Goal: Task Accomplishment & Management: Manage account settings

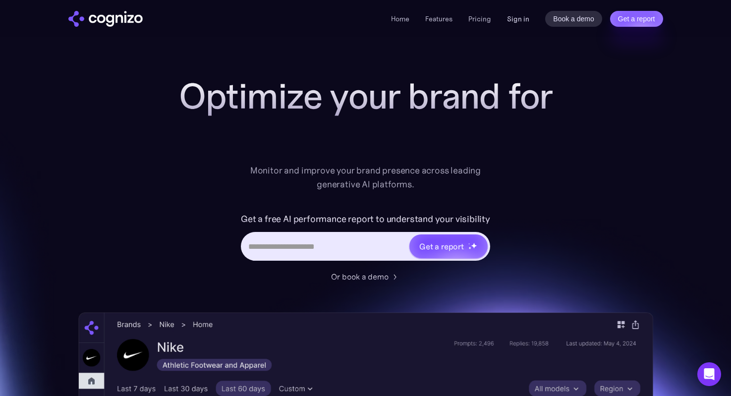
click at [516, 19] on link "Sign in" at bounding box center [518, 19] width 22 height 12
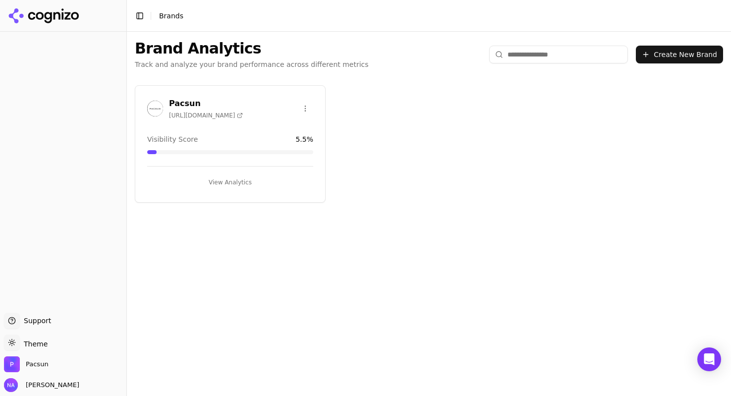
click at [226, 182] on button "View Analytics" at bounding box center [230, 182] width 166 height 16
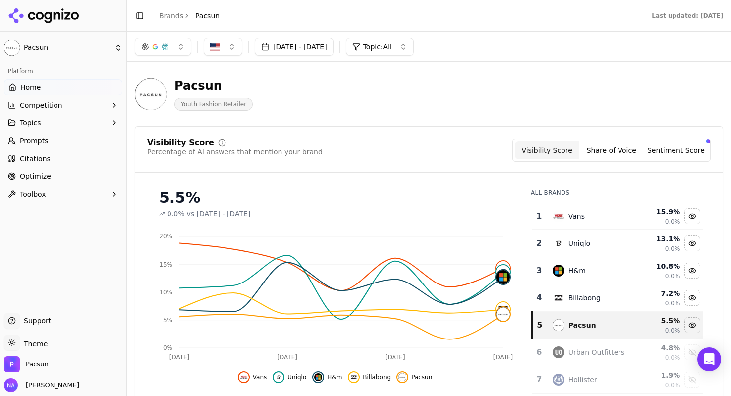
click at [31, 141] on span "Prompts" at bounding box center [34, 141] width 29 height 10
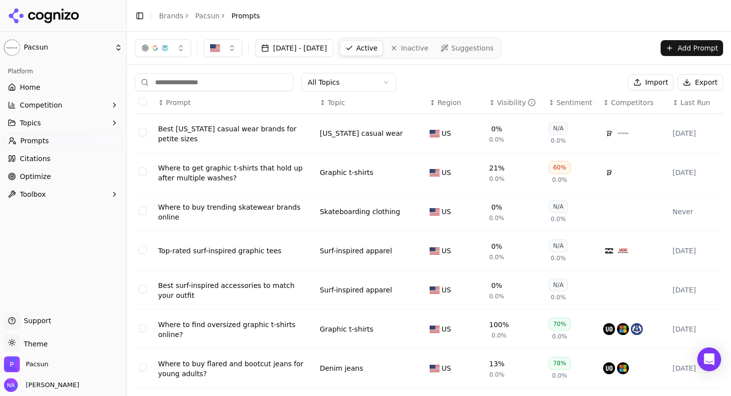
click at [342, 106] on span "Topic" at bounding box center [336, 103] width 17 height 10
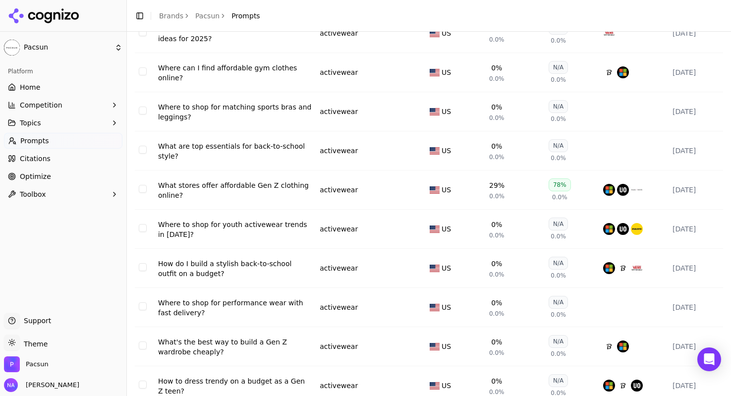
scroll to position [146, 0]
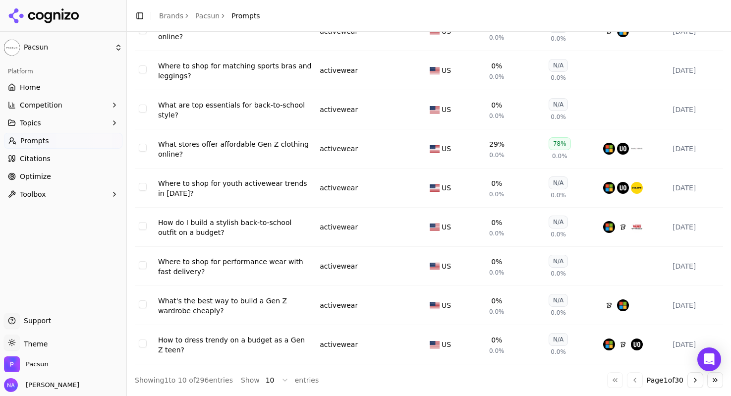
click at [282, 380] on html "Pacsun Platform Home Competition Topics Prompts Citations Optimize Toolbox Supp…" at bounding box center [365, 198] width 731 height 396
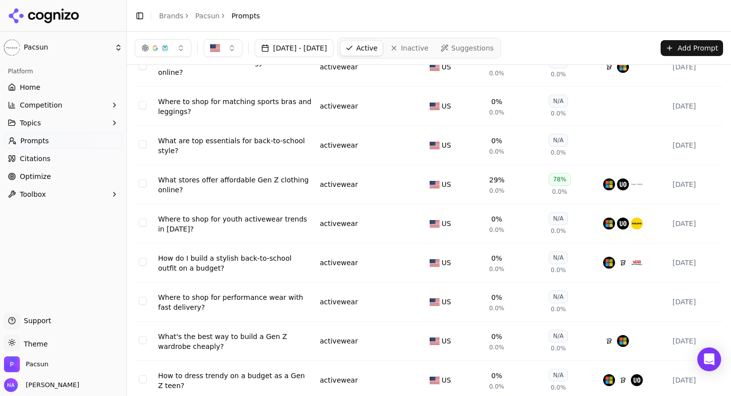
scroll to position [0, 0]
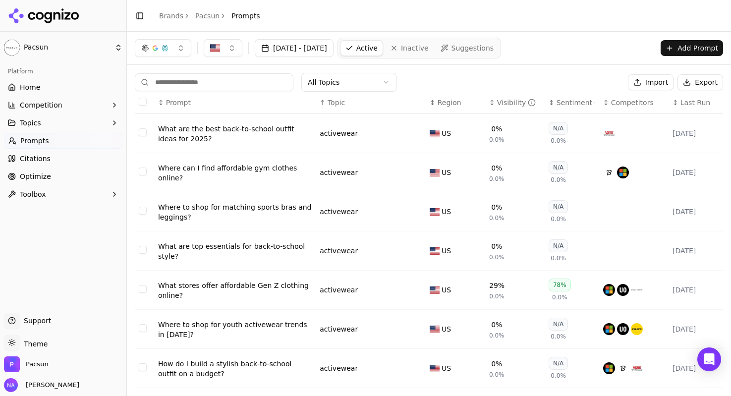
click at [494, 46] on span "Suggestions" at bounding box center [473, 48] width 43 height 10
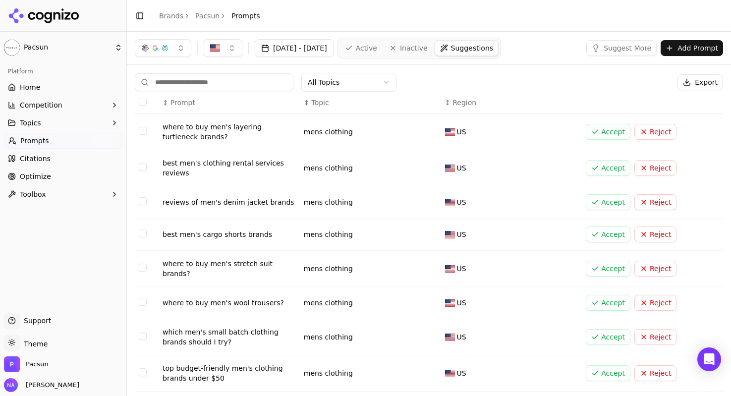
click at [377, 48] on span "Active" at bounding box center [366, 48] width 21 height 10
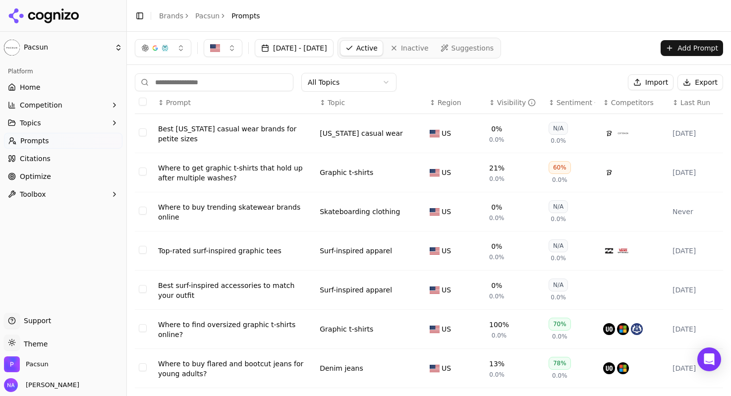
click at [702, 49] on button "Add Prompt" at bounding box center [692, 48] width 62 height 16
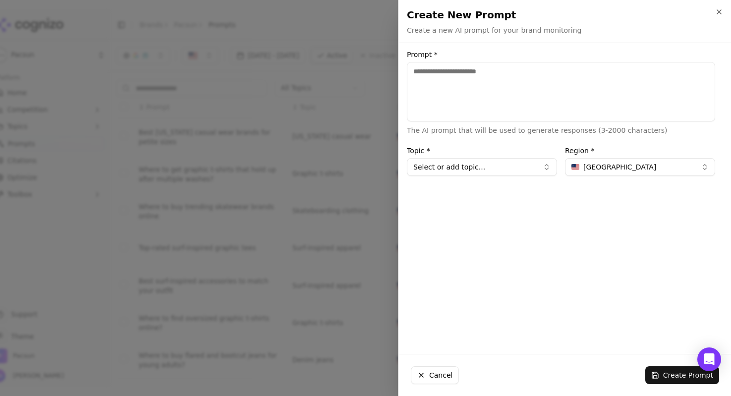
click at [475, 166] on button "Select or add topic..." at bounding box center [482, 167] width 150 height 18
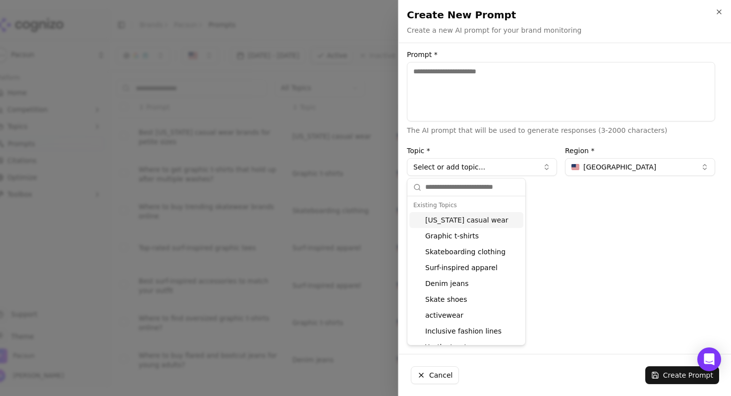
click at [464, 189] on input "text" at bounding box center [472, 187] width 94 height 20
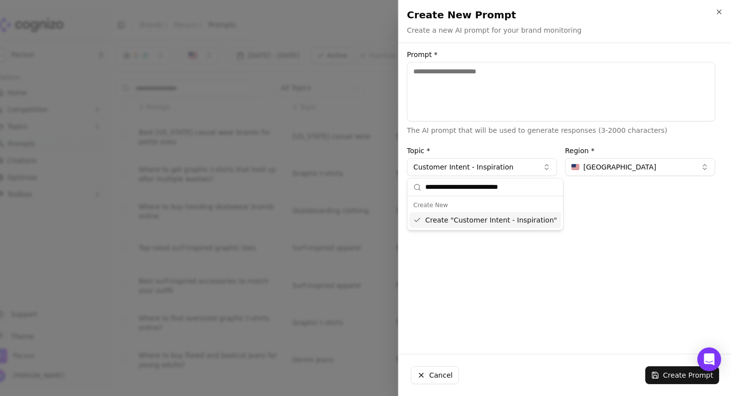
drag, startPoint x: 459, startPoint y: 186, endPoint x: 409, endPoint y: 187, distance: 49.6
click at [409, 187] on div "**********" at bounding box center [485, 187] width 156 height 18
type input "**********"
click at [443, 224] on div "Create " Intent - Inspiration "" at bounding box center [467, 220] width 116 height 16
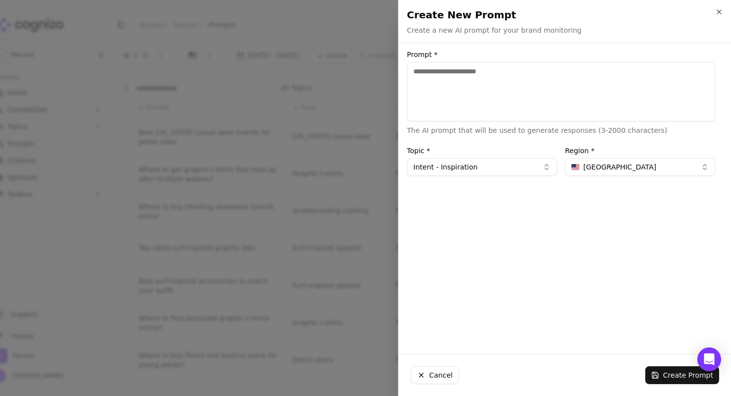
click at [479, 72] on textarea "Prompt *" at bounding box center [561, 91] width 308 height 59
click at [619, 172] on button "United States" at bounding box center [640, 167] width 150 height 18
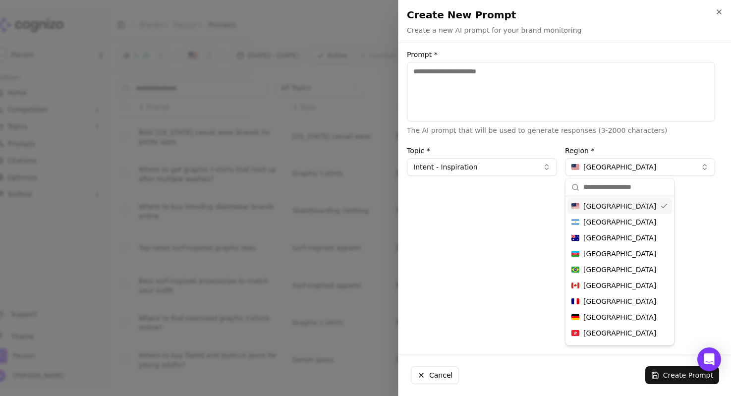
click at [424, 229] on div "Prompt * The AI prompt that will be used to generate responses (3-2000 characte…" at bounding box center [561, 198] width 324 height 295
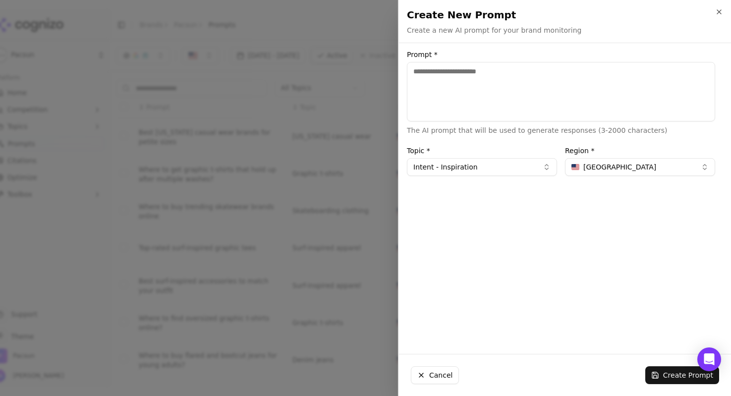
click at [496, 75] on textarea "Prompt *" at bounding box center [561, 91] width 308 height 59
type textarea "**********"
click at [675, 378] on button "Create Prompt" at bounding box center [682, 375] width 74 height 18
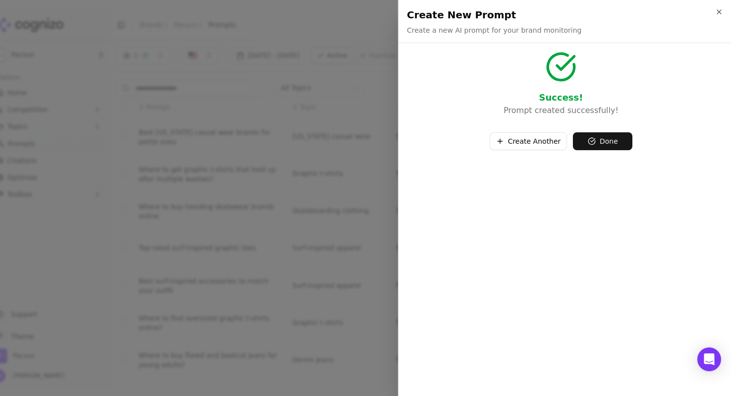
click at [533, 140] on button "Create Another" at bounding box center [529, 141] width 78 height 18
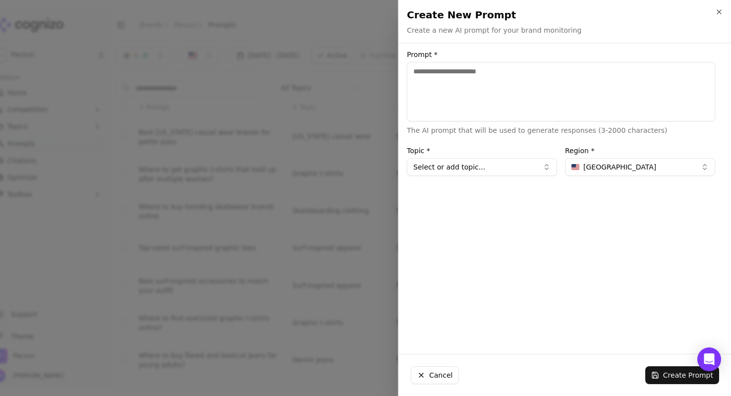
click at [477, 166] on button "Select or add topic..." at bounding box center [482, 167] width 150 height 18
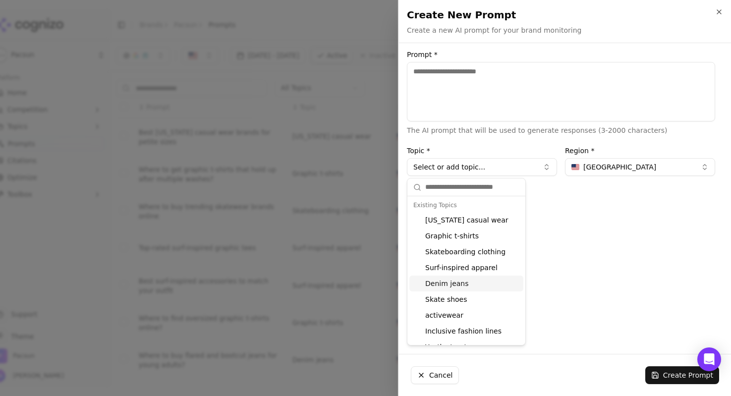
click at [653, 210] on div "Prompt * The AI prompt that will be used to generate responses (3-2000 characte…" at bounding box center [561, 198] width 324 height 295
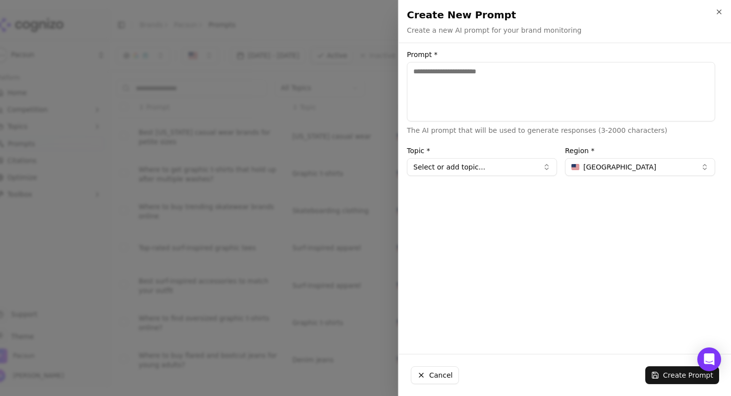
click at [551, 166] on button "Select or add topic..." at bounding box center [482, 167] width 150 height 18
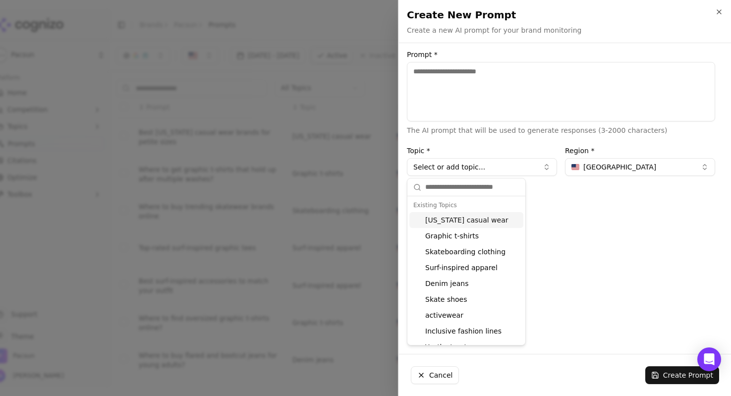
type input "*"
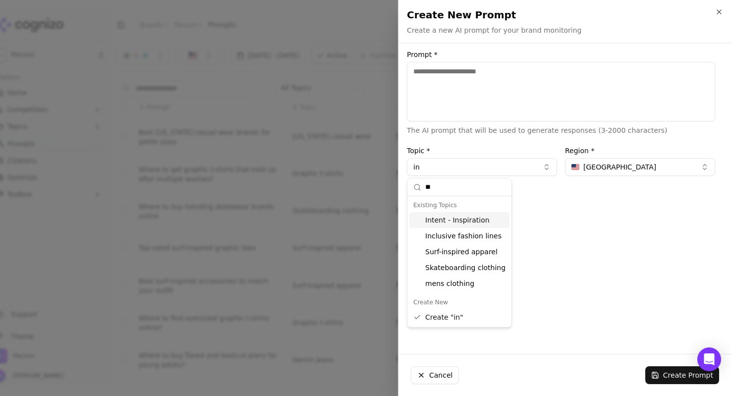
click at [466, 221] on div "Intent - Inspiration" at bounding box center [459, 220] width 100 height 16
type input "**********"
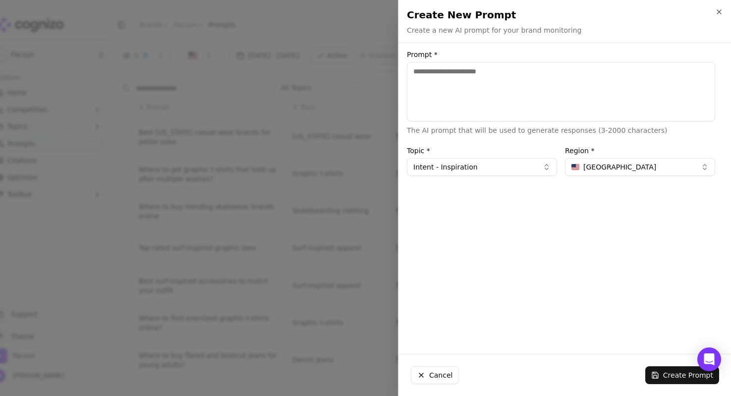
click at [473, 79] on textarea "Prompt *" at bounding box center [561, 91] width 308 height 59
type textarea "**********"
click at [688, 378] on button "Create Prompt" at bounding box center [682, 375] width 74 height 18
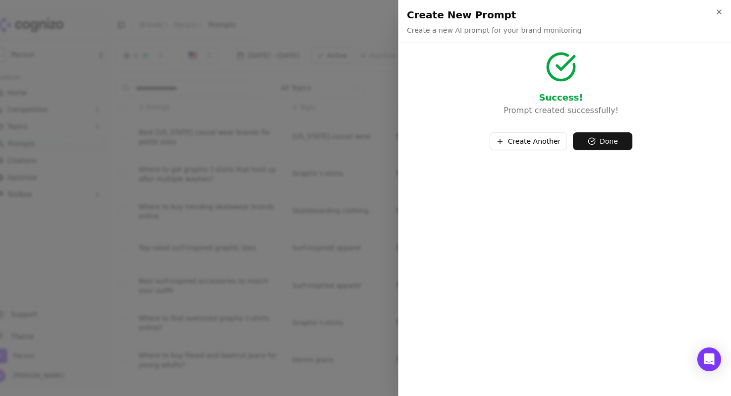
click at [538, 142] on button "Create Another" at bounding box center [529, 141] width 78 height 18
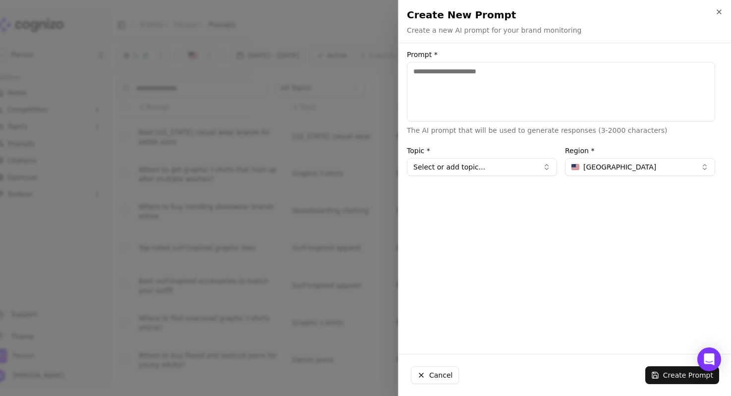
click at [494, 85] on textarea "Prompt *" at bounding box center [561, 91] width 308 height 59
type textarea "**********"
click at [526, 175] on button "Select or add topic..." at bounding box center [482, 167] width 150 height 18
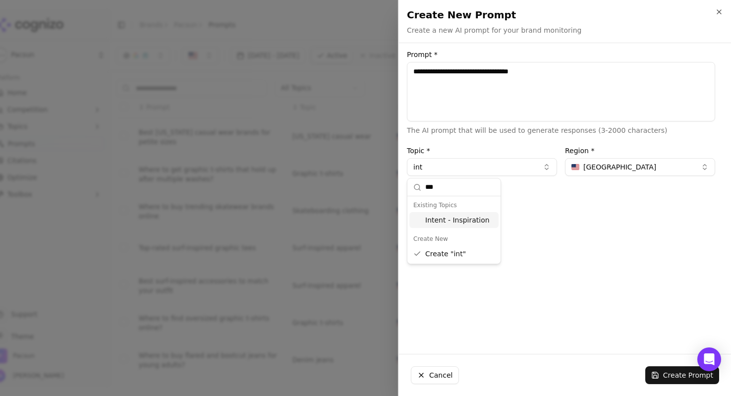
click at [482, 223] on div "Intent - Inspiration" at bounding box center [453, 220] width 89 height 16
type input "**********"
click at [665, 376] on button "Create Prompt" at bounding box center [682, 375] width 74 height 18
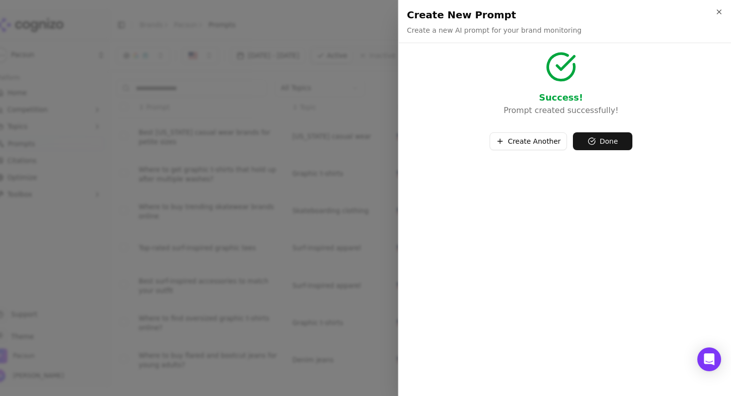
click at [534, 149] on button "Create Another" at bounding box center [529, 141] width 78 height 18
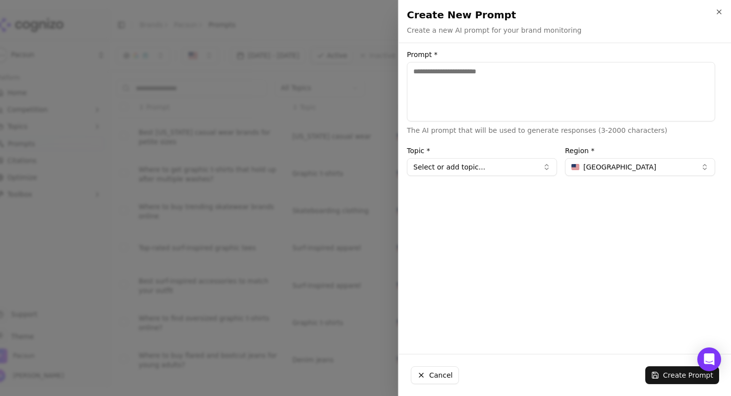
click at [521, 91] on textarea "Prompt *" at bounding box center [561, 91] width 308 height 59
type textarea "**********"
click at [550, 172] on button "Select or add topic..." at bounding box center [482, 167] width 150 height 18
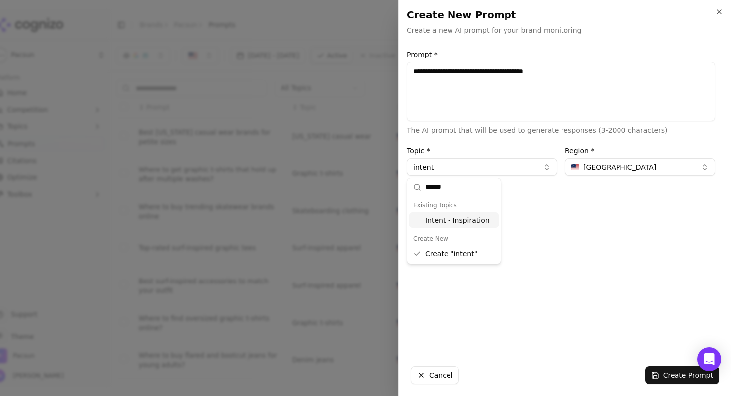
click at [459, 227] on div "Intent - Inspiration" at bounding box center [453, 220] width 89 height 16
type input "**********"
click at [690, 378] on button "Create Prompt" at bounding box center [682, 375] width 74 height 18
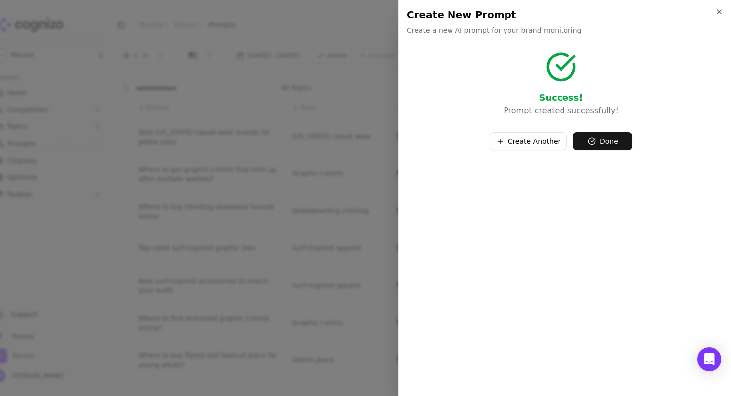
click at [540, 135] on button "Create Another" at bounding box center [529, 141] width 78 height 18
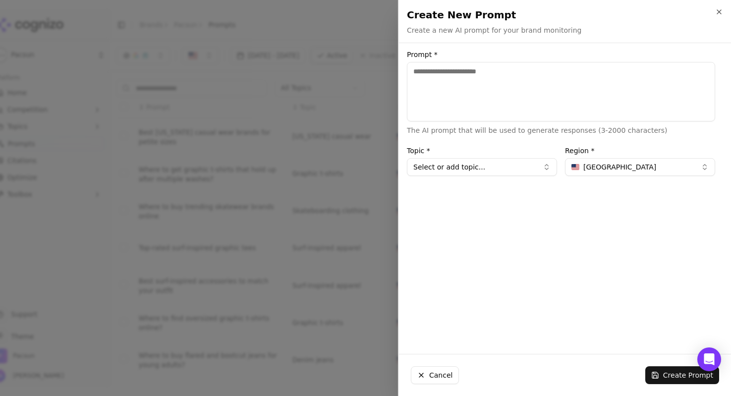
click at [466, 82] on textarea "Prompt *" at bounding box center [561, 91] width 308 height 59
type textarea "**********"
click at [489, 171] on button "Select or add topic..." at bounding box center [482, 167] width 150 height 18
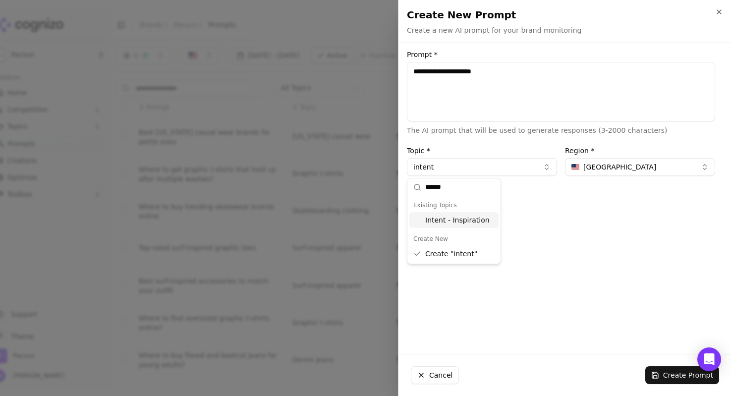
click at [482, 221] on div "Intent - Inspiration" at bounding box center [453, 220] width 89 height 16
type input "**********"
click at [678, 373] on button "Create Prompt" at bounding box center [682, 375] width 74 height 18
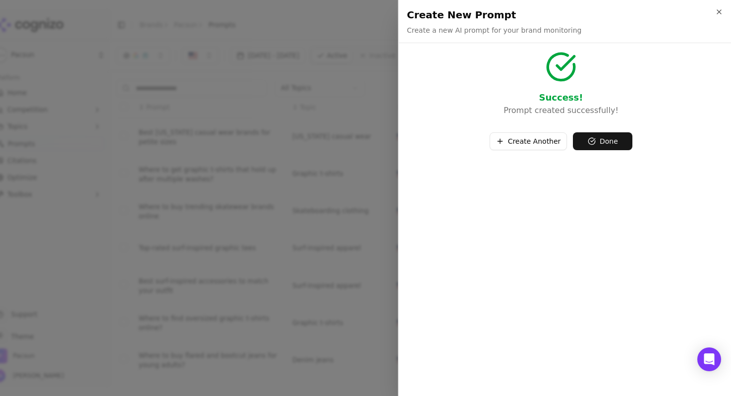
click at [533, 134] on button "Create Another" at bounding box center [529, 141] width 78 height 18
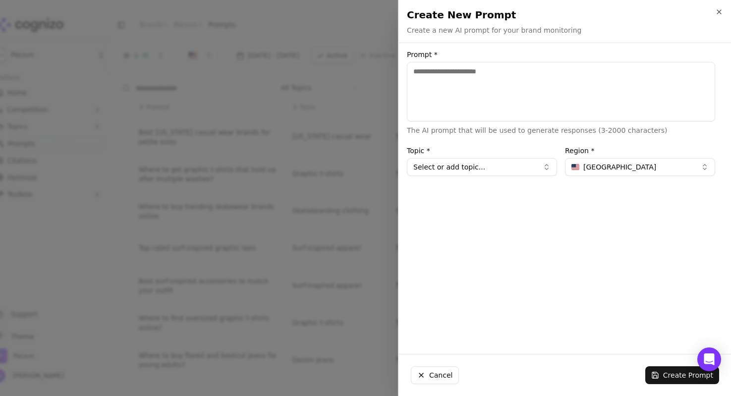
click at [486, 85] on textarea "Prompt *" at bounding box center [561, 91] width 308 height 59
type textarea "**********"
click at [503, 168] on button "Select or add topic..." at bounding box center [482, 167] width 150 height 18
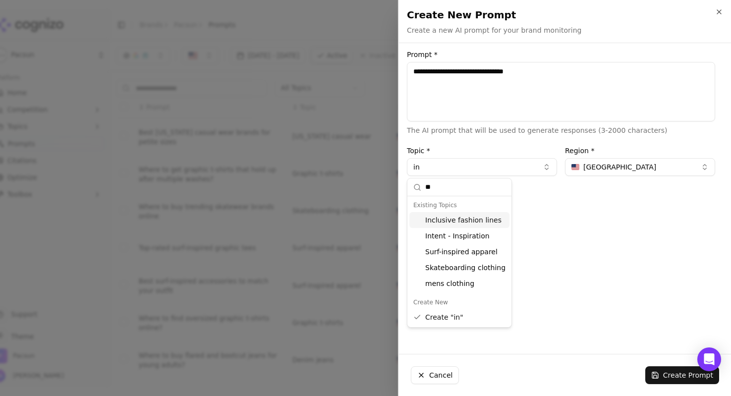
type input "*"
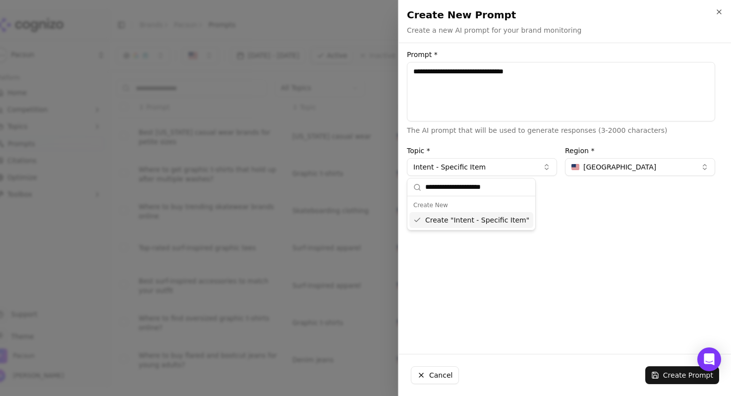
type input "**********"
click at [519, 89] on textarea "**********" at bounding box center [561, 91] width 308 height 59
click at [668, 372] on button "Create Prompt" at bounding box center [682, 375] width 74 height 18
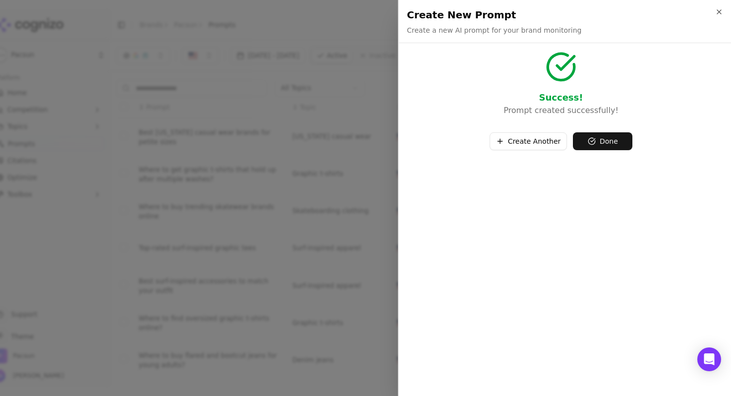
click at [529, 144] on button "Create Another" at bounding box center [529, 141] width 78 height 18
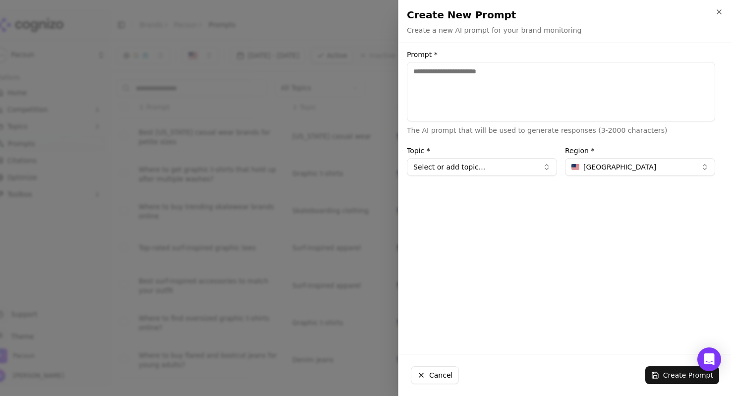
click at [465, 71] on textarea "Prompt *" at bounding box center [561, 91] width 308 height 59
type textarea "*"
type textarea "**********"
click at [522, 173] on button "Select or add topic..." at bounding box center [482, 167] width 150 height 18
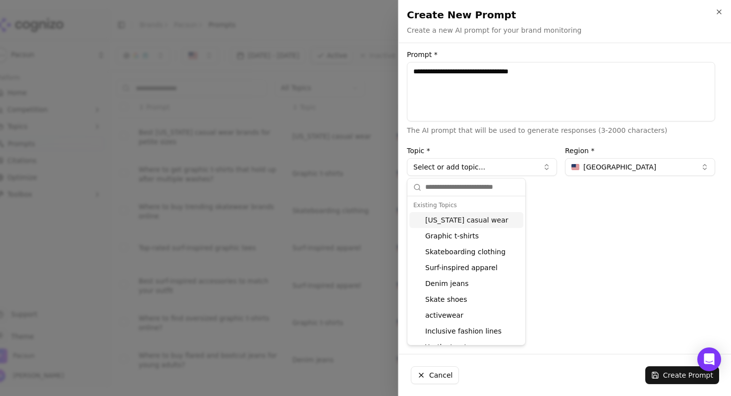
click at [489, 190] on input "text" at bounding box center [472, 187] width 94 height 20
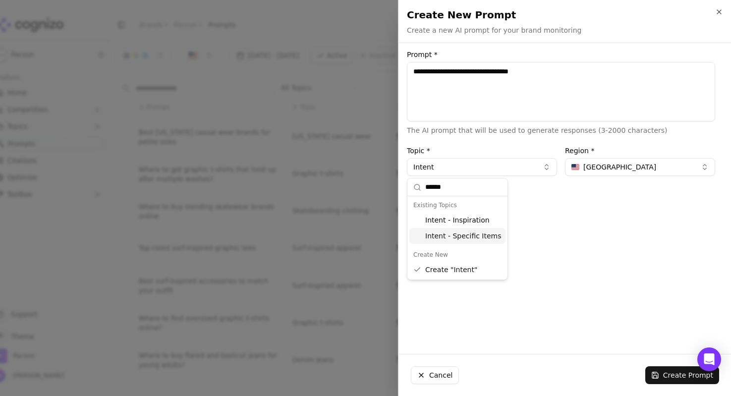
click at [473, 234] on div "Intent - Specific Items" at bounding box center [457, 236] width 96 height 16
type input "**********"
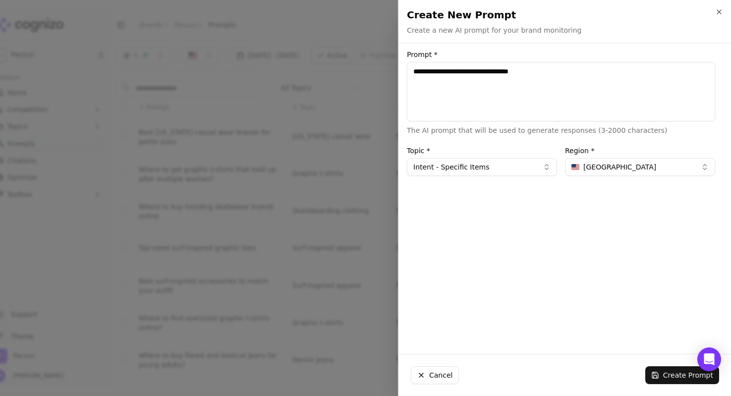
click at [694, 382] on button "Create Prompt" at bounding box center [682, 375] width 74 height 18
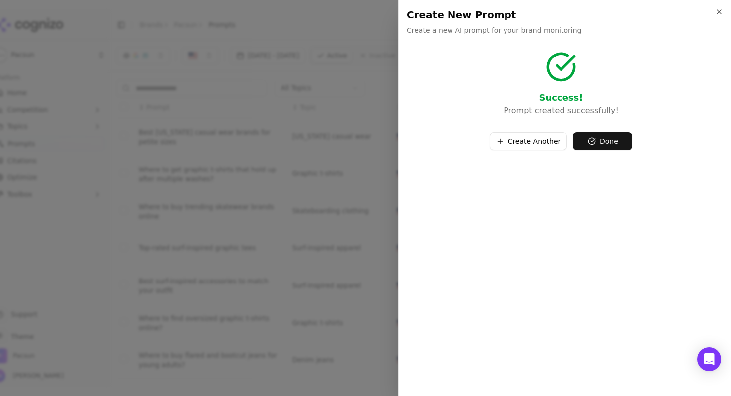
click at [541, 143] on button "Create Another" at bounding box center [529, 141] width 78 height 18
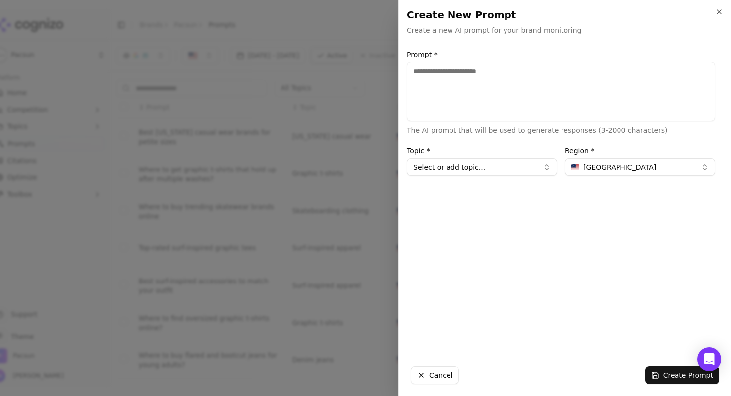
click at [457, 77] on textarea "Prompt *" at bounding box center [561, 91] width 308 height 59
type textarea "**********"
click at [485, 161] on button "Select or add topic..." at bounding box center [482, 167] width 150 height 18
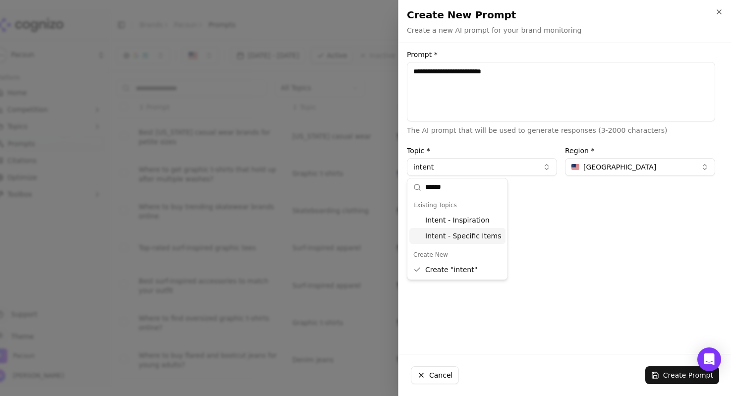
click at [482, 236] on div "Intent - Specific Items" at bounding box center [457, 236] width 96 height 16
type input "**********"
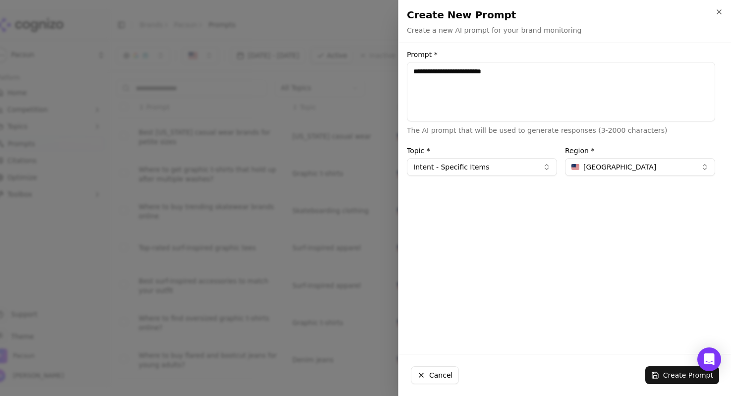
click at [668, 375] on button "Create Prompt" at bounding box center [682, 375] width 74 height 18
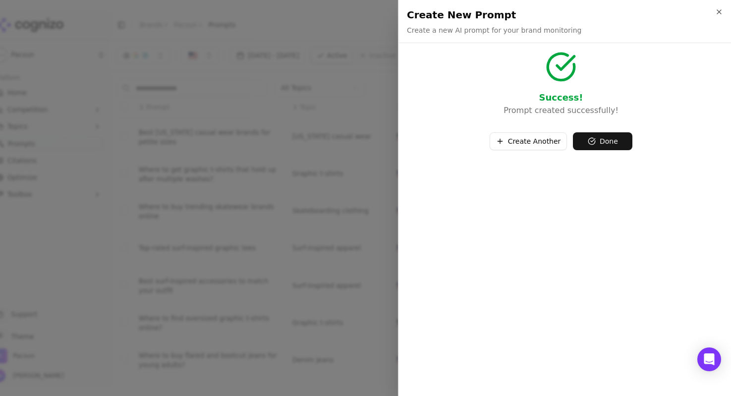
click at [555, 139] on button "Create Another" at bounding box center [529, 141] width 78 height 18
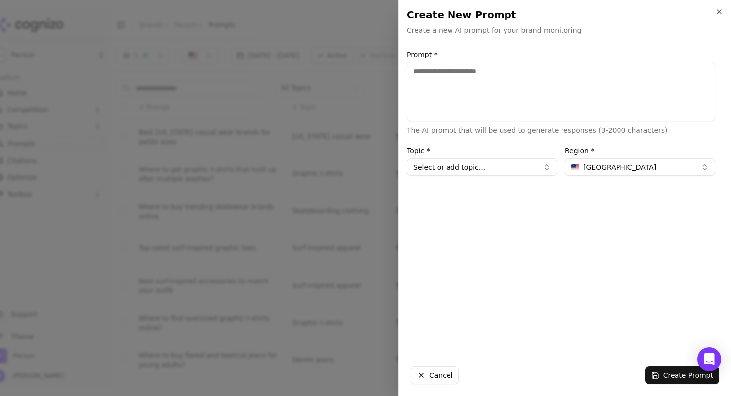
click at [466, 86] on textarea "Prompt *" at bounding box center [561, 91] width 308 height 59
type textarea "*"
type textarea "**********"
click at [503, 176] on div "**********" at bounding box center [561, 198] width 324 height 295
click at [504, 172] on button "Select or add topic..." at bounding box center [482, 167] width 150 height 18
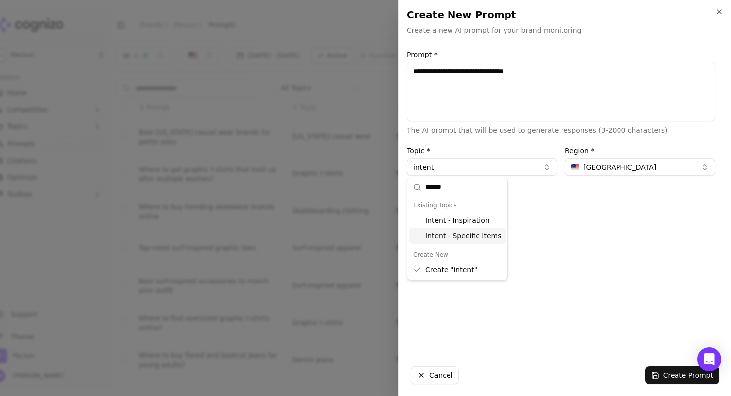
click at [488, 236] on div "Intent - Specific Items" at bounding box center [457, 236] width 96 height 16
type input "**********"
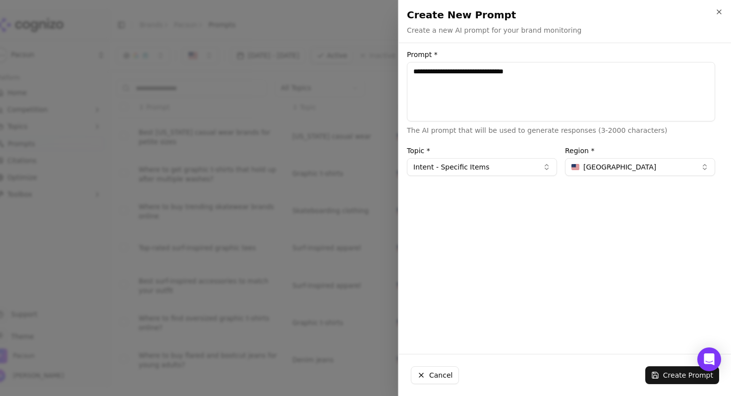
click at [644, 86] on textarea "**********" at bounding box center [561, 91] width 308 height 59
click at [673, 381] on button "Create Prompt" at bounding box center [682, 375] width 74 height 18
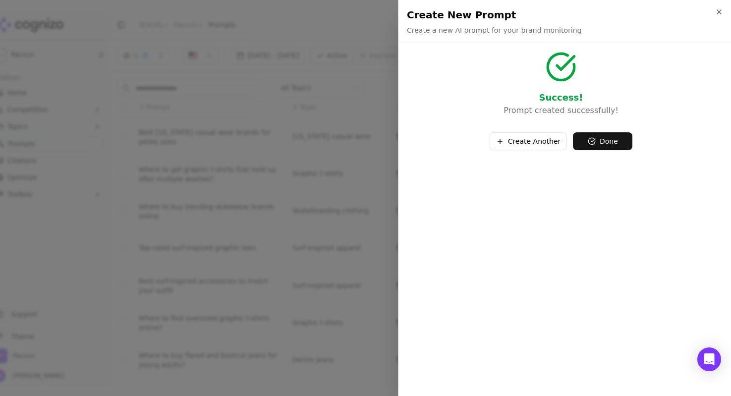
click at [524, 142] on button "Create Another" at bounding box center [529, 141] width 78 height 18
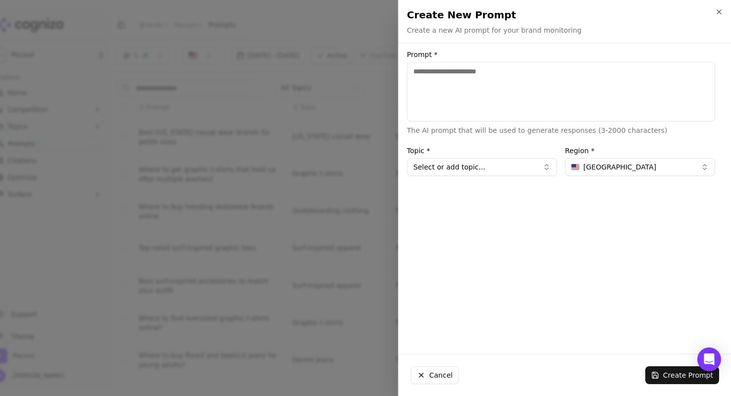
click at [492, 85] on textarea "Prompt *" at bounding box center [561, 91] width 308 height 59
type textarea "**********"
click at [491, 161] on button "Select or add topic..." at bounding box center [482, 167] width 150 height 18
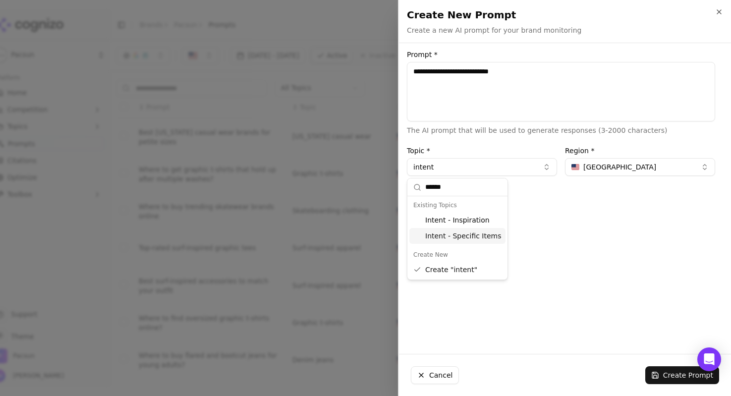
click at [481, 236] on div "Intent - Specific Items" at bounding box center [457, 236] width 96 height 16
type input "**********"
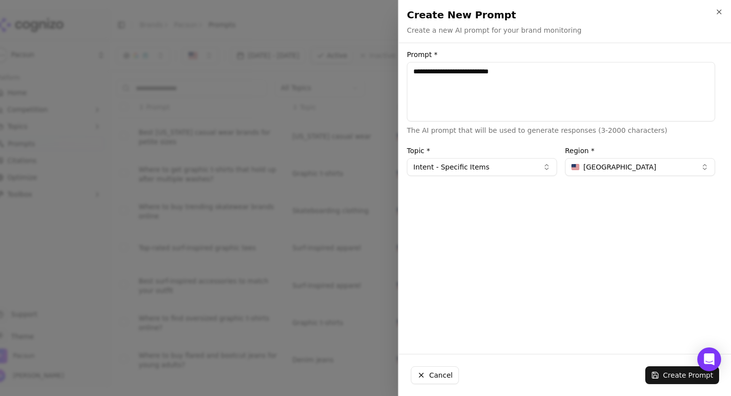
click at [678, 372] on button "Create Prompt" at bounding box center [682, 375] width 74 height 18
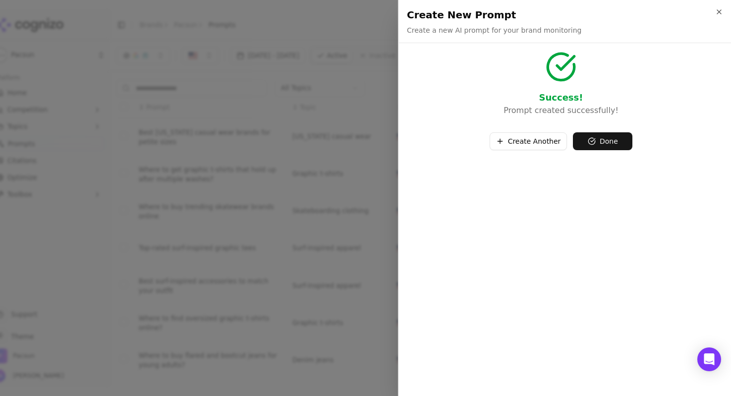
click at [536, 148] on button "Create Another" at bounding box center [529, 141] width 78 height 18
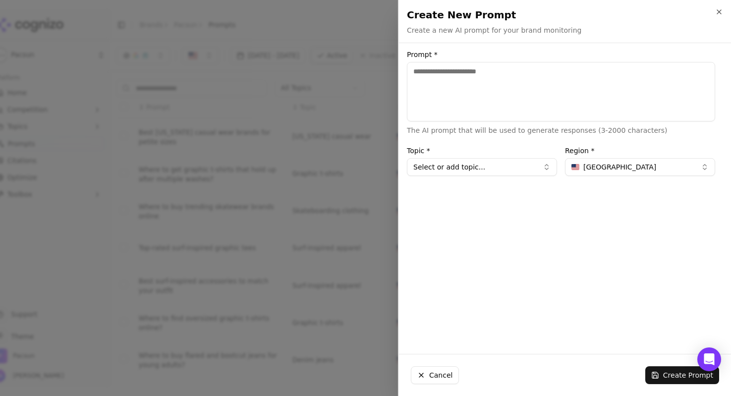
click at [474, 87] on textarea "Prompt *" at bounding box center [561, 91] width 308 height 59
type textarea "**********"
click at [502, 163] on button "Select or add topic..." at bounding box center [482, 167] width 150 height 18
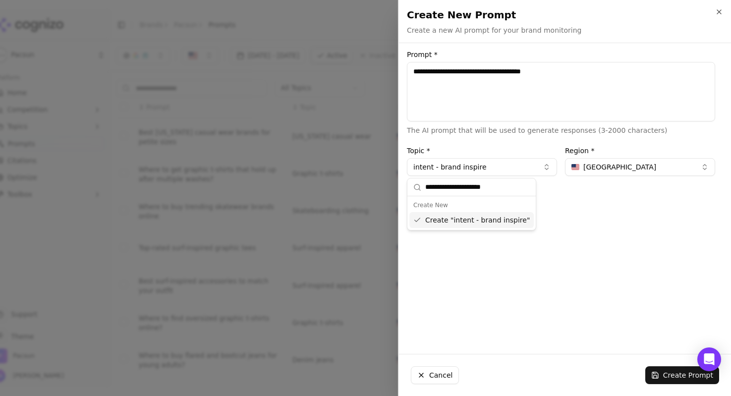
type input "**********"
click at [677, 375] on button "Create Prompt" at bounding box center [682, 375] width 74 height 18
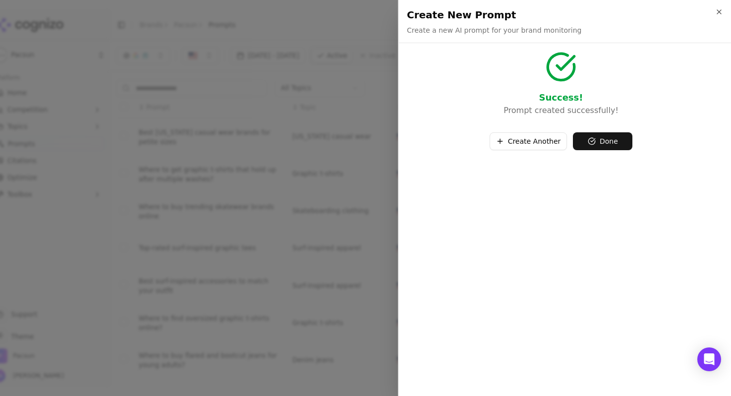
click at [547, 138] on button "Create Another" at bounding box center [529, 141] width 78 height 18
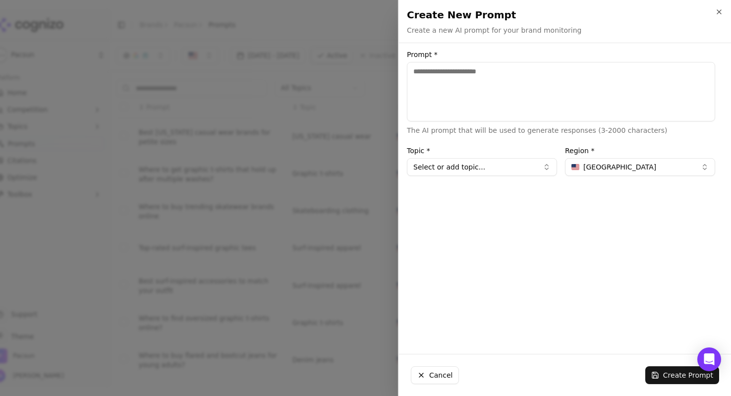
click at [447, 68] on textarea "Prompt *" at bounding box center [561, 91] width 308 height 59
type textarea "**********"
click at [518, 173] on button "Select or add topic..." at bounding box center [482, 167] width 150 height 18
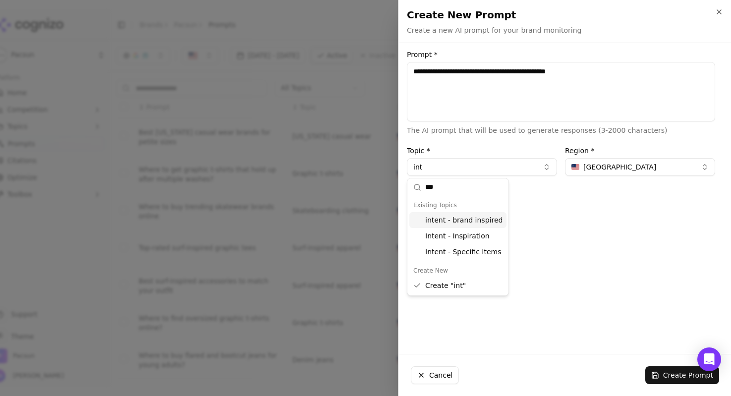
click at [468, 217] on div "intent - brand inspired" at bounding box center [457, 220] width 97 height 16
type input "**********"
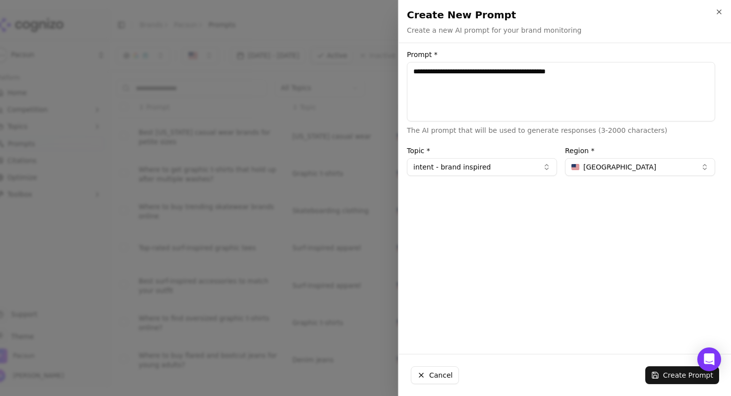
click at [682, 381] on button "Create Prompt" at bounding box center [682, 375] width 74 height 18
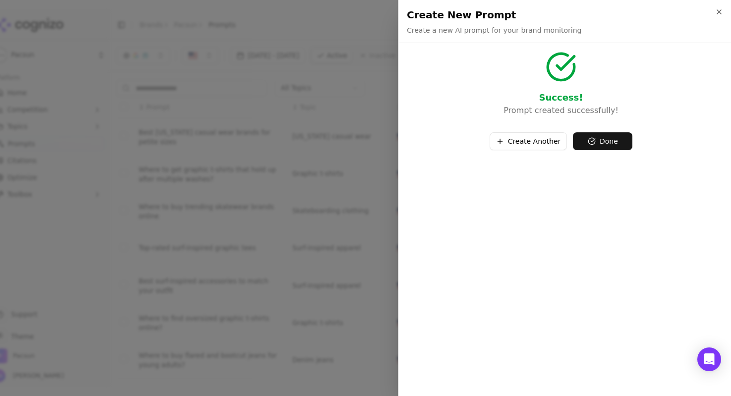
click at [545, 145] on button "Create Another" at bounding box center [529, 141] width 78 height 18
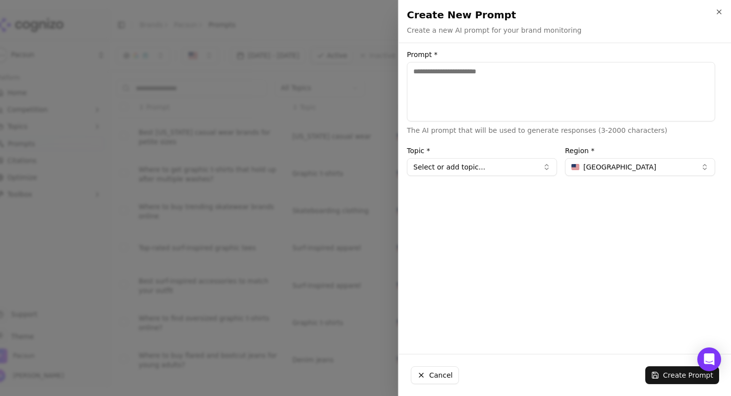
click at [461, 84] on textarea "Prompt *" at bounding box center [561, 91] width 308 height 59
type textarea "**********"
click at [490, 166] on button "Select or add topic..." at bounding box center [482, 167] width 150 height 18
type input "*"
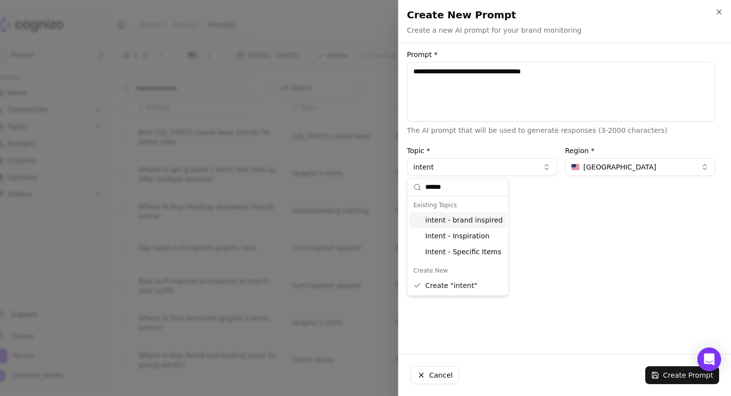
click at [478, 211] on div "Existing Topics" at bounding box center [457, 205] width 97 height 14
click at [479, 222] on div "intent - brand inspired" at bounding box center [457, 220] width 97 height 16
type input "**********"
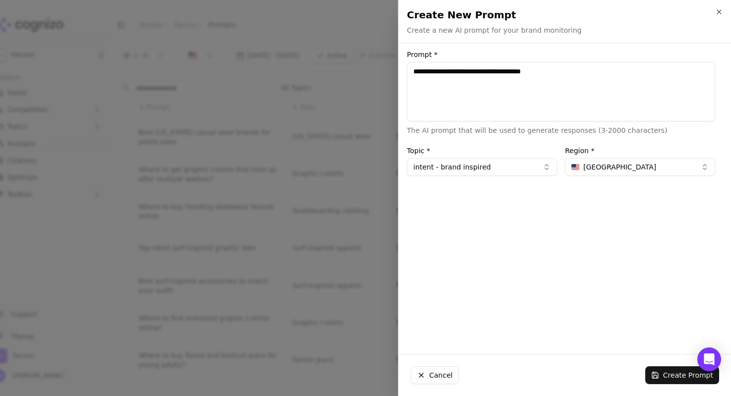
drag, startPoint x: 498, startPoint y: 71, endPoint x: 537, endPoint y: 74, distance: 38.8
click at [536, 74] on textarea "**********" at bounding box center [561, 91] width 308 height 59
click at [567, 77] on textarea "**********" at bounding box center [561, 91] width 308 height 59
drag, startPoint x: 568, startPoint y: 73, endPoint x: 466, endPoint y: 74, distance: 101.6
click at [466, 74] on textarea "**********" at bounding box center [561, 91] width 308 height 59
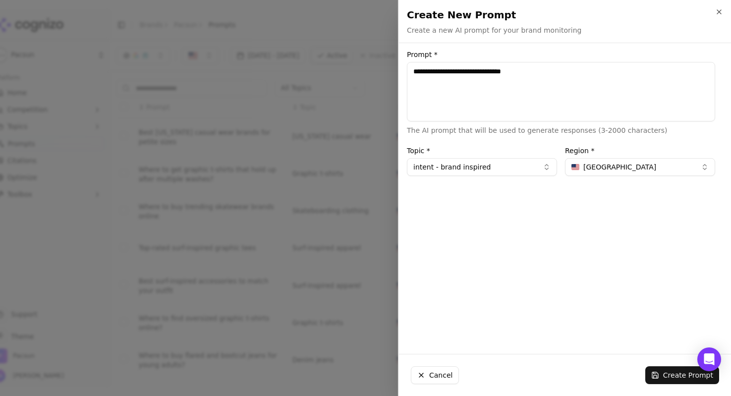
type textarea "**********"
click at [550, 81] on textarea "**********" at bounding box center [561, 91] width 308 height 59
click at [672, 379] on button "Create Prompt" at bounding box center [682, 375] width 74 height 18
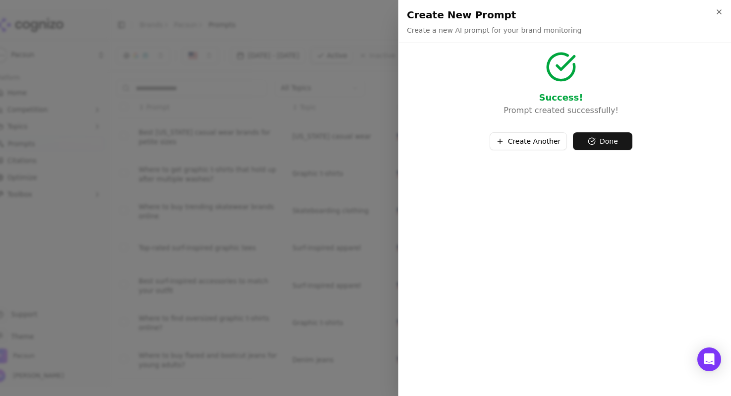
click at [538, 143] on button "Create Another" at bounding box center [529, 141] width 78 height 18
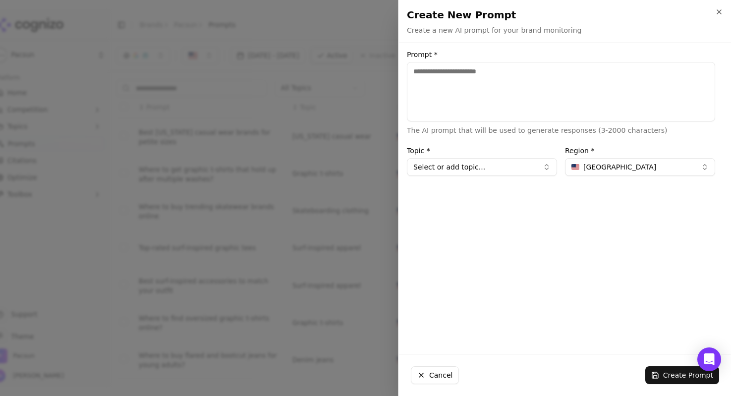
click at [441, 54] on label "Prompt *" at bounding box center [561, 54] width 308 height 7
click at [441, 62] on textarea "Prompt *" at bounding box center [561, 91] width 308 height 59
click at [452, 79] on textarea "Prompt *" at bounding box center [561, 91] width 308 height 59
type textarea "**********"
click at [495, 164] on button "Select or add topic..." at bounding box center [482, 167] width 150 height 18
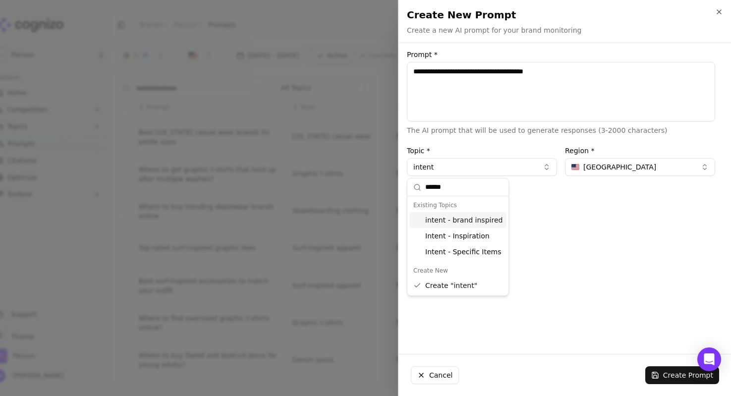
click at [475, 218] on div "intent - brand inspired" at bounding box center [457, 220] width 97 height 16
type input "**********"
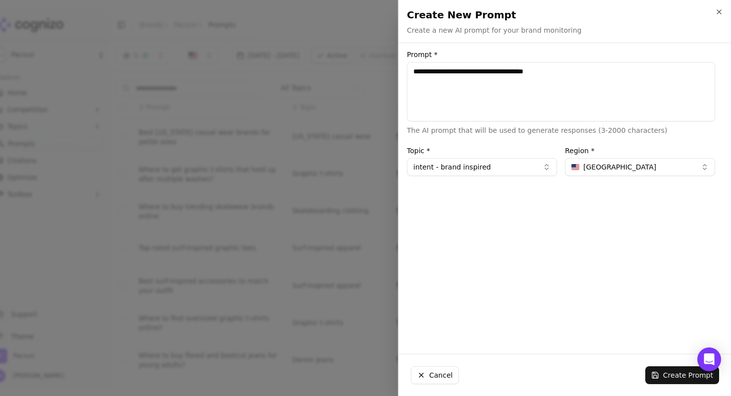
click at [687, 379] on button "Create Prompt" at bounding box center [682, 375] width 74 height 18
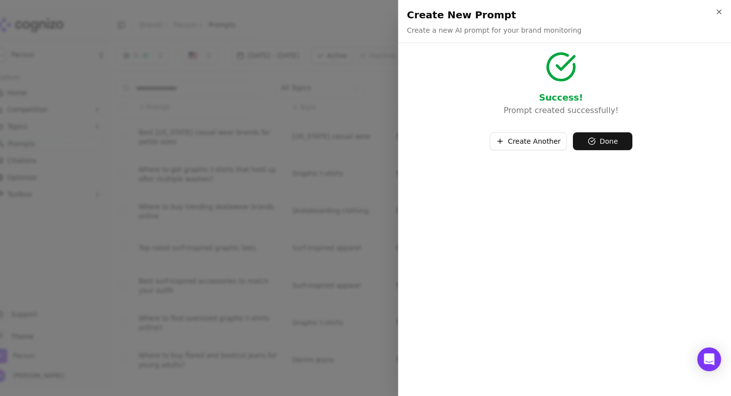
click at [549, 139] on button "Create Another" at bounding box center [529, 141] width 78 height 18
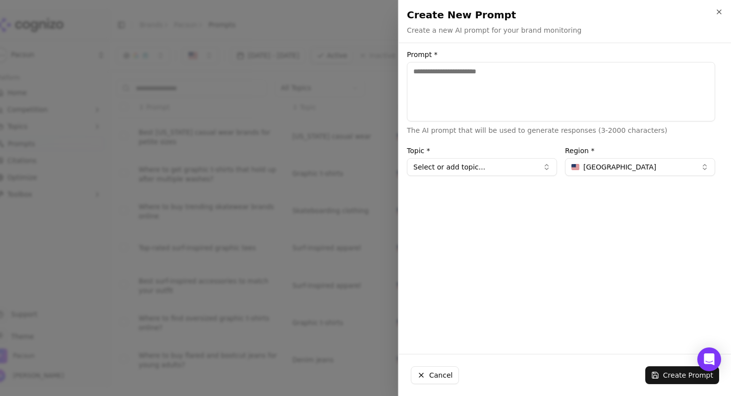
click at [474, 87] on textarea "Prompt *" at bounding box center [561, 91] width 308 height 59
type textarea "**********"
click at [470, 168] on button "Select or add topic..." at bounding box center [482, 167] width 150 height 18
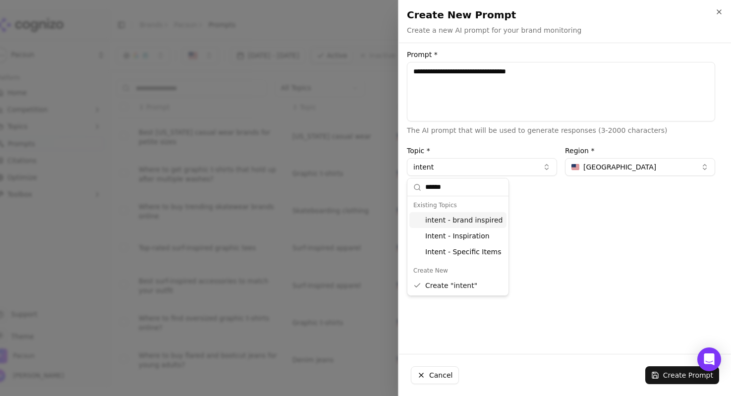
click at [480, 221] on div "intent - brand inspired" at bounding box center [457, 220] width 97 height 16
type input "**********"
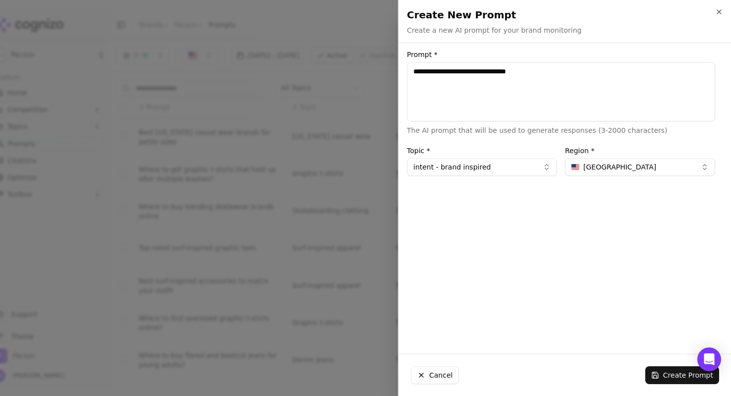
click at [664, 376] on button "Create Prompt" at bounding box center [682, 375] width 74 height 18
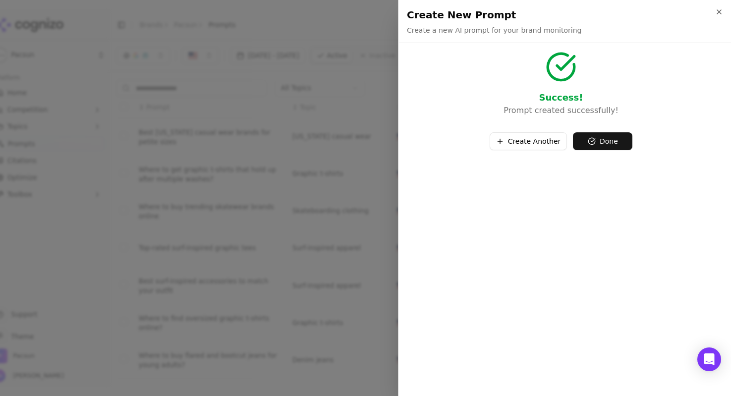
click at [596, 139] on button "Done" at bounding box center [602, 141] width 59 height 18
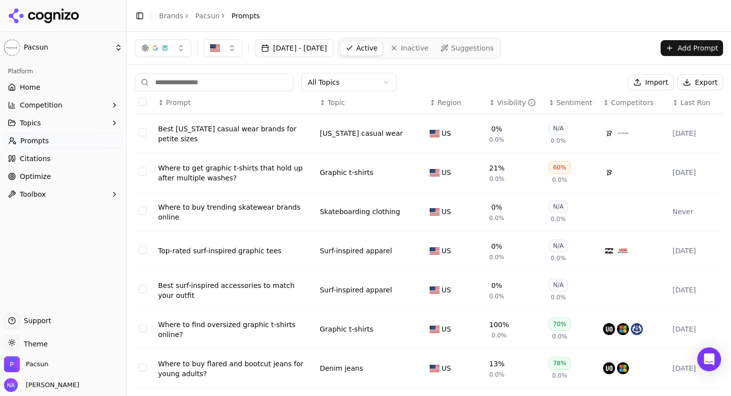
click at [35, 141] on span "Prompts" at bounding box center [34, 141] width 29 height 10
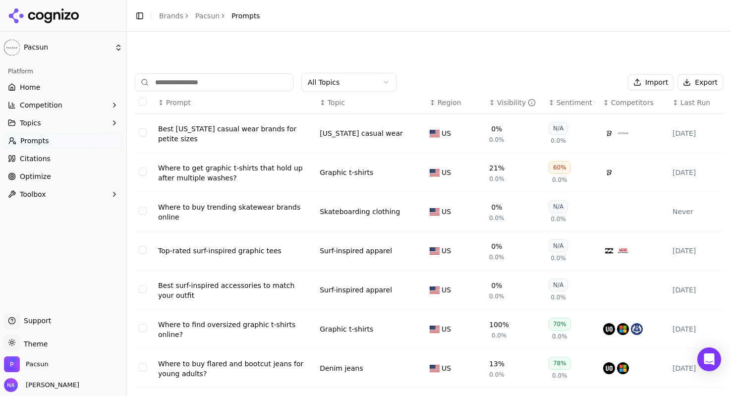
scroll to position [146, 0]
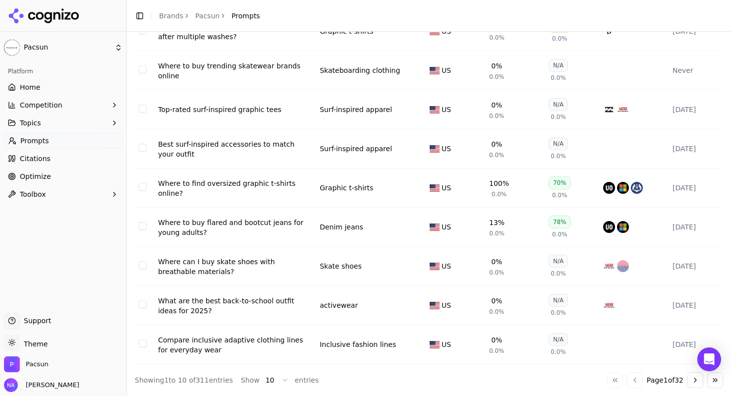
click at [368, 381] on div "Showing 1 to 10 of 311 entries Show 10 entries Go to first page Go to previous …" at bounding box center [429, 380] width 588 height 16
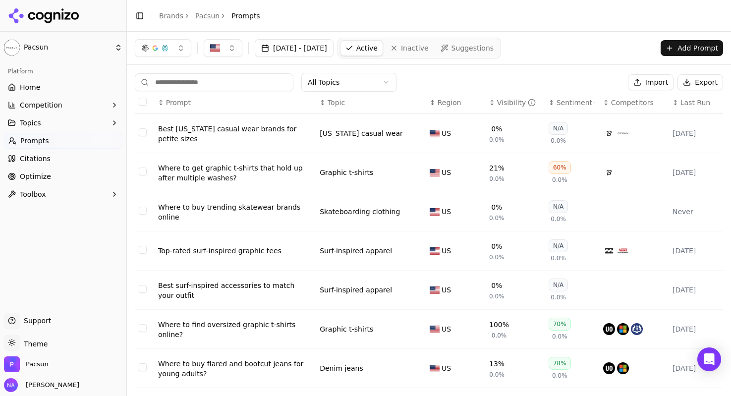
click at [339, 100] on span "Topic" at bounding box center [336, 103] width 17 height 10
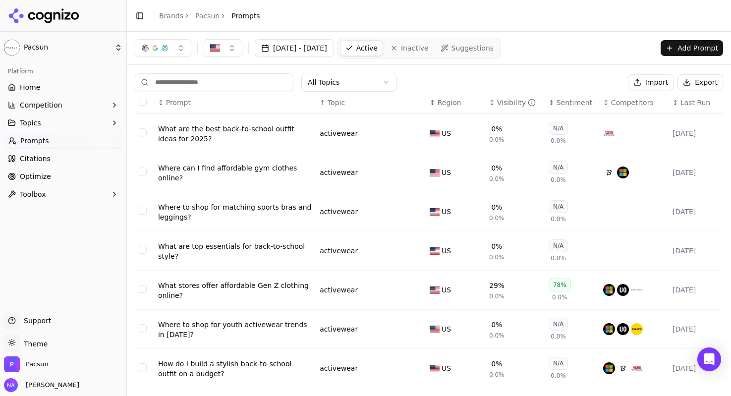
click at [339, 100] on span "Topic" at bounding box center [336, 103] width 17 height 10
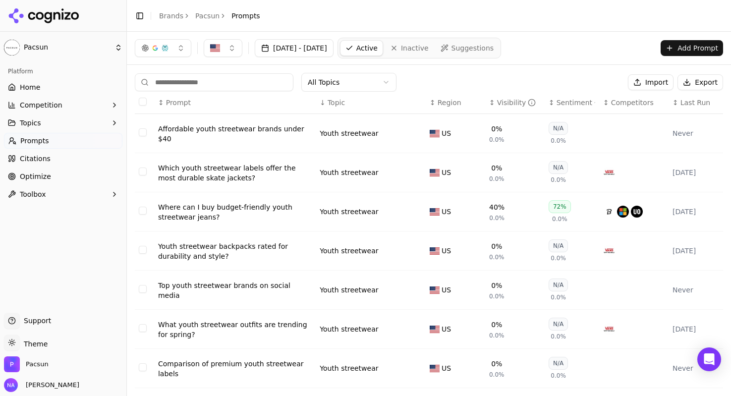
click at [339, 100] on span "Topic" at bounding box center [336, 103] width 17 height 10
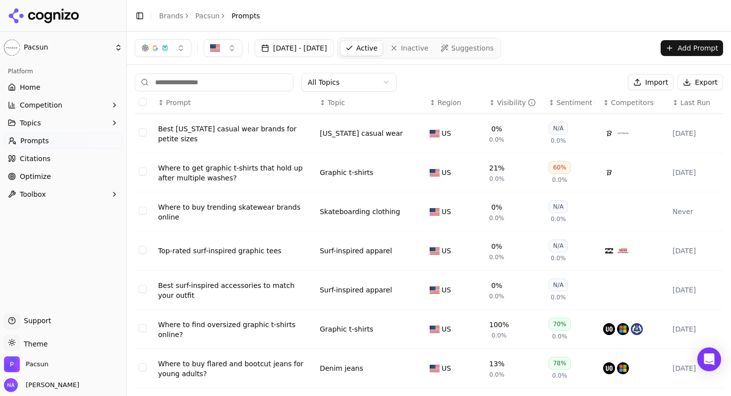
click at [333, 95] on th "↕ Topic" at bounding box center [371, 103] width 110 height 22
click at [331, 103] on span "Topic" at bounding box center [336, 103] width 17 height 10
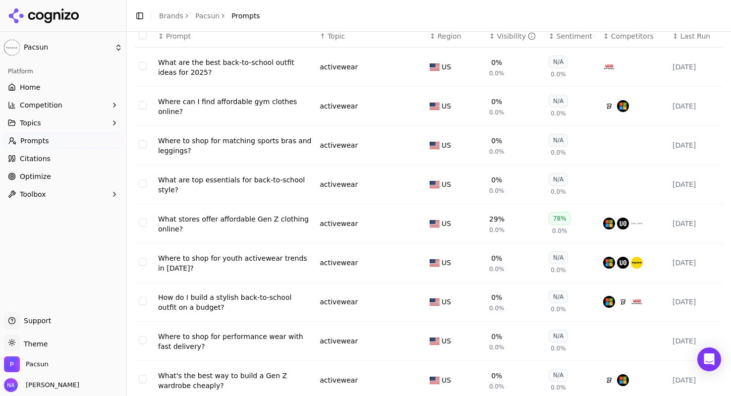
scroll to position [146, 0]
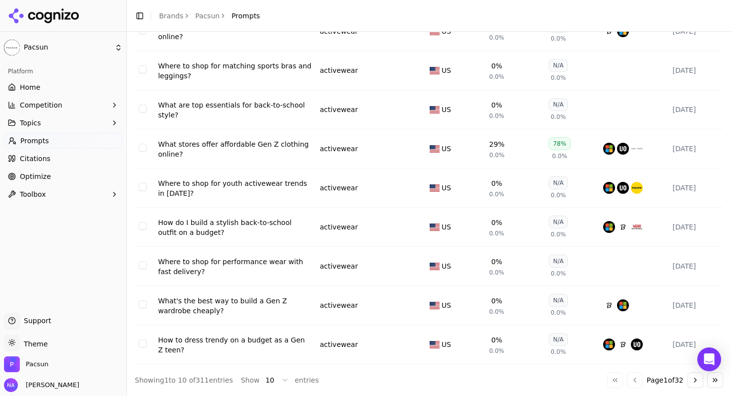
click at [307, 380] on span "entries" at bounding box center [307, 380] width 24 height 10
click at [279, 379] on html "Pacsun Platform Home Competition Topics Prompts Citations Optimize Toolbox Supp…" at bounding box center [365, 198] width 731 height 396
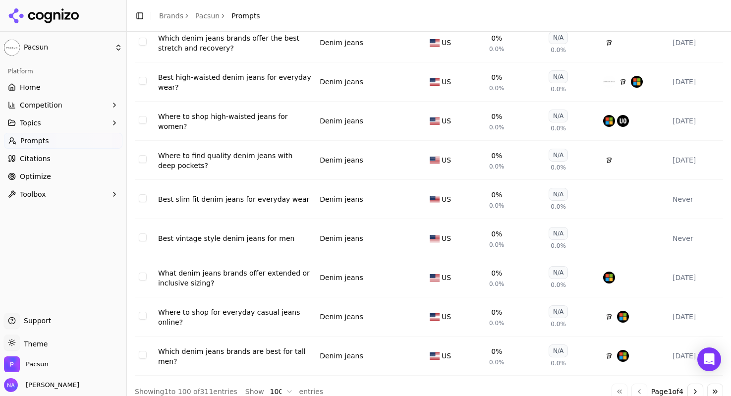
scroll to position [3715, 0]
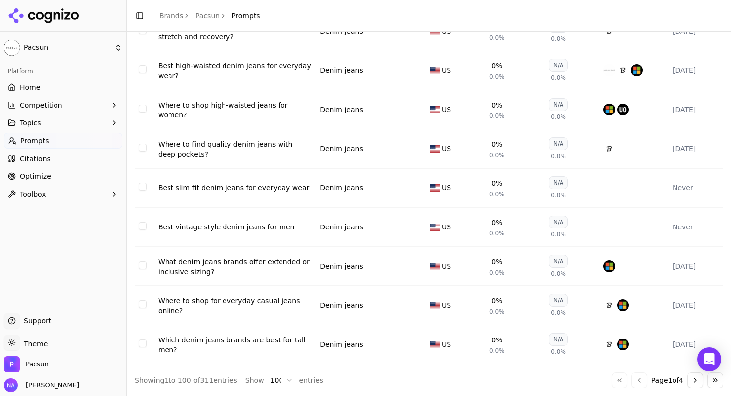
click at [696, 382] on button "Go to next page" at bounding box center [696, 380] width 16 height 16
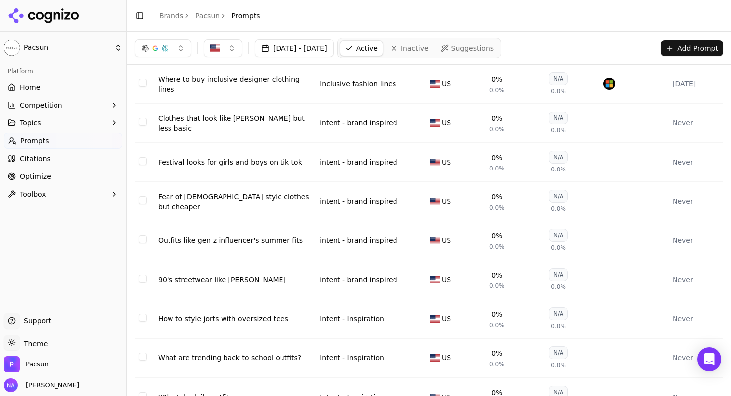
scroll to position [3025, 0]
click at [347, 128] on div "intent - brand inspired" at bounding box center [358, 123] width 77 height 10
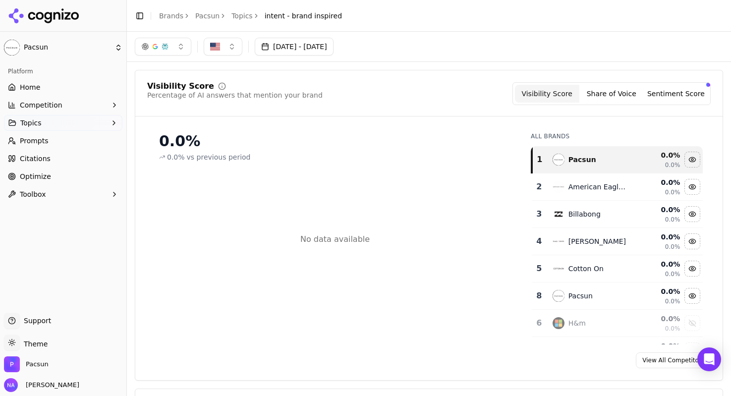
click at [686, 99] on button "Sentiment Score" at bounding box center [676, 94] width 64 height 18
click at [624, 96] on button "Share of Voice" at bounding box center [611, 94] width 64 height 18
click at [556, 92] on button "Visibility Score" at bounding box center [547, 94] width 64 height 18
click at [296, 151] on div "0.0% 0.0% vs previous period" at bounding box center [335, 147] width 352 height 30
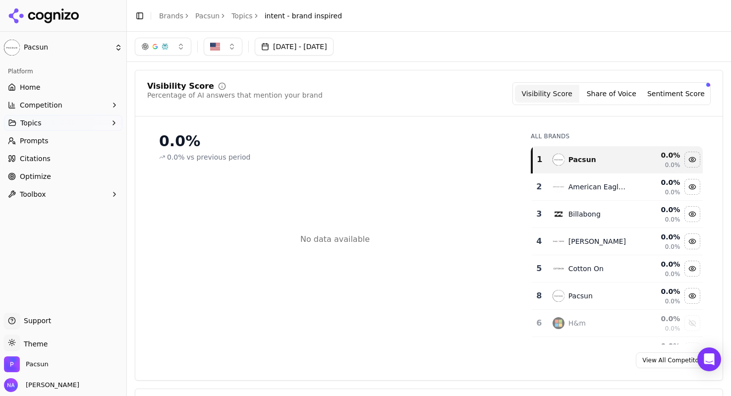
click at [669, 362] on link "View All Competitors" at bounding box center [673, 360] width 75 height 16
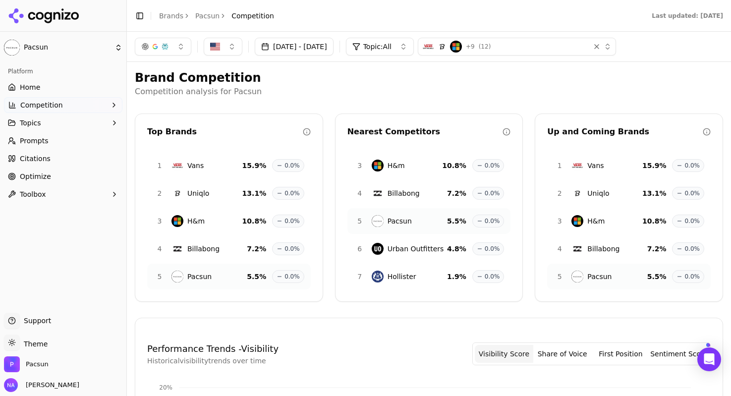
click at [192, 196] on span "Uniqlo" at bounding box center [198, 193] width 22 height 10
click at [197, 166] on span "Vans" at bounding box center [195, 166] width 16 height 10
click at [384, 96] on p "Competition analysis for Pacsun" at bounding box center [429, 92] width 588 height 12
click at [596, 189] on span "Uniqlo" at bounding box center [598, 193] width 22 height 10
click at [87, 110] on button "Competition" at bounding box center [63, 105] width 118 height 16
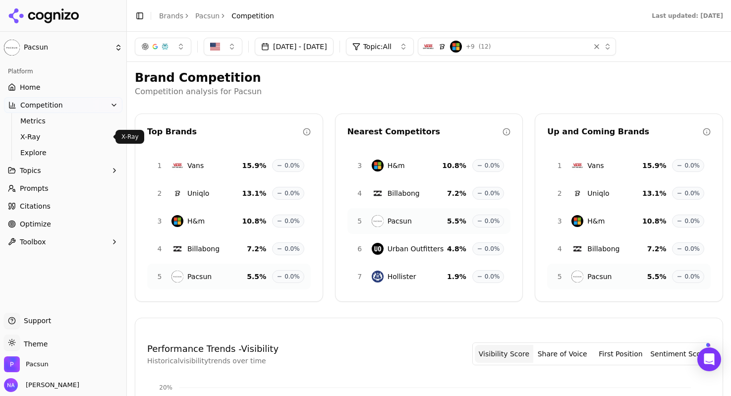
click at [40, 136] on span "X-Ray" at bounding box center [63, 137] width 86 height 10
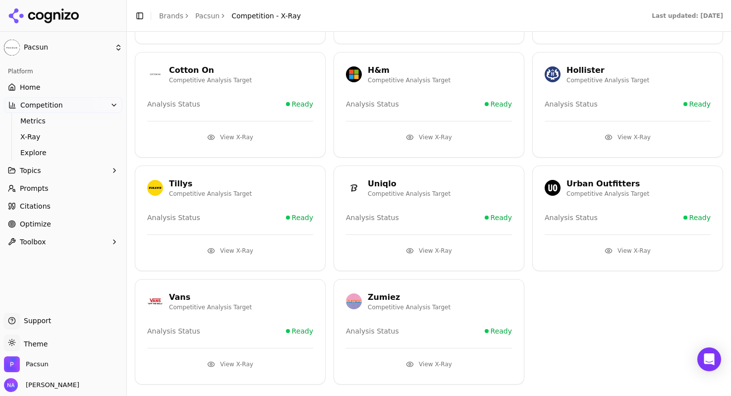
scroll to position [154, 0]
click at [443, 252] on button "View X-Ray" at bounding box center [429, 250] width 166 height 16
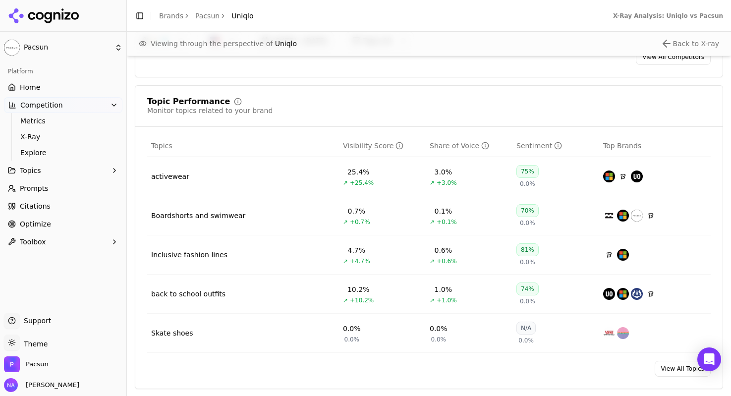
scroll to position [385, 0]
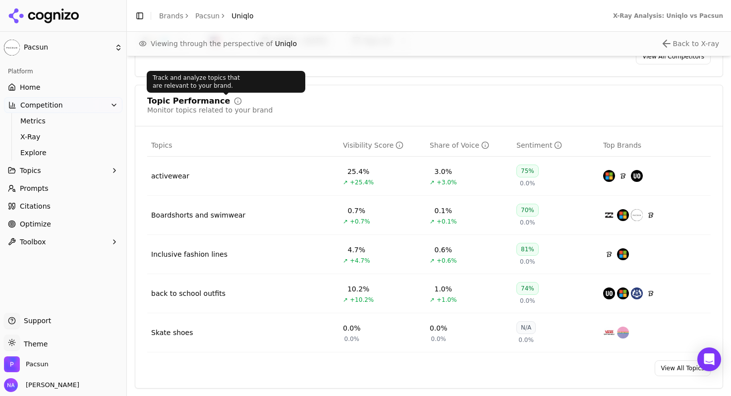
click at [234, 104] on icon at bounding box center [238, 101] width 8 height 8
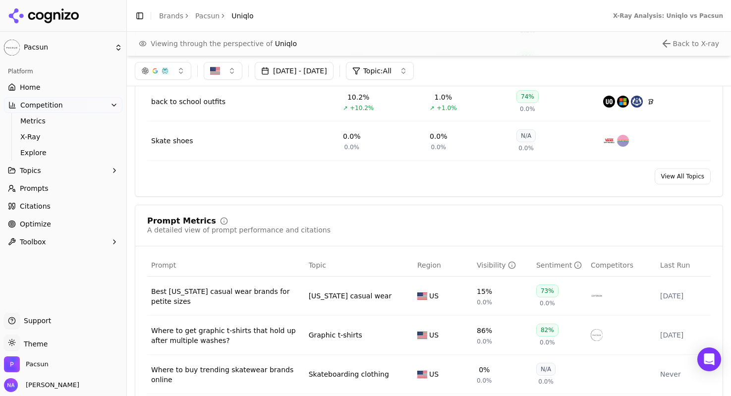
scroll to position [546, 0]
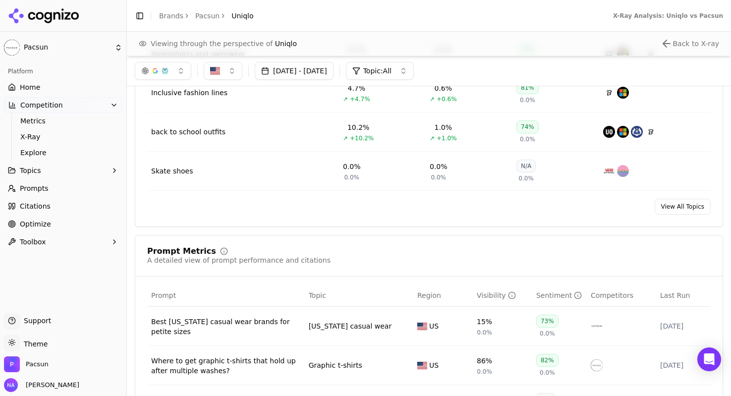
click at [680, 214] on link "View All Topics" at bounding box center [683, 207] width 56 height 16
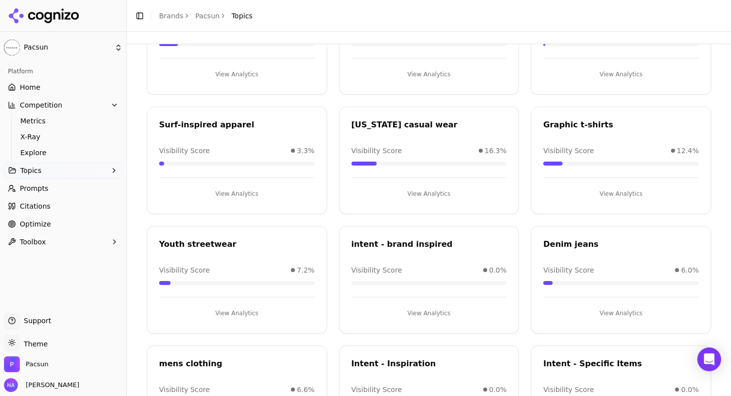
scroll to position [231, 0]
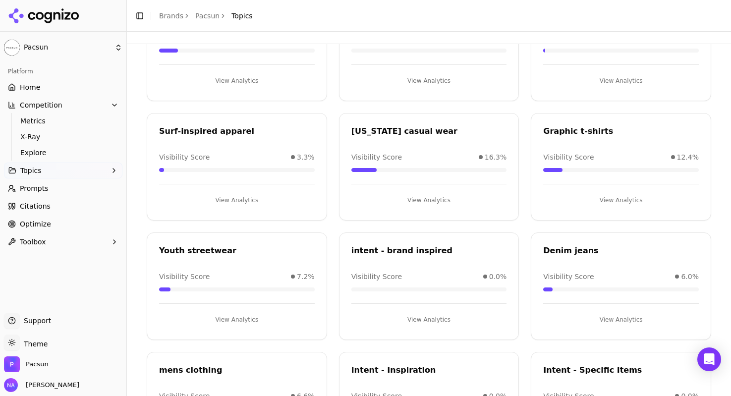
click at [247, 318] on button "View Analytics" at bounding box center [237, 320] width 156 height 16
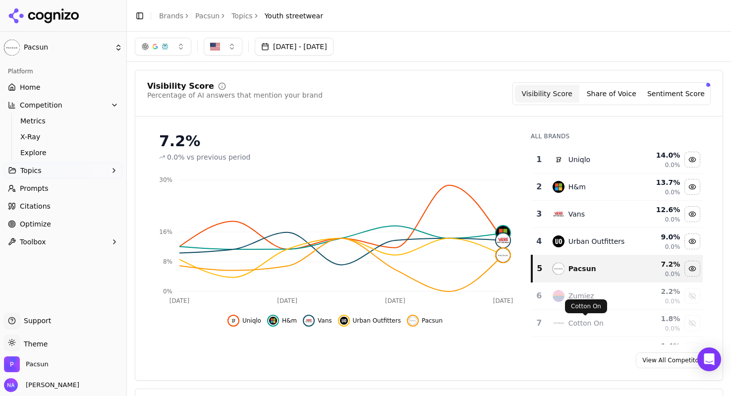
click at [534, 362] on div "View All Competitors" at bounding box center [428, 360] width 587 height 16
click at [478, 103] on div "Visibility Score Percentage of AI answers that mention your brand Visibility Sc…" at bounding box center [429, 93] width 564 height 23
click at [28, 189] on span "Prompts" at bounding box center [34, 188] width 29 height 10
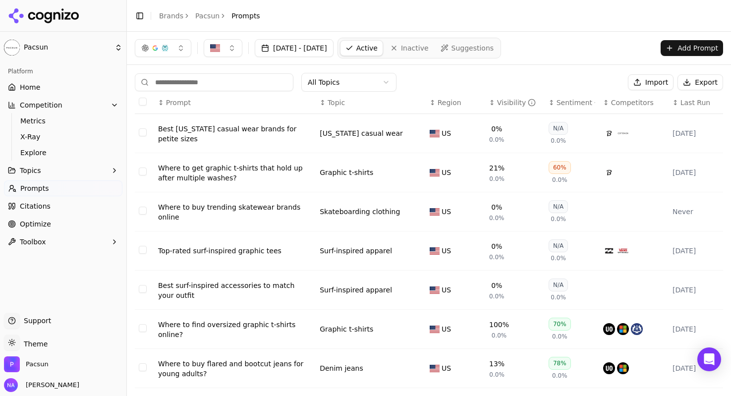
click at [703, 49] on button "Add Prompt" at bounding box center [692, 48] width 62 height 16
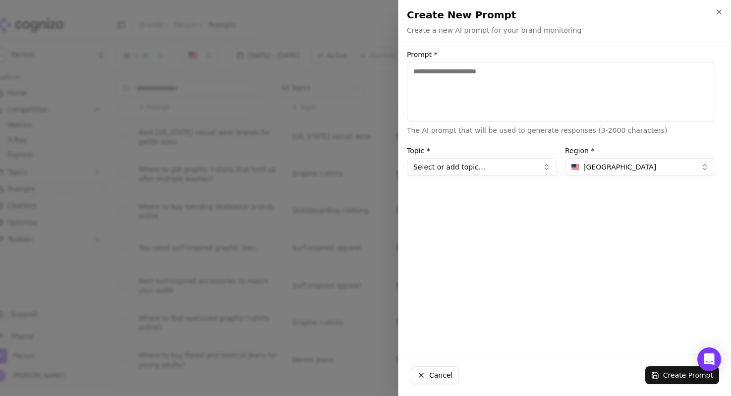
click at [481, 165] on button "Select or add topic..." at bounding box center [482, 167] width 150 height 18
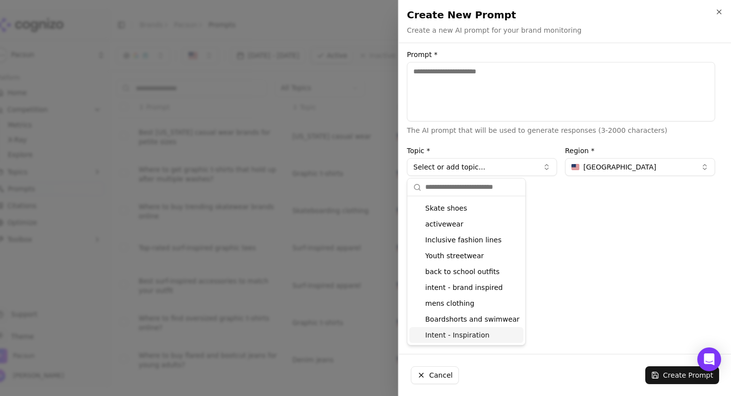
scroll to position [107, 0]
click at [472, 338] on div "Intent - Specific Items" at bounding box center [466, 335] width 114 height 16
type input "**********"
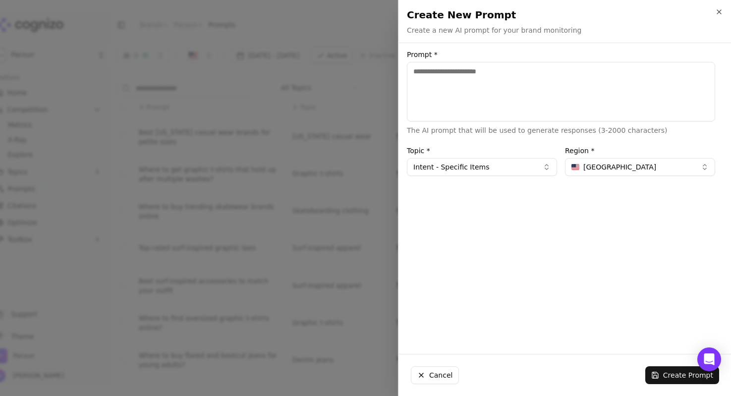
click at [582, 99] on textarea "Prompt *" at bounding box center [561, 91] width 308 height 59
click at [710, 358] on div "Cancel Create Prompt" at bounding box center [565, 375] width 332 height 42
click at [707, 362] on div "Cancel Create Prompt" at bounding box center [565, 375] width 332 height 42
click at [703, 354] on div "Cancel Create Prompt" at bounding box center [565, 375] width 332 height 42
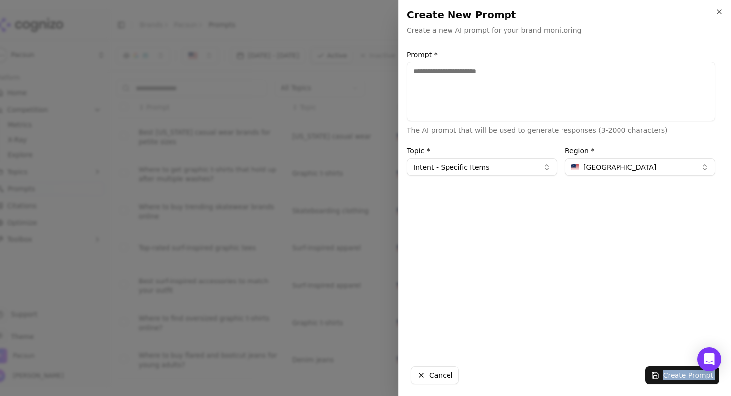
click at [703, 354] on div "Cancel Create Prompt" at bounding box center [565, 375] width 332 height 42
click at [636, 295] on div "Prompt * The AI prompt that will be used to generate responses (3-2000 characte…" at bounding box center [561, 198] width 324 height 295
click at [719, 11] on icon "button" at bounding box center [719, 12] width 4 height 4
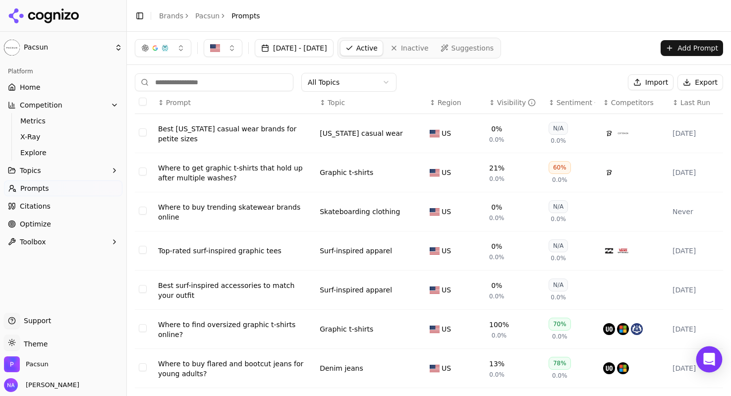
click at [707, 363] on icon "Open Intercom Messenger" at bounding box center [708, 359] width 11 height 13
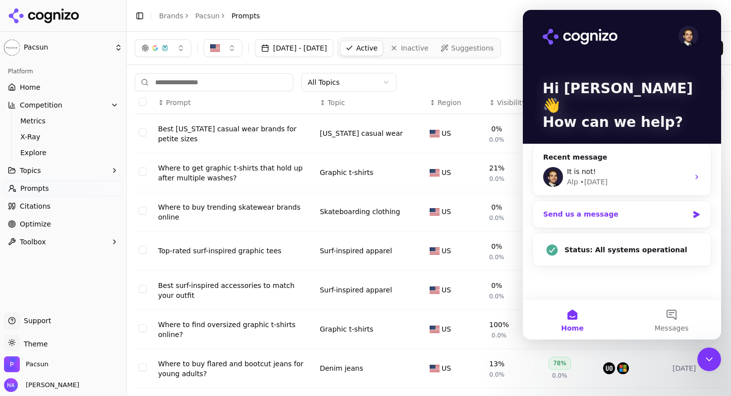
click at [608, 209] on div "Send us a message" at bounding box center [615, 214] width 145 height 10
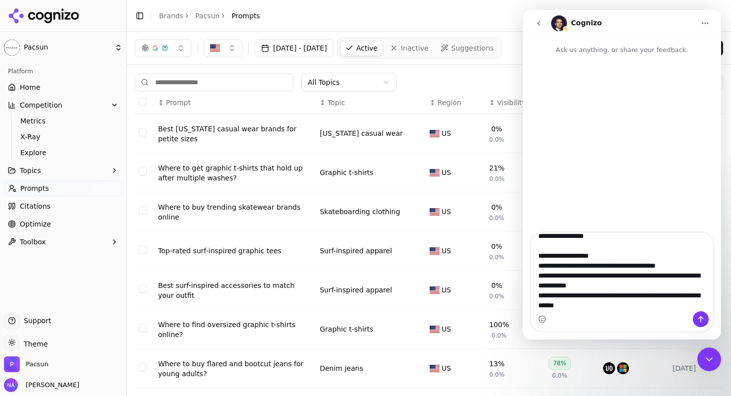
scroll to position [26, 0]
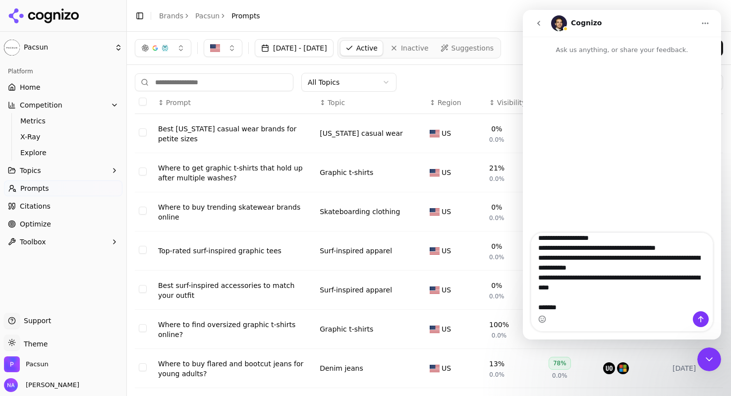
type textarea "**********"
click at [699, 322] on icon "Send a message…" at bounding box center [701, 319] width 8 height 8
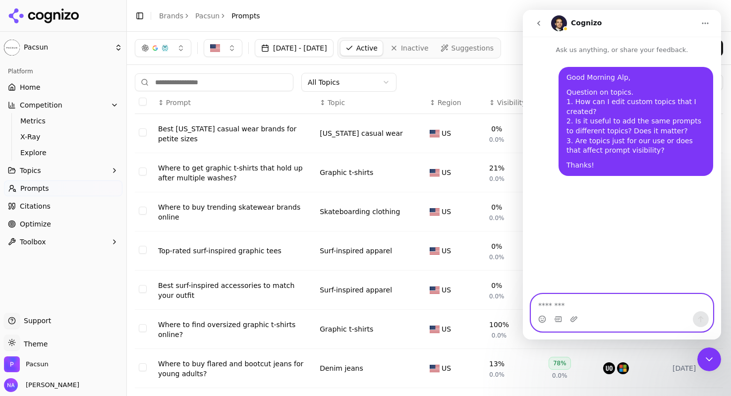
scroll to position [0, 0]
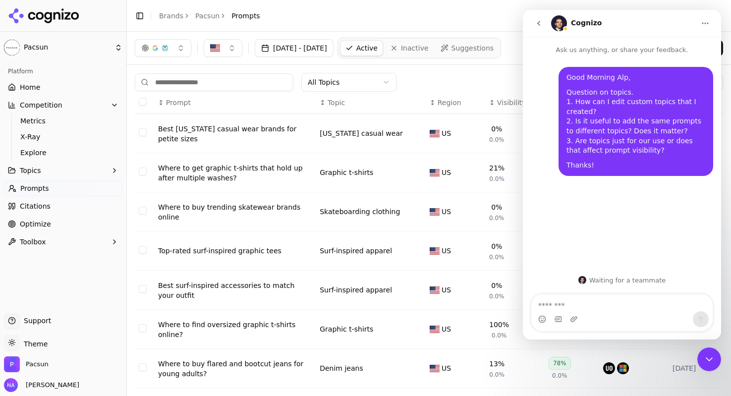
click at [471, 81] on div "All Topics Import Export" at bounding box center [429, 82] width 588 height 19
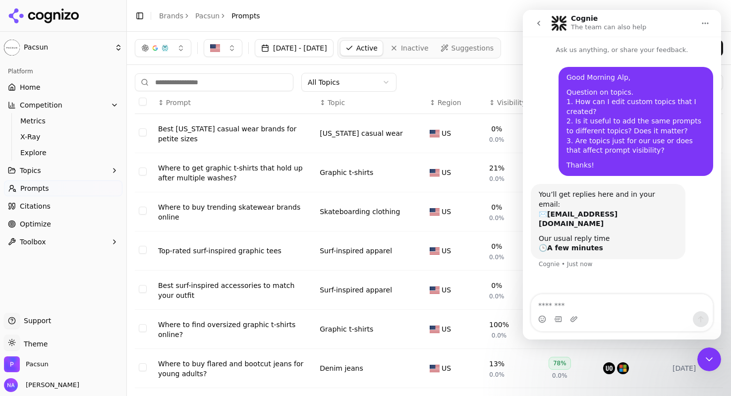
click at [708, 358] on icon "Close Intercom Messenger" at bounding box center [709, 359] width 12 height 12
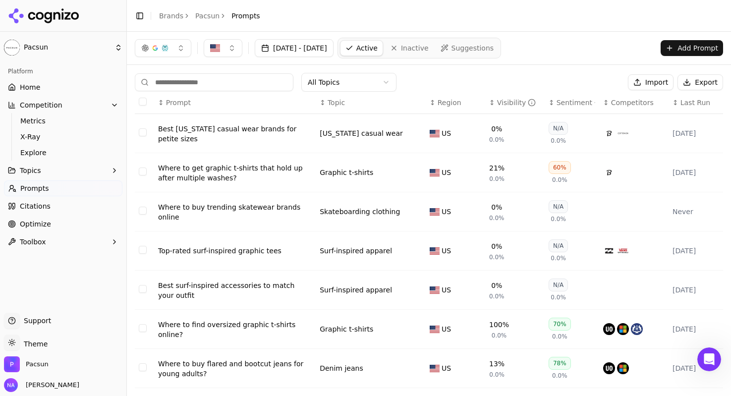
click at [695, 50] on button "Add Prompt" at bounding box center [692, 48] width 62 height 16
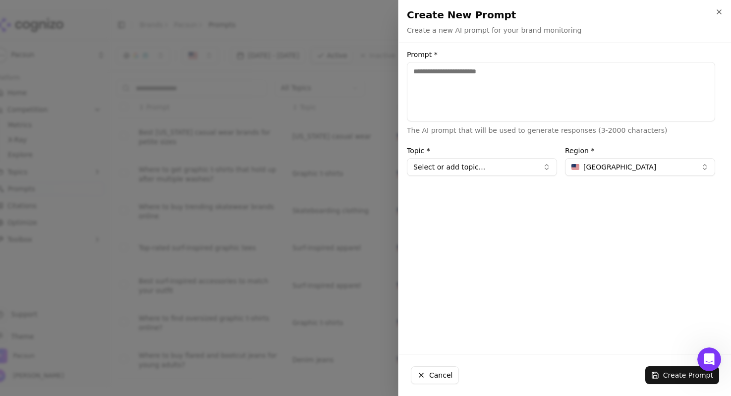
click at [466, 171] on button "Select or add topic..." at bounding box center [482, 167] width 150 height 18
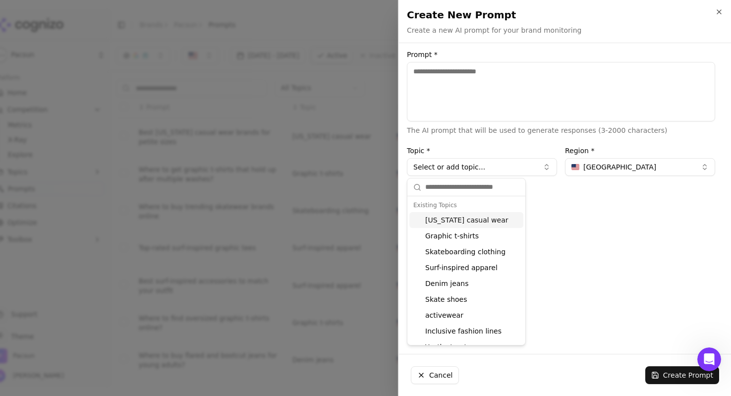
click at [501, 85] on textarea "Prompt *" at bounding box center [561, 91] width 308 height 59
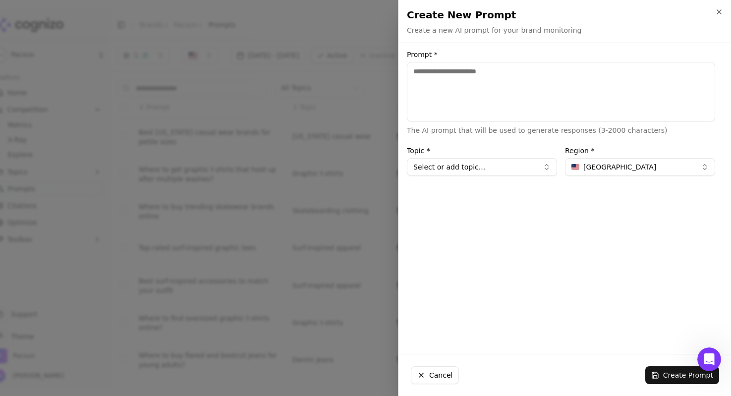
click at [447, 94] on textarea "Prompt *" at bounding box center [561, 91] width 308 height 59
type textarea "**********"
click at [522, 162] on button "Select or add topic..." at bounding box center [482, 167] width 150 height 18
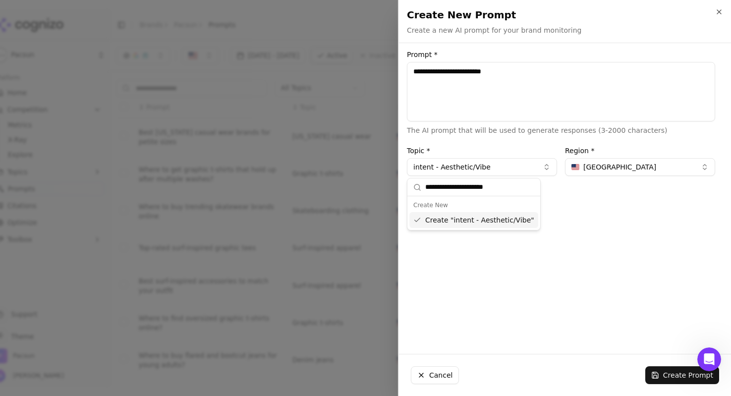
type input "**********"
click at [642, 277] on div "**********" at bounding box center [561, 198] width 324 height 295
click at [686, 372] on button "Create Prompt" at bounding box center [682, 375] width 74 height 18
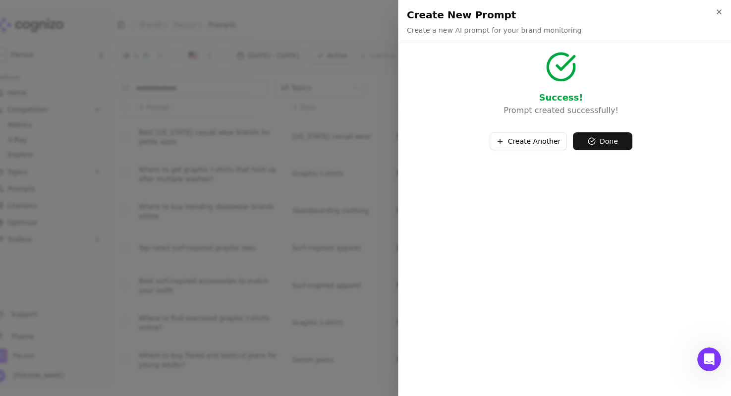
click at [526, 140] on button "Create Another" at bounding box center [529, 141] width 78 height 18
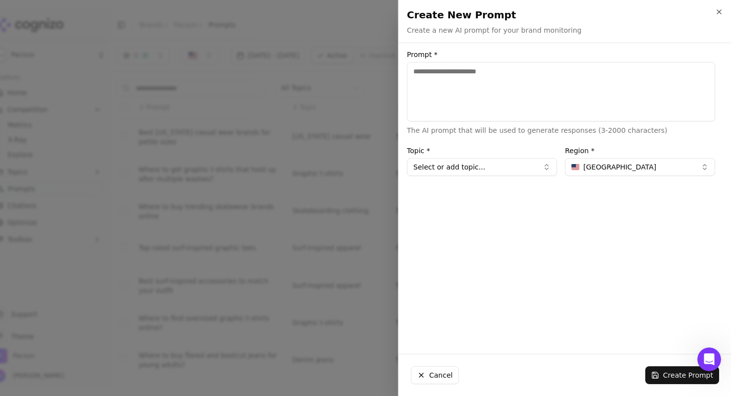
click at [456, 70] on textarea "Prompt *" at bounding box center [561, 91] width 308 height 59
type textarea "**********"
click at [480, 162] on button "Select or add topic..." at bounding box center [482, 167] width 150 height 18
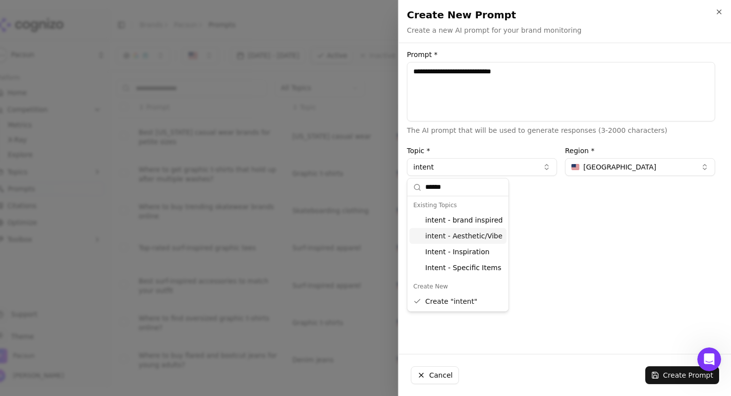
click at [475, 238] on div "intent - Aesthetic/Vibe" at bounding box center [457, 236] width 97 height 16
type input "**********"
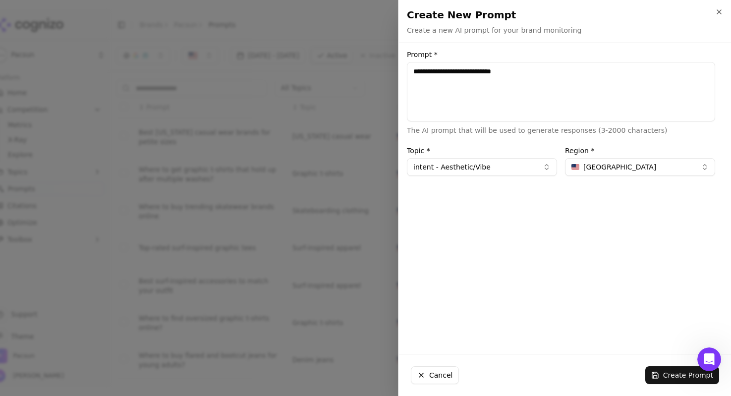
click at [687, 380] on button "Create Prompt" at bounding box center [682, 375] width 74 height 18
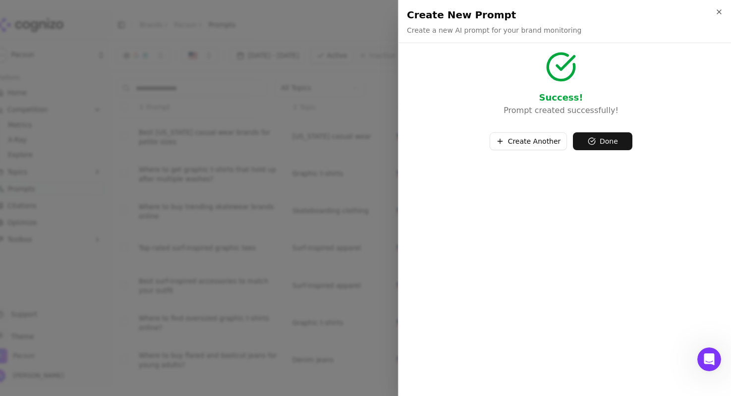
click at [540, 146] on button "Create Another" at bounding box center [529, 141] width 78 height 18
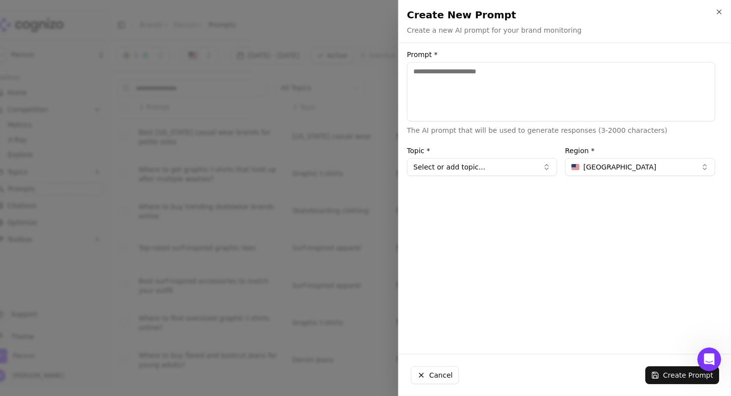
click at [481, 82] on textarea "Prompt *" at bounding box center [561, 91] width 308 height 59
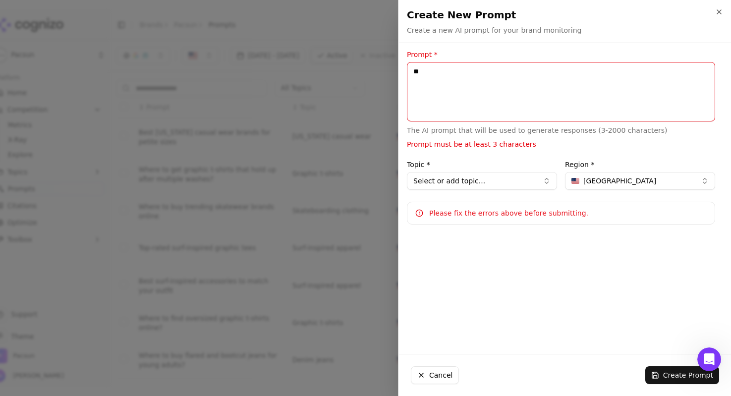
type textarea "*"
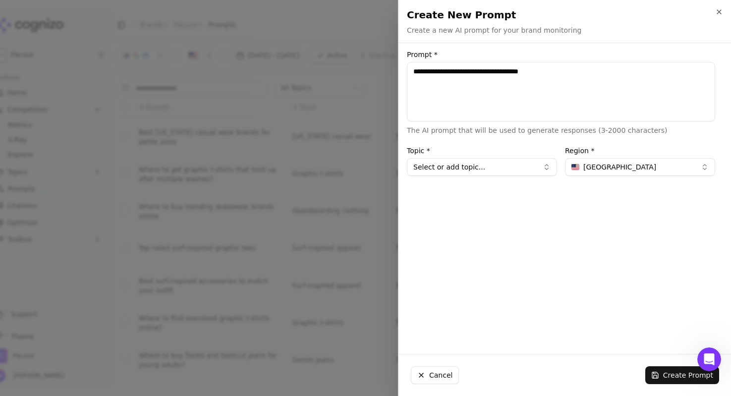
type textarea "**********"
click at [478, 168] on button "Select or add topic..." at bounding box center [482, 167] width 150 height 18
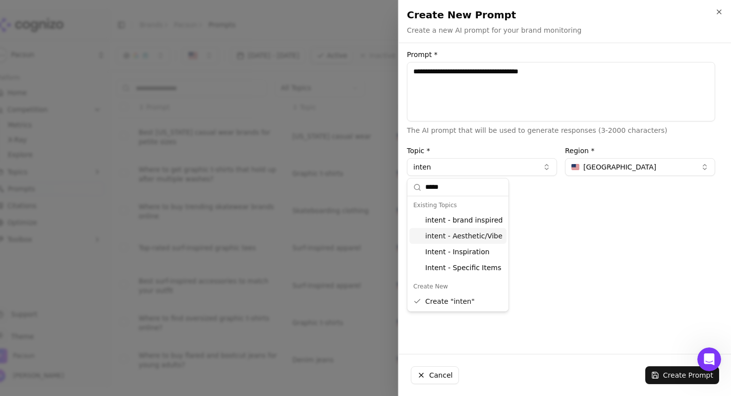
click at [474, 233] on div "intent - Aesthetic/Vibe" at bounding box center [457, 236] width 97 height 16
type input "**********"
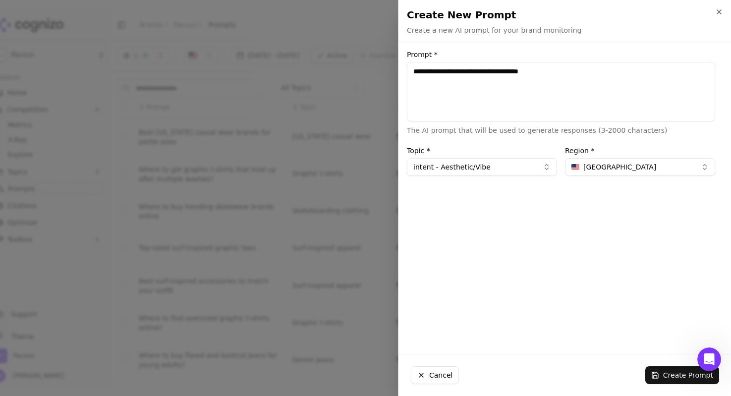
click at [664, 376] on button "Create Prompt" at bounding box center [682, 375] width 74 height 18
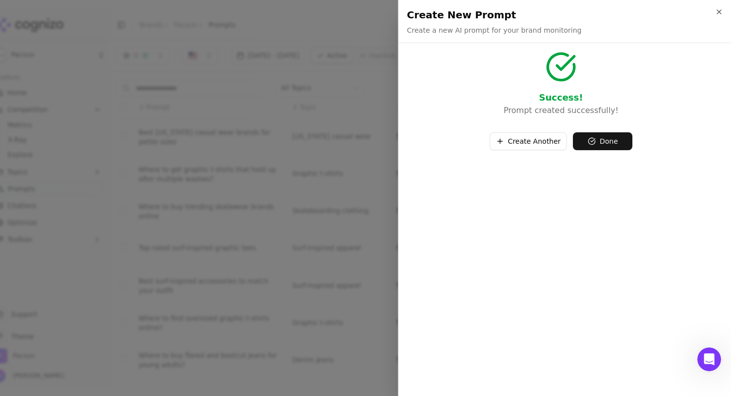
click at [532, 138] on button "Create Another" at bounding box center [529, 141] width 78 height 18
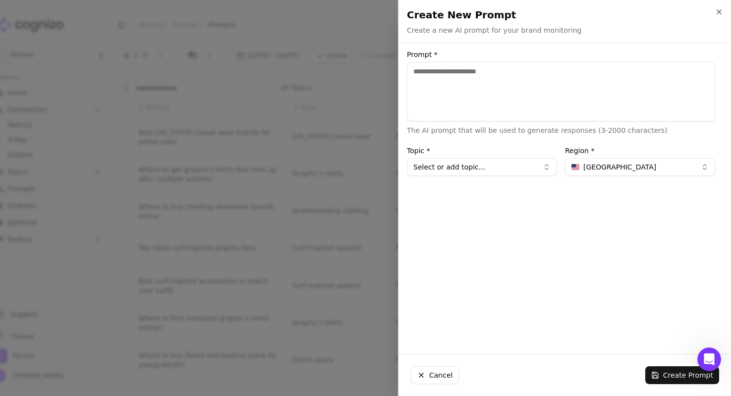
click at [480, 81] on textarea "Prompt *" at bounding box center [561, 91] width 308 height 59
type textarea "*"
type textarea "**********"
click at [479, 168] on button "Select or add topic..." at bounding box center [482, 167] width 150 height 18
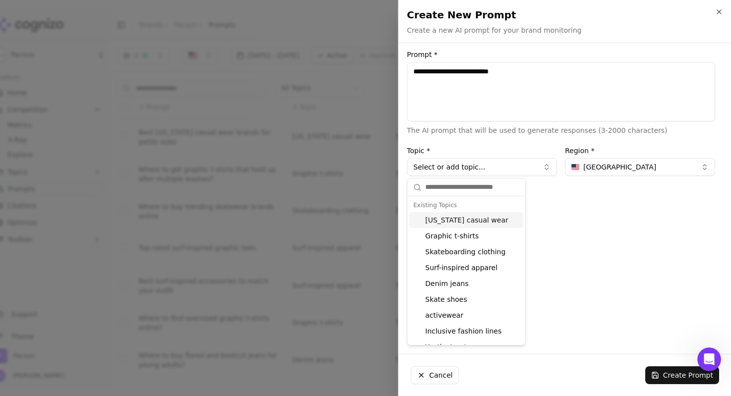
click at [540, 101] on textarea "**********" at bounding box center [561, 91] width 308 height 59
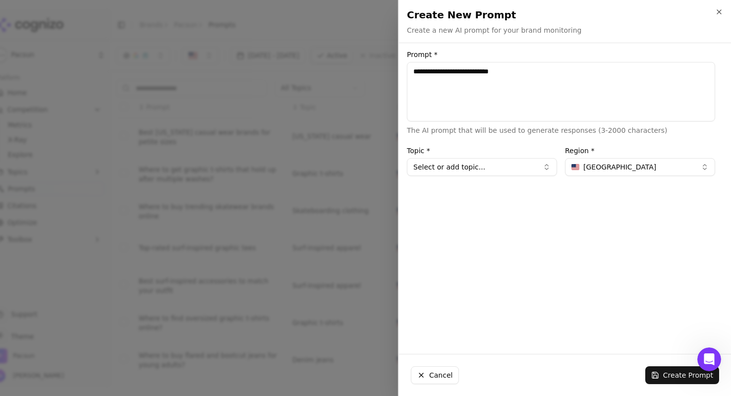
click at [540, 101] on textarea "**********" at bounding box center [561, 91] width 308 height 59
type textarea "**********"
click at [584, 75] on textarea "**********" at bounding box center [561, 91] width 308 height 59
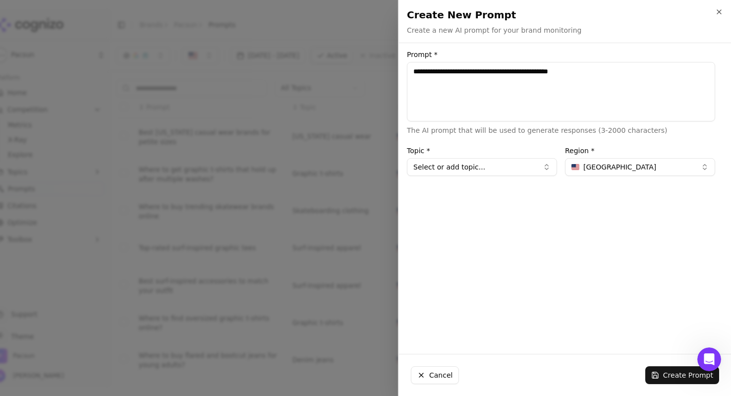
click at [584, 75] on textarea "**********" at bounding box center [561, 91] width 308 height 59
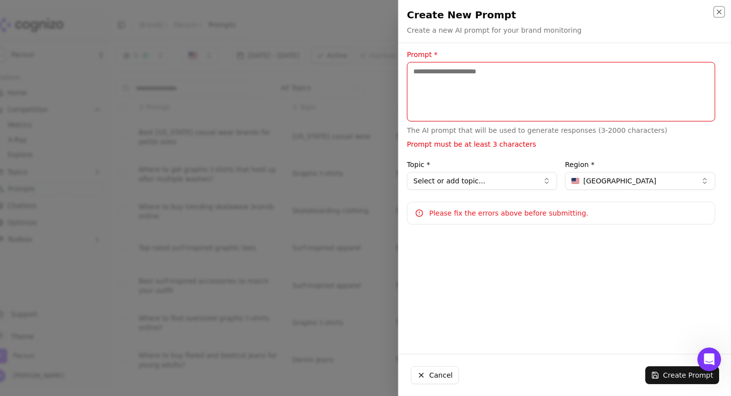
click at [718, 11] on icon "button" at bounding box center [719, 12] width 8 height 8
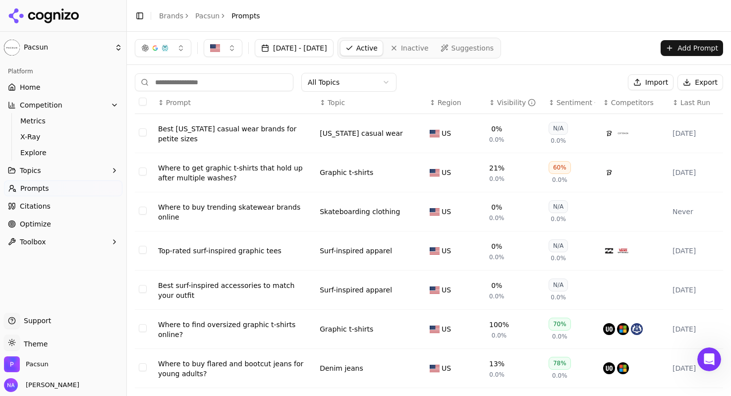
click at [429, 48] on span "Inactive" at bounding box center [415, 48] width 28 height 10
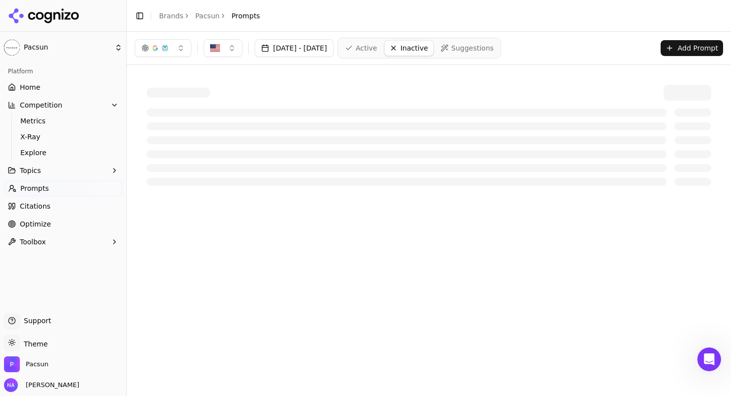
click at [492, 49] on span "Suggestions" at bounding box center [473, 48] width 43 height 10
click at [37, 189] on span "Prompts" at bounding box center [34, 188] width 29 height 10
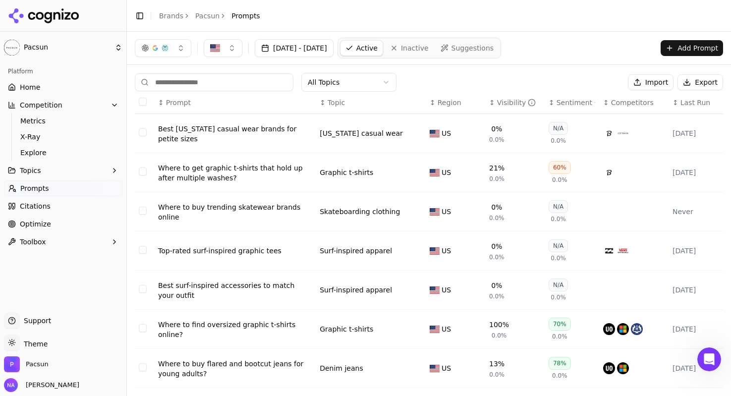
click at [494, 48] on span "Suggestions" at bounding box center [473, 48] width 43 height 10
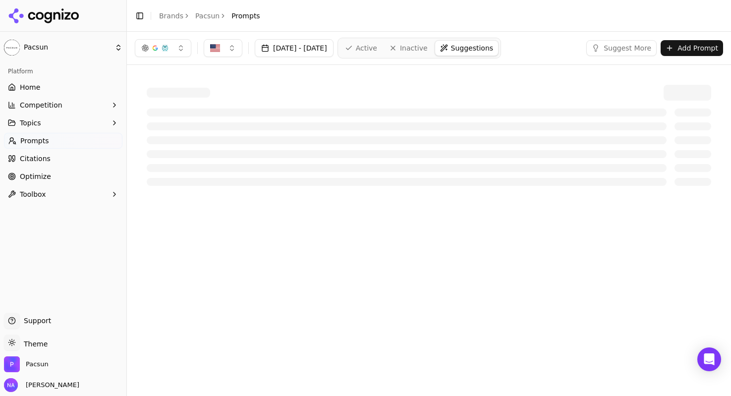
click at [56, 87] on link "Home" at bounding box center [63, 87] width 118 height 16
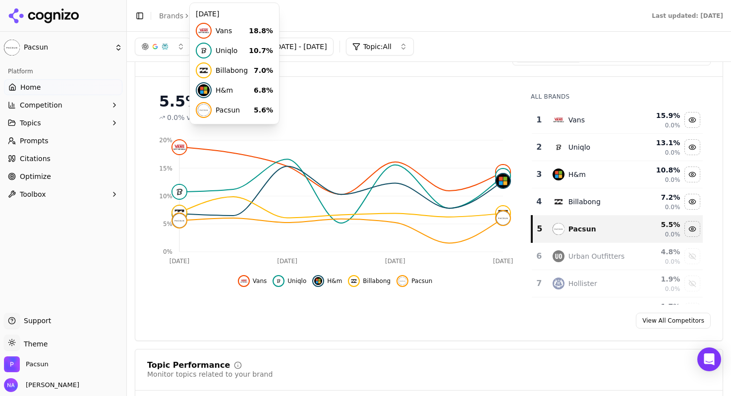
scroll to position [81, 0]
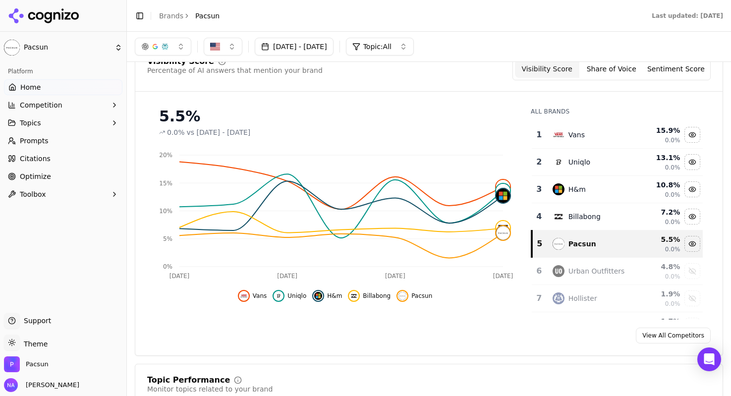
click at [195, 132] on span "vs [DATE] - [DATE]" at bounding box center [219, 132] width 64 height 10
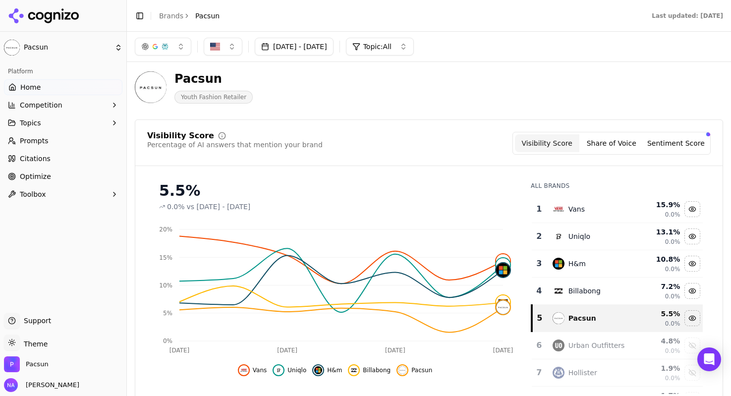
scroll to position [0, 0]
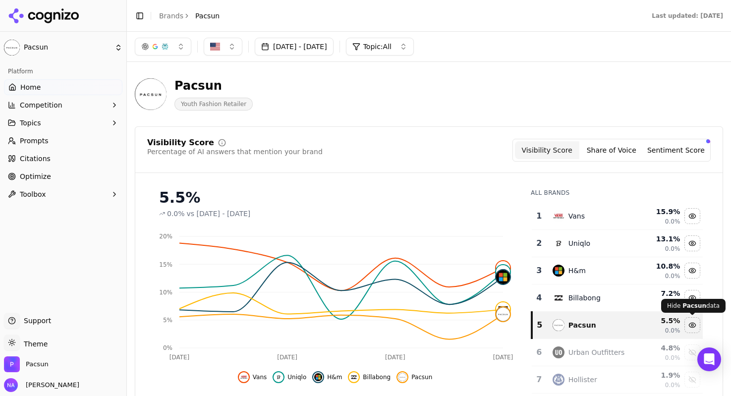
click at [692, 327] on div "Hide pacsun data" at bounding box center [692, 325] width 15 height 15
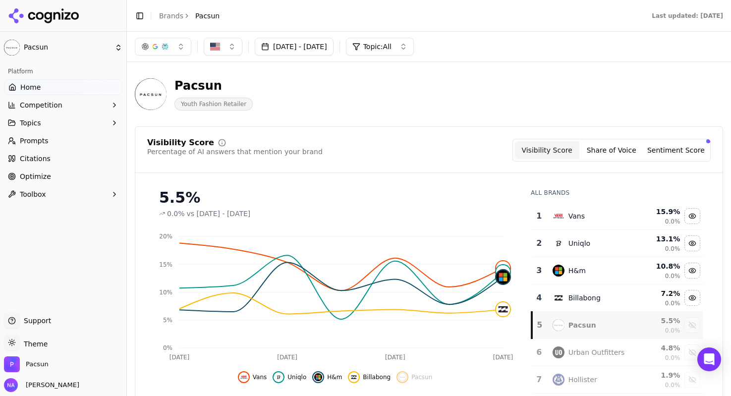
click at [692, 327] on div "Show pacsun data" at bounding box center [692, 325] width 15 height 15
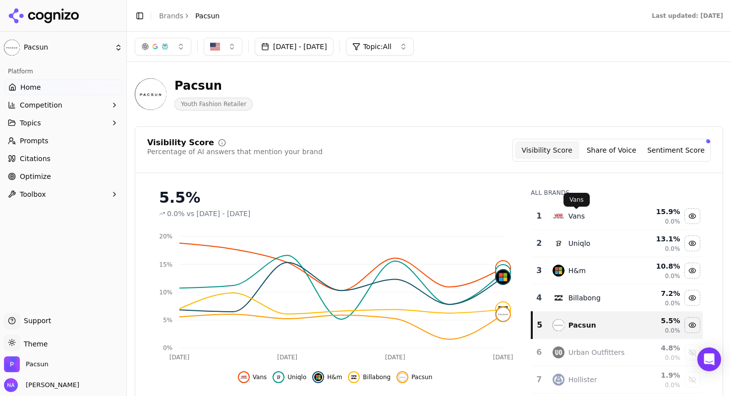
click at [572, 209] on td "Vans" at bounding box center [591, 216] width 88 height 27
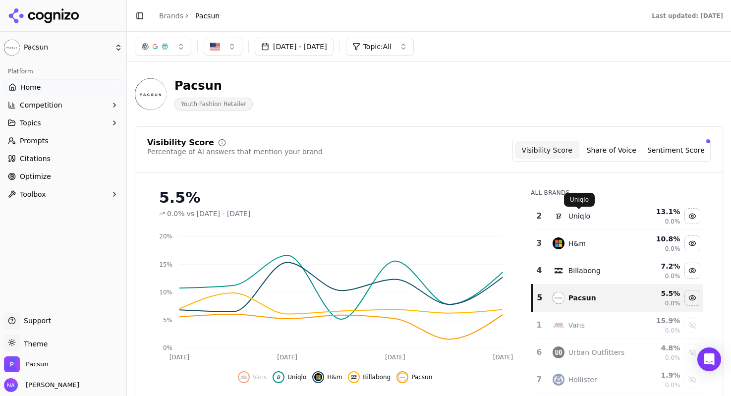
click at [551, 187] on div "All Brands 2 Uniqlo 13.1 % 0.0% 3 H&m 10.8 % 0.0% 4 Billabong 7.2 % 0.0% 5 Pacs…" at bounding box center [617, 291] width 188 height 220
click at [570, 156] on button "Visibility Score" at bounding box center [547, 150] width 64 height 18
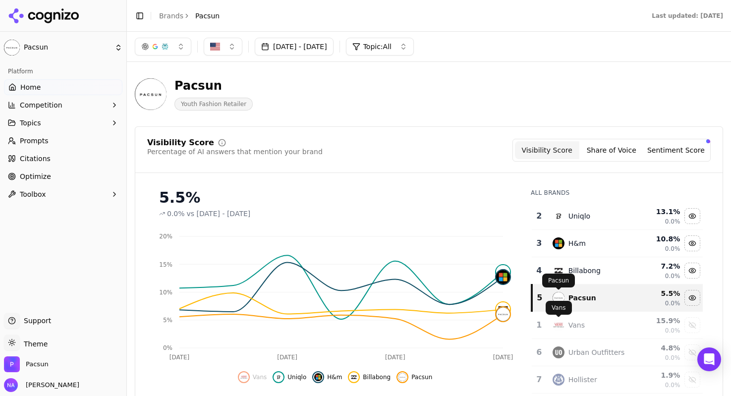
click at [573, 333] on td "Vans" at bounding box center [591, 325] width 88 height 27
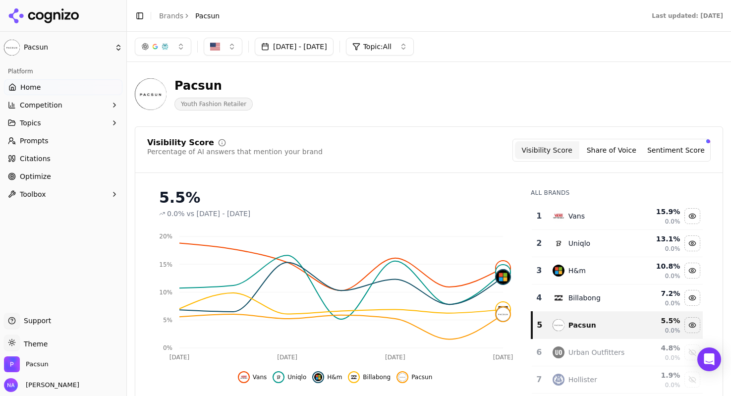
click at [566, 219] on div "Vans" at bounding box center [591, 216] width 76 height 12
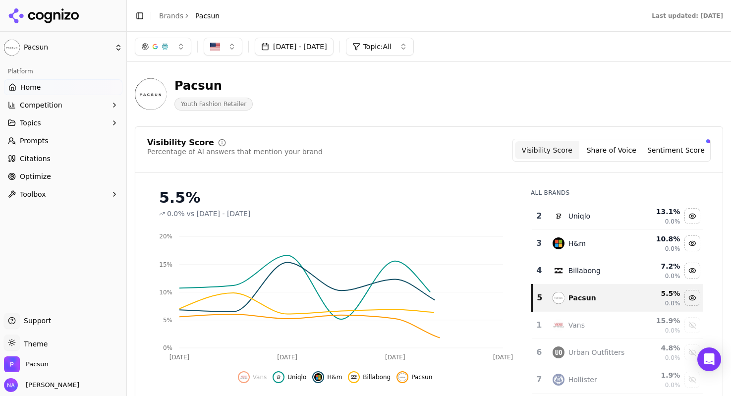
click at [597, 332] on td "Vans" at bounding box center [591, 325] width 88 height 27
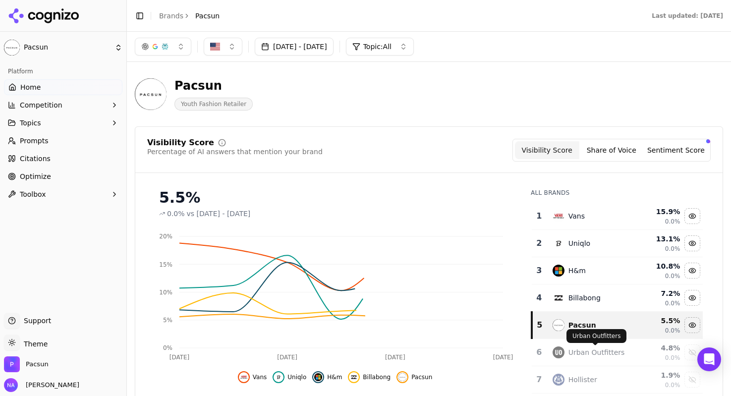
click at [605, 356] on div "Urban Outfitters" at bounding box center [597, 352] width 57 height 10
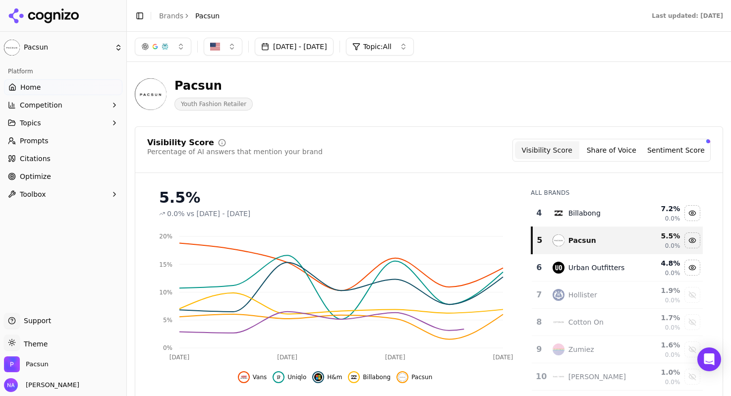
scroll to position [114, 0]
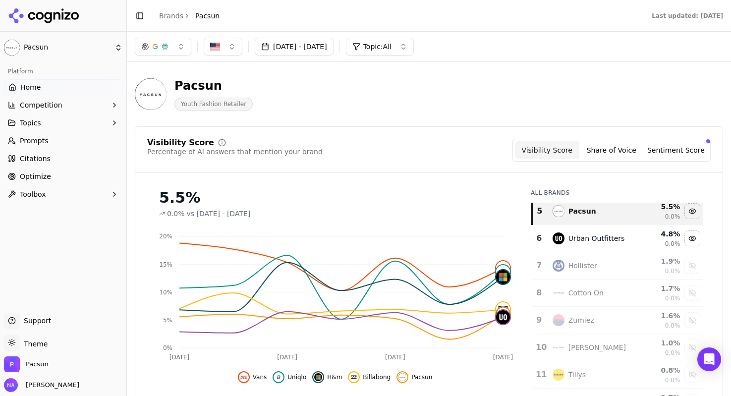
click at [609, 263] on div "Hollister" at bounding box center [591, 266] width 76 height 12
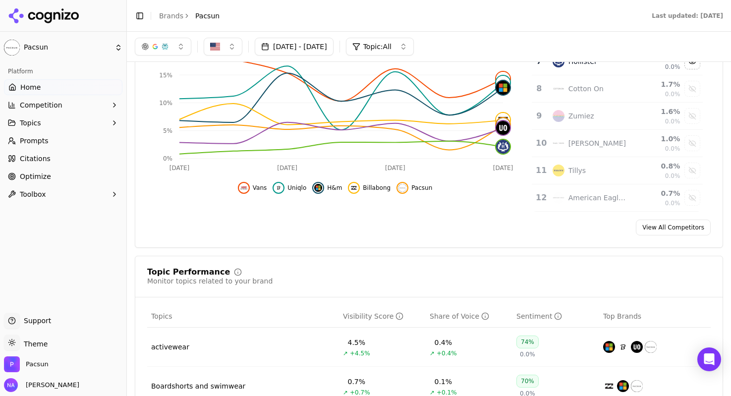
scroll to position [182, 0]
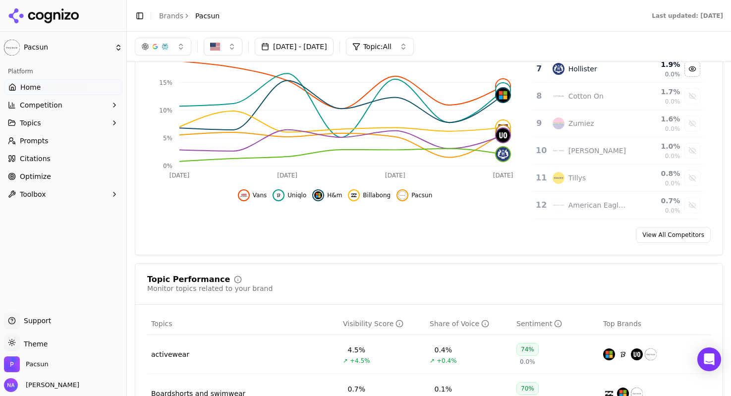
click at [622, 211] on div "American Eagle Outfitters" at bounding box center [591, 205] width 76 height 12
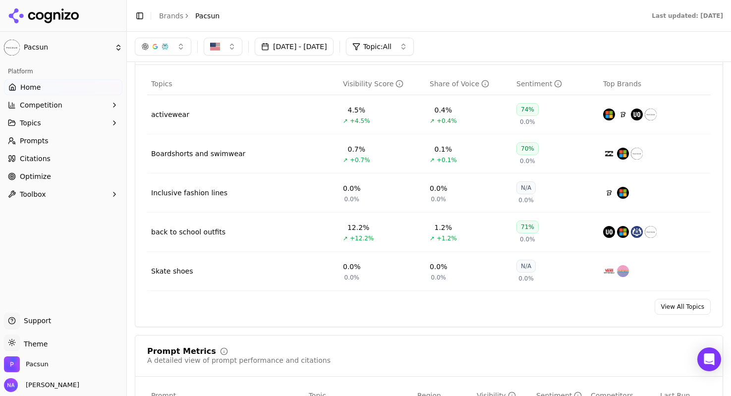
scroll to position [420, 0]
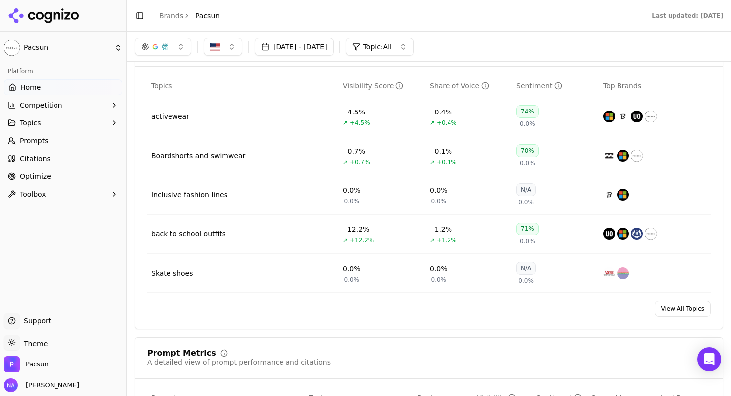
click at [694, 316] on link "View All Topics" at bounding box center [683, 309] width 56 height 16
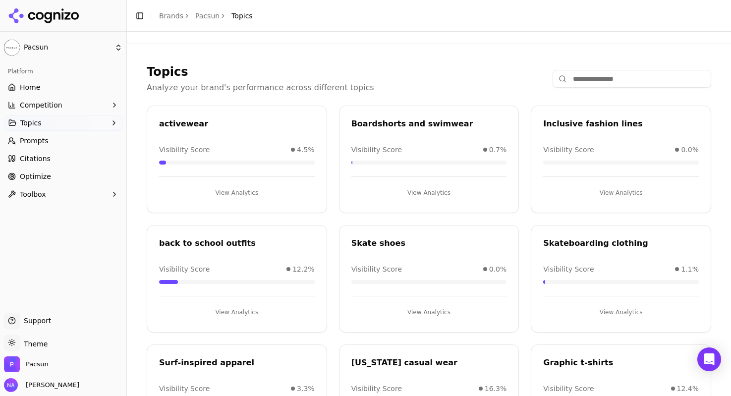
click at [41, 141] on span "Prompts" at bounding box center [34, 141] width 29 height 10
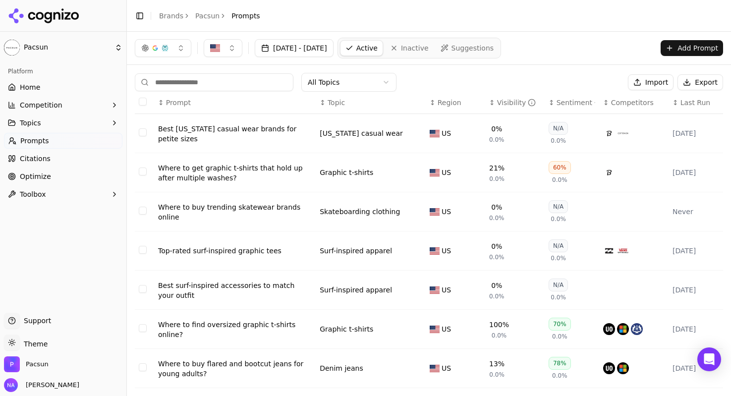
click at [36, 165] on link "Citations" at bounding box center [63, 159] width 118 height 16
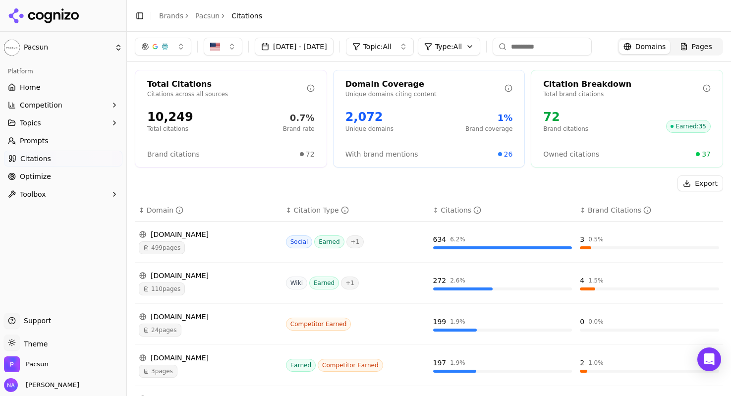
click at [74, 174] on link "Optimize" at bounding box center [63, 177] width 118 height 16
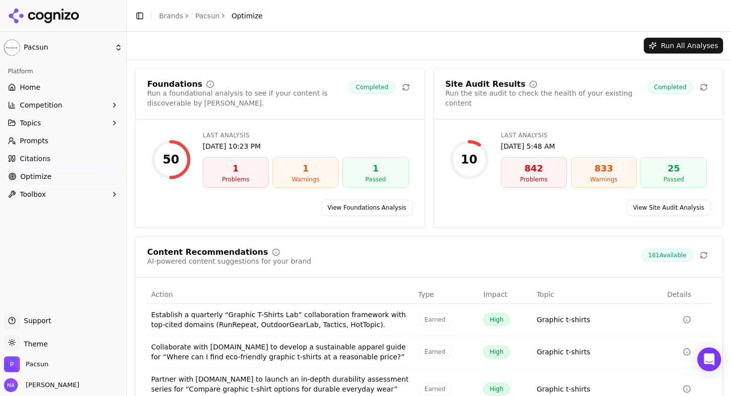
click at [467, 156] on div "10" at bounding box center [469, 160] width 16 height 16
click at [56, 137] on link "Prompts" at bounding box center [63, 141] width 118 height 16
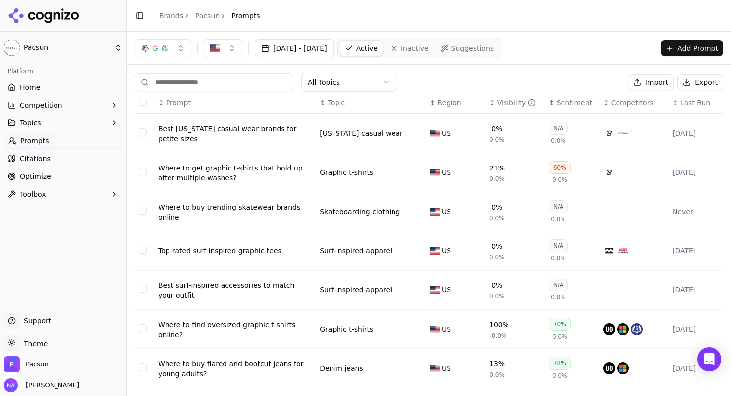
click at [680, 54] on button "Add Prompt" at bounding box center [692, 48] width 62 height 16
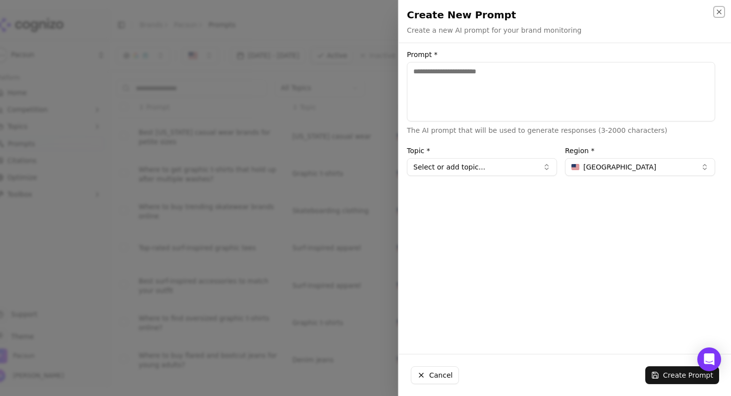
click at [717, 13] on icon "button" at bounding box center [719, 12] width 4 height 4
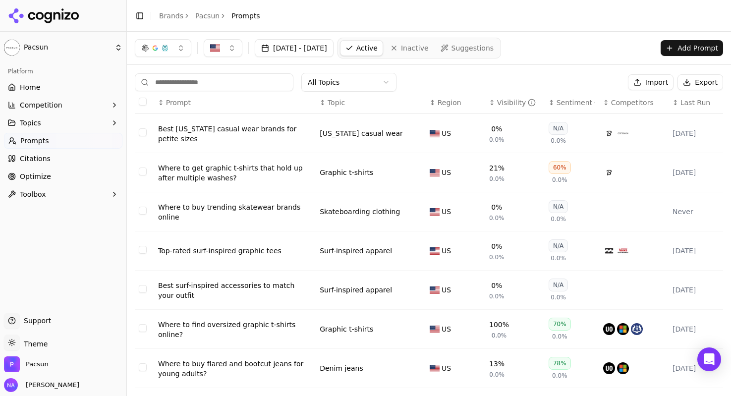
click at [488, 55] on link "Suggestions" at bounding box center [467, 48] width 63 height 16
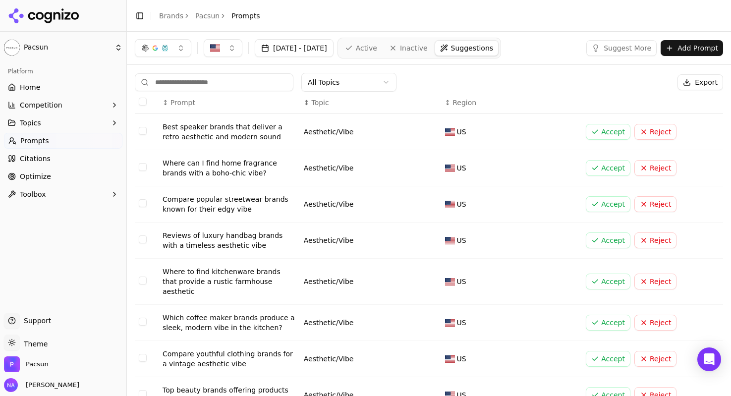
click at [650, 134] on button "Reject" at bounding box center [655, 132] width 42 height 16
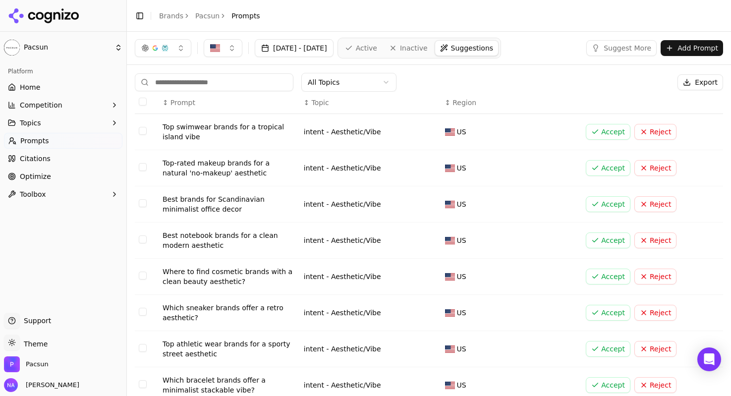
click at [611, 131] on button "Accept" at bounding box center [608, 132] width 45 height 16
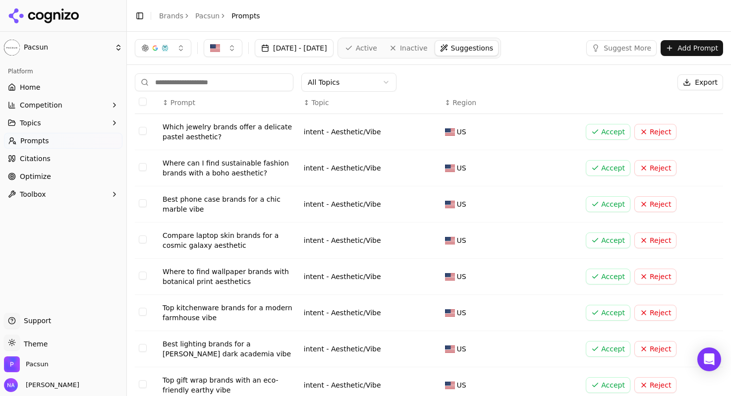
click at [655, 129] on button "Reject" at bounding box center [655, 132] width 42 height 16
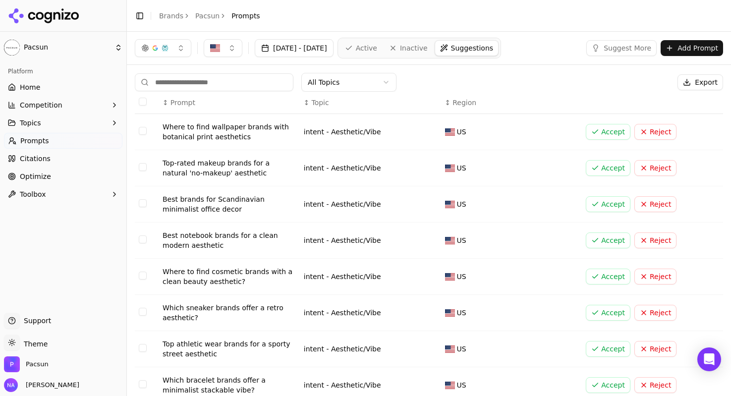
click at [655, 129] on button "Reject" at bounding box center [655, 132] width 42 height 16
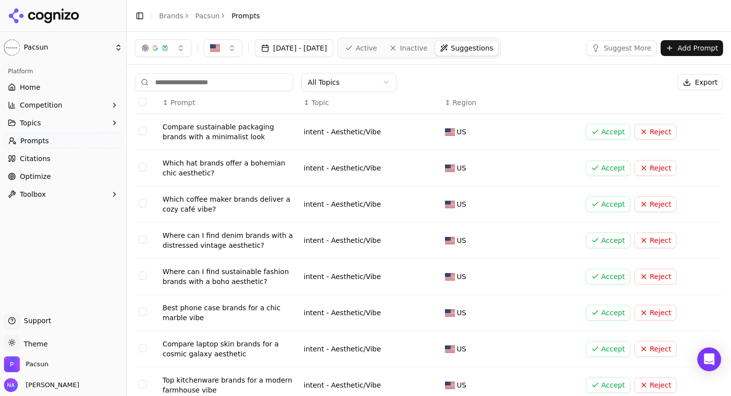
click at [655, 129] on button "Reject" at bounding box center [655, 132] width 42 height 16
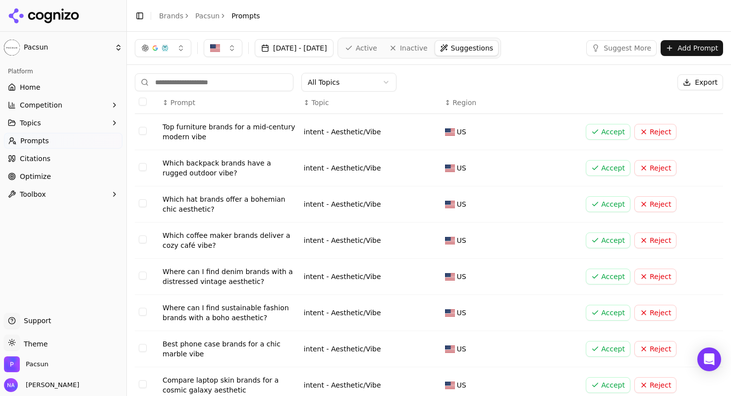
click at [655, 129] on button "Reject" at bounding box center [655, 132] width 42 height 16
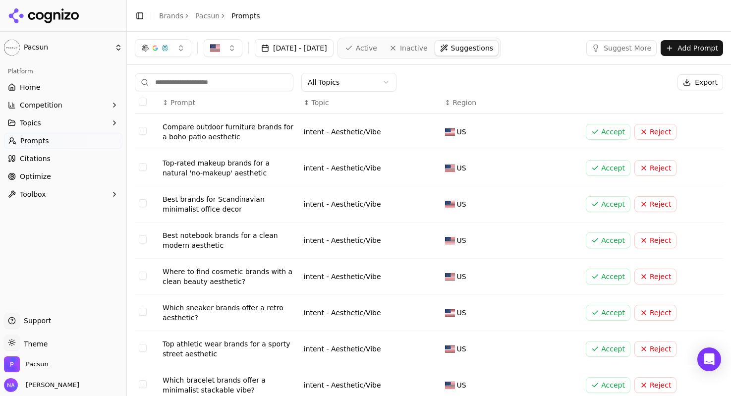
click at [655, 129] on button "Reject" at bounding box center [655, 132] width 42 height 16
click at [614, 135] on button "Accept" at bounding box center [608, 132] width 45 height 16
click at [618, 131] on button "Accept" at bounding box center [608, 132] width 45 height 16
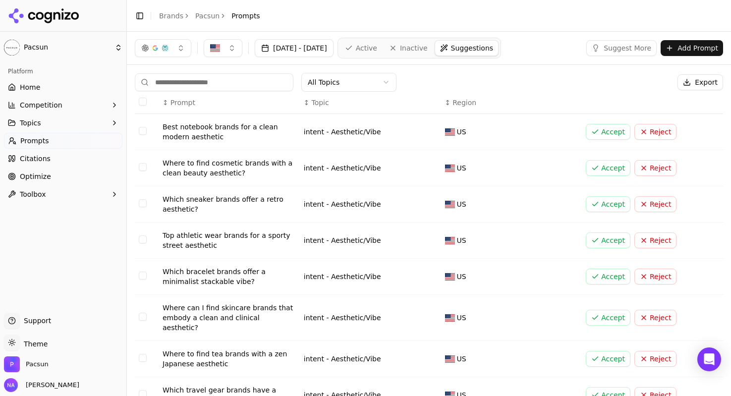
click at [663, 132] on button "Reject" at bounding box center [655, 132] width 42 height 16
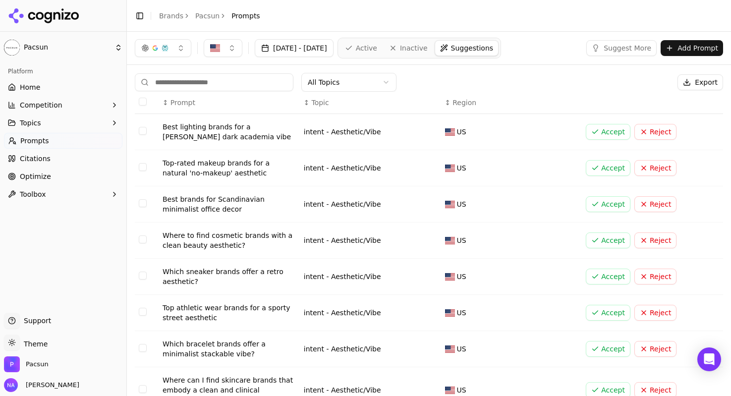
click at [663, 132] on button "Reject" at bounding box center [655, 132] width 42 height 16
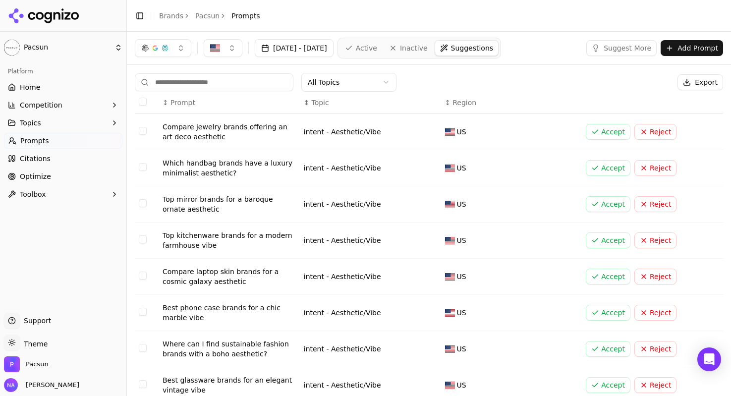
click at [663, 132] on button "Reject" at bounding box center [655, 132] width 42 height 16
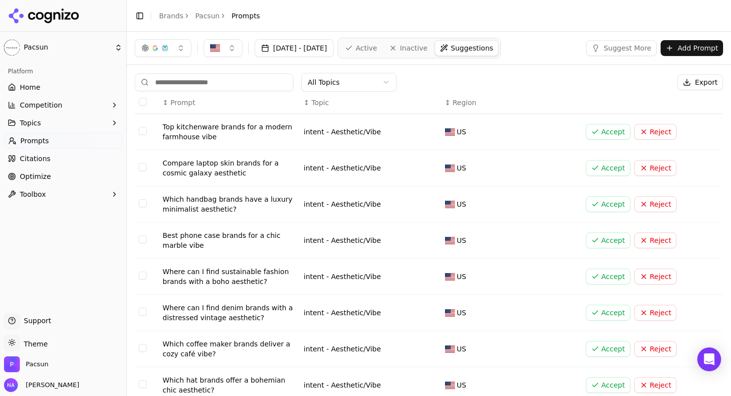
click at [663, 132] on button "Reject" at bounding box center [655, 132] width 42 height 16
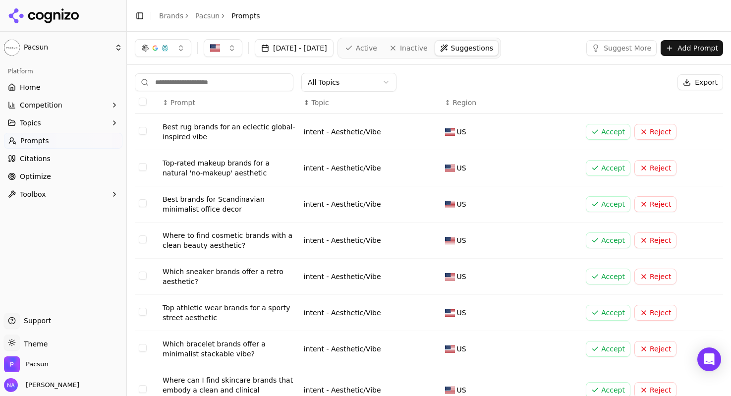
click at [663, 132] on button "Reject" at bounding box center [655, 132] width 42 height 16
click at [610, 131] on button "Accept" at bounding box center [608, 132] width 45 height 16
click at [644, 133] on button "Reject" at bounding box center [655, 132] width 42 height 16
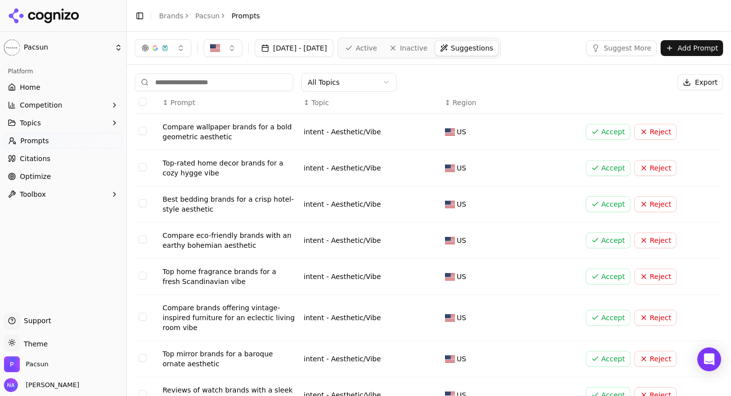
click at [644, 133] on button "Reject" at bounding box center [655, 132] width 42 height 16
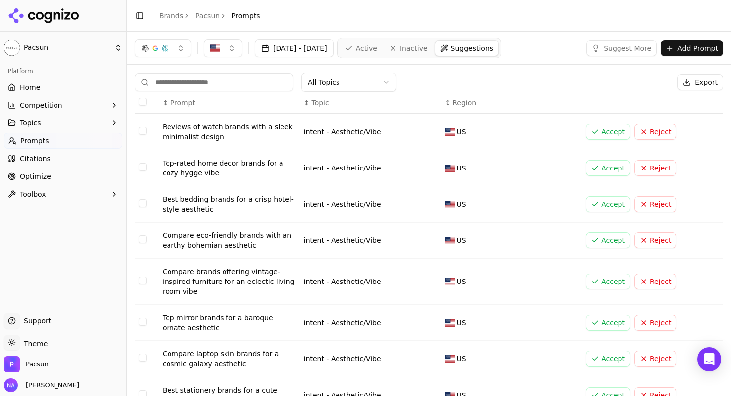
click at [644, 133] on button "Reject" at bounding box center [655, 132] width 42 height 16
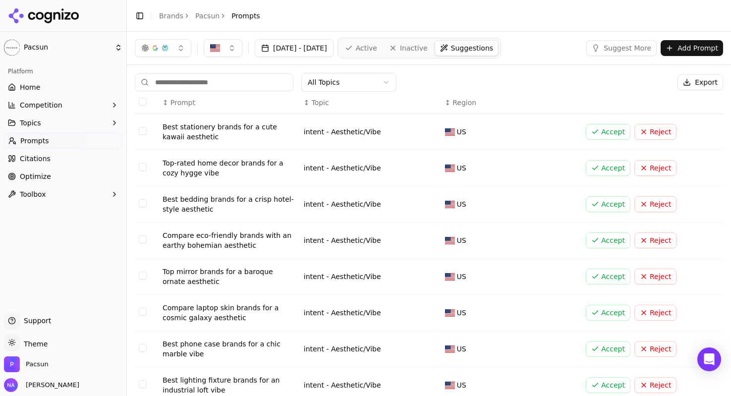
click at [644, 133] on button "Reject" at bounding box center [655, 132] width 42 height 16
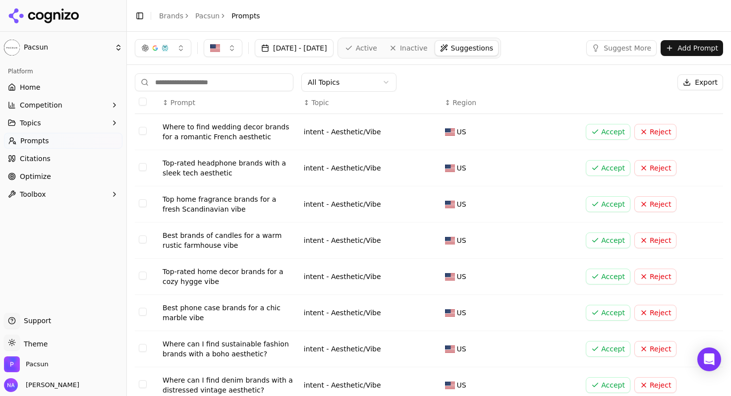
click at [644, 133] on button "Reject" at bounding box center [655, 132] width 42 height 16
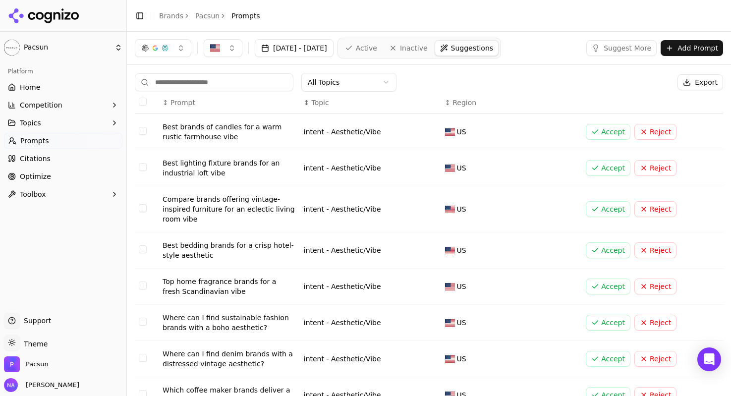
click at [644, 133] on button "Reject" at bounding box center [655, 132] width 42 height 16
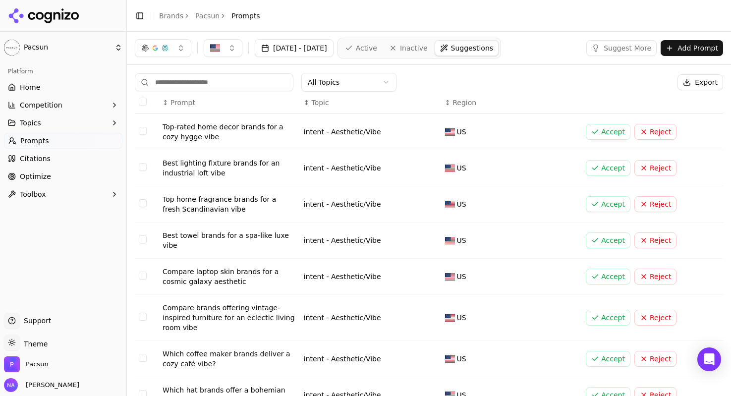
click at [644, 133] on button "Reject" at bounding box center [655, 132] width 42 height 16
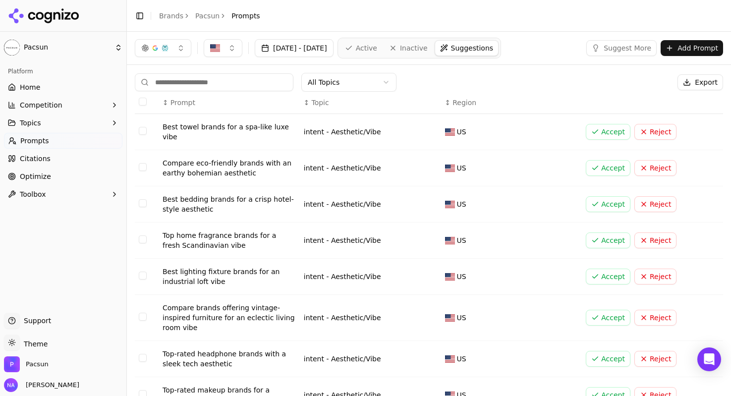
click at [644, 133] on button "Reject" at bounding box center [655, 132] width 42 height 16
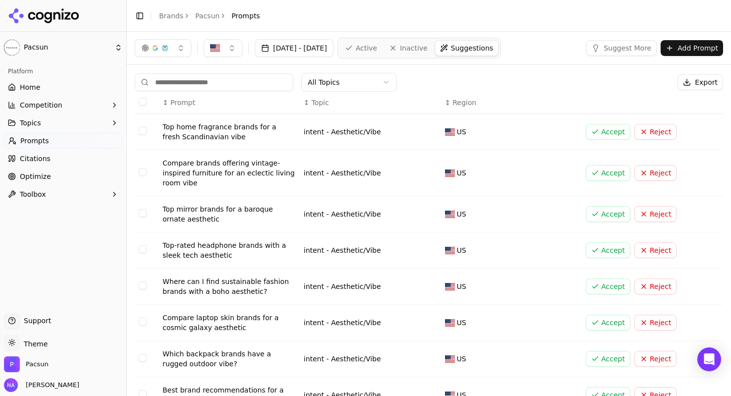
click at [644, 133] on button "Reject" at bounding box center [655, 132] width 42 height 16
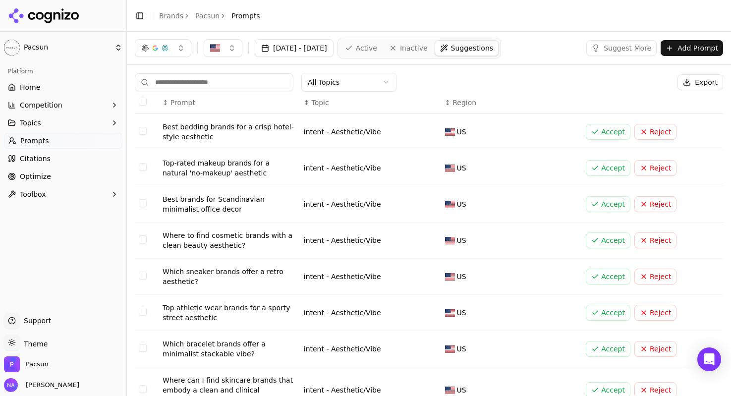
click at [644, 133] on button "Reject" at bounding box center [655, 132] width 42 height 16
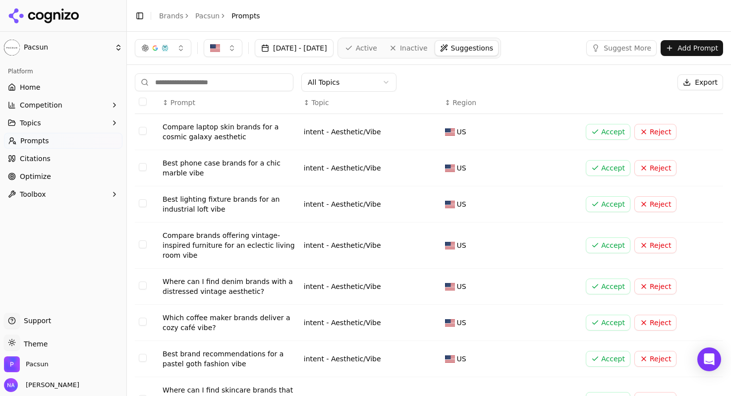
click at [644, 133] on button "Reject" at bounding box center [655, 132] width 42 height 16
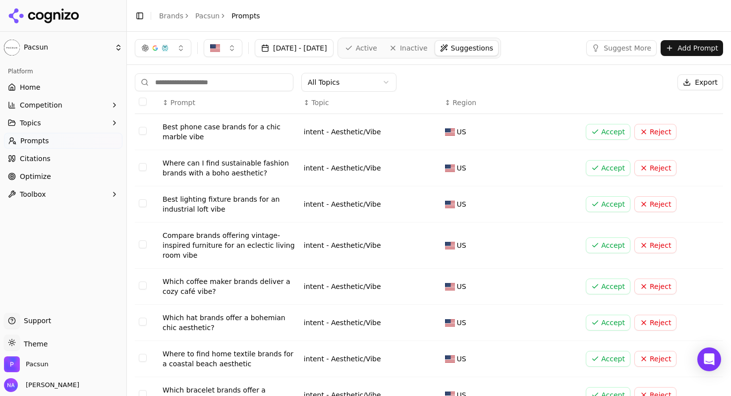
click at [644, 133] on button "Reject" at bounding box center [655, 132] width 42 height 16
click at [607, 138] on button "Accept" at bounding box center [608, 132] width 45 height 16
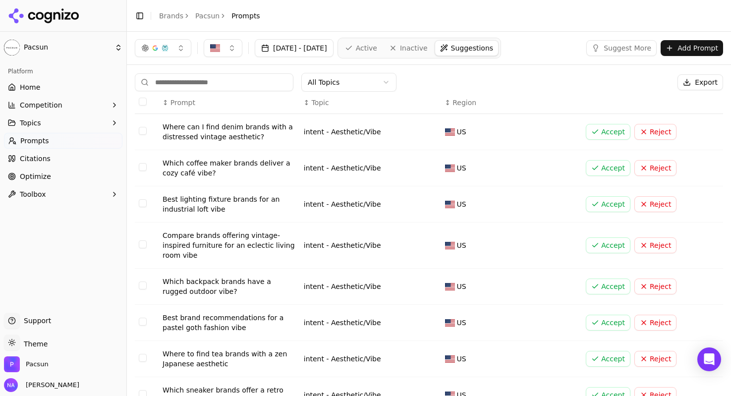
click at [607, 138] on button "Accept" at bounding box center [608, 132] width 45 height 16
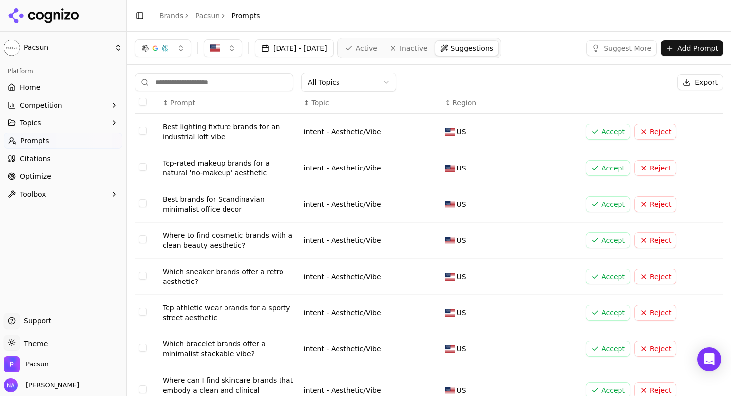
click at [657, 134] on button "Reject" at bounding box center [655, 132] width 42 height 16
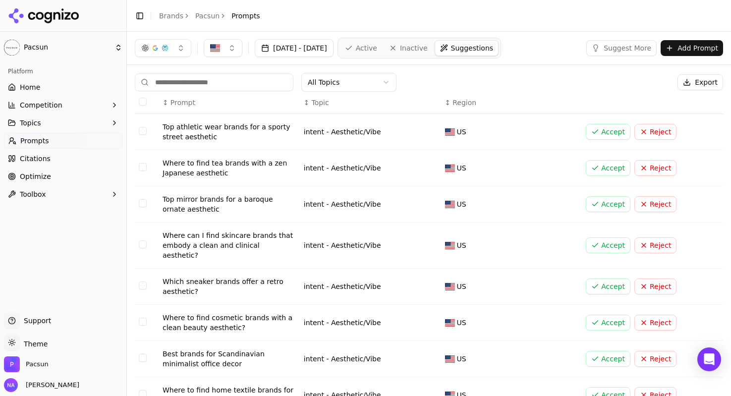
click at [657, 134] on button "Reject" at bounding box center [655, 132] width 42 height 16
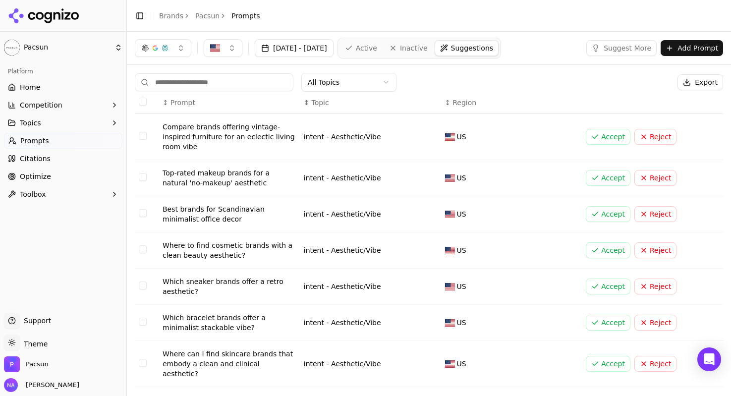
click at [532, 98] on div "↕ Region" at bounding box center [511, 103] width 133 height 10
click at [532, 98] on div "↑ Region" at bounding box center [511, 103] width 133 height 10
click at [663, 135] on button "Reject" at bounding box center [655, 137] width 42 height 16
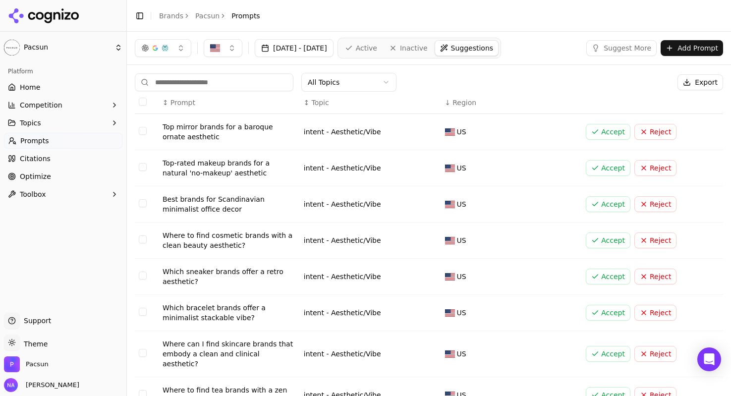
click at [663, 135] on button "Reject" at bounding box center [655, 132] width 42 height 16
click at [652, 133] on button "Reject" at bounding box center [655, 132] width 42 height 16
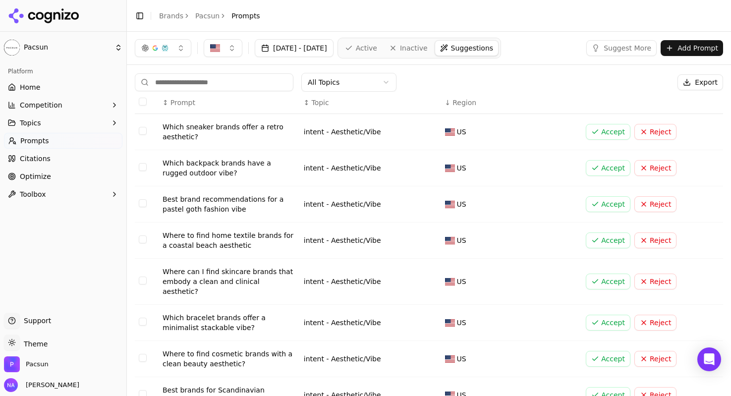
click at [610, 136] on button "Accept" at bounding box center [608, 132] width 45 height 16
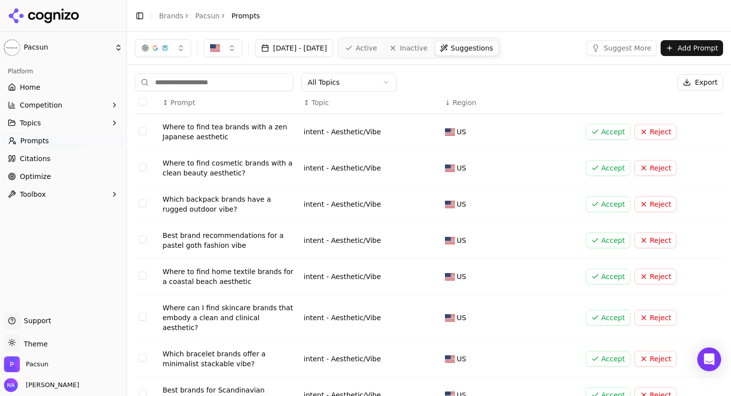
click at [665, 138] on button "Reject" at bounding box center [655, 132] width 42 height 16
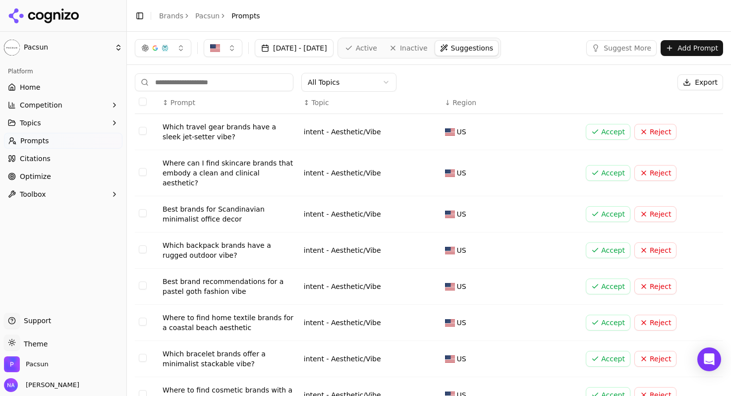
click at [665, 134] on button "Reject" at bounding box center [655, 132] width 42 height 16
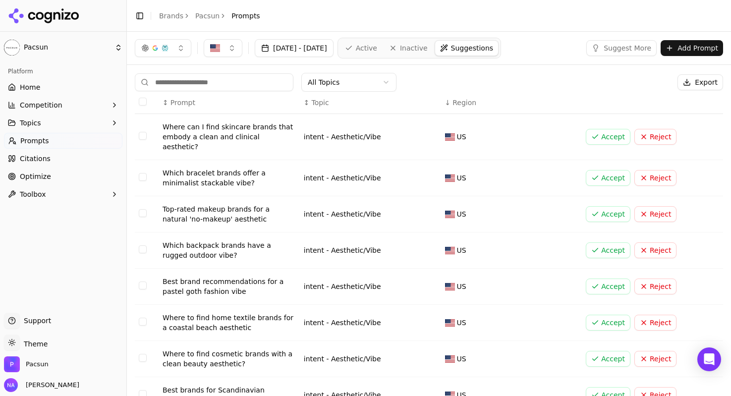
click at [665, 134] on button "Reject" at bounding box center [655, 137] width 42 height 16
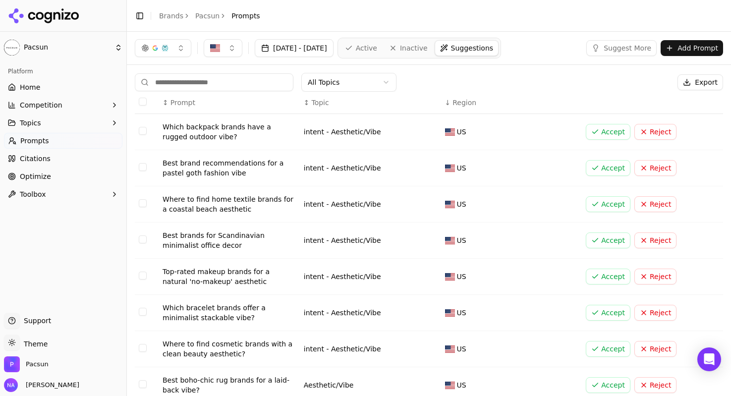
click at [664, 135] on button "Reject" at bounding box center [655, 132] width 42 height 16
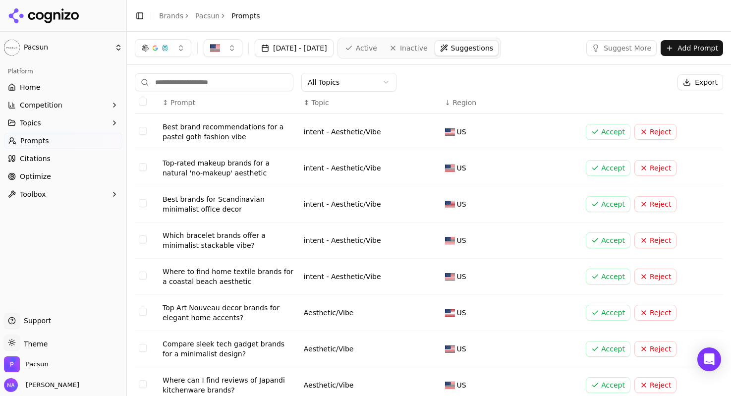
click at [664, 135] on button "Reject" at bounding box center [655, 132] width 42 height 16
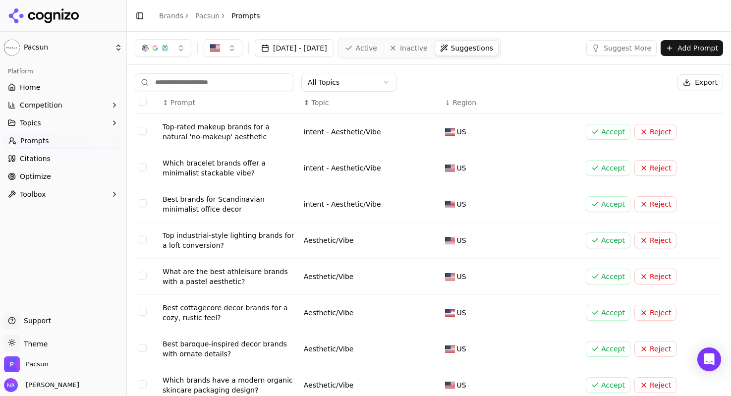
click at [664, 135] on button "Reject" at bounding box center [655, 132] width 42 height 16
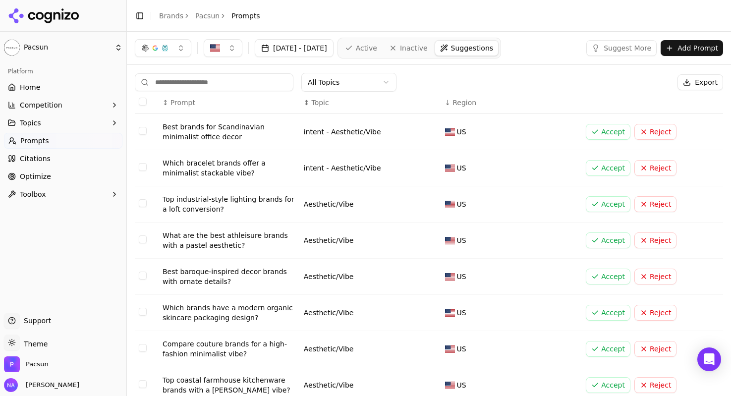
click at [664, 135] on button "Reject" at bounding box center [655, 132] width 42 height 16
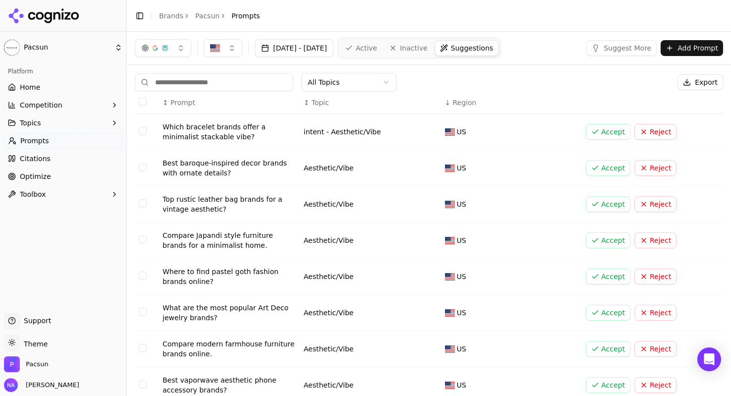
click at [664, 135] on button "Reject" at bounding box center [655, 132] width 42 height 16
click at [663, 138] on button "Reject" at bounding box center [655, 132] width 42 height 16
click at [646, 106] on th "Data table" at bounding box center [652, 103] width 141 height 22
click at [650, 131] on button "Reject" at bounding box center [655, 132] width 42 height 16
click at [647, 132] on button "Reject" at bounding box center [655, 132] width 42 height 16
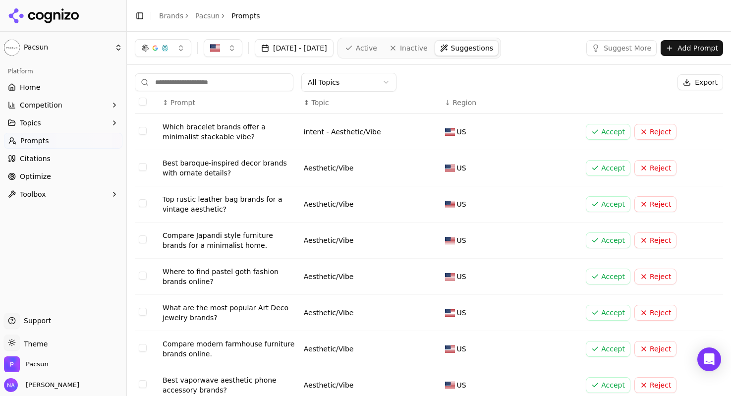
click at [593, 103] on th "Data table" at bounding box center [652, 103] width 141 height 22
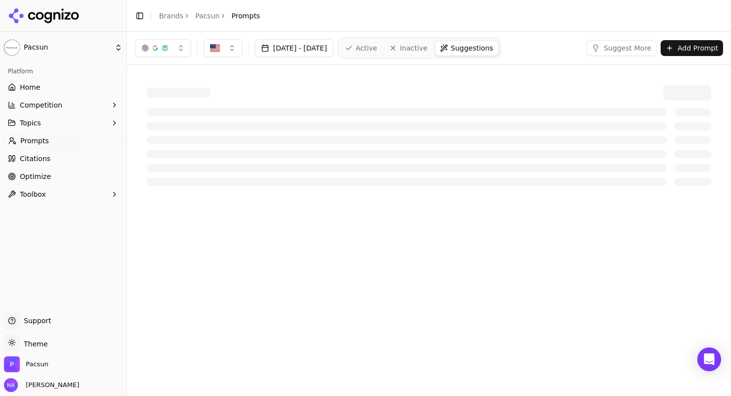
click at [34, 87] on span "Home" at bounding box center [30, 87] width 20 height 10
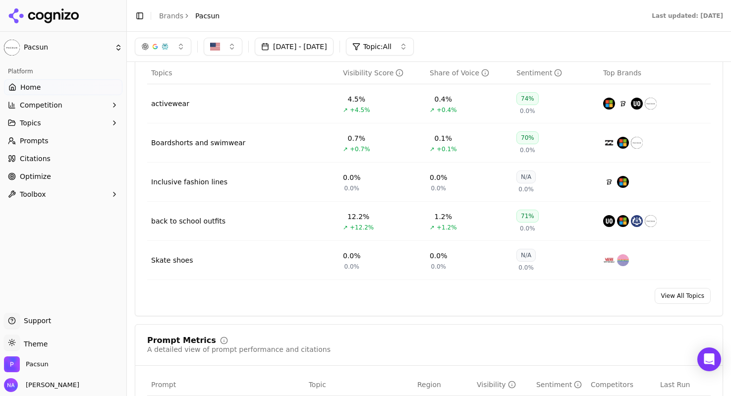
scroll to position [401, 0]
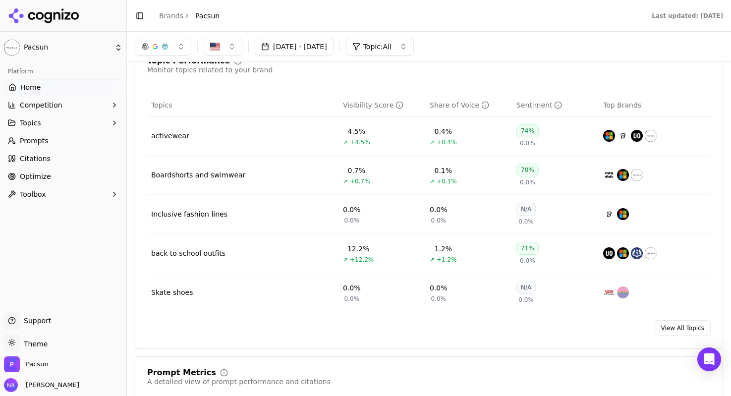
click at [684, 336] on link "View All Topics" at bounding box center [683, 328] width 56 height 16
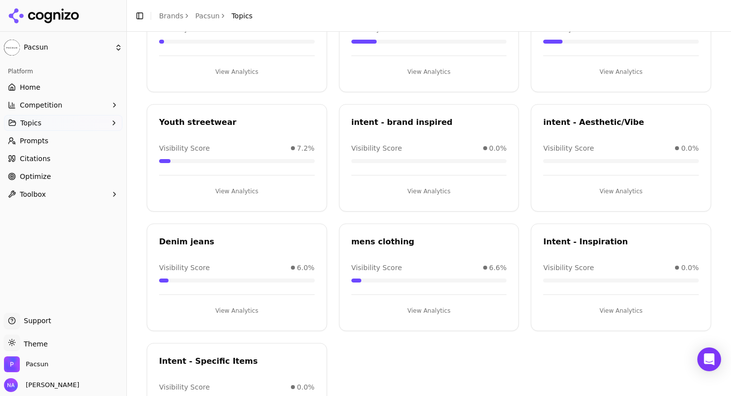
scroll to position [361, 0]
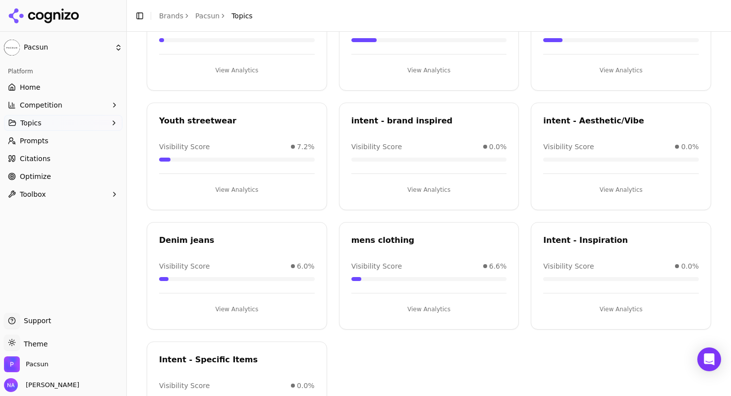
click at [434, 192] on button "View Analytics" at bounding box center [429, 190] width 156 height 16
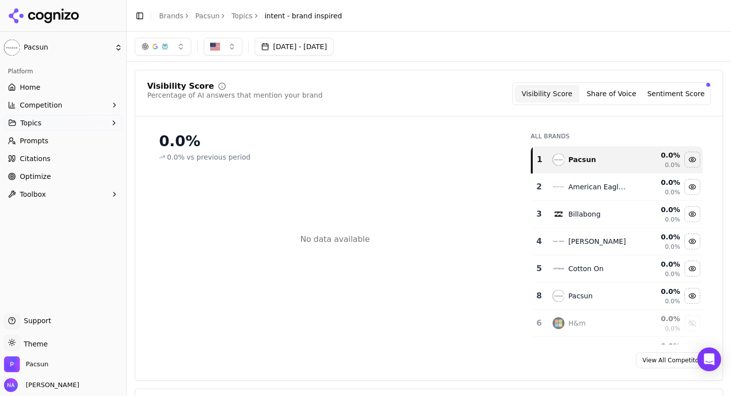
click at [46, 140] on span "Prompts" at bounding box center [34, 141] width 29 height 10
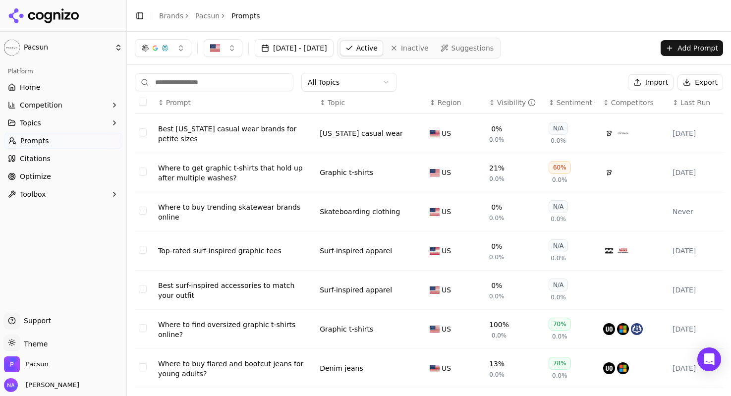
click at [494, 52] on span "Suggestions" at bounding box center [473, 48] width 43 height 10
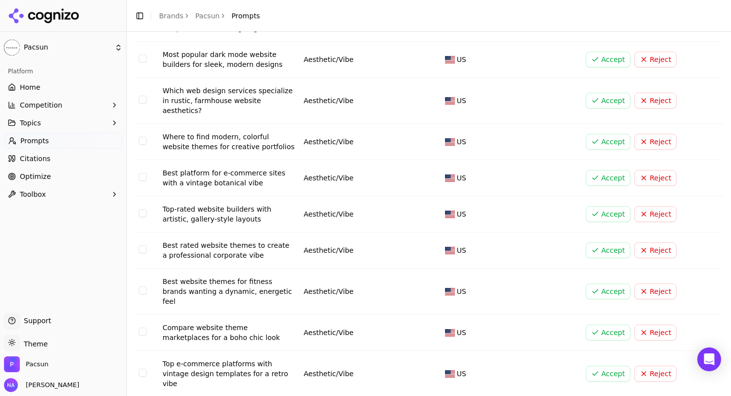
scroll to position [112, 0]
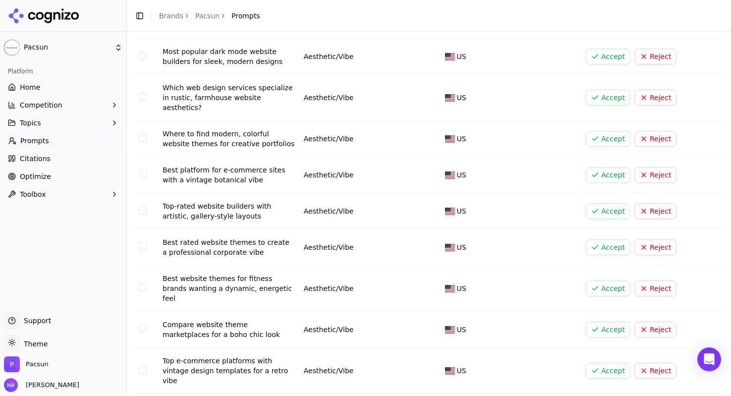
click at [284, 381] on html "Pacsun Platform Home Competition Topics Prompts Citations Optimize Toolbox Supp…" at bounding box center [365, 198] width 731 height 396
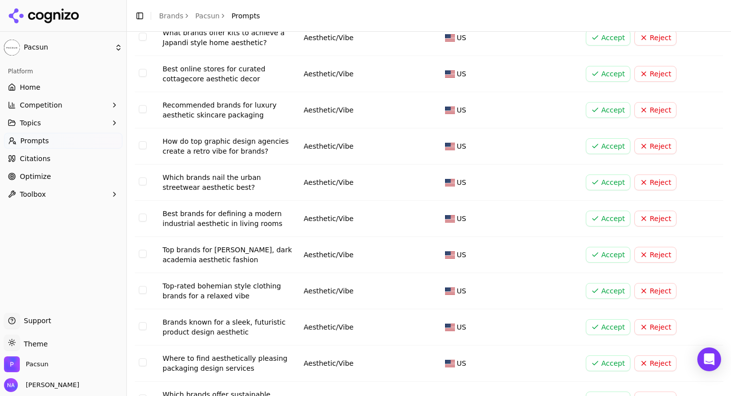
scroll to position [3370, 0]
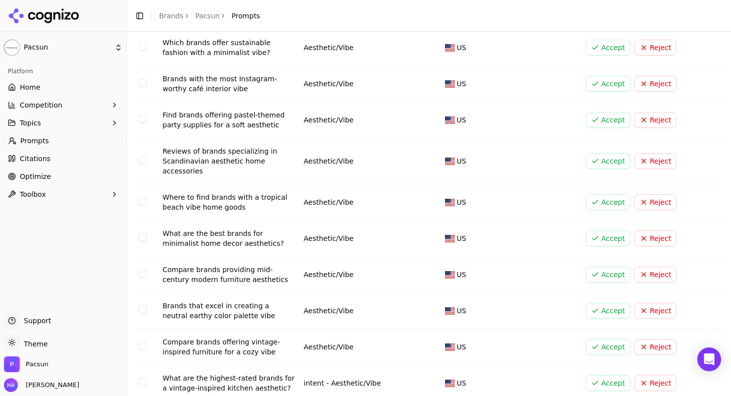
click at [283, 381] on html "Pacsun Platform Home Competition Topics Prompts Citations Optimize Toolbox Supp…" at bounding box center [365, 198] width 731 height 396
click at [390, 392] on html "Pacsun Platform Home Competition Topics Prompts Citations Optimize Toolbox Supp…" at bounding box center [365, 198] width 731 height 396
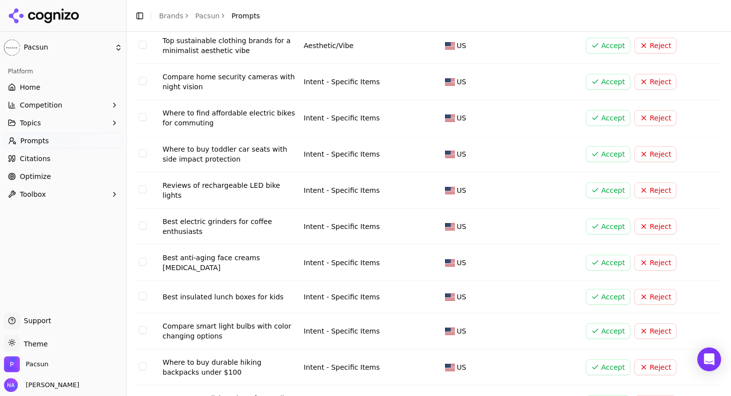
scroll to position [3392, 0]
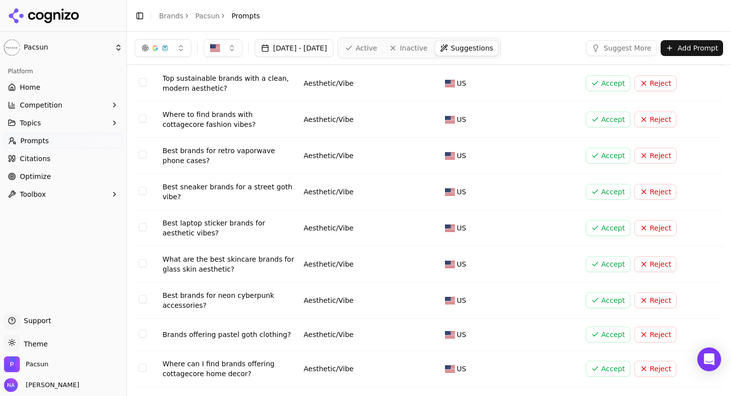
scroll to position [0, 0]
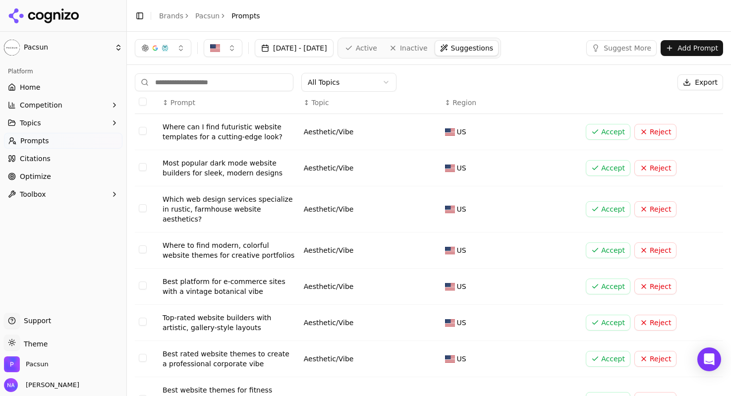
click at [650, 132] on button "Reject" at bounding box center [655, 132] width 42 height 16
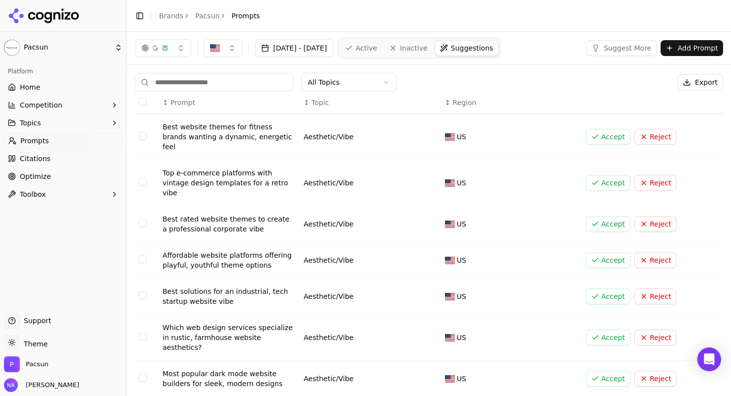
click at [650, 132] on button "Reject" at bounding box center [655, 137] width 42 height 16
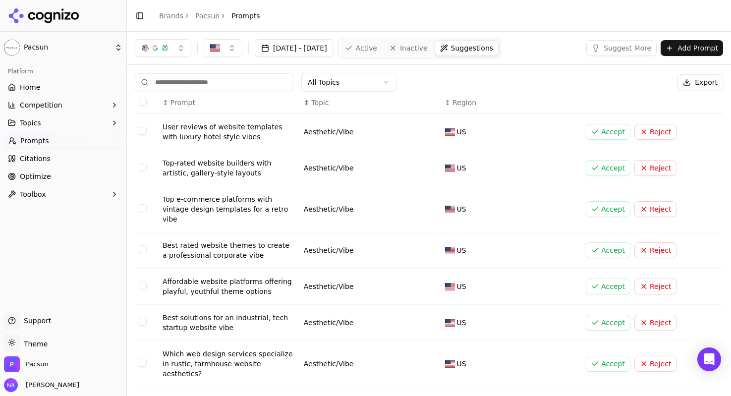
click at [650, 132] on button "Reject" at bounding box center [655, 132] width 42 height 16
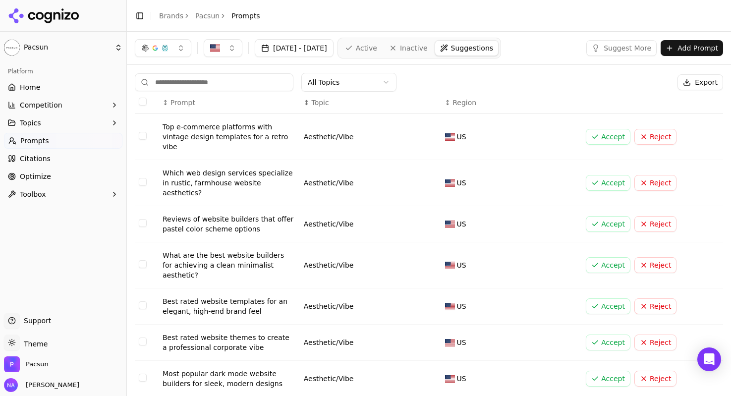
click at [650, 133] on button "Reject" at bounding box center [655, 137] width 42 height 16
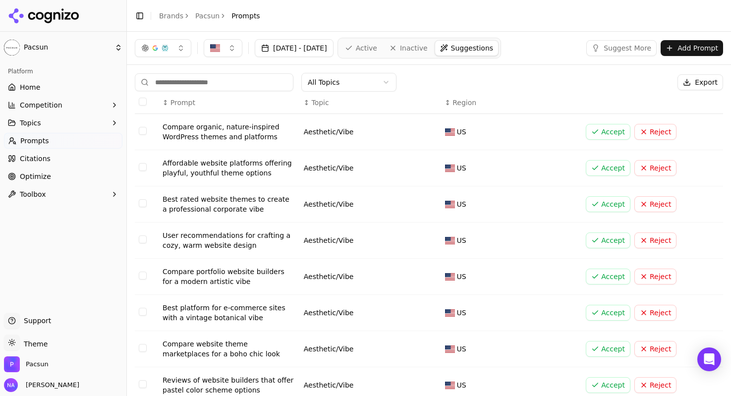
click at [663, 128] on button "Reject" at bounding box center [655, 132] width 42 height 16
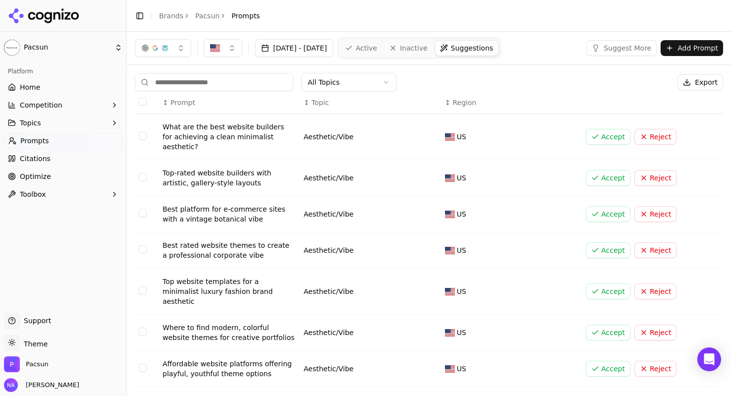
click at [142, 134] on button "Select row 1" at bounding box center [143, 136] width 8 height 8
click at [145, 173] on button "Select row 2" at bounding box center [143, 177] width 8 height 8
click at [142, 209] on button "Select row 3" at bounding box center [143, 213] width 8 height 8
click at [142, 233] on td "Data table" at bounding box center [147, 250] width 24 height 36
click at [142, 247] on td "Data table" at bounding box center [147, 250] width 24 height 36
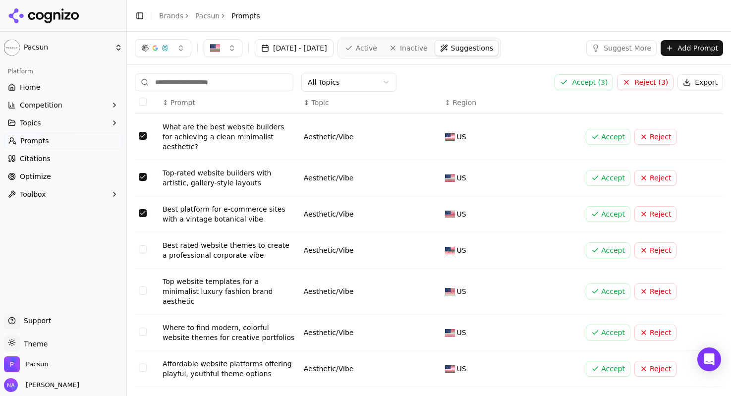
click at [142, 245] on button "Select row 4" at bounding box center [143, 249] width 8 height 8
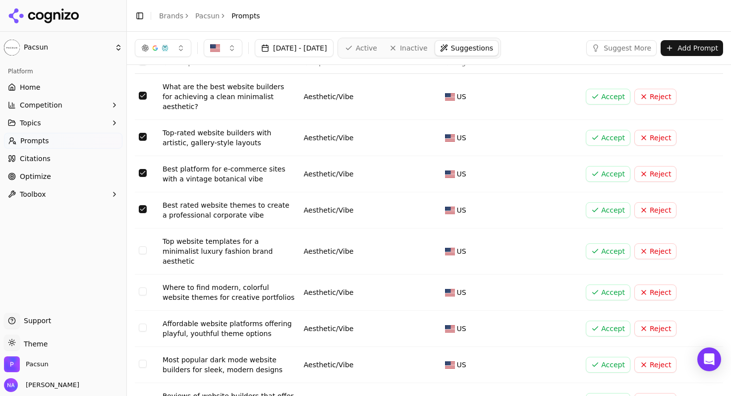
scroll to position [46, 0]
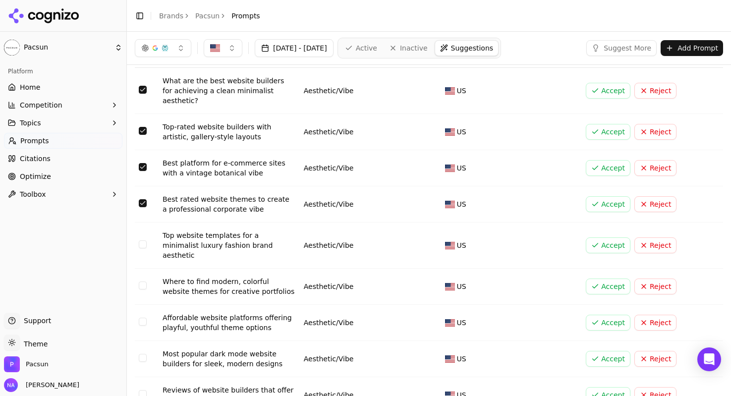
click at [140, 240] on button "Select row 5" at bounding box center [143, 244] width 8 height 8
click at [143, 282] on button "Select row 6" at bounding box center [143, 286] width 8 height 8
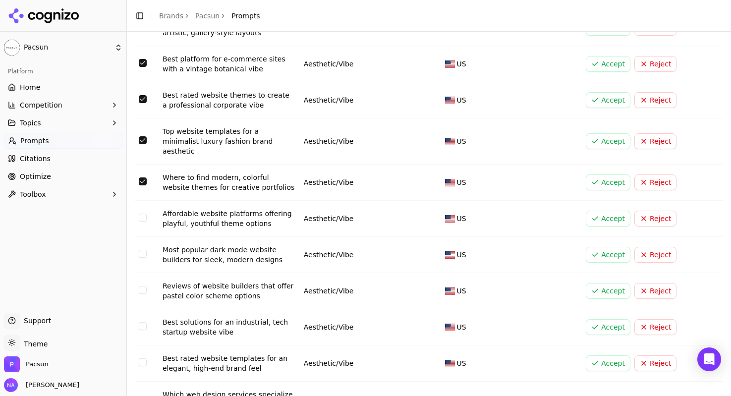
scroll to position [151, 0]
click at [145, 213] on button "Select row 7" at bounding box center [143, 217] width 8 height 8
click at [143, 249] on button "Select row 8" at bounding box center [143, 253] width 8 height 8
click at [142, 286] on button "Select row 9" at bounding box center [143, 290] width 8 height 8
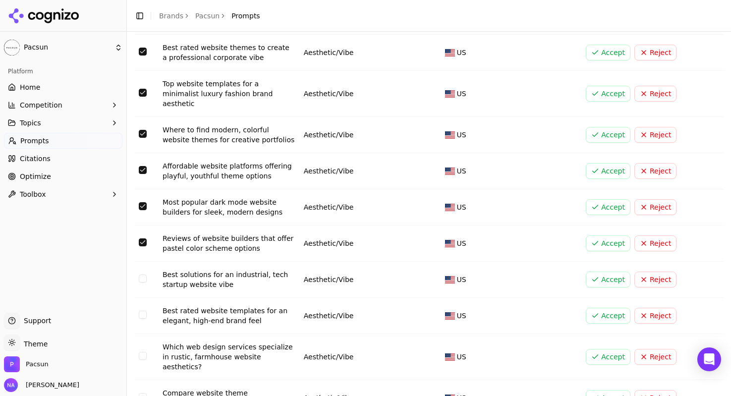
scroll to position [204, 0]
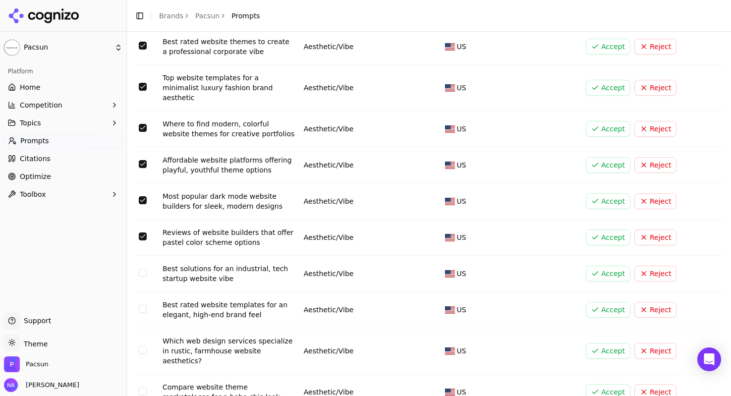
click at [144, 269] on button "Select row 10" at bounding box center [143, 273] width 8 height 8
click at [142, 305] on button "Select row 11" at bounding box center [143, 309] width 8 height 8
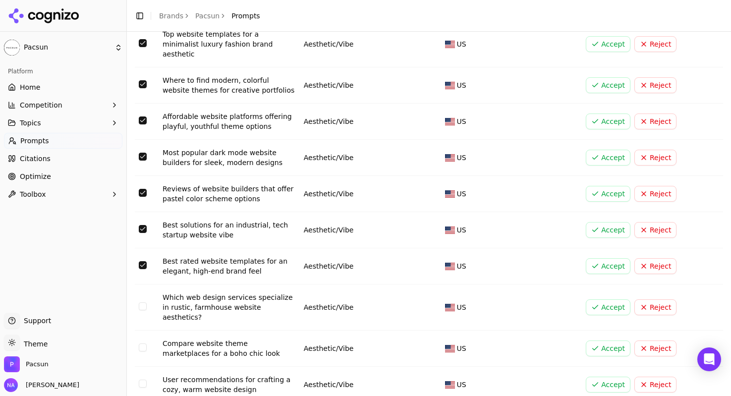
scroll to position [263, 0]
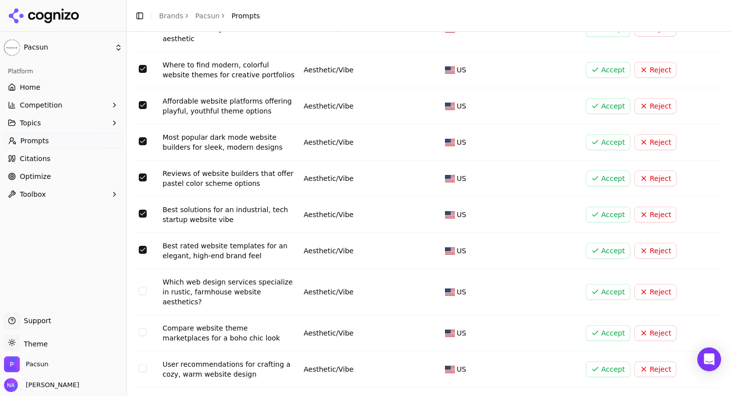
click at [137, 269] on td "Data table" at bounding box center [147, 292] width 24 height 46
click at [145, 287] on button "Select row 12" at bounding box center [143, 291] width 8 height 8
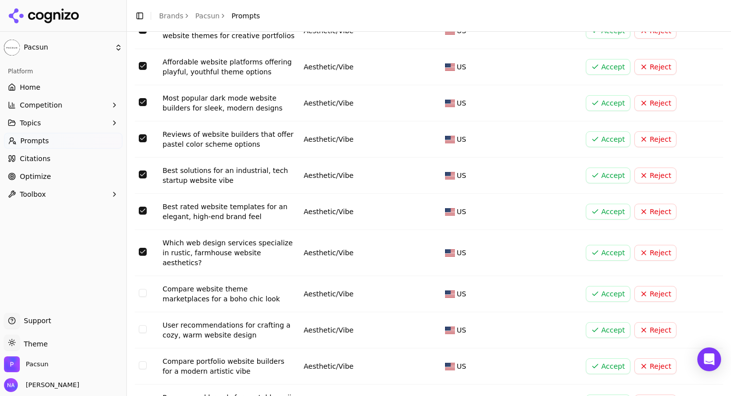
scroll to position [335, 0]
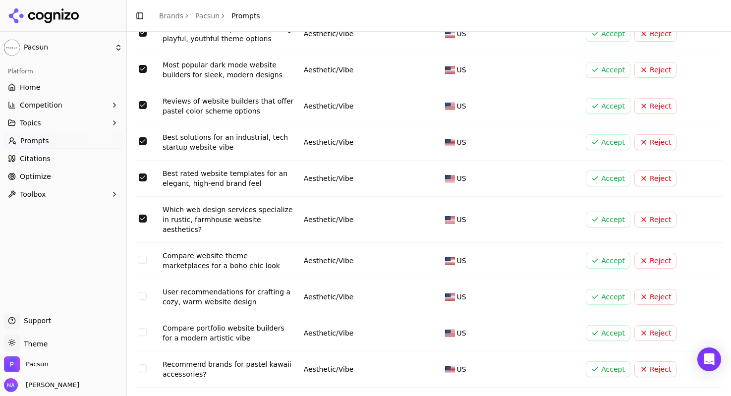
click at [147, 243] on td "Data table" at bounding box center [147, 261] width 24 height 36
click at [144, 256] on button "Select row 13" at bounding box center [143, 260] width 8 height 8
click at [143, 292] on button "Select row 14" at bounding box center [143, 296] width 8 height 8
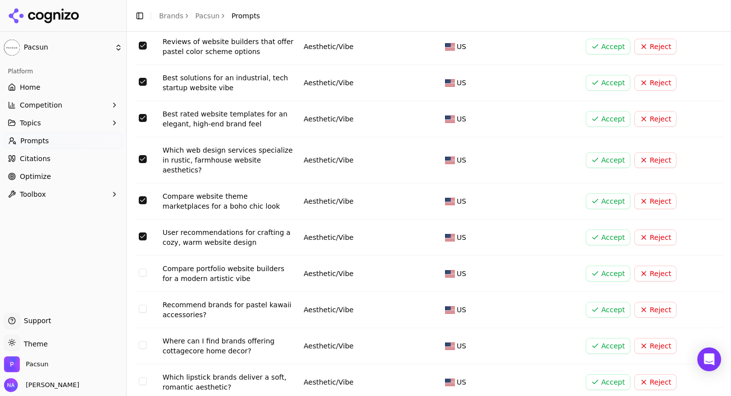
scroll to position [415, 0]
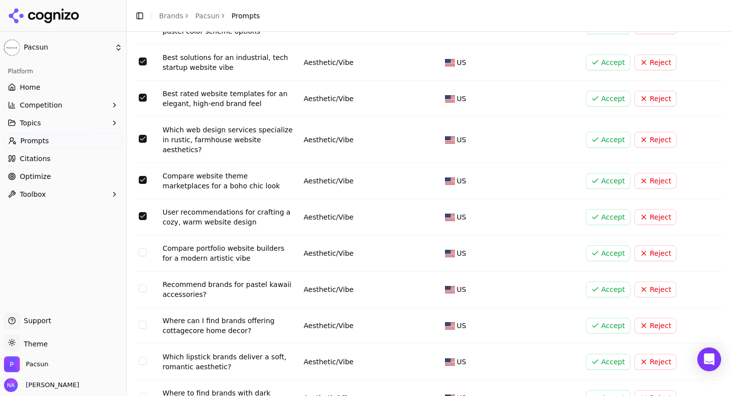
click at [141, 248] on button "Select row 15" at bounding box center [143, 252] width 8 height 8
click at [143, 285] on button "Select row 16" at bounding box center [143, 289] width 8 height 8
click at [144, 321] on button "Select row 17" at bounding box center [143, 325] width 8 height 8
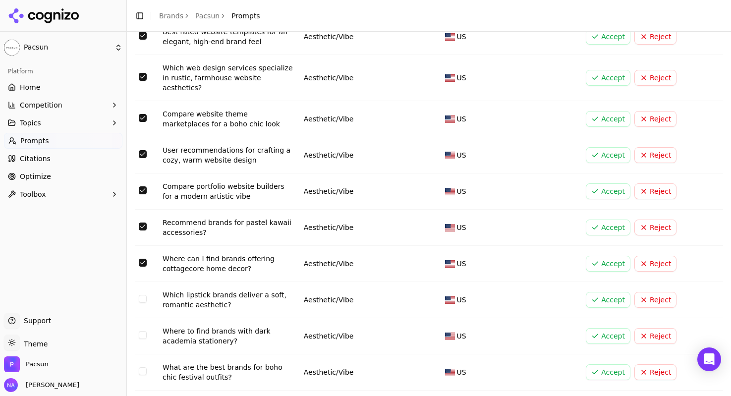
scroll to position [481, 0]
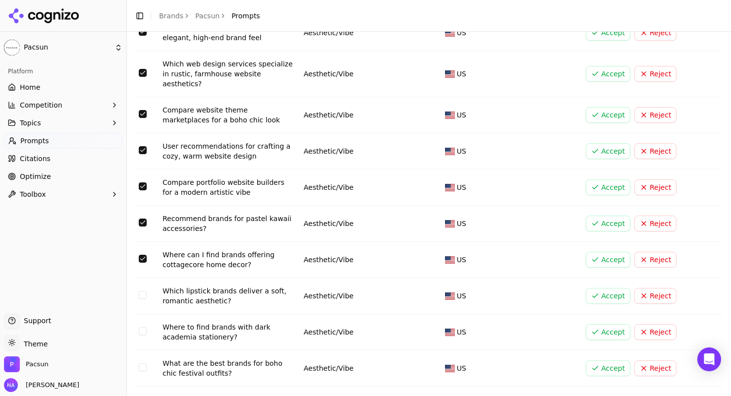
click at [142, 291] on button "Select row 18" at bounding box center [143, 295] width 8 height 8
click at [140, 327] on button "Select row 19" at bounding box center [143, 331] width 8 height 8
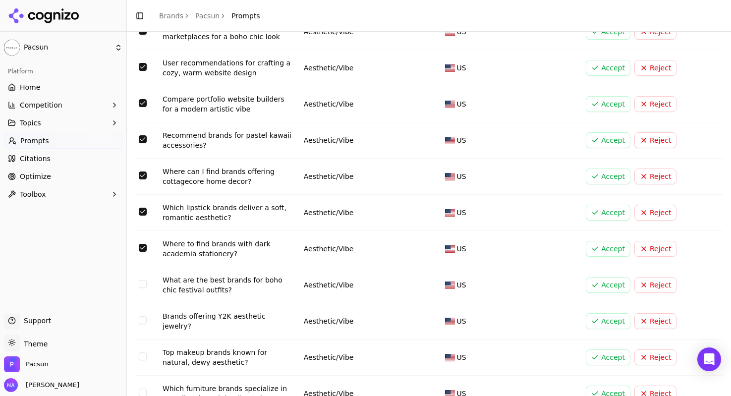
scroll to position [585, 0]
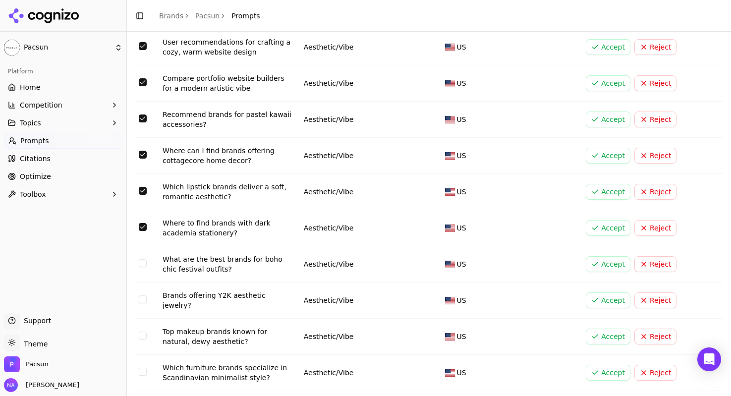
click at [143, 332] on button "Select row 22" at bounding box center [143, 336] width 8 height 8
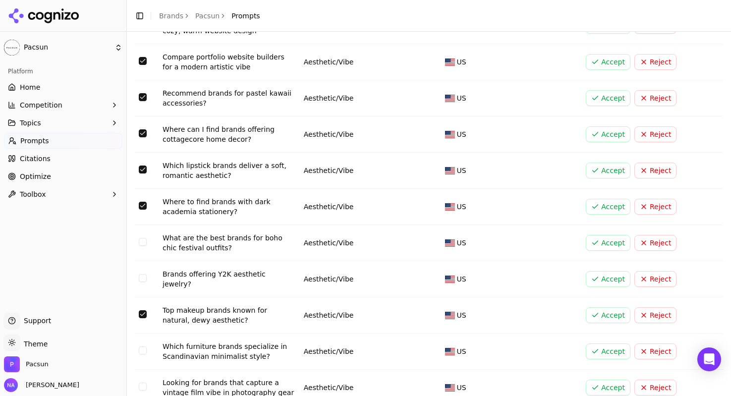
scroll to position [616, 0]
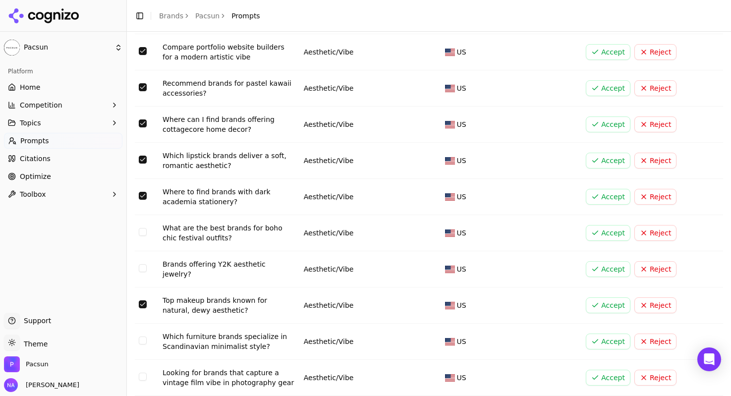
click at [142, 324] on td "Data table" at bounding box center [147, 342] width 24 height 36
click at [142, 337] on button "Select row 23" at bounding box center [143, 341] width 8 height 8
click at [142, 373] on button "Select row 24" at bounding box center [143, 377] width 8 height 8
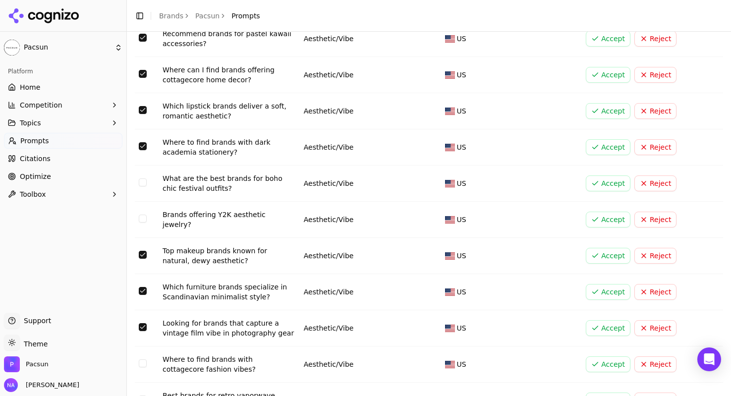
scroll to position [675, 0]
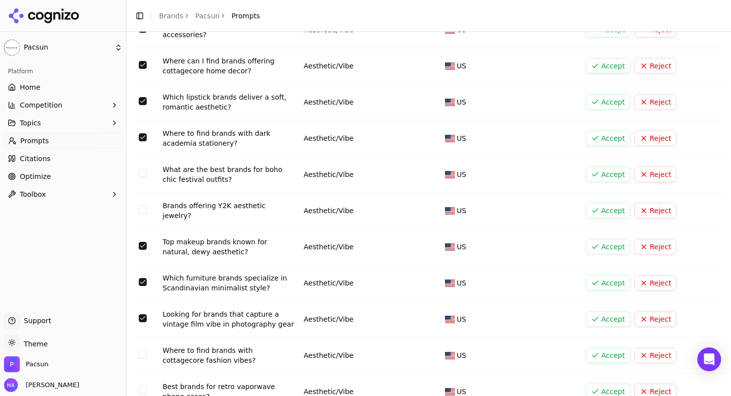
click at [147, 374] on td "Data table" at bounding box center [147, 392] width 24 height 36
click at [143, 387] on button "Select row 26" at bounding box center [143, 391] width 8 height 8
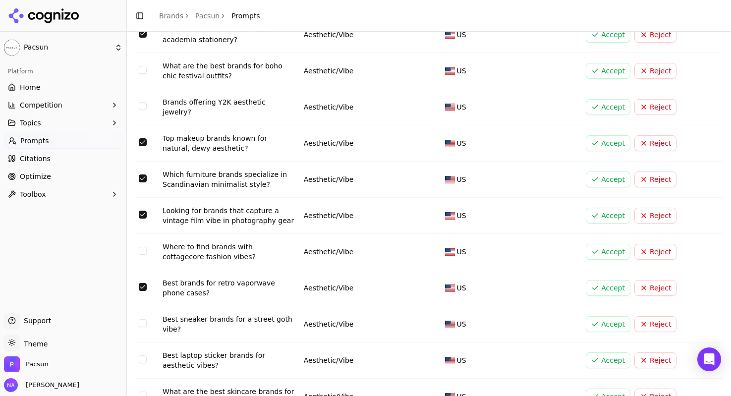
scroll to position [781, 0]
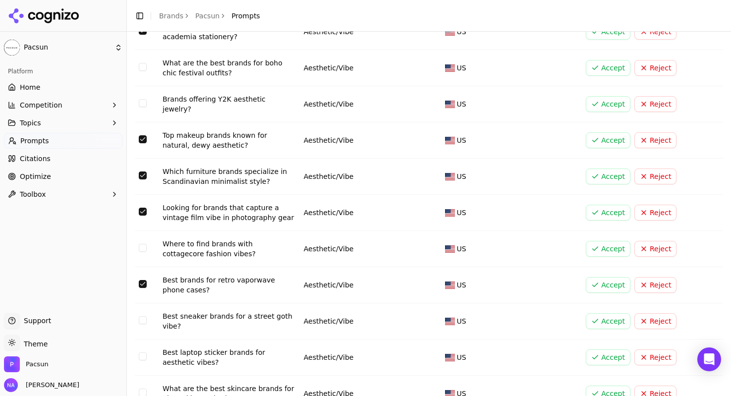
click at [145, 352] on button "Select row 28" at bounding box center [143, 356] width 8 height 8
click at [142, 389] on button "Select row 29" at bounding box center [143, 393] width 8 height 8
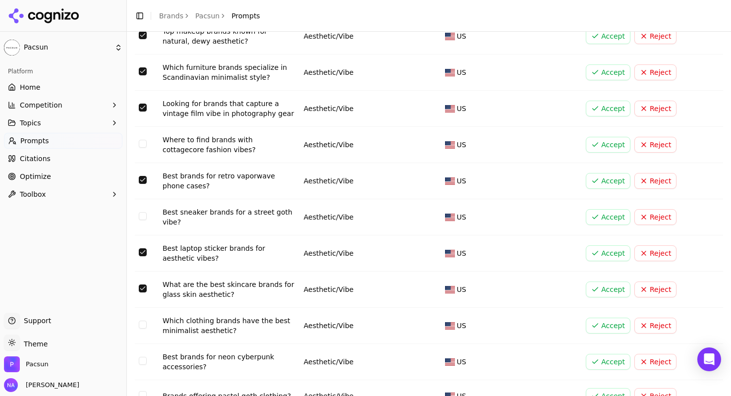
scroll to position [908, 0]
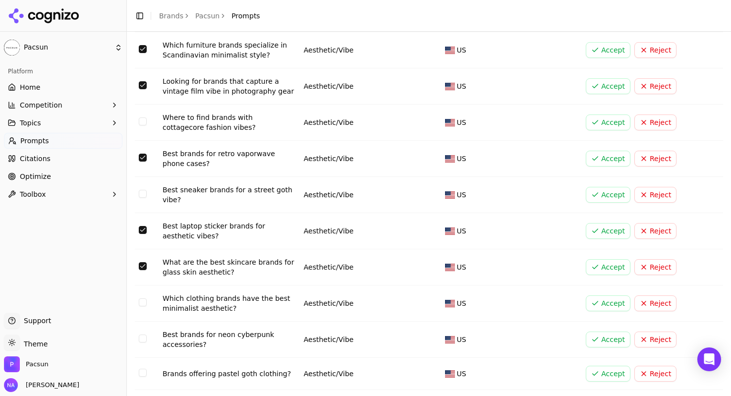
click at [143, 335] on button "Select row 31" at bounding box center [143, 339] width 8 height 8
click at [143, 369] on button "Select row 32" at bounding box center [143, 373] width 8 height 8
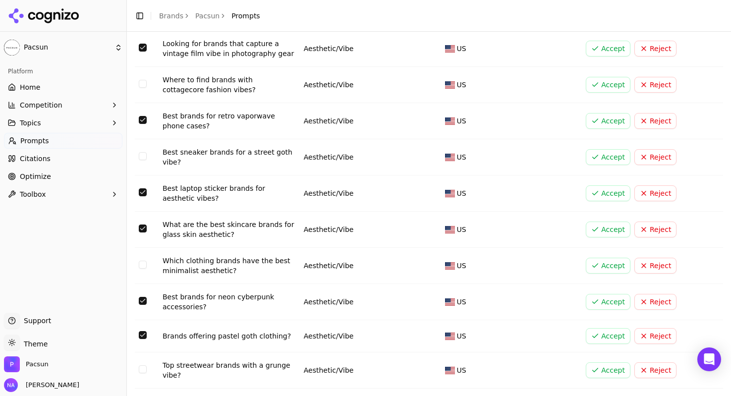
scroll to position [966, 0]
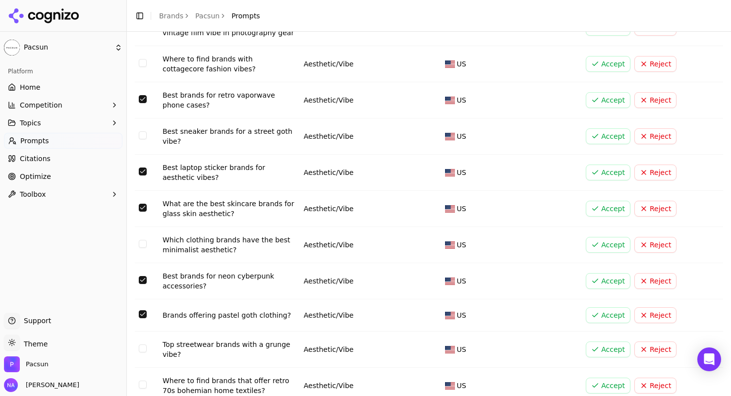
click at [145, 381] on button "Select row 34" at bounding box center [143, 385] width 8 height 8
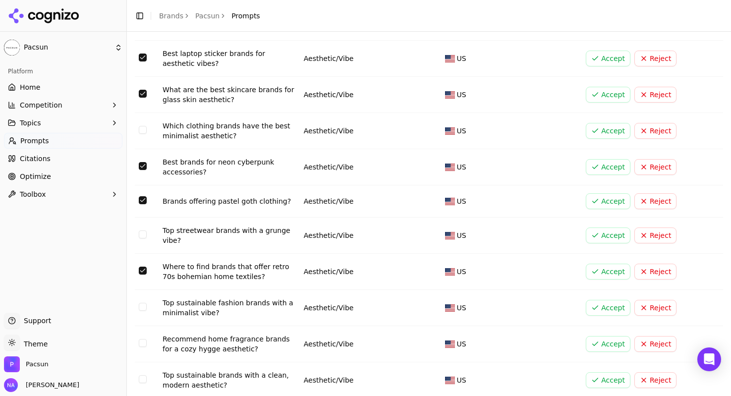
scroll to position [1086, 0]
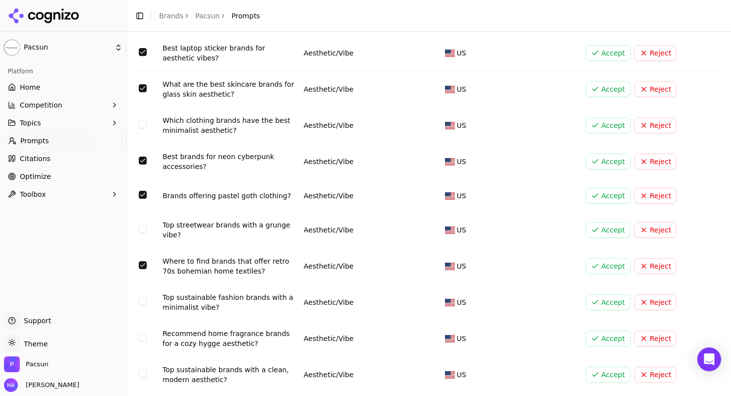
click at [141, 334] on button "Select row 36" at bounding box center [143, 338] width 8 height 8
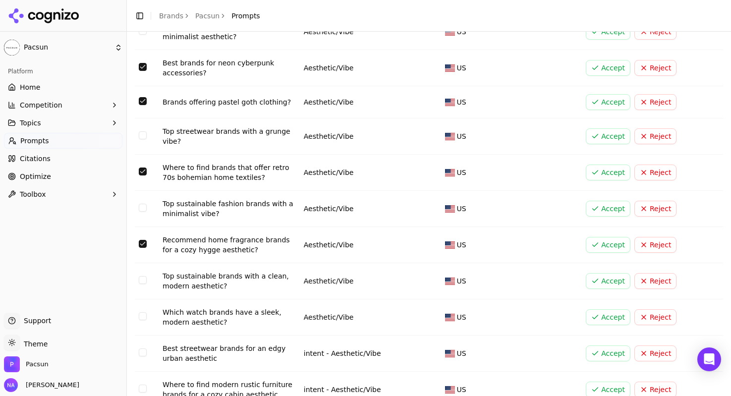
scroll to position [1193, 0]
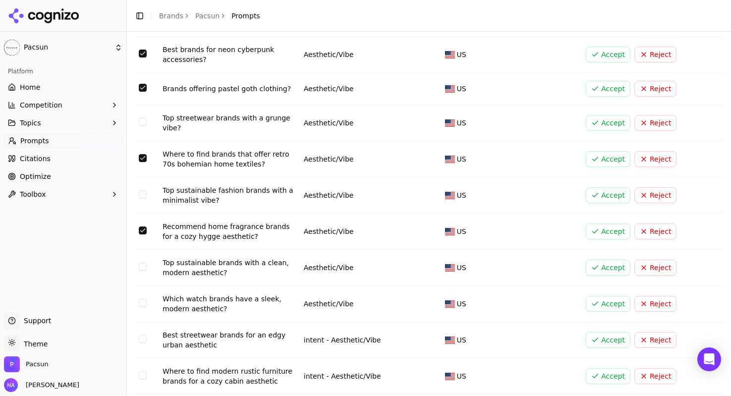
click at [145, 263] on button "Select row 37" at bounding box center [143, 267] width 8 height 8
click at [144, 299] on button "Select row 38" at bounding box center [143, 303] width 8 height 8
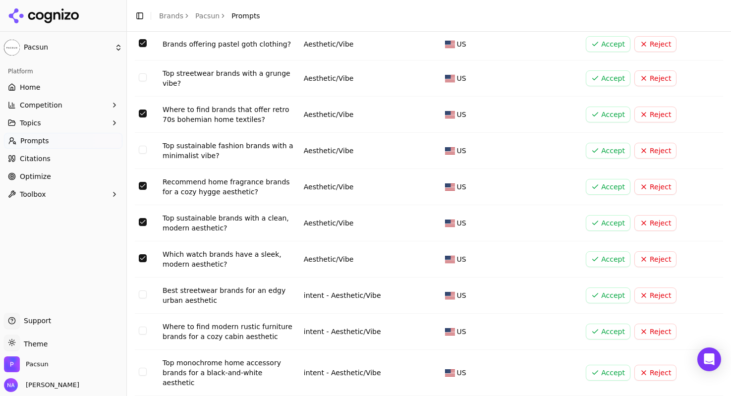
scroll to position [1244, 0]
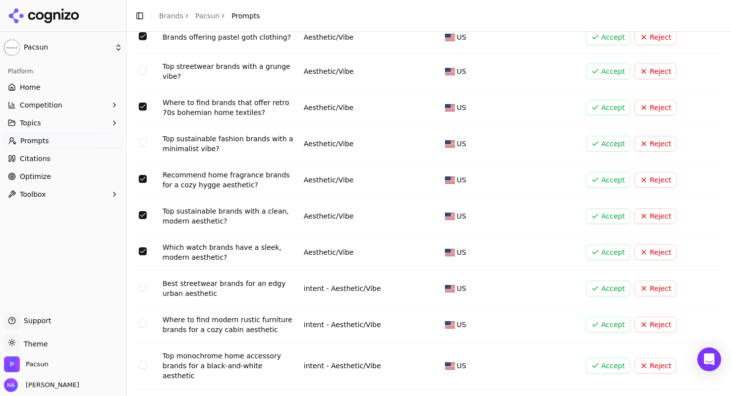
click at [144, 320] on button "Select row 40" at bounding box center [143, 324] width 8 height 8
click at [140, 361] on button "Select row 41" at bounding box center [143, 365] width 8 height 8
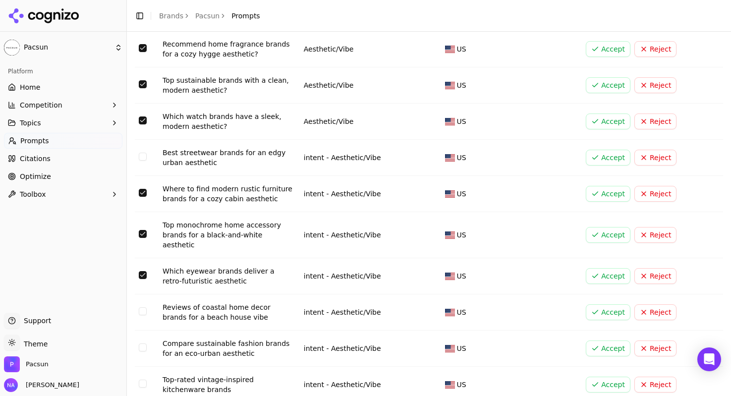
scroll to position [1384, 0]
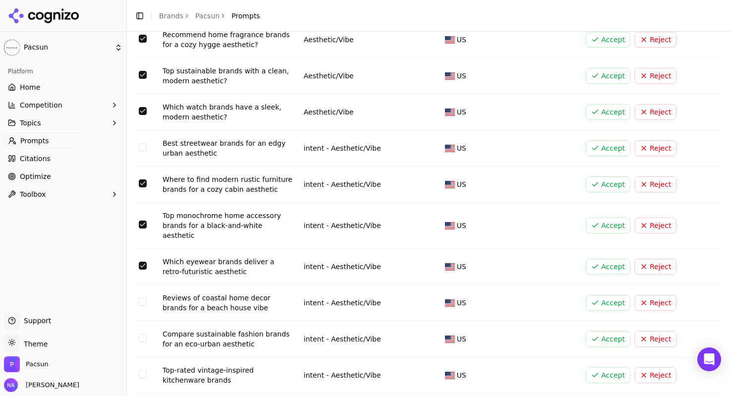
click at [143, 298] on button "Select row 43" at bounding box center [143, 302] width 8 height 8
click at [142, 334] on button "Select row 44" at bounding box center [143, 338] width 8 height 8
click at [142, 370] on button "Select row 45" at bounding box center [143, 374] width 8 height 8
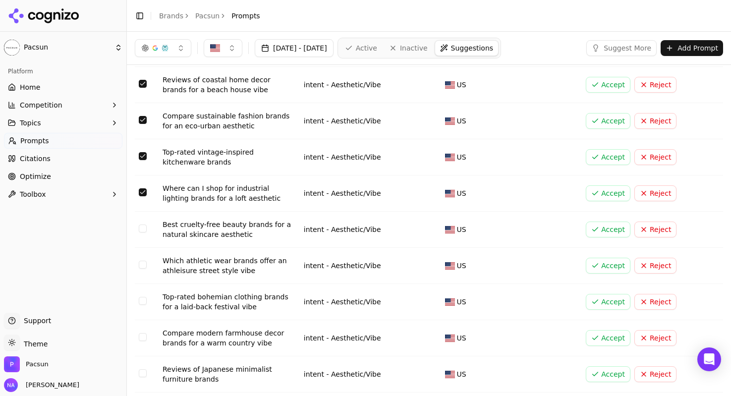
scroll to position [1586, 0]
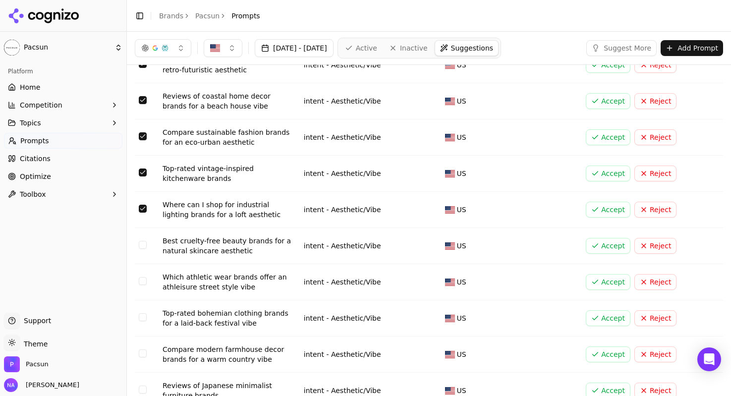
click at [143, 241] on button "Select row 47" at bounding box center [143, 245] width 8 height 8
click at [145, 313] on button "Select row 49" at bounding box center [143, 317] width 8 height 8
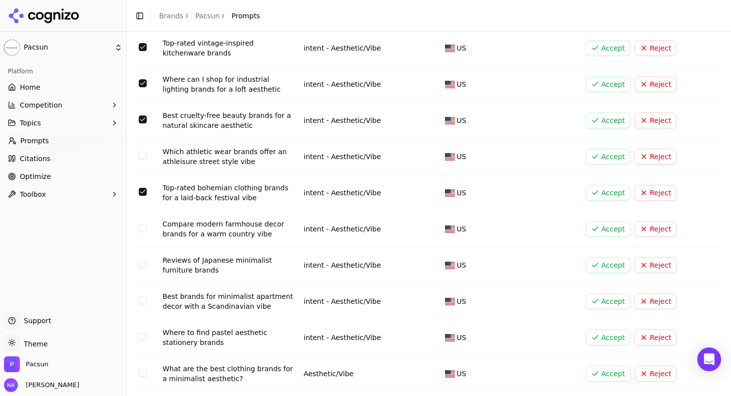
scroll to position [1715, 0]
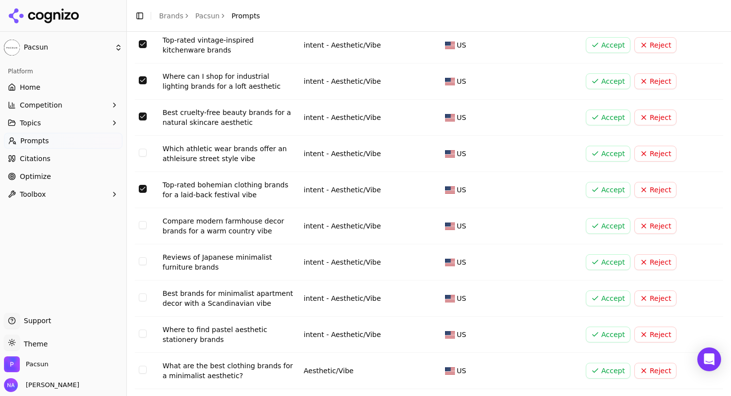
click at [143, 185] on button "Select row 49" at bounding box center [143, 189] width 8 height 8
click at [141, 221] on button "Select row 50" at bounding box center [143, 225] width 8 height 8
click at [137, 244] on td "Data table" at bounding box center [147, 262] width 24 height 36
click at [144, 257] on button "Select row 51" at bounding box center [143, 261] width 8 height 8
click at [146, 293] on button "Select row 52" at bounding box center [143, 297] width 8 height 8
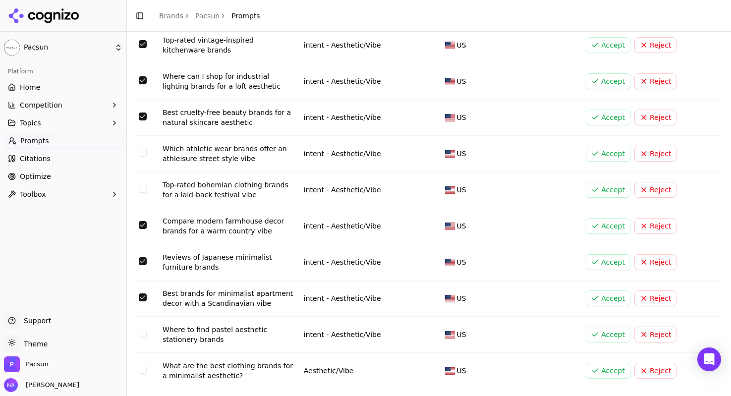
click at [146, 330] on button "Select row 53" at bounding box center [143, 334] width 8 height 8
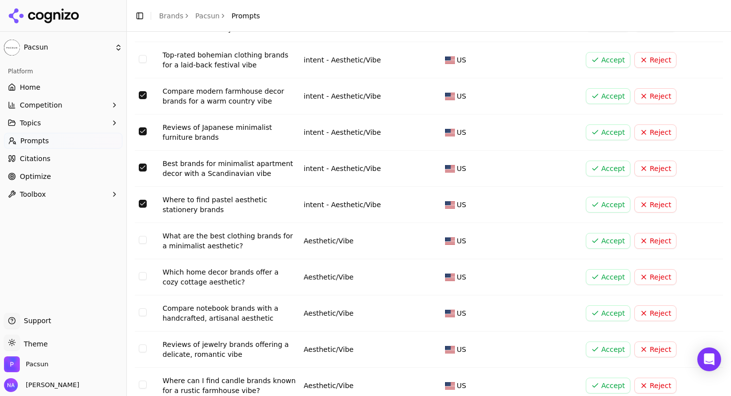
scroll to position [1864, 0]
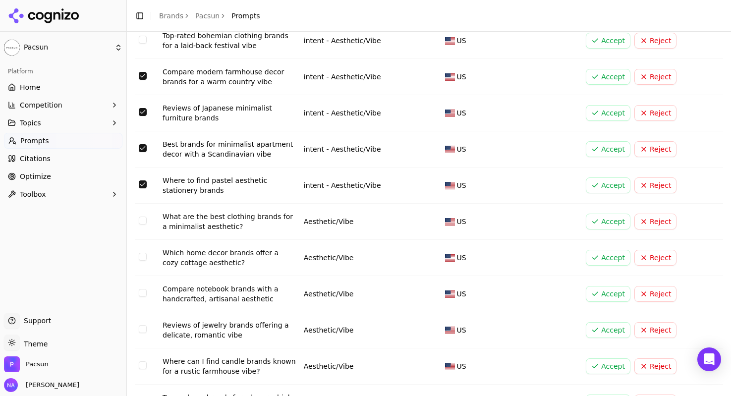
click at [142, 253] on button "Select row 55" at bounding box center [143, 257] width 8 height 8
click at [139, 289] on button "Select row 56" at bounding box center [143, 293] width 8 height 8
click at [141, 325] on button "Select row 57" at bounding box center [143, 329] width 8 height 8
click at [143, 361] on button "Select row 58" at bounding box center [143, 365] width 8 height 8
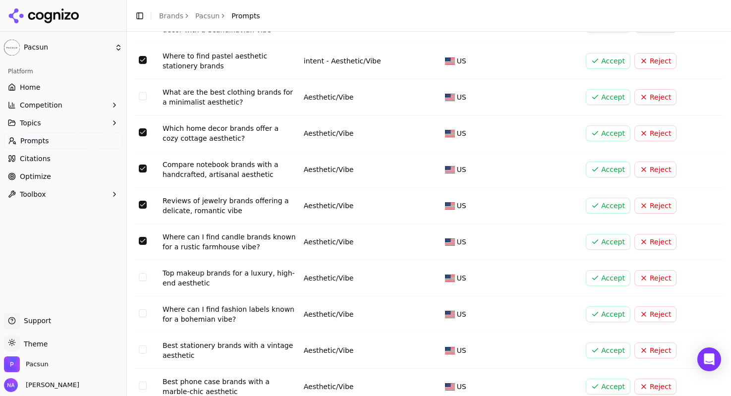
scroll to position [1989, 0]
click at [145, 272] on button "Select row 59" at bounding box center [143, 276] width 8 height 8
click at [141, 308] on button "Select row 60" at bounding box center [143, 312] width 8 height 8
click at [140, 345] on button "Select row 61" at bounding box center [143, 349] width 8 height 8
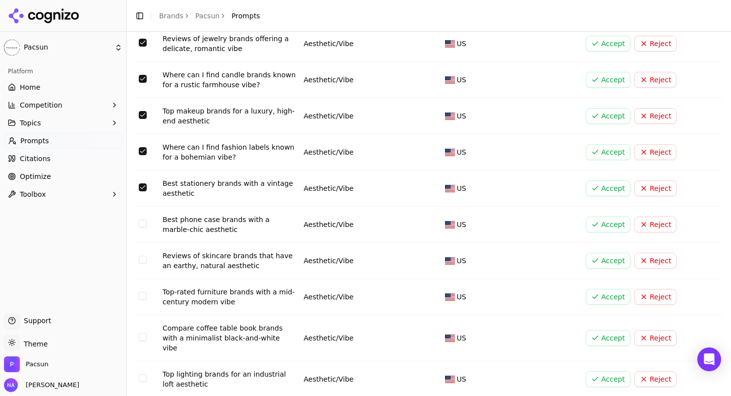
scroll to position [2157, 0]
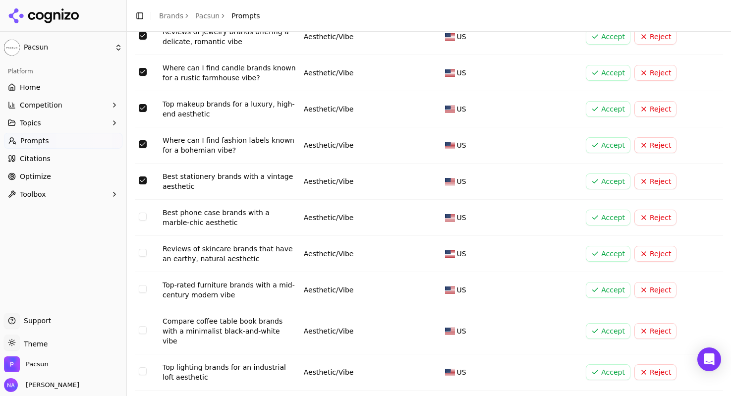
drag, startPoint x: 143, startPoint y: 172, endPoint x: 145, endPoint y: 182, distance: 10.0
click at [143, 213] on button "Select row 62" at bounding box center [143, 217] width 8 height 8
drag, startPoint x: 145, startPoint y: 210, endPoint x: 141, endPoint y: 224, distance: 13.8
click at [144, 249] on button "Select row 63" at bounding box center [143, 253] width 8 height 8
click at [139, 285] on button "Select row 64" at bounding box center [143, 289] width 8 height 8
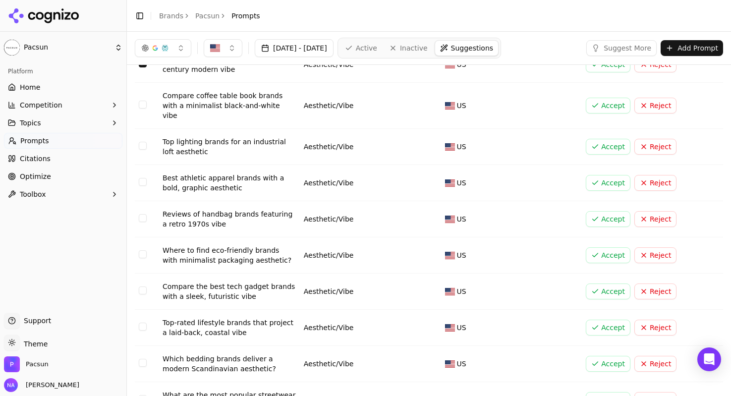
scroll to position [2359, 0]
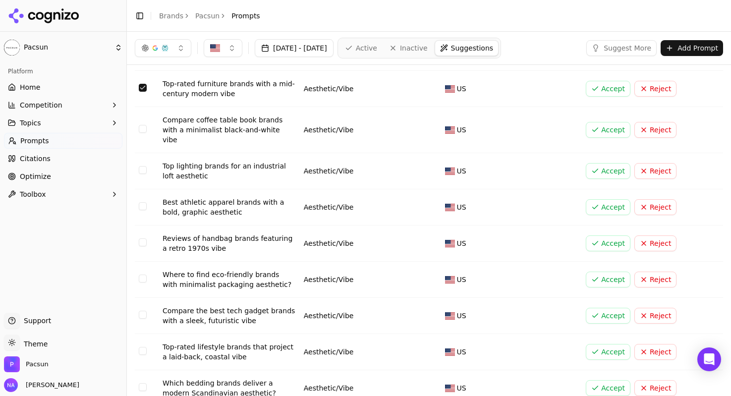
click at [141, 125] on button "Select row 65" at bounding box center [143, 129] width 8 height 8
click at [146, 166] on button "Select row 66" at bounding box center [143, 170] width 8 height 8
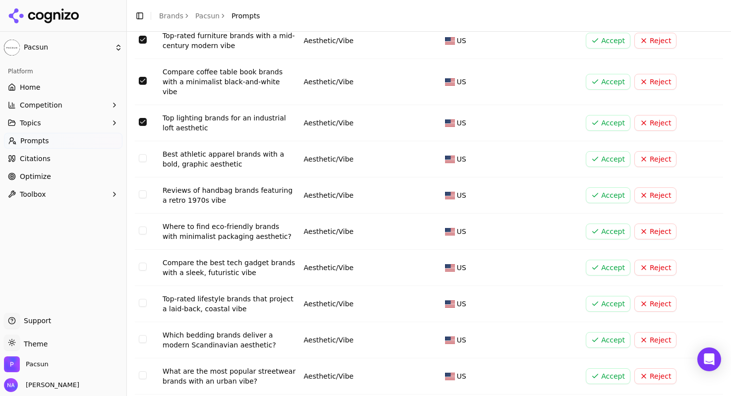
scroll to position [2408, 0]
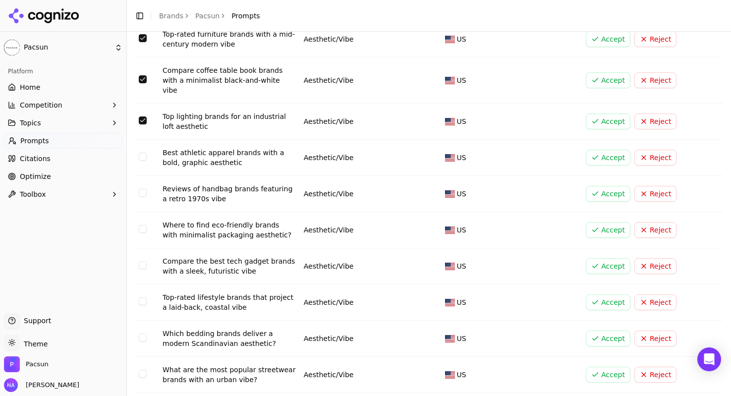
click at [144, 189] on button "Select row 68" at bounding box center [143, 193] width 8 height 8
click at [145, 225] on button "Select row 69" at bounding box center [143, 229] width 8 height 8
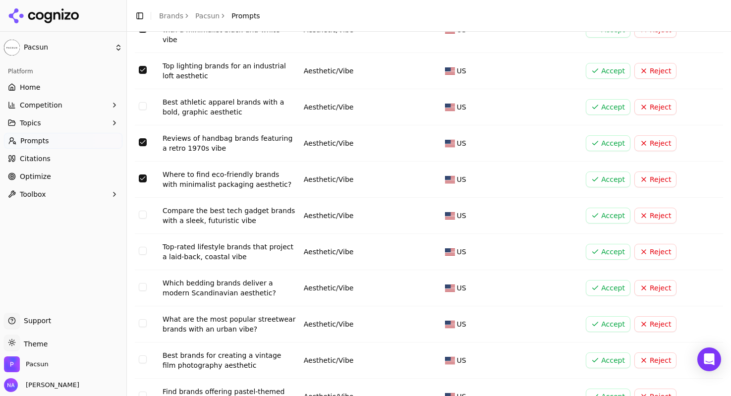
scroll to position [2459, 0]
click at [141, 210] on button "Select row 70" at bounding box center [143, 214] width 8 height 8
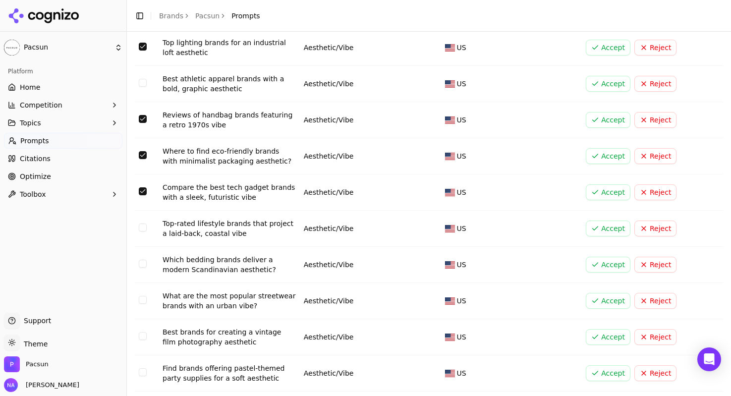
click at [142, 260] on button "Select row 72" at bounding box center [143, 264] width 8 height 8
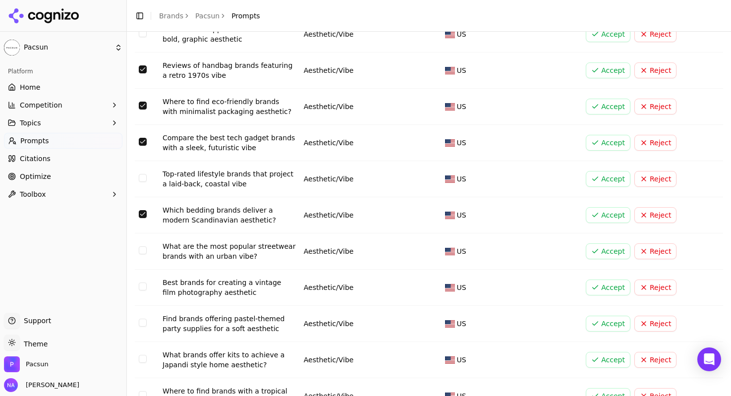
scroll to position [2532, 0]
click at [141, 282] on button "Select row 74" at bounding box center [143, 286] width 8 height 8
click at [141, 318] on button "Select row 75" at bounding box center [143, 322] width 8 height 8
click at [141, 354] on button "Select row 76" at bounding box center [143, 358] width 8 height 8
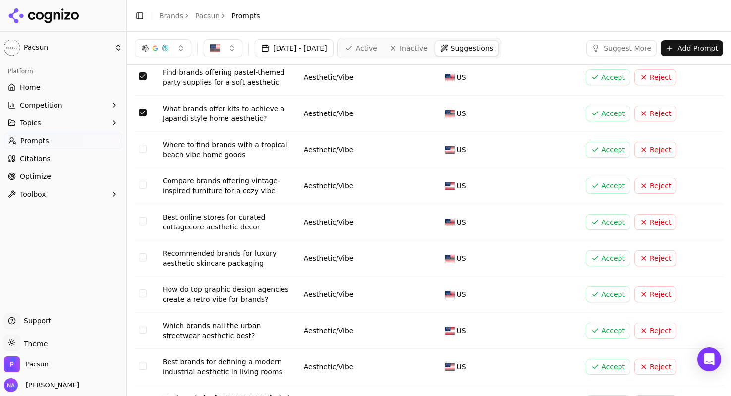
scroll to position [2776, 0]
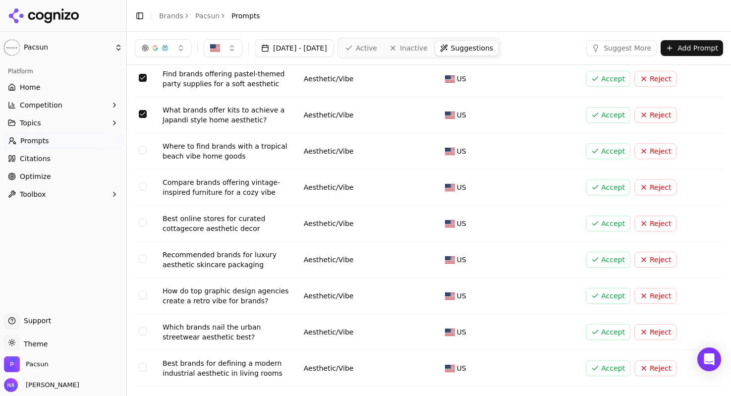
click at [144, 146] on button "Select row 77" at bounding box center [143, 150] width 8 height 8
click at [142, 182] on button "Select row 78" at bounding box center [143, 186] width 8 height 8
click at [144, 219] on button "Select row 79" at bounding box center [143, 223] width 8 height 8
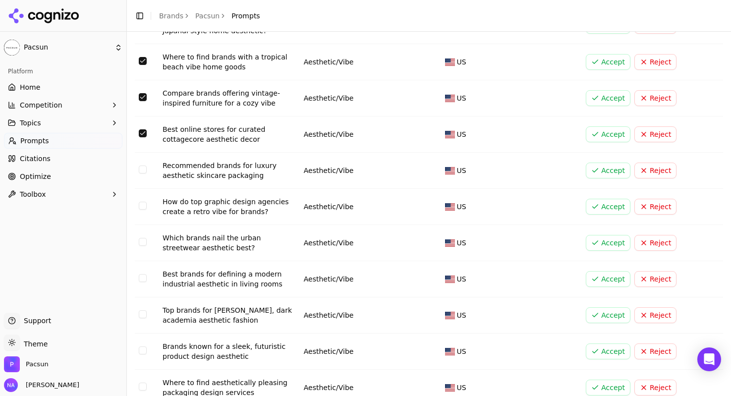
scroll to position [2865, 0]
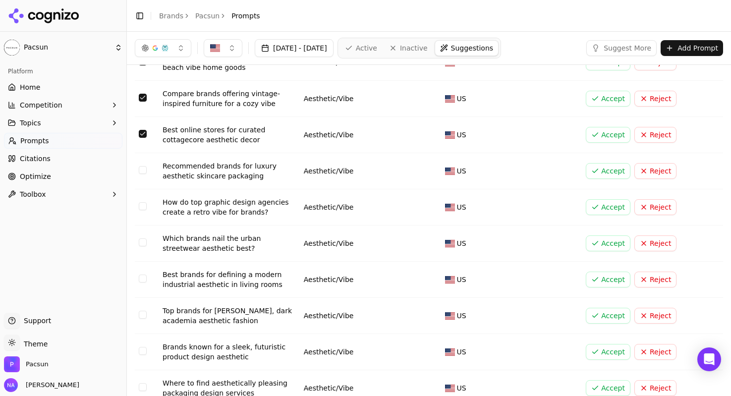
click at [140, 166] on button "Select row 80" at bounding box center [143, 170] width 8 height 8
click at [140, 202] on button "Select row 81" at bounding box center [143, 206] width 8 height 8
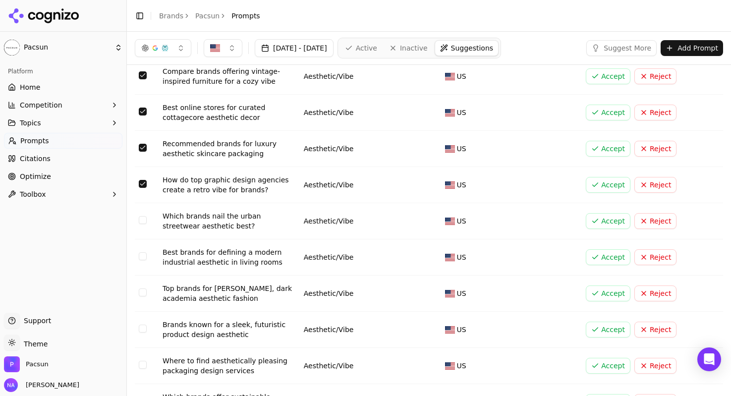
scroll to position [2885, 0]
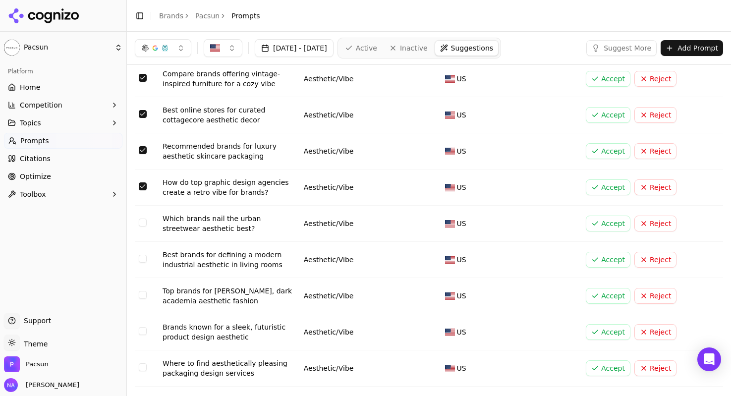
click at [142, 255] on button "Select row 83" at bounding box center [143, 259] width 8 height 8
click at [145, 291] on button "Select row 84" at bounding box center [143, 295] width 8 height 8
click at [144, 291] on button "Select row 84" at bounding box center [143, 295] width 8 height 8
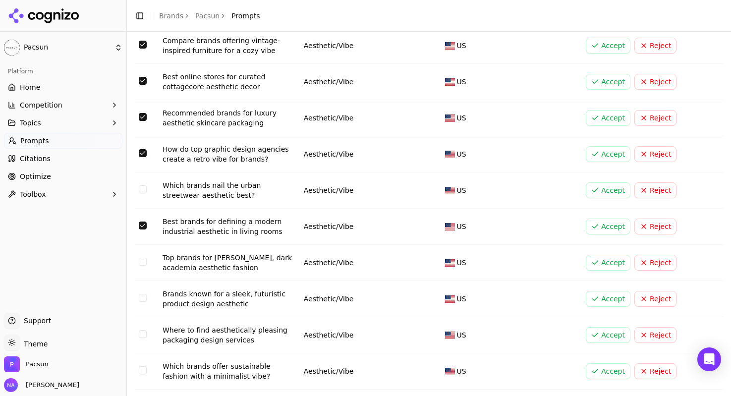
scroll to position [2930, 0]
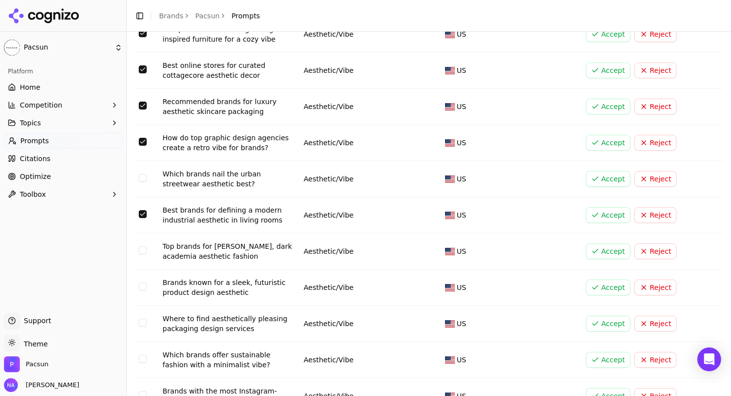
click at [146, 319] on button "Select row 86" at bounding box center [143, 323] width 8 height 8
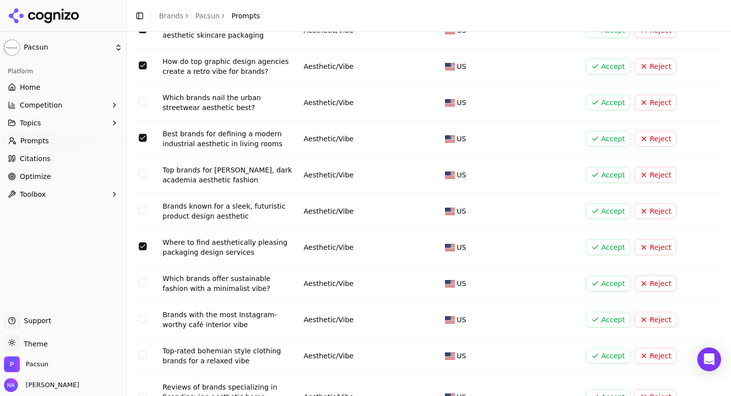
scroll to position [3006, 0]
click at [142, 314] on button "Select row 88" at bounding box center [143, 318] width 8 height 8
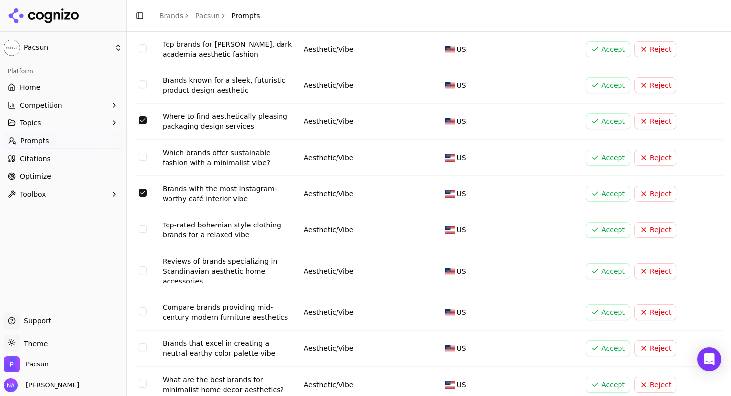
scroll to position [3136, 0]
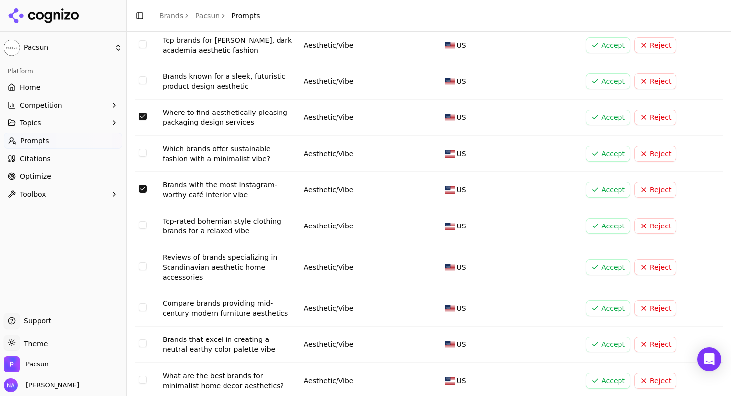
click at [143, 262] on button "Select row 90" at bounding box center [143, 266] width 8 height 8
click at [147, 290] on td "Data table" at bounding box center [147, 308] width 24 height 36
drag, startPoint x: 146, startPoint y: 255, endPoint x: 143, endPoint y: 262, distance: 7.1
click at [145, 303] on button "Select row 91" at bounding box center [143, 307] width 8 height 8
click at [143, 340] on button "Select row 92" at bounding box center [143, 344] width 8 height 8
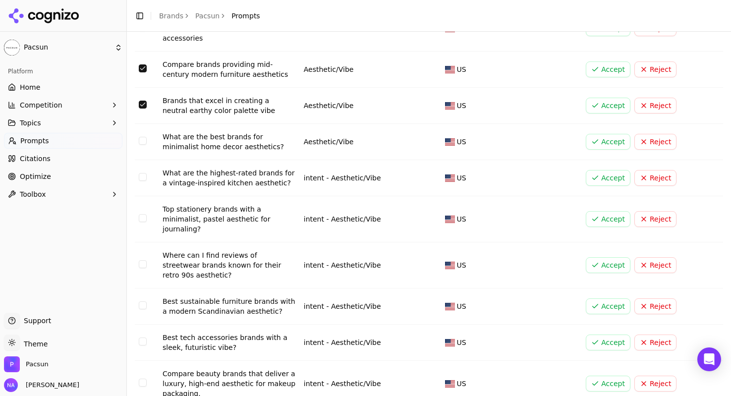
scroll to position [3390, 0]
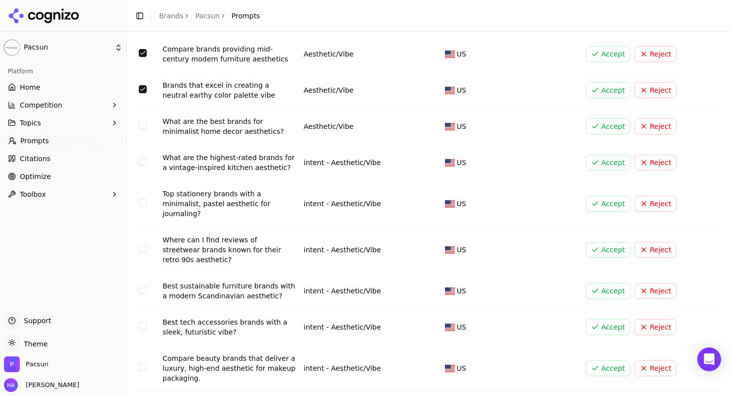
click at [142, 121] on button "Select row 93" at bounding box center [143, 125] width 8 height 8
click at [142, 158] on button "Select row 94" at bounding box center [143, 162] width 8 height 8
click at [145, 199] on button "Select row 95" at bounding box center [143, 203] width 8 height 8
click at [143, 286] on button "Select row 97" at bounding box center [143, 290] width 8 height 8
click at [140, 322] on button "Select row 98" at bounding box center [143, 326] width 8 height 8
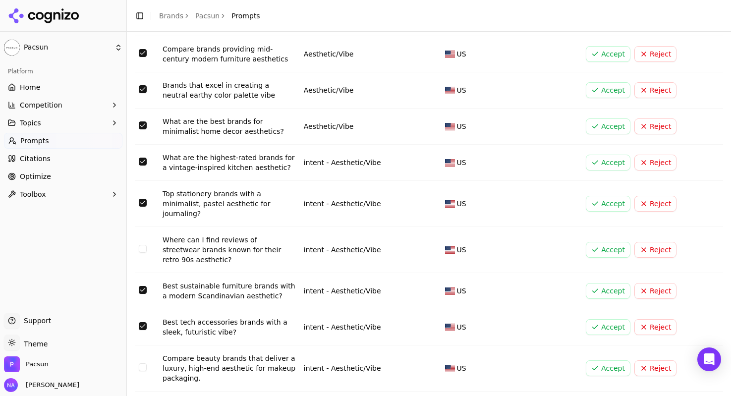
click at [144, 363] on button "Select row 99" at bounding box center [143, 367] width 8 height 8
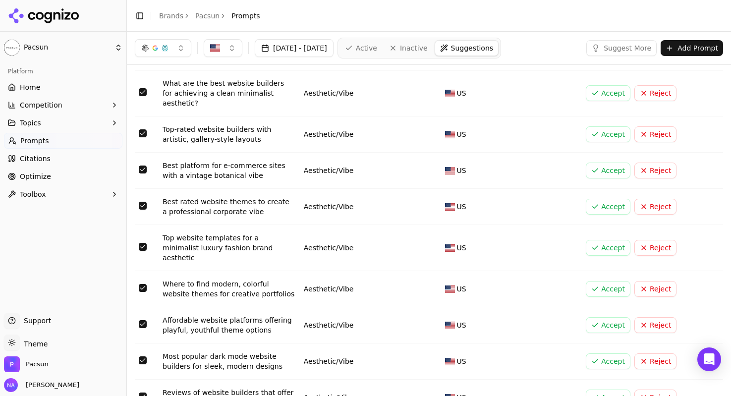
scroll to position [0, 0]
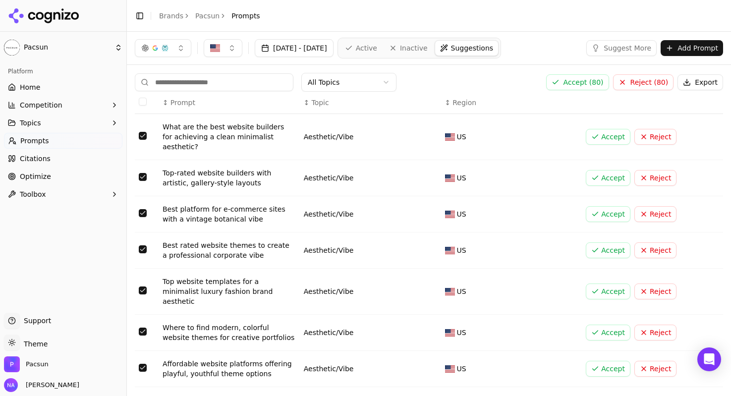
click at [655, 83] on button "Reject ( 80 )" at bounding box center [643, 82] width 61 height 16
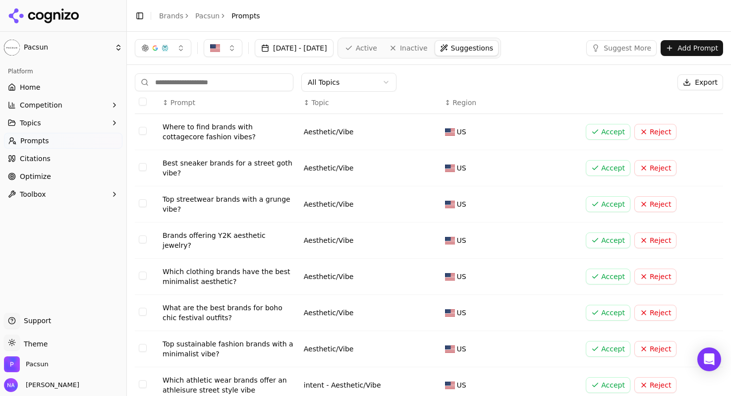
click at [607, 134] on button "Accept" at bounding box center [608, 132] width 45 height 16
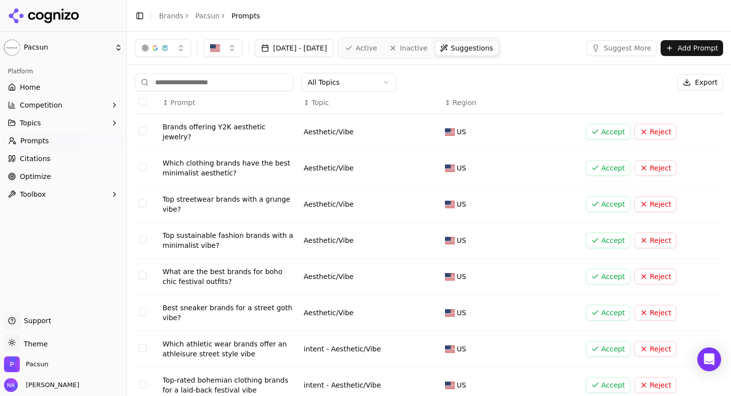
click at [607, 131] on button "Accept" at bounding box center [608, 132] width 45 height 16
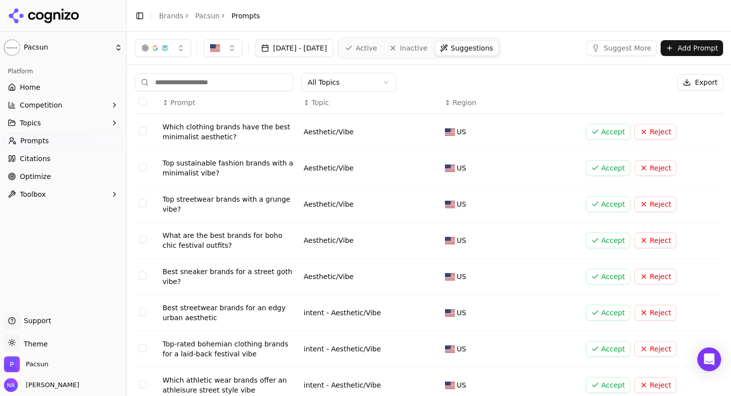
click at [607, 131] on button "Accept" at bounding box center [608, 132] width 45 height 16
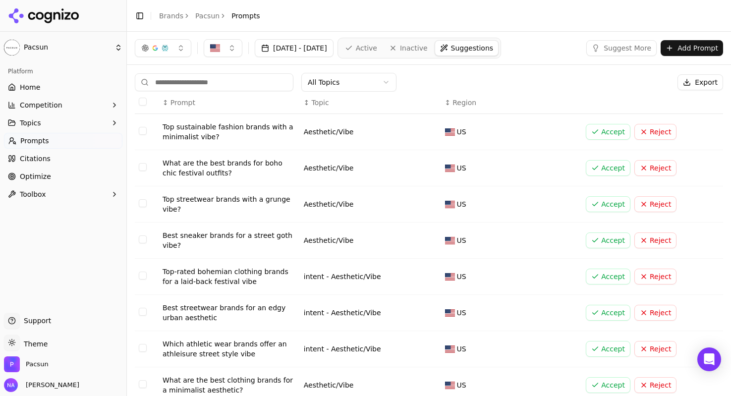
click at [607, 131] on button "Accept" at bounding box center [608, 132] width 45 height 16
click at [604, 204] on button "Accept" at bounding box center [608, 204] width 45 height 16
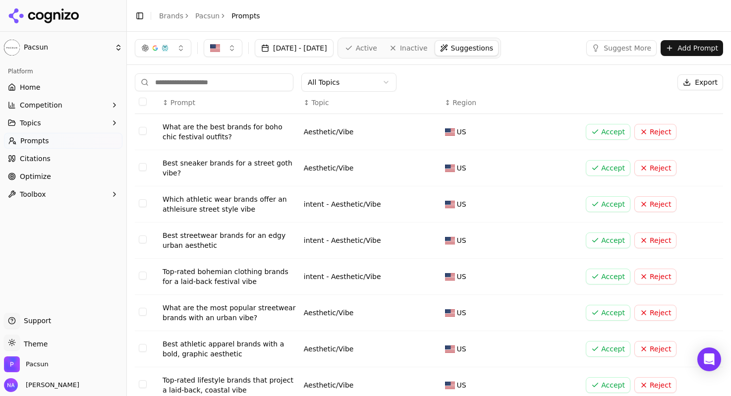
click at [614, 134] on button "Accept" at bounding box center [608, 132] width 45 height 16
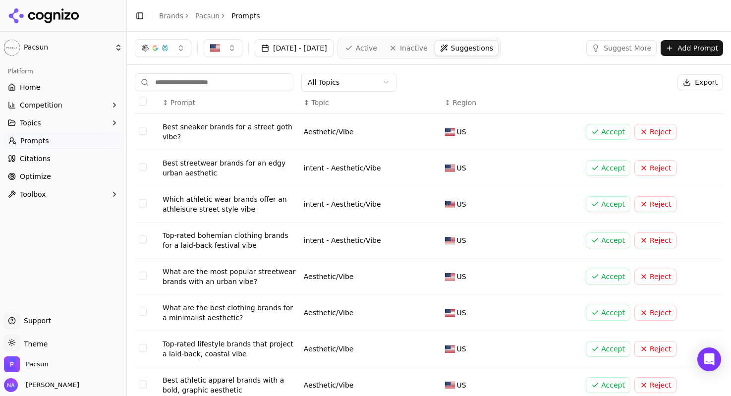
click at [597, 168] on button "Accept" at bounding box center [608, 168] width 45 height 16
click at [604, 200] on button "Accept" at bounding box center [608, 204] width 45 height 16
click at [141, 131] on button "Select row 1" at bounding box center [143, 131] width 8 height 8
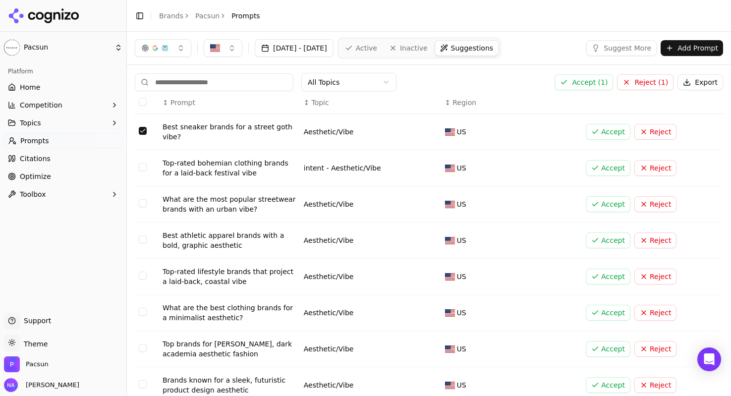
click at [141, 170] on button "Select row 2" at bounding box center [143, 167] width 8 height 8
drag, startPoint x: 140, startPoint y: 131, endPoint x: 145, endPoint y: 154, distance: 22.9
click at [140, 131] on button "Select row 1" at bounding box center [143, 131] width 8 height 8
click at [143, 204] on button "Select row 3" at bounding box center [143, 203] width 8 height 8
click at [144, 238] on button "Select row 4" at bounding box center [143, 239] width 8 height 8
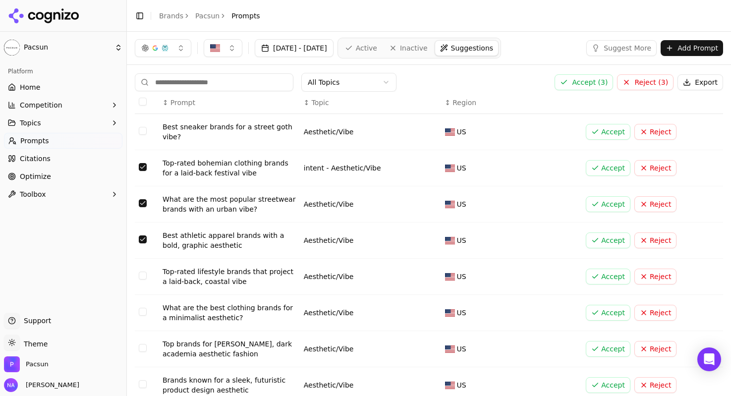
click at [145, 278] on button "Select row 5" at bounding box center [143, 276] width 8 height 8
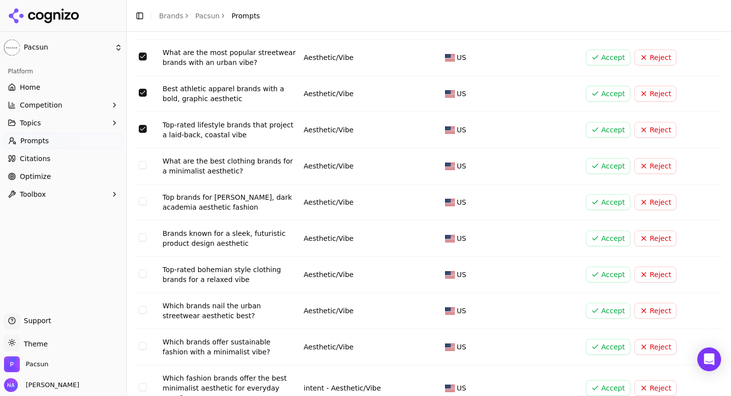
scroll to position [147, 0]
click at [143, 167] on button "Select row 6" at bounding box center [143, 165] width 8 height 8
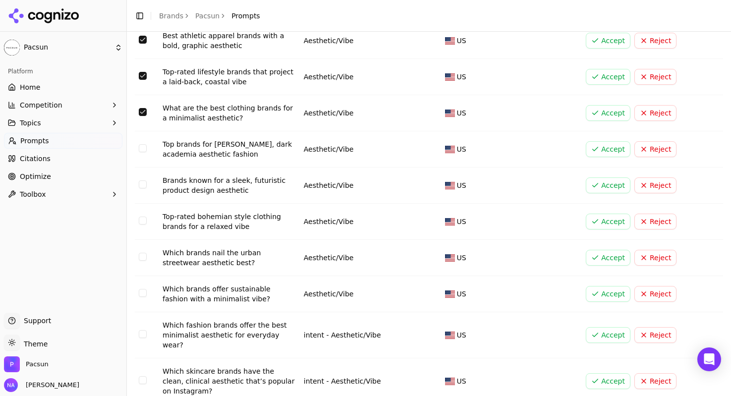
scroll to position [203, 0]
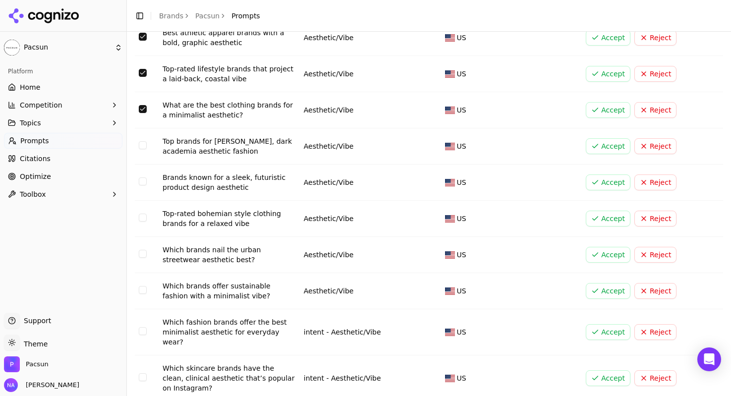
click at [142, 219] on button "Select row 9" at bounding box center [143, 218] width 8 height 8
click at [141, 220] on button "Select row 9" at bounding box center [143, 218] width 8 height 8
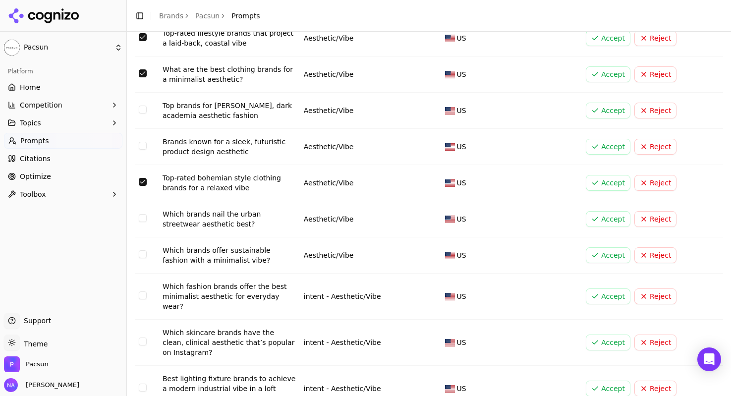
scroll to position [244, 0]
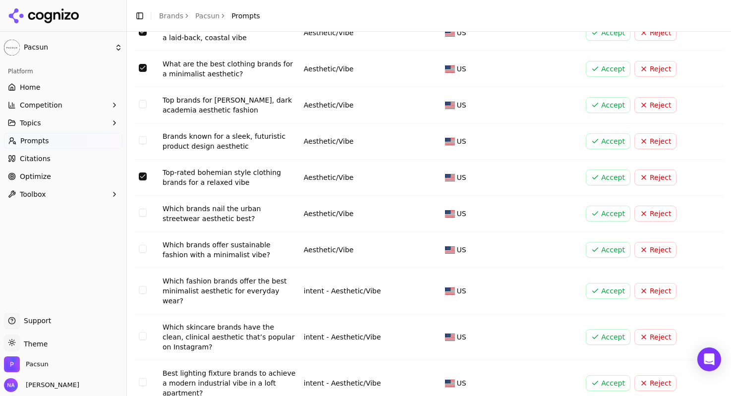
click at [144, 217] on td "Data table" at bounding box center [147, 214] width 24 height 36
click at [143, 213] on button "Select row 10" at bounding box center [143, 213] width 8 height 8
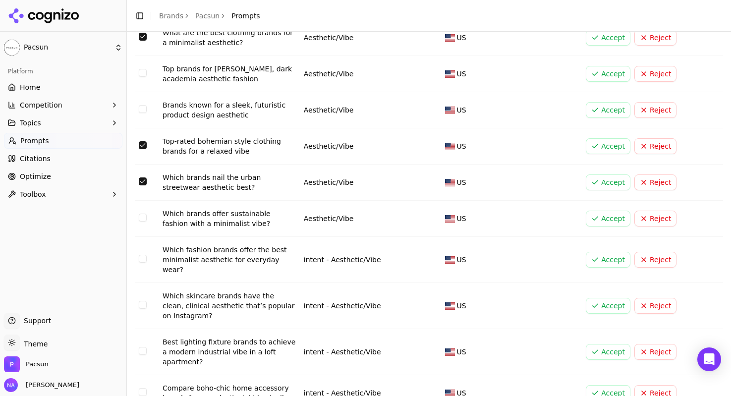
scroll to position [276, 0]
click at [142, 254] on button "Select row 12" at bounding box center [143, 258] width 8 height 8
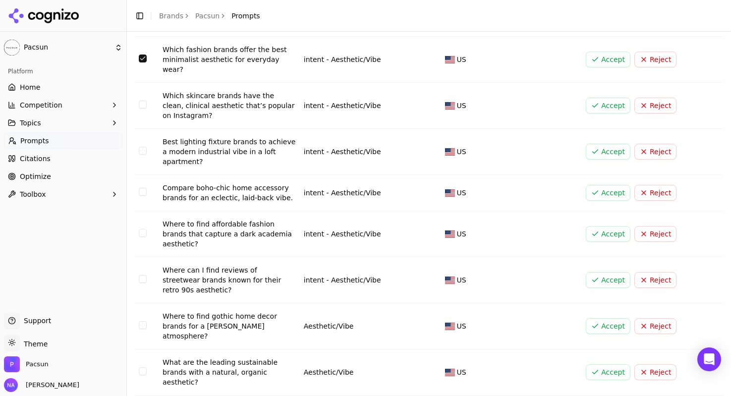
scroll to position [477, 0]
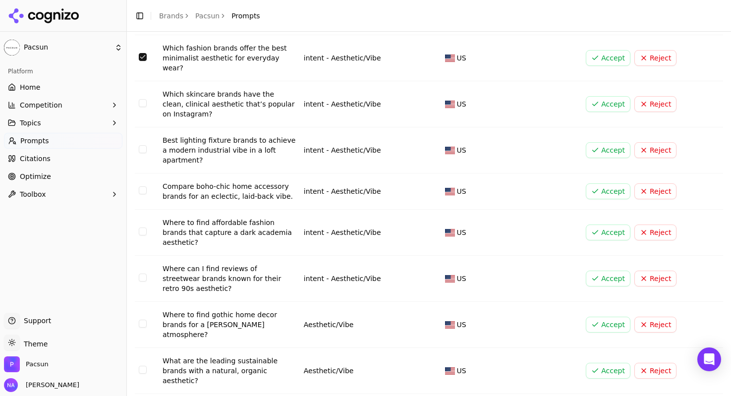
click at [144, 274] on button "Select row 17" at bounding box center [143, 278] width 8 height 8
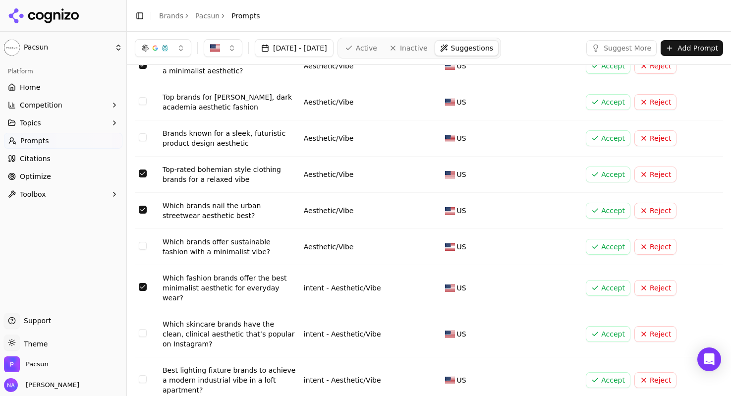
scroll to position [0, 0]
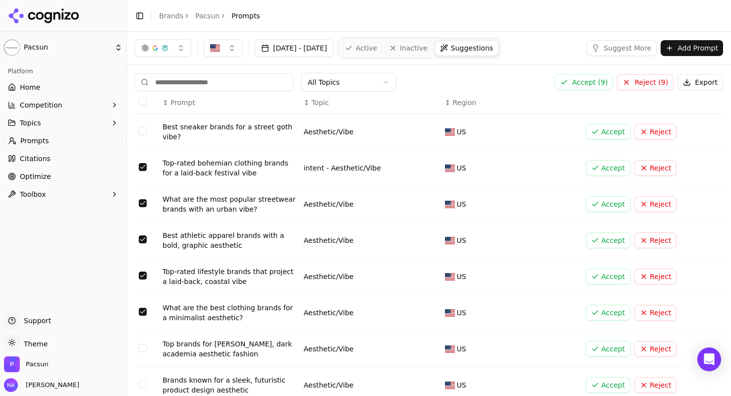
click at [581, 83] on button "Accept ( 9 )" at bounding box center [584, 82] width 58 height 16
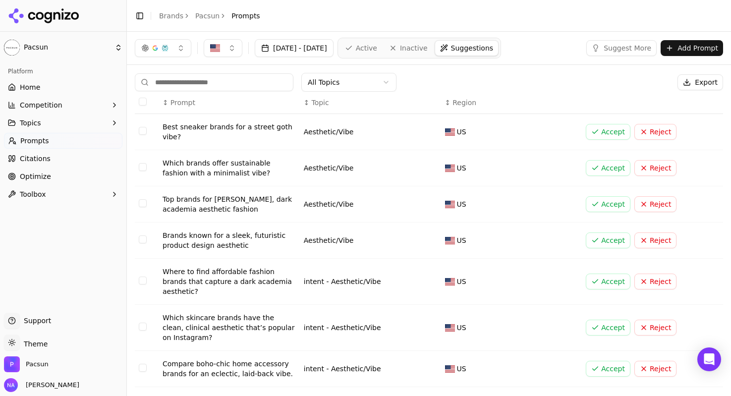
scroll to position [2, 0]
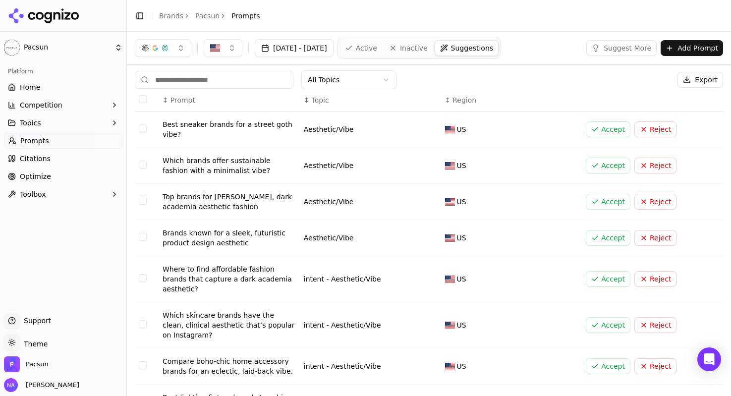
click at [140, 128] on button "Select row 1" at bounding box center [143, 128] width 8 height 8
click at [143, 167] on button "Select row 2" at bounding box center [143, 165] width 8 height 8
click at [144, 204] on button "Select row 3" at bounding box center [143, 201] width 8 height 8
click at [137, 231] on td "Data table" at bounding box center [147, 238] width 24 height 36
click at [143, 236] on button "Select row 4" at bounding box center [143, 237] width 8 height 8
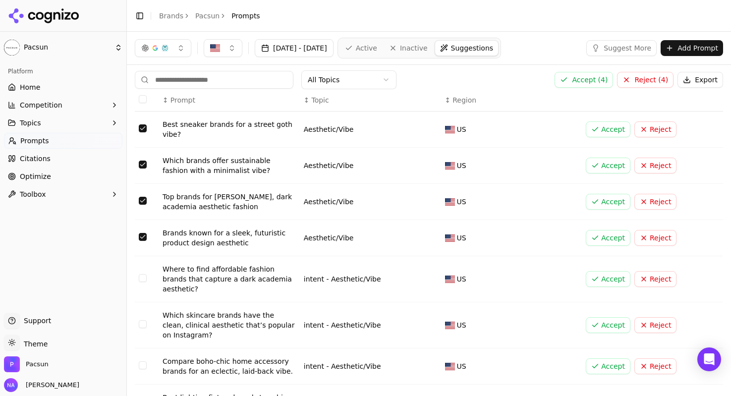
click at [140, 268] on td "Data table" at bounding box center [147, 279] width 24 height 46
click at [141, 274] on button "Select row 5" at bounding box center [143, 278] width 8 height 8
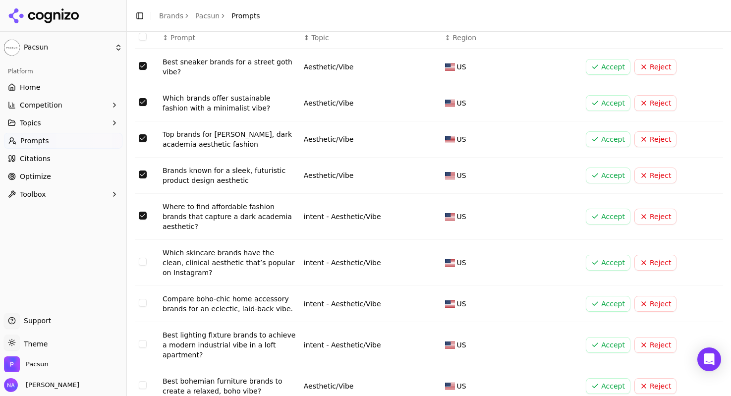
scroll to position [87, 0]
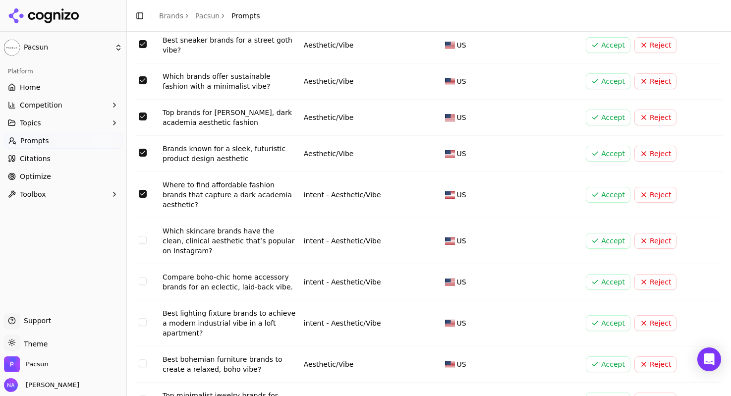
click at [141, 236] on button "Select row 6" at bounding box center [143, 240] width 8 height 8
click at [141, 277] on button "Select row 7" at bounding box center [143, 281] width 8 height 8
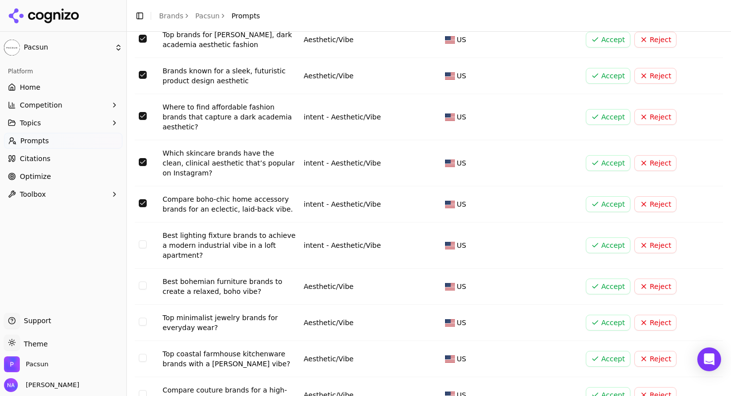
scroll to position [168, 0]
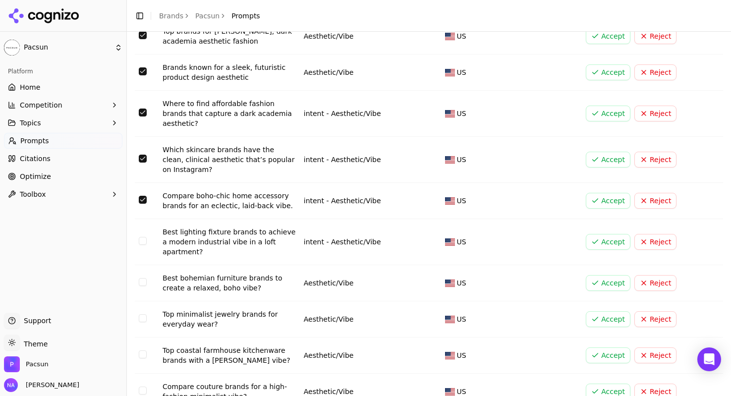
click at [139, 237] on button "Select row 8" at bounding box center [143, 241] width 8 height 8
click at [144, 278] on button "Select row 9" at bounding box center [143, 282] width 8 height 8
click at [142, 314] on button "Select row 10" at bounding box center [143, 318] width 8 height 8
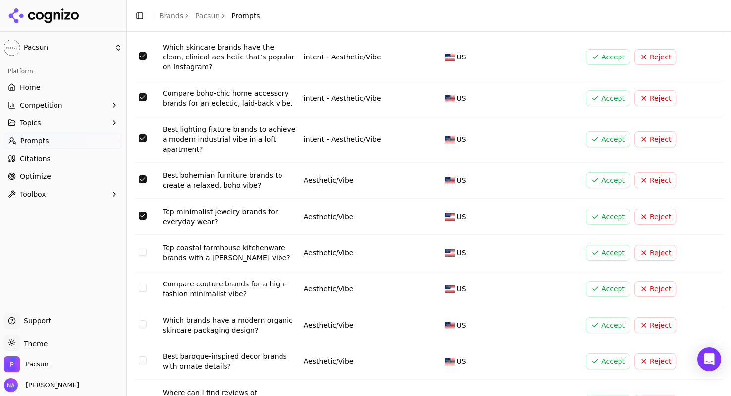
scroll to position [276, 0]
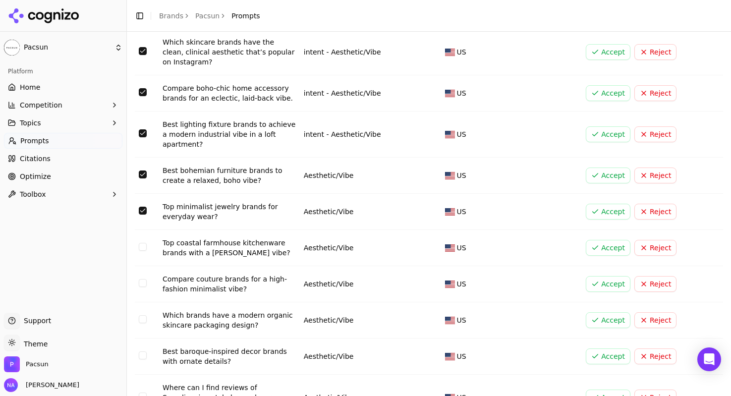
click at [140, 243] on button "Select row 11" at bounding box center [143, 247] width 8 height 8
click at [141, 279] on button "Select row 12" at bounding box center [143, 283] width 8 height 8
click at [141, 315] on button "Select row 13" at bounding box center [143, 319] width 8 height 8
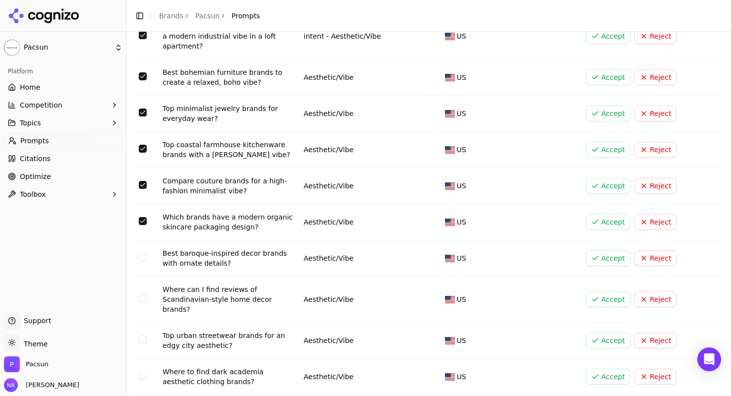
scroll to position [386, 0]
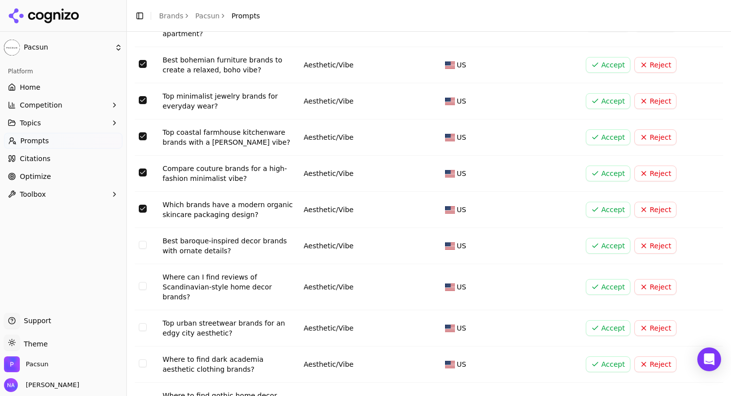
click at [146, 241] on button "Select row 14" at bounding box center [143, 245] width 8 height 8
click at [146, 282] on button "Select row 15" at bounding box center [143, 286] width 8 height 8
click at [144, 323] on button "Select row 16" at bounding box center [143, 327] width 8 height 8
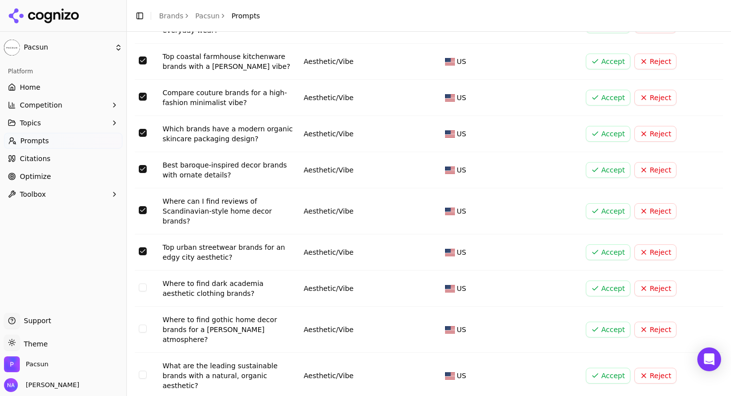
scroll to position [480, 0]
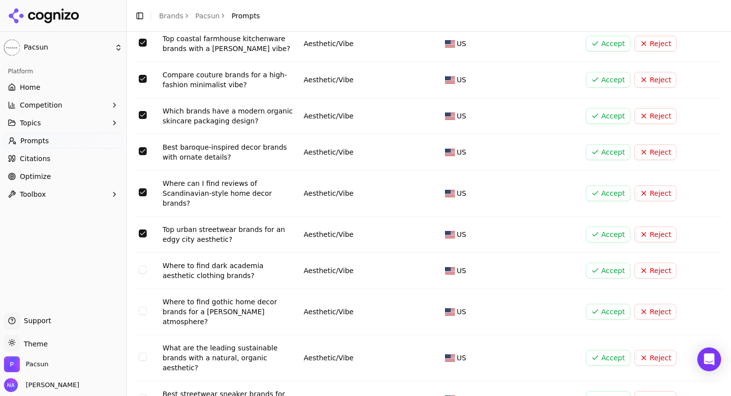
click at [142, 230] on button "Select row 16" at bounding box center [143, 234] width 8 height 8
click at [147, 253] on td "Data table" at bounding box center [147, 271] width 24 height 36
click at [142, 256] on td "Data table" at bounding box center [147, 271] width 24 height 36
click at [143, 266] on button "Select row 17" at bounding box center [143, 270] width 8 height 8
click at [143, 307] on button "Select row 18" at bounding box center [143, 311] width 8 height 8
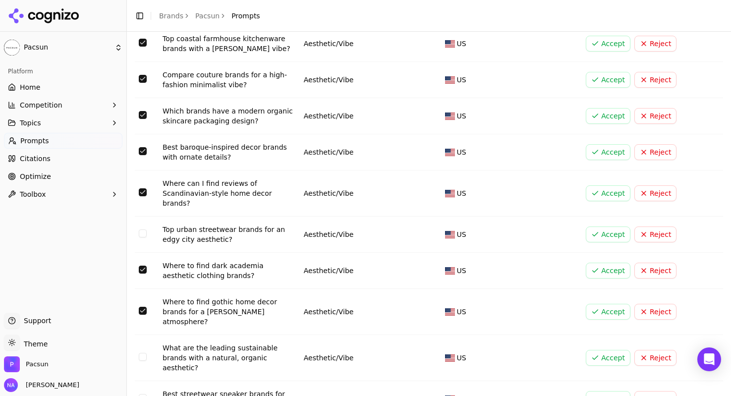
click at [143, 353] on button "Select row 19" at bounding box center [143, 357] width 8 height 8
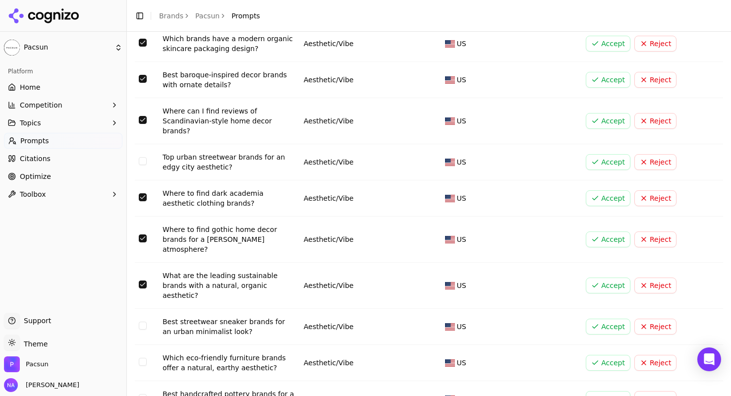
scroll to position [574, 0]
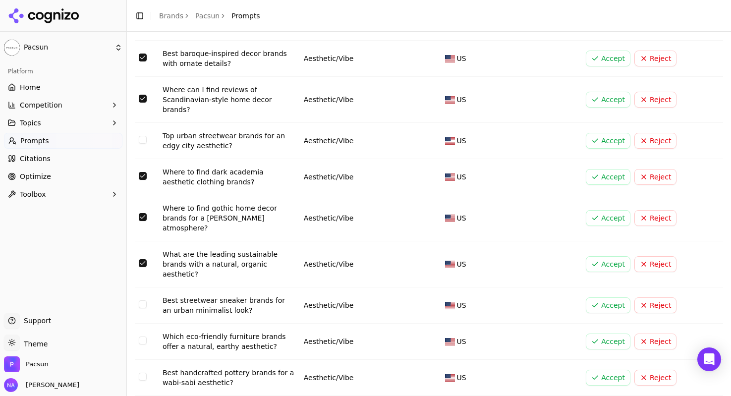
click at [144, 337] on button "Select row 21" at bounding box center [143, 341] width 8 height 8
click at [144, 373] on button "Select row 22" at bounding box center [143, 377] width 8 height 8
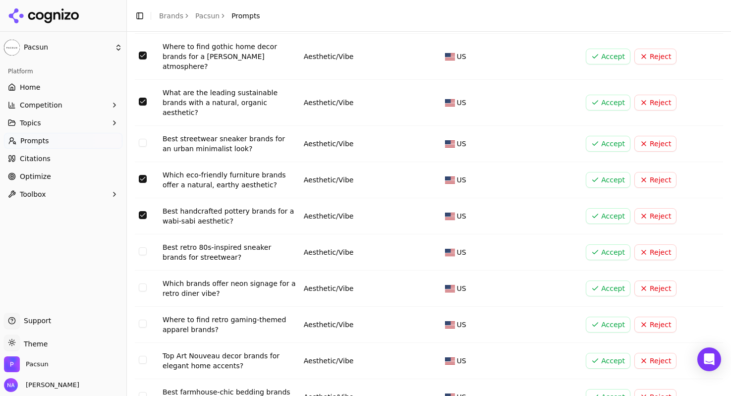
scroll to position [738, 0]
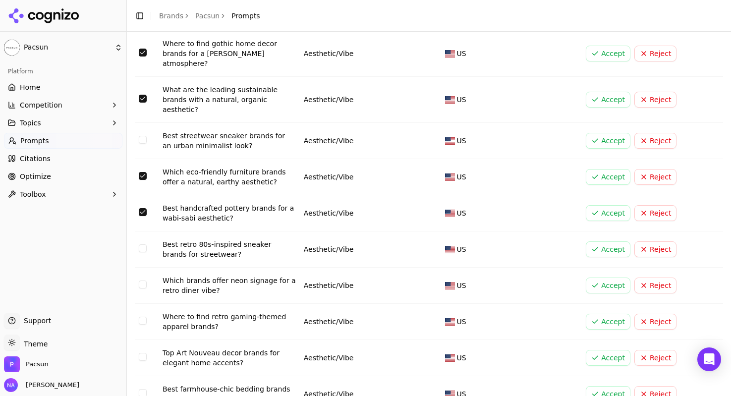
click at [143, 281] on button "Select row 24" at bounding box center [143, 285] width 8 height 8
click at [142, 317] on button "Select row 25" at bounding box center [143, 321] width 8 height 8
click at [143, 353] on button "Select row 26" at bounding box center [143, 357] width 8 height 8
click at [143, 389] on button "Select row 27" at bounding box center [143, 393] width 8 height 8
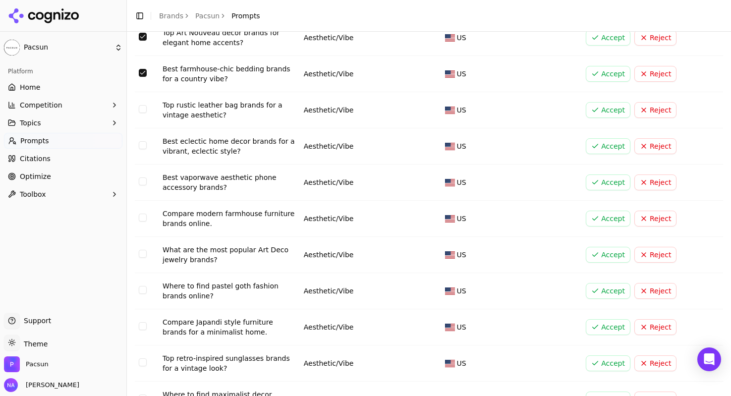
scroll to position [1059, 0]
click at [140, 105] on button "Select row 28" at bounding box center [143, 109] width 8 height 8
click at [142, 141] on button "Select row 29" at bounding box center [143, 145] width 8 height 8
click at [144, 177] on button "Select row 30" at bounding box center [143, 181] width 8 height 8
click at [139, 213] on button "Select row 31" at bounding box center [143, 217] width 8 height 8
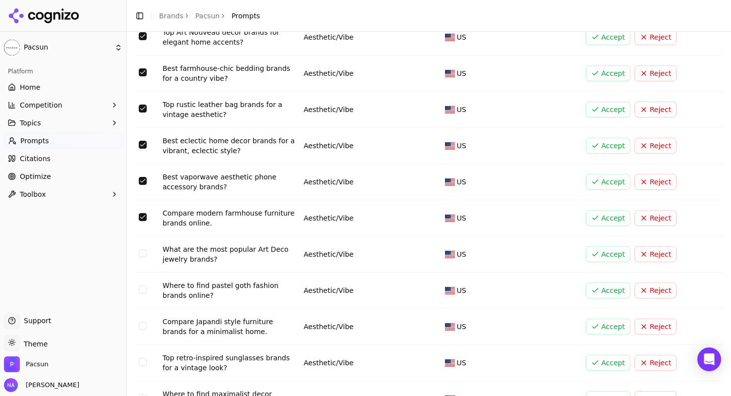
click at [139, 236] on td "Data table" at bounding box center [147, 254] width 24 height 36
click at [142, 249] on button "Select row 32" at bounding box center [143, 253] width 8 height 8
click at [142, 273] on td "Data table" at bounding box center [147, 291] width 24 height 36
click at [142, 286] on button "Select row 33" at bounding box center [143, 290] width 8 height 8
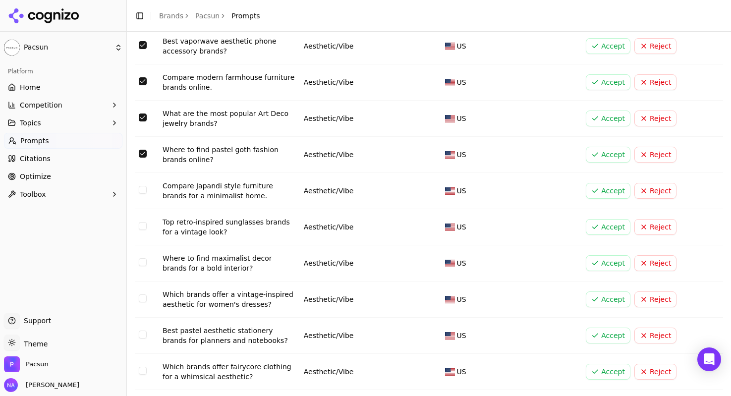
scroll to position [1200, 0]
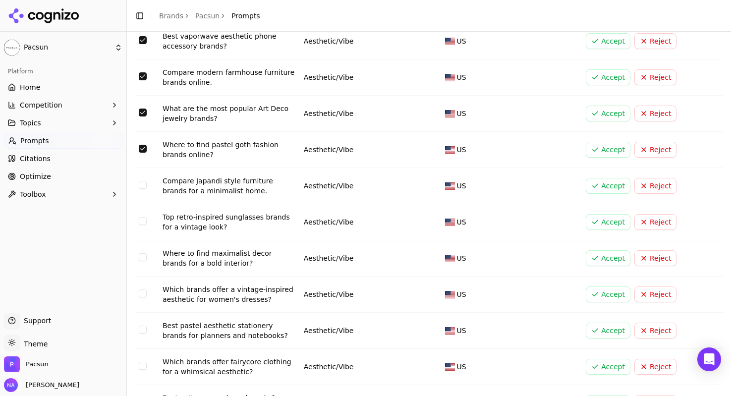
click at [142, 181] on button "Select row 34" at bounding box center [143, 185] width 8 height 8
click at [143, 217] on button "Select row 35" at bounding box center [143, 221] width 8 height 8
click at [148, 204] on td "Data table" at bounding box center [147, 222] width 24 height 36
click at [142, 217] on button "Select row 35" at bounding box center [143, 221] width 8 height 8
click at [141, 253] on button "Select row 36" at bounding box center [143, 257] width 8 height 8
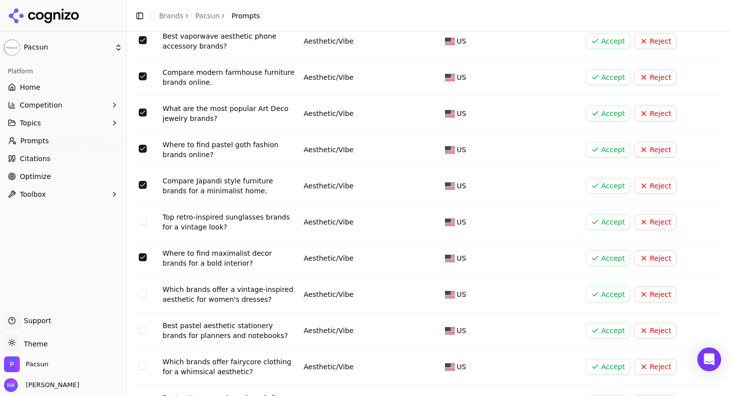
click at [142, 289] on button "Select row 37" at bounding box center [143, 293] width 8 height 8
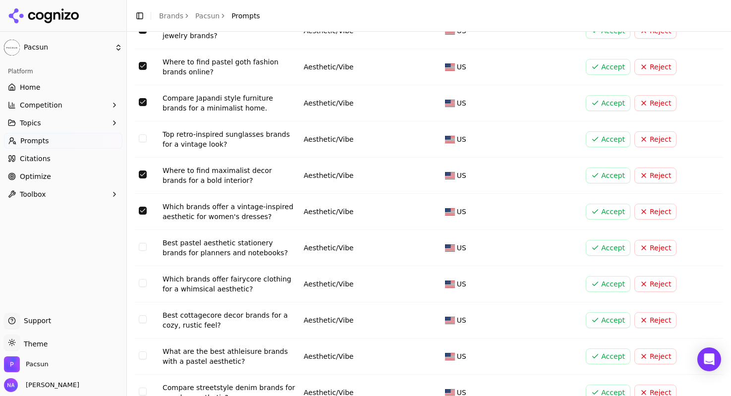
scroll to position [1287, 0]
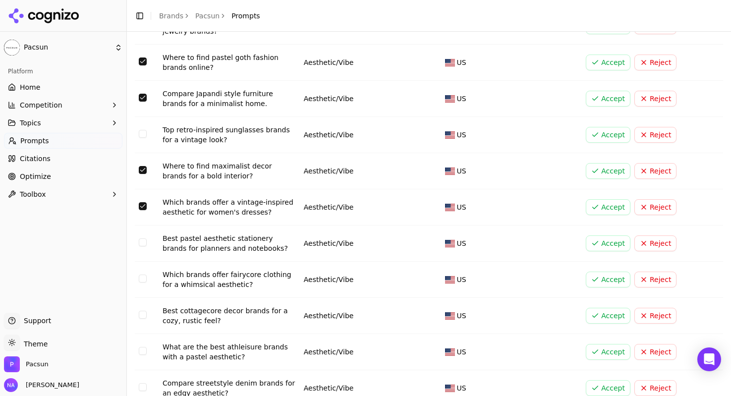
click at [144, 238] on button "Select row 38" at bounding box center [143, 242] width 8 height 8
click at [139, 262] on td "Data table" at bounding box center [147, 280] width 24 height 36
click at [144, 275] on button "Select row 39" at bounding box center [143, 279] width 8 height 8
click at [143, 311] on button "Select row 40" at bounding box center [143, 315] width 8 height 8
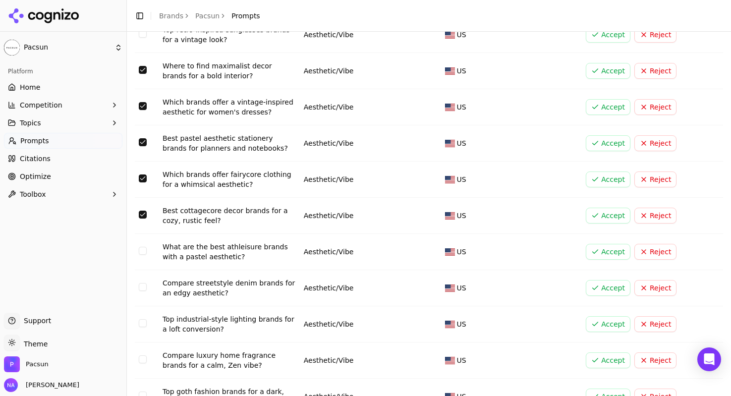
scroll to position [1410, 0]
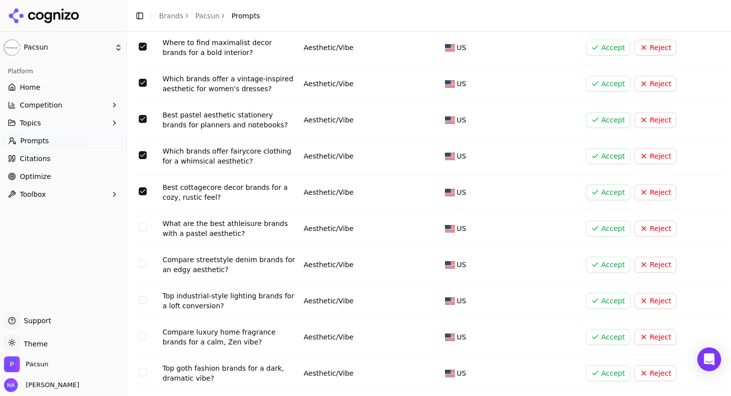
click at [143, 224] on button "Select row 41" at bounding box center [143, 228] width 8 height 8
click at [145, 296] on button "Select row 43" at bounding box center [143, 300] width 8 height 8
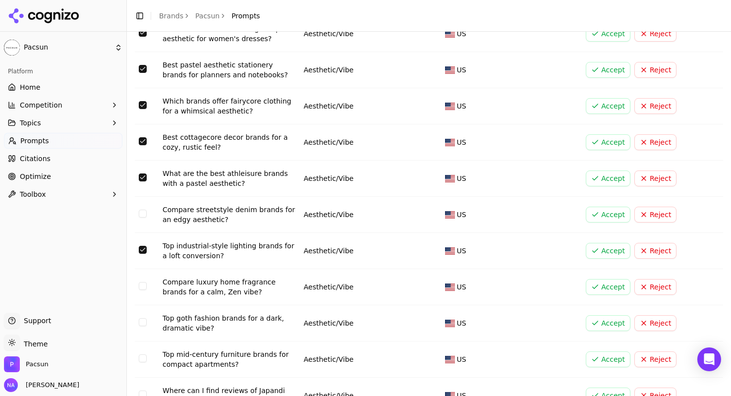
scroll to position [1472, 0]
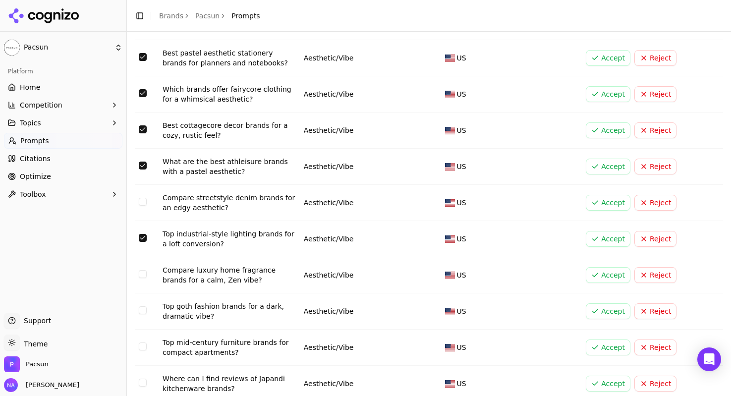
click at [144, 270] on button "Select row 44" at bounding box center [143, 274] width 8 height 8
click at [144, 306] on button "Select row 45" at bounding box center [143, 310] width 8 height 8
click at [142, 343] on button "Select row 46" at bounding box center [143, 347] width 8 height 8
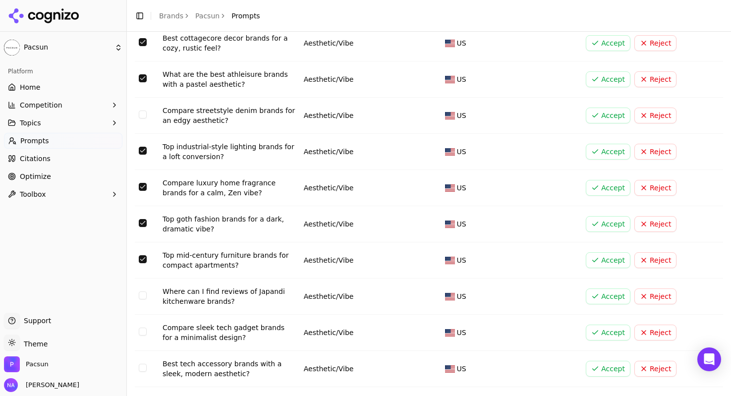
scroll to position [1567, 0]
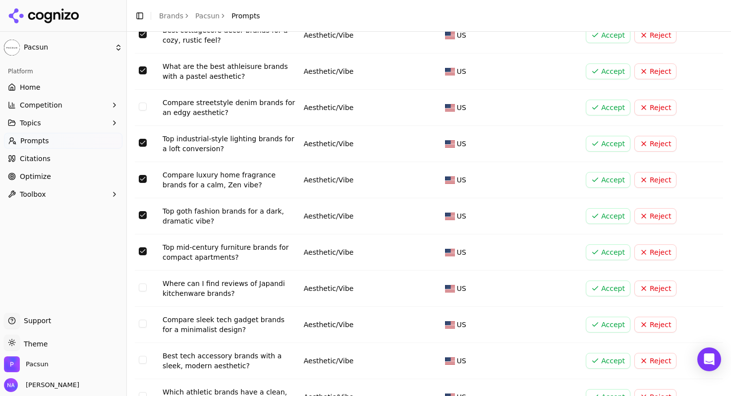
click at [142, 284] on button "Select row 47" at bounding box center [143, 288] width 8 height 8
click at [142, 320] on button "Select row 48" at bounding box center [143, 324] width 8 height 8
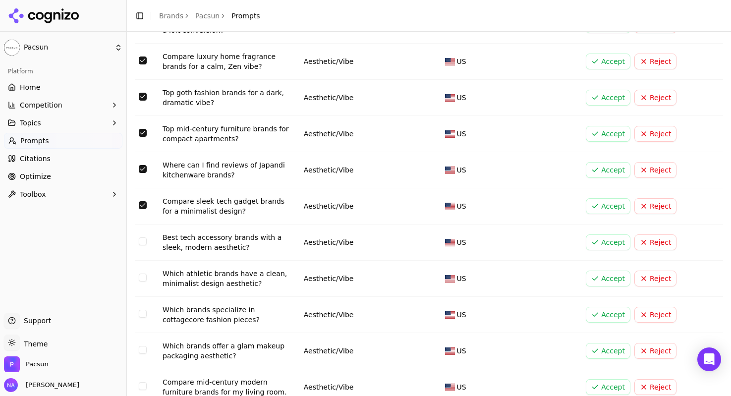
scroll to position [1687, 0]
click at [144, 236] on button "Select row 49" at bounding box center [143, 240] width 8 height 8
click at [145, 273] on button "Select row 50" at bounding box center [143, 277] width 8 height 8
click at [139, 309] on button "Select row 51" at bounding box center [143, 313] width 8 height 8
click at [142, 345] on button "Select row 52" at bounding box center [143, 349] width 8 height 8
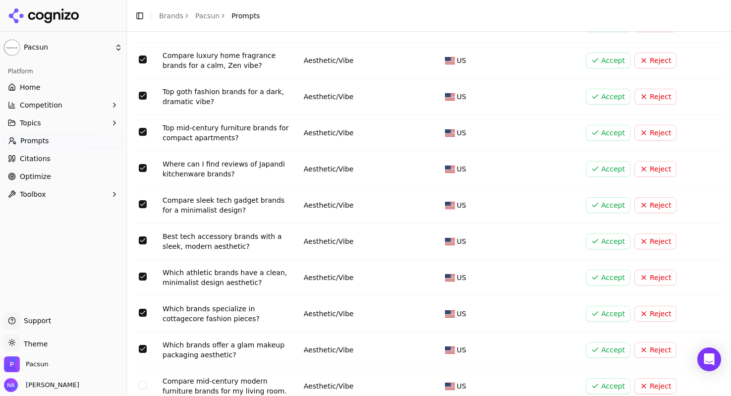
click at [140, 381] on button "Select row 53" at bounding box center [143, 385] width 8 height 8
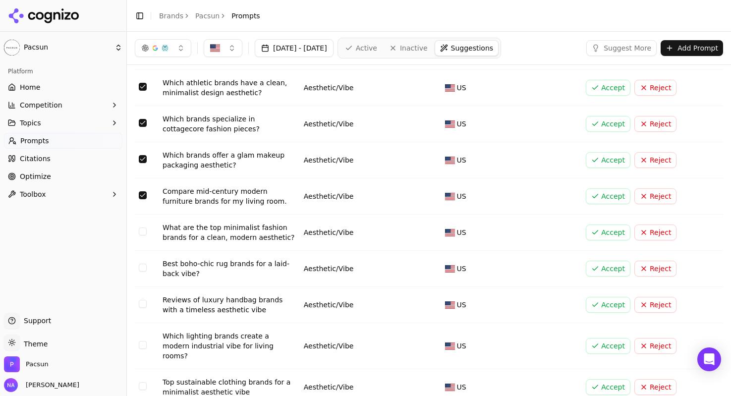
scroll to position [1862, 0]
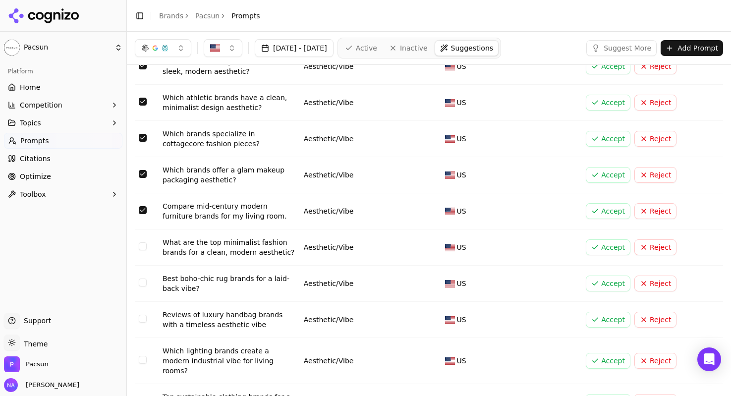
click at [144, 279] on button "Select row 55" at bounding box center [143, 283] width 8 height 8
click at [143, 315] on button "Select row 56" at bounding box center [143, 319] width 8 height 8
click at [145, 356] on button "Select row 57" at bounding box center [143, 360] width 8 height 8
click at [142, 396] on button "Select row 58" at bounding box center [143, 401] width 8 height 8
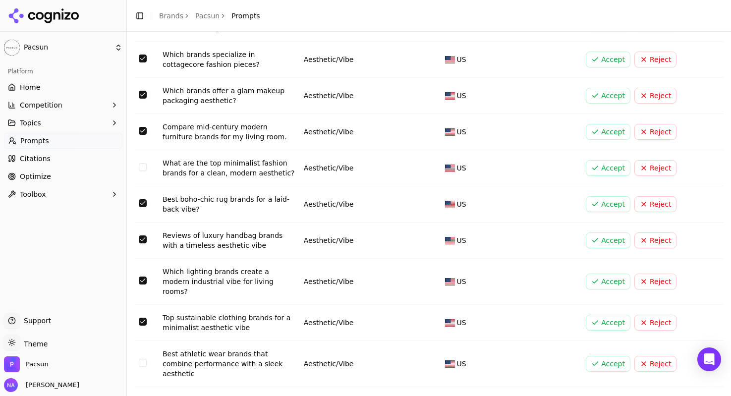
scroll to position [1948, 0]
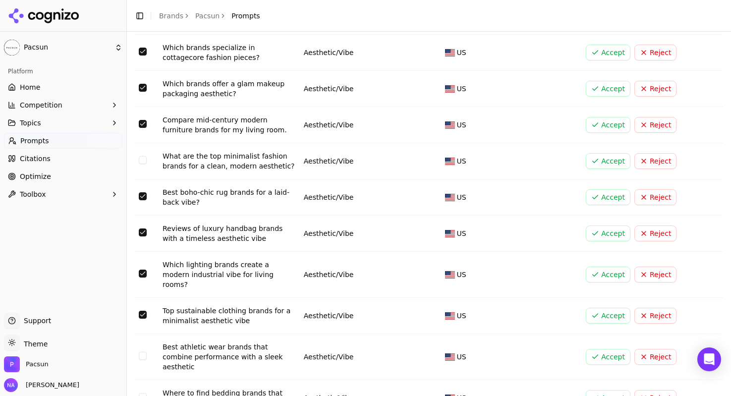
click at [145, 352] on button "Select row 59" at bounding box center [143, 356] width 8 height 8
click at [144, 393] on button "Select row 60" at bounding box center [143, 397] width 8 height 8
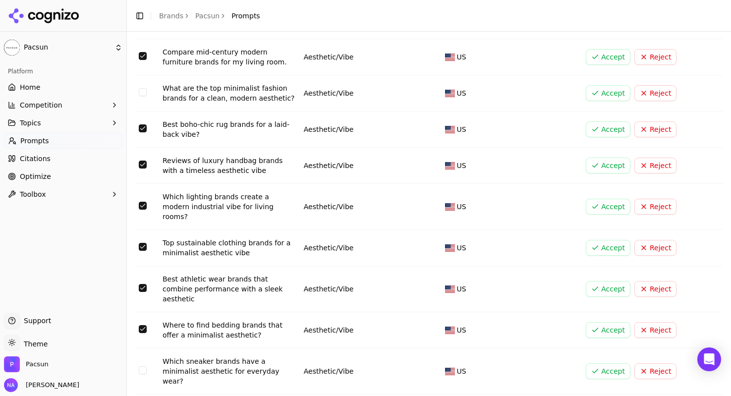
scroll to position [2026, 0]
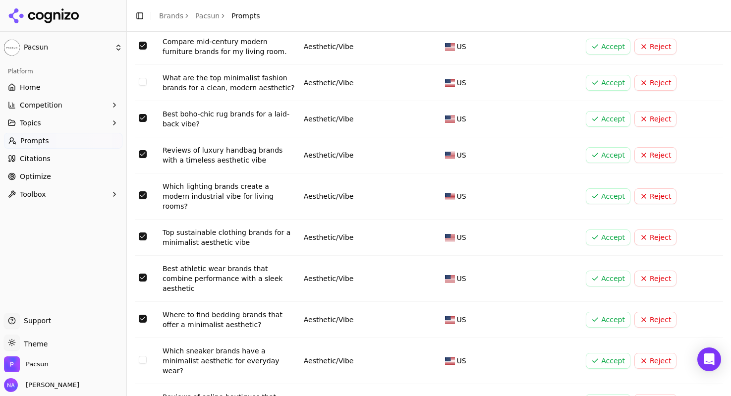
click at [145, 338] on td "Data table" at bounding box center [147, 361] width 24 height 46
click at [145, 356] on button "Select row 61" at bounding box center [143, 360] width 8 height 8
click at [144, 384] on td "Data table" at bounding box center [147, 402] width 24 height 36
click at [143, 396] on button "Select row 62" at bounding box center [143, 401] width 8 height 8
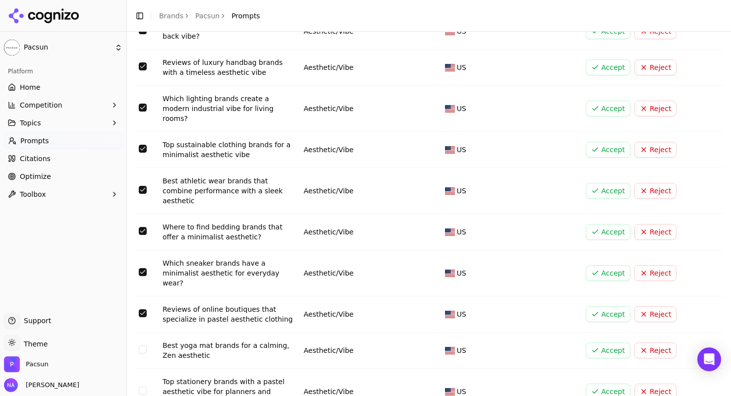
scroll to position [2121, 0]
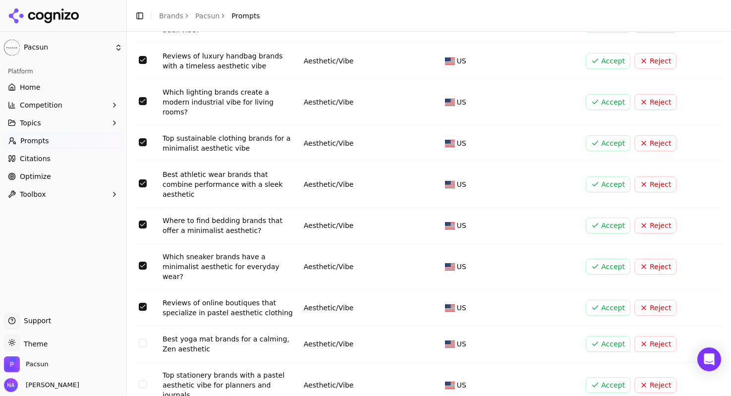
click at [145, 339] on button "Select row 63" at bounding box center [143, 343] width 8 height 8
click at [144, 380] on button "Select row 64" at bounding box center [143, 384] width 8 height 8
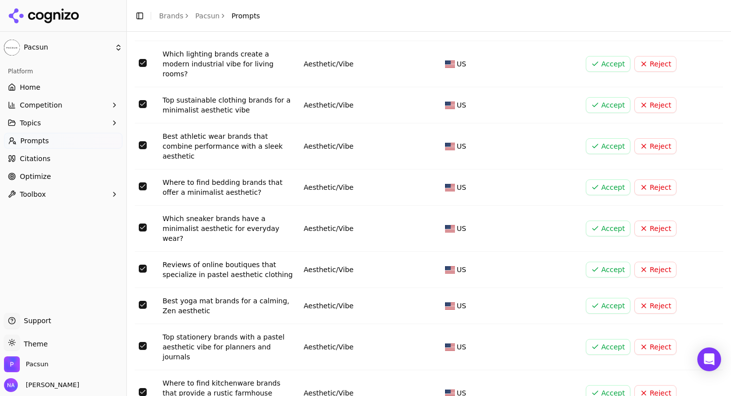
scroll to position [2195, 0]
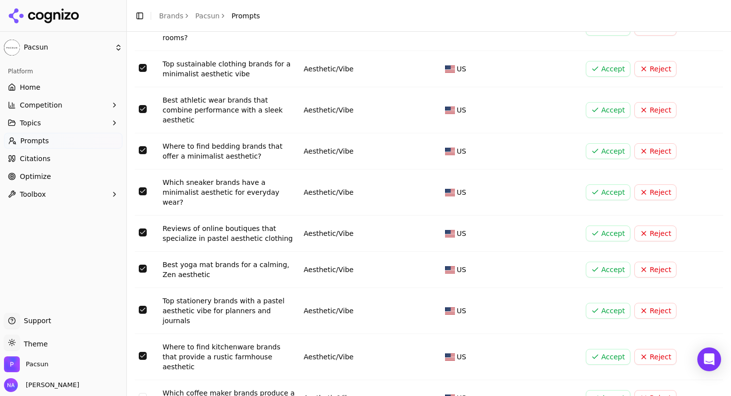
click at [145, 393] on button "Select row 66" at bounding box center [143, 397] width 8 height 8
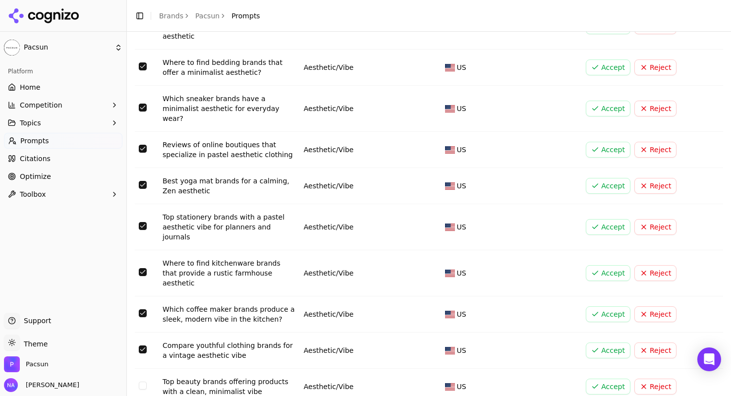
scroll to position [2280, 0]
click at [140, 345] on button "Select row 67" at bounding box center [143, 349] width 8 height 8
click at [143, 381] on button "Select row 68" at bounding box center [143, 385] width 8 height 8
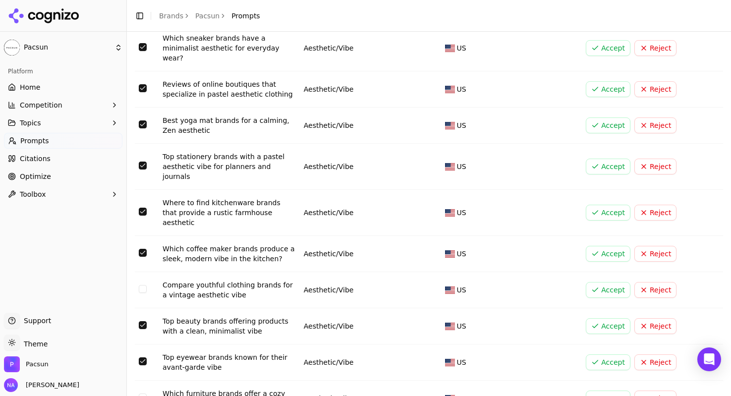
scroll to position [2341, 0]
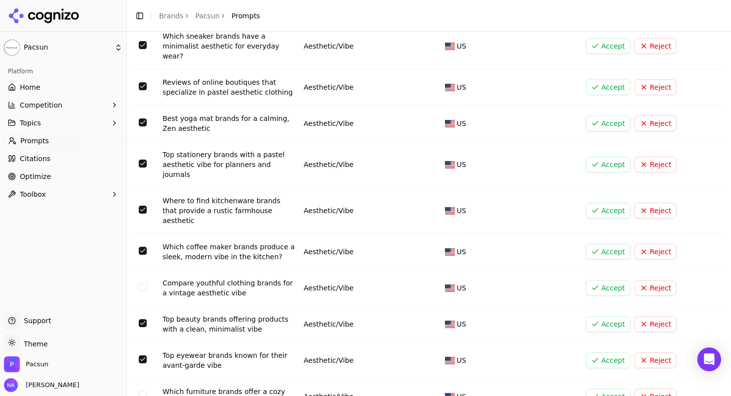
click at [140, 392] on button "Select row 70" at bounding box center [143, 396] width 8 height 8
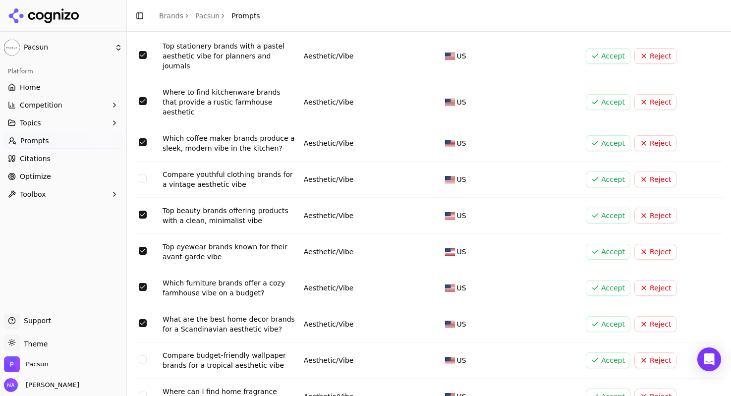
scroll to position [2457, 0]
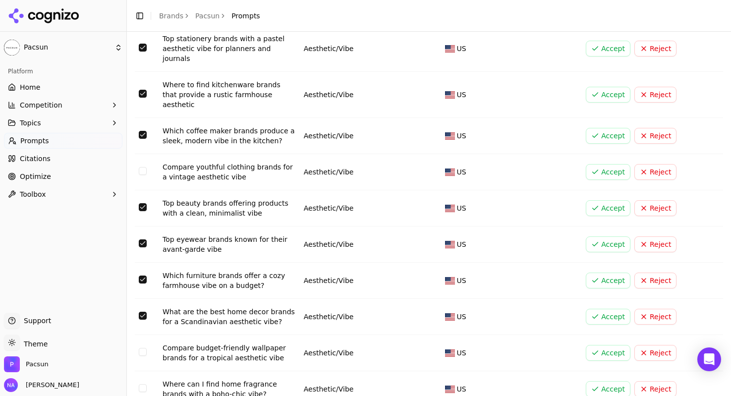
click at [147, 335] on td "Data table" at bounding box center [147, 353] width 24 height 36
click at [143, 348] on button "Select row 72" at bounding box center [143, 352] width 8 height 8
click at [143, 384] on button "Select row 73" at bounding box center [143, 388] width 8 height 8
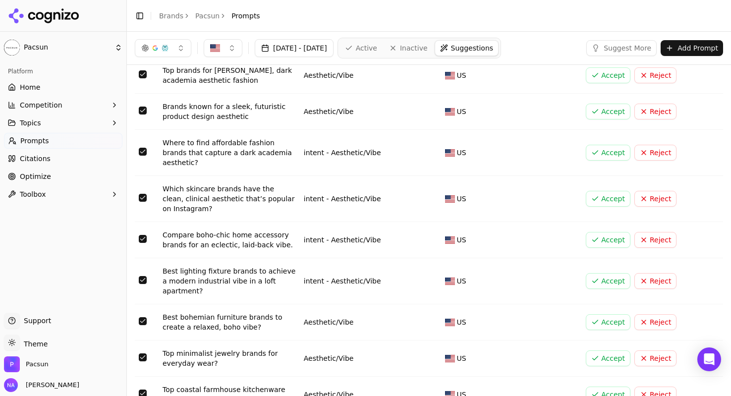
scroll to position [0, 0]
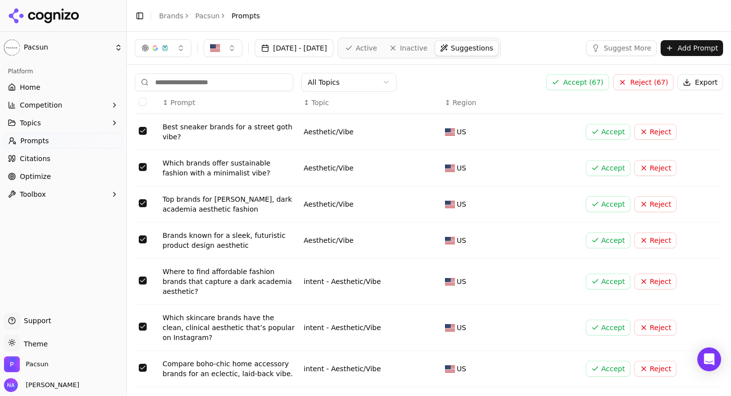
click at [646, 85] on button "Reject ( 67 )" at bounding box center [643, 82] width 61 height 16
click at [661, 133] on button "Reject" at bounding box center [655, 132] width 42 height 16
click at [660, 135] on button "Reject" at bounding box center [655, 132] width 42 height 16
click at [575, 98] on div "↕ Region" at bounding box center [511, 103] width 133 height 10
click at [649, 129] on button "Reject" at bounding box center [655, 132] width 42 height 16
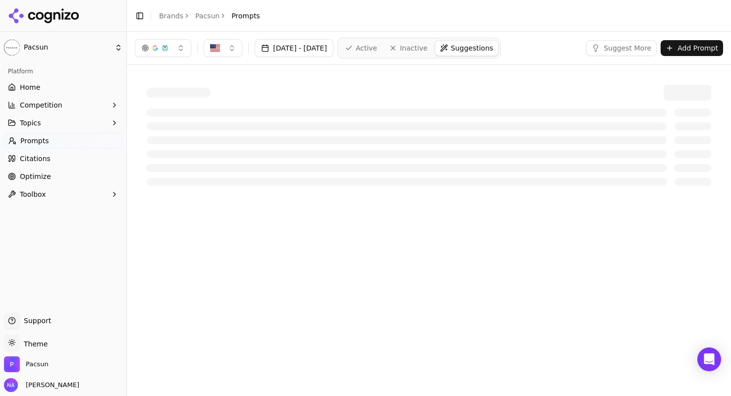
click at [83, 133] on link "Prompts" at bounding box center [63, 141] width 118 height 16
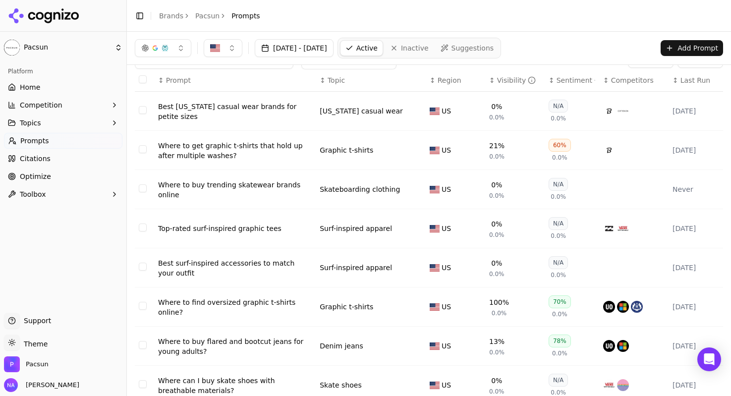
scroll to position [22, 0]
click at [558, 147] on div "60%" at bounding box center [560, 145] width 22 height 13
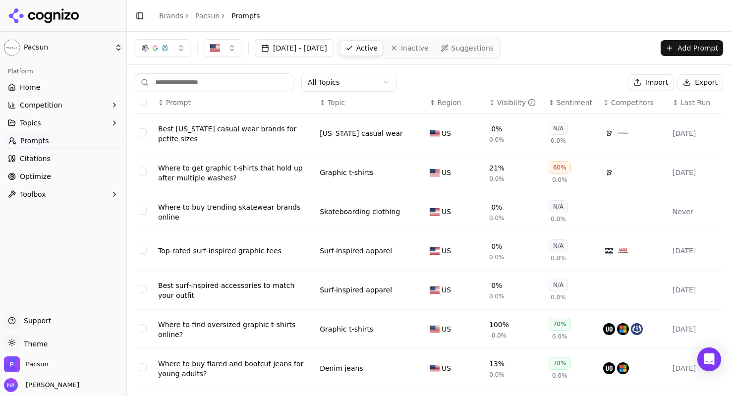
click at [561, 169] on div "60%" at bounding box center [560, 167] width 22 height 13
click at [494, 43] on span "Suggestions" at bounding box center [473, 48] width 43 height 10
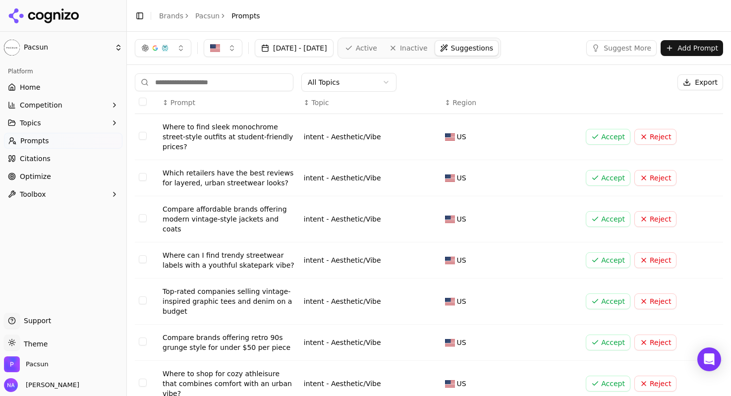
click at [337, 80] on html "Pacsun Platform Home Competition Topics Prompts Citations Optimize Toolbox Supp…" at bounding box center [365, 198] width 731 height 396
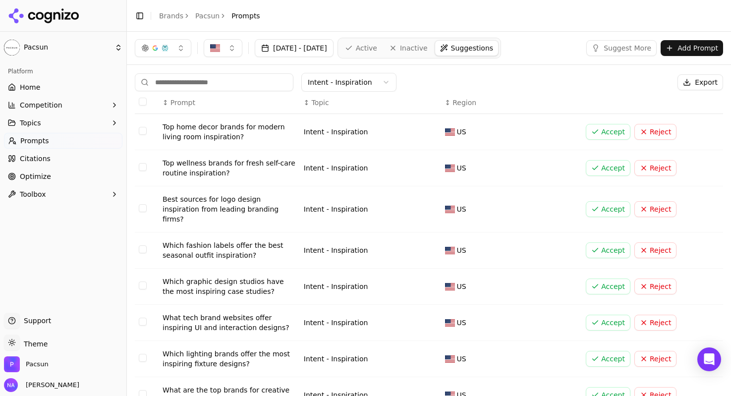
click at [142, 134] on button "Select row 1" at bounding box center [143, 131] width 8 height 8
click at [143, 168] on button "Select row 2" at bounding box center [143, 167] width 8 height 8
click at [143, 204] on button "Select row 3" at bounding box center [143, 208] width 8 height 8
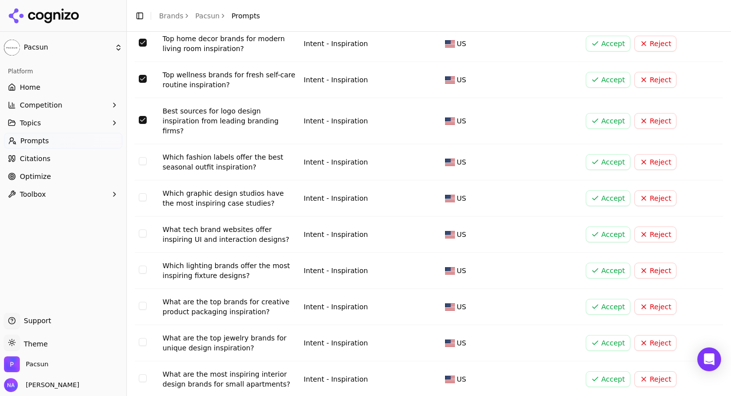
scroll to position [92, 0]
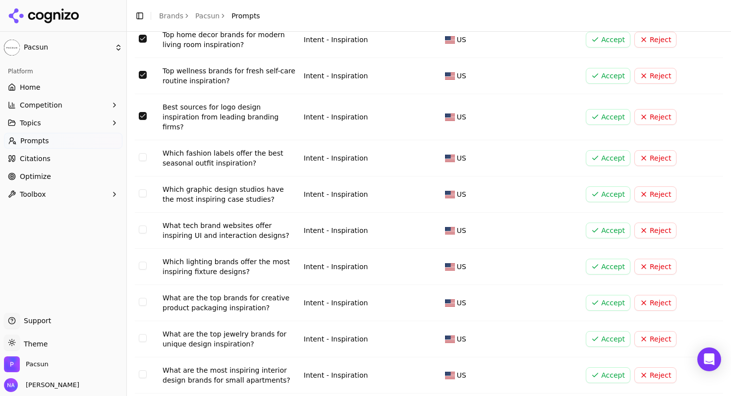
click at [144, 189] on button "Select row 5" at bounding box center [143, 193] width 8 height 8
click at [143, 226] on button "Select row 6" at bounding box center [143, 230] width 8 height 8
click at [140, 262] on button "Select row 7" at bounding box center [143, 266] width 8 height 8
click at [145, 298] on button "Select row 8" at bounding box center [143, 302] width 8 height 8
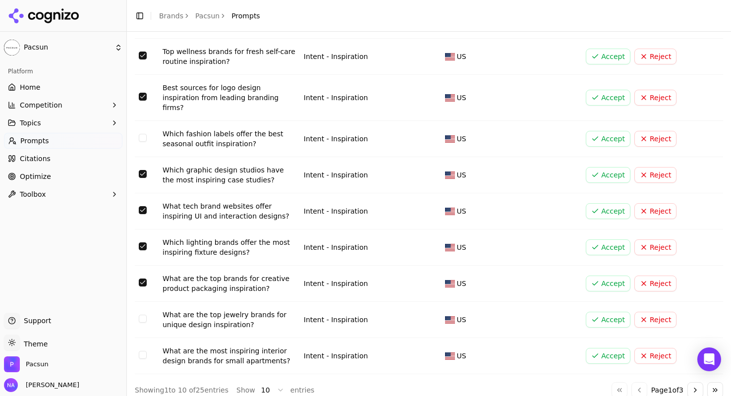
click at [143, 315] on button "Select row 9" at bounding box center [143, 319] width 8 height 8
click at [142, 351] on button "Select row 10" at bounding box center [143, 355] width 8 height 8
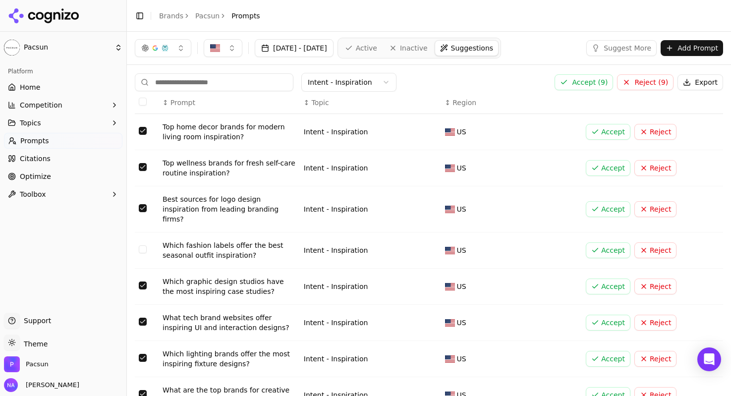
click at [650, 81] on button "Reject ( 9 )" at bounding box center [645, 82] width 57 height 16
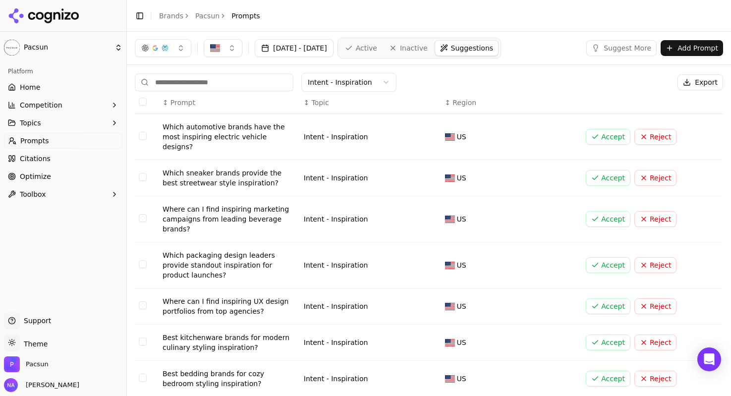
click at [141, 132] on button "Select row 1" at bounding box center [143, 136] width 8 height 8
click at [145, 125] on td "Data table" at bounding box center [147, 137] width 24 height 46
click at [144, 132] on button "Select row 1" at bounding box center [143, 136] width 8 height 8
click at [649, 134] on button "Reject" at bounding box center [655, 137] width 42 height 16
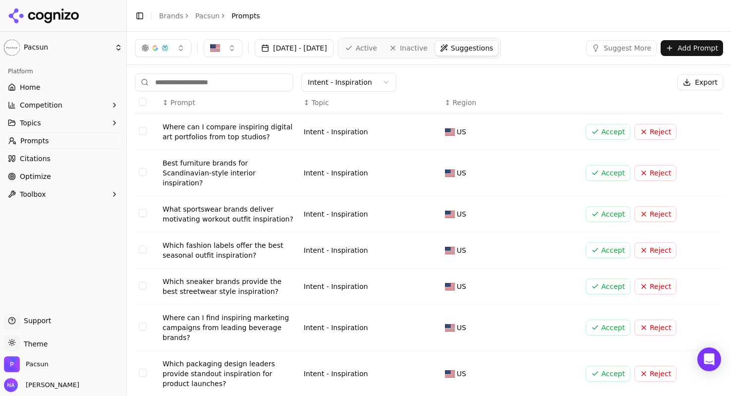
click at [649, 134] on button "Reject" at bounding box center [655, 132] width 42 height 16
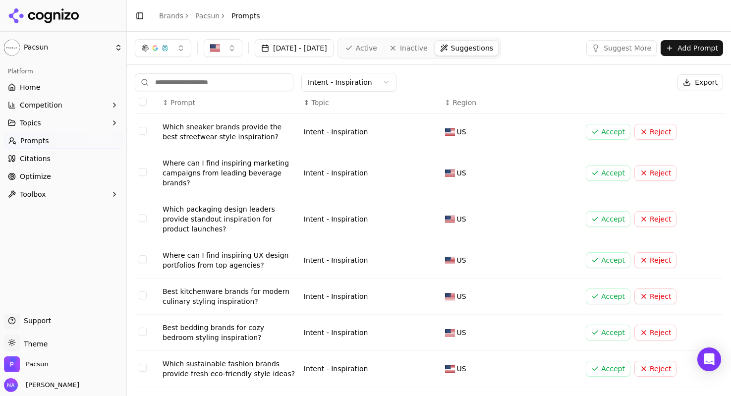
click at [618, 132] on button "Accept" at bounding box center [608, 132] width 45 height 16
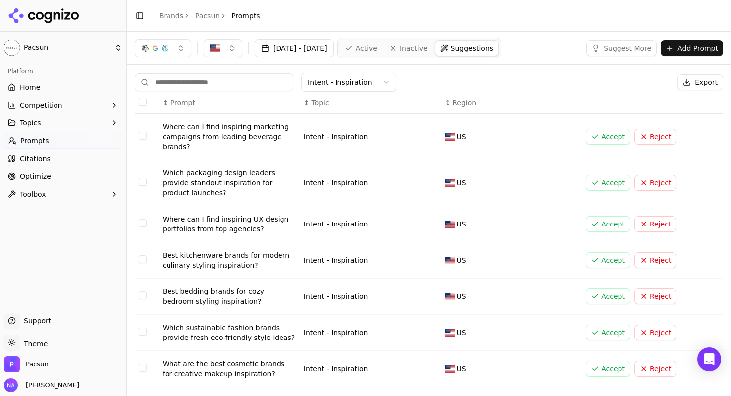
click at [650, 144] on button "Reject" at bounding box center [655, 137] width 42 height 16
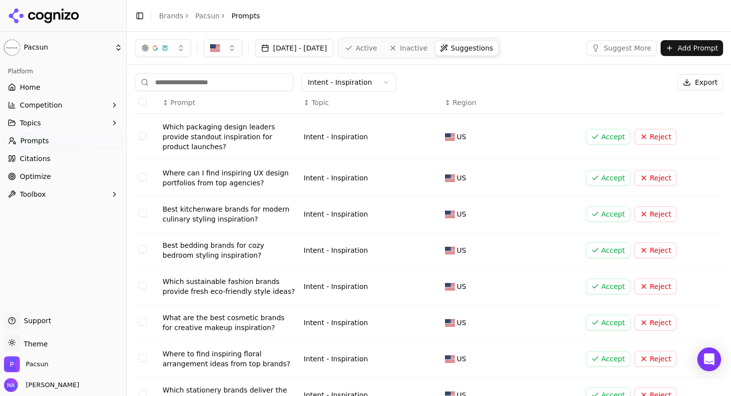
click at [650, 144] on button "Reject" at bounding box center [655, 137] width 42 height 16
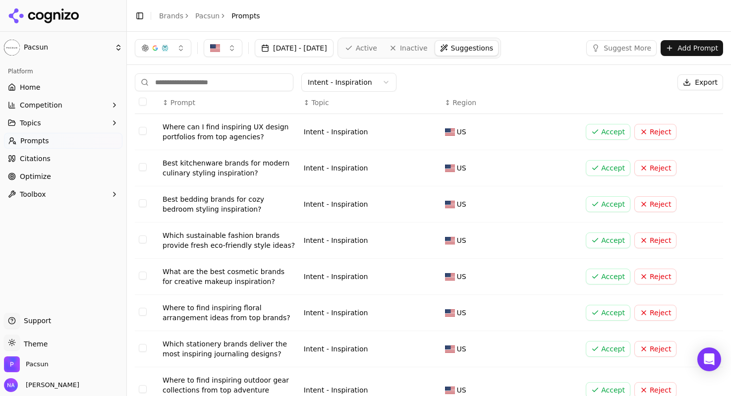
click at [650, 144] on td "Accept Reject" at bounding box center [652, 132] width 141 height 36
click at [650, 133] on button "Reject" at bounding box center [655, 132] width 42 height 16
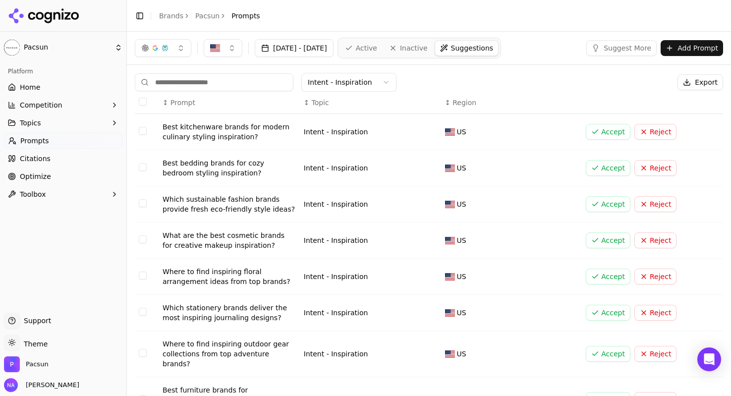
click at [650, 133] on button "Reject" at bounding box center [655, 132] width 42 height 16
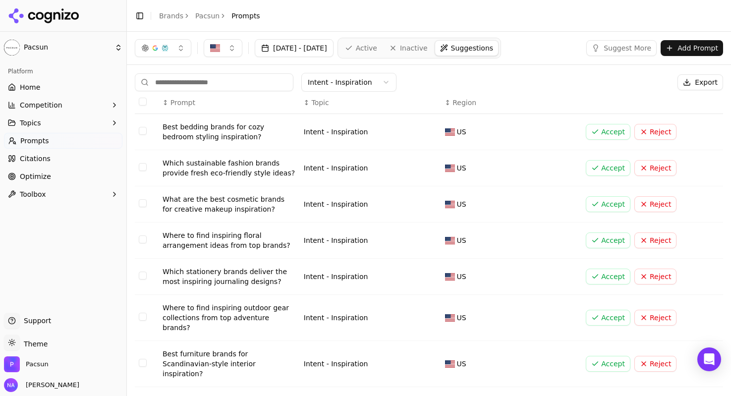
click at [650, 133] on button "Reject" at bounding box center [655, 132] width 42 height 16
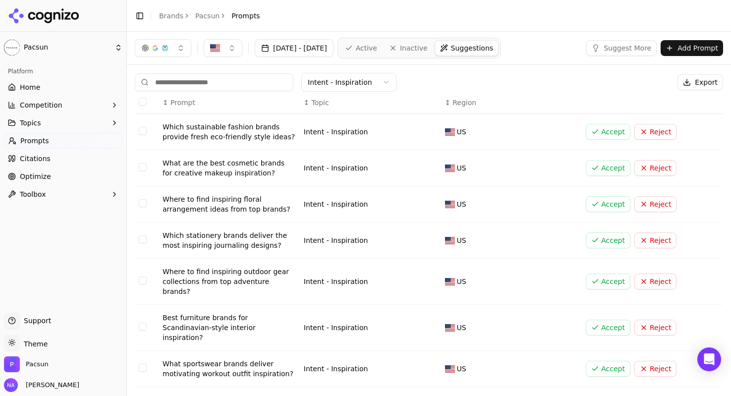
click at [656, 131] on button "Reject" at bounding box center [655, 132] width 42 height 16
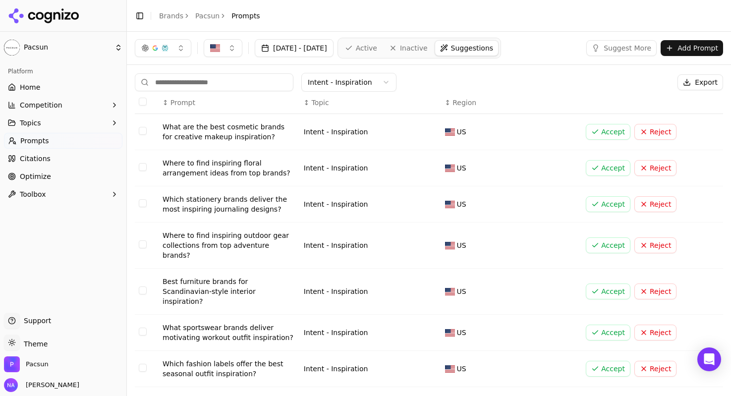
click at [655, 131] on button "Reject" at bounding box center [655, 132] width 42 height 16
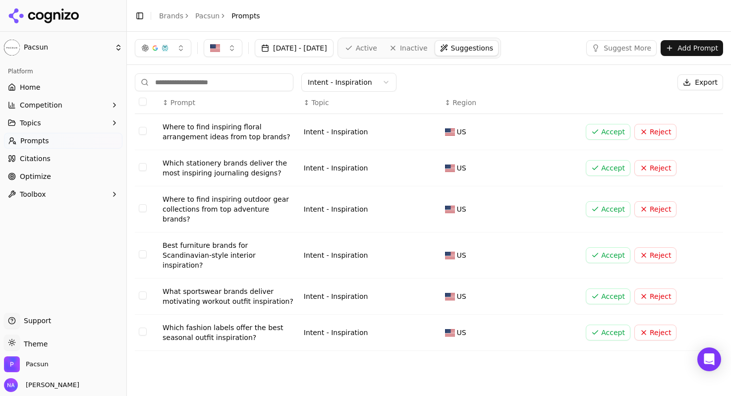
click at [655, 131] on button "Reject" at bounding box center [655, 132] width 42 height 16
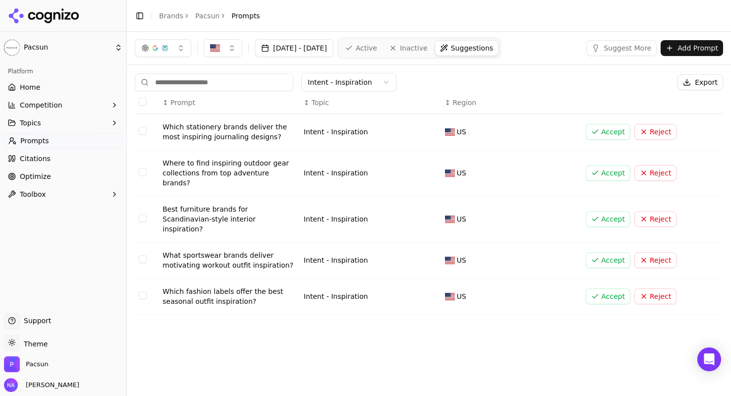
click at [660, 133] on button "Reject" at bounding box center [655, 132] width 42 height 16
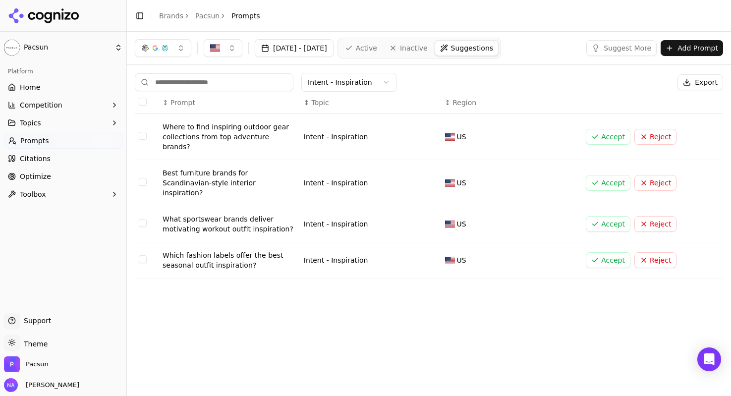
click at [660, 133] on button "Reject" at bounding box center [655, 137] width 42 height 16
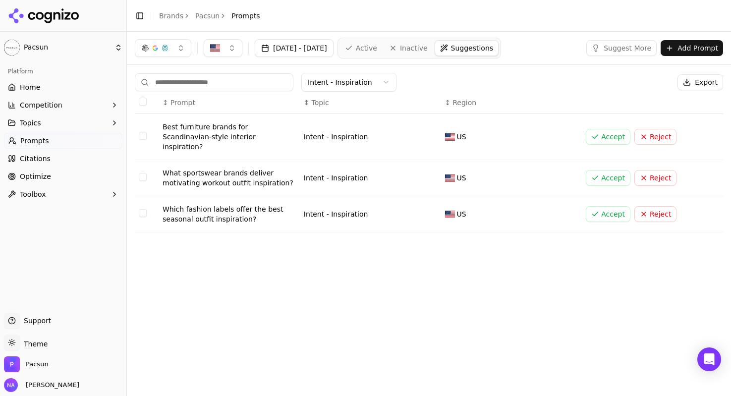
click at [660, 133] on button "Reject" at bounding box center [655, 137] width 42 height 16
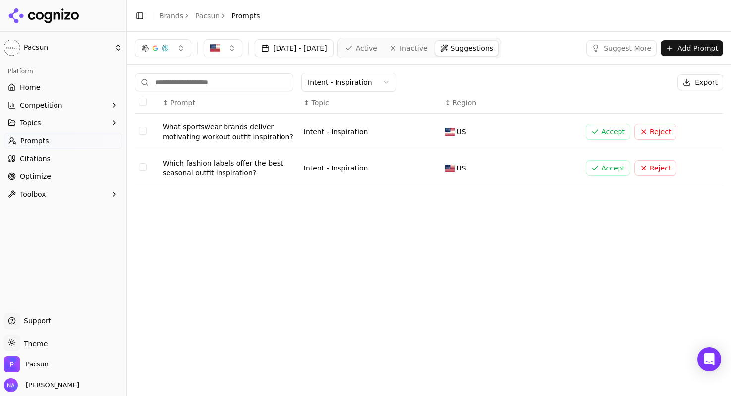
click at [604, 127] on button "Accept" at bounding box center [608, 132] width 45 height 16
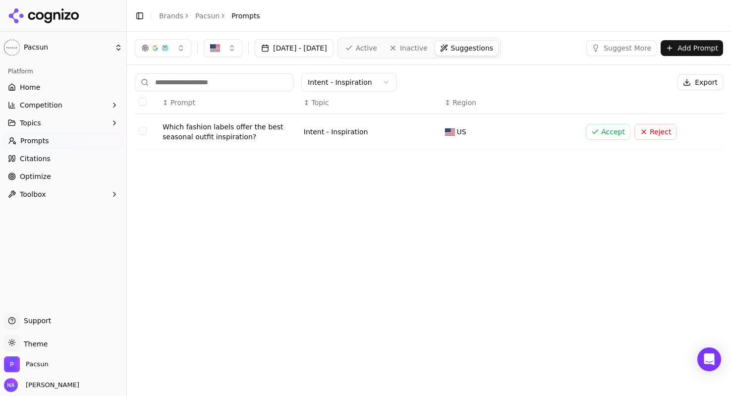
click at [596, 133] on button "Accept" at bounding box center [608, 132] width 45 height 16
click at [613, 138] on button "Accept" at bounding box center [608, 132] width 45 height 16
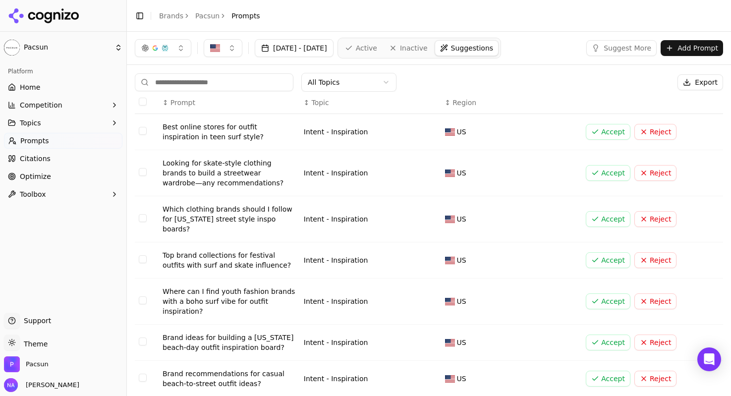
click at [608, 130] on button "Accept" at bounding box center [608, 132] width 45 height 16
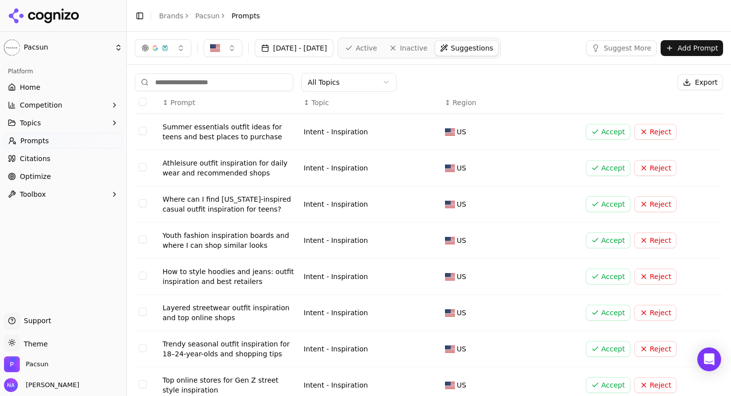
click at [608, 130] on button "Accept" at bounding box center [608, 132] width 45 height 16
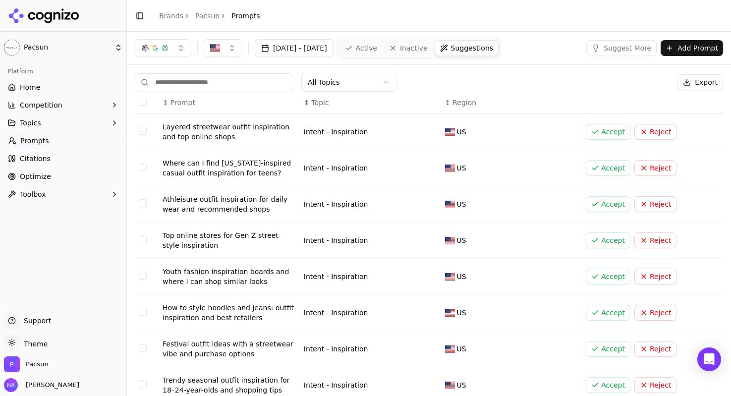
click at [608, 130] on button "Accept" at bounding box center [608, 132] width 45 height 16
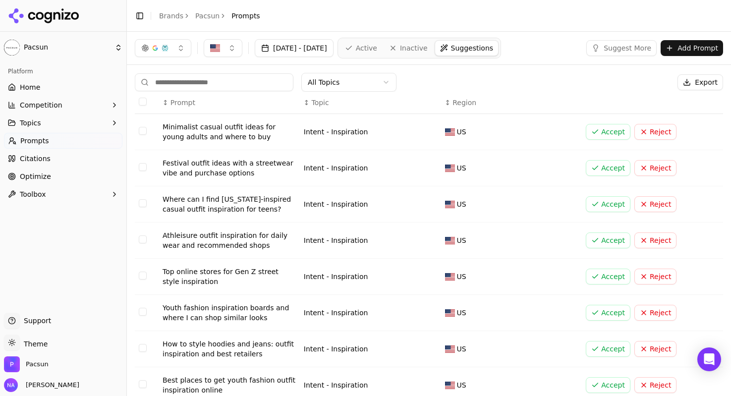
click at [608, 130] on button "Accept" at bounding box center [608, 132] width 45 height 16
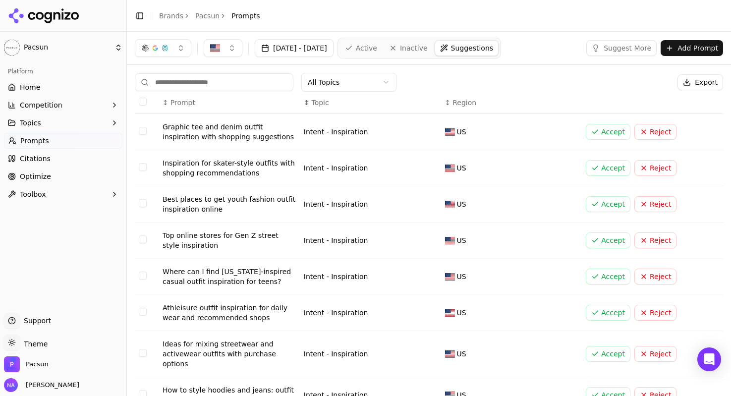
click at [608, 130] on button "Accept" at bounding box center [608, 132] width 45 height 16
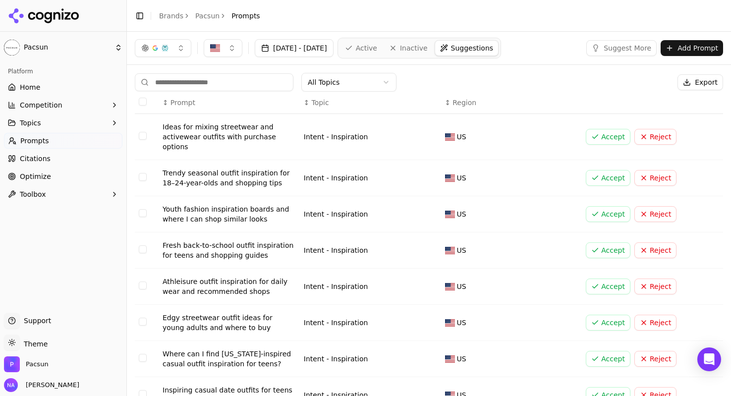
click at [608, 130] on button "Accept" at bounding box center [608, 137] width 45 height 16
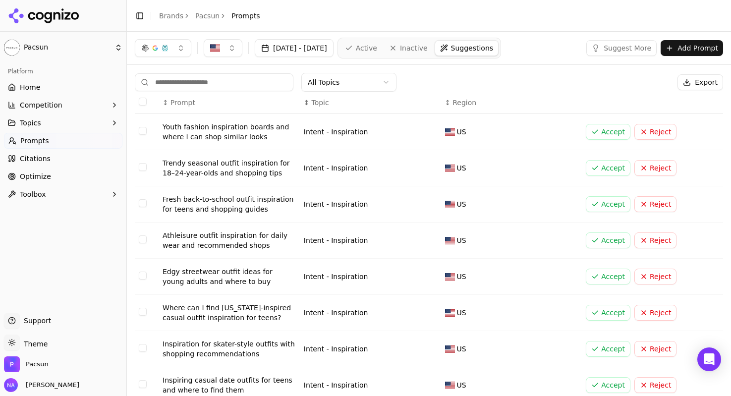
click at [608, 130] on button "Accept" at bounding box center [608, 132] width 45 height 16
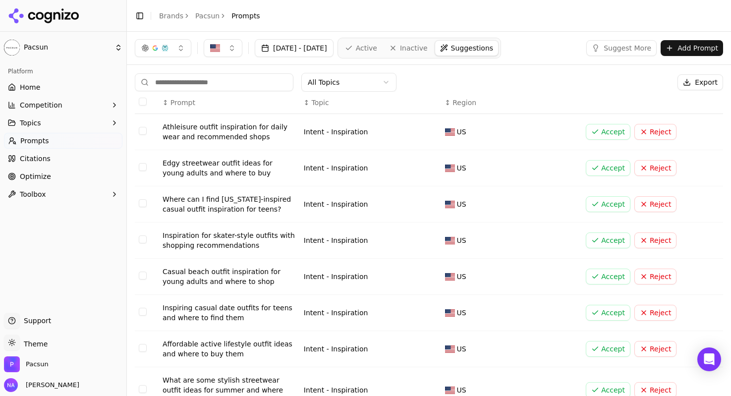
click at [608, 130] on button "Accept" at bounding box center [608, 132] width 45 height 16
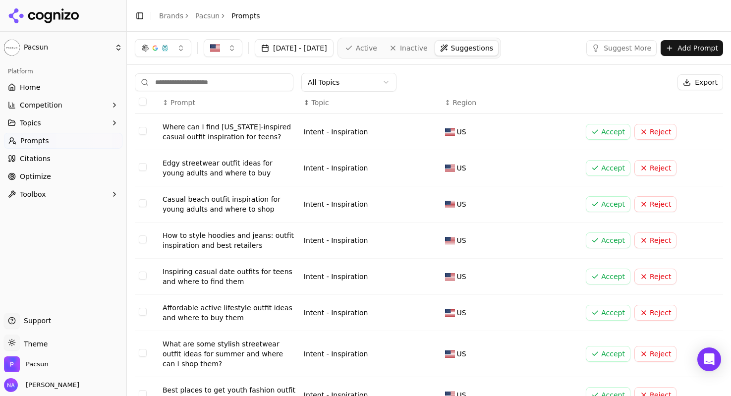
click at [608, 130] on button "Accept" at bounding box center [608, 132] width 45 height 16
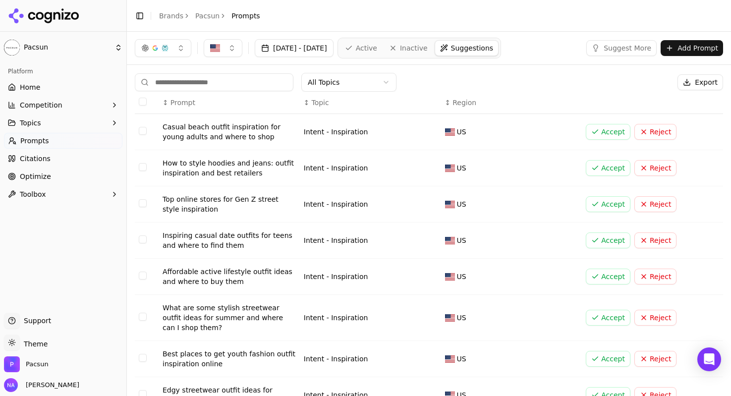
click at [608, 130] on button "Accept" at bounding box center [608, 132] width 45 height 16
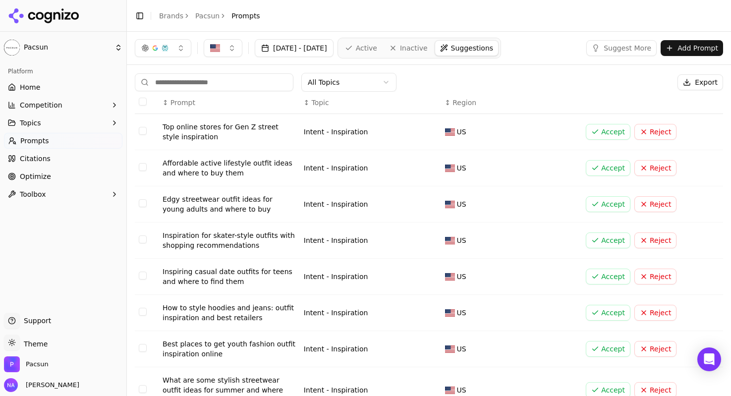
click at [608, 130] on button "Accept" at bounding box center [608, 132] width 45 height 16
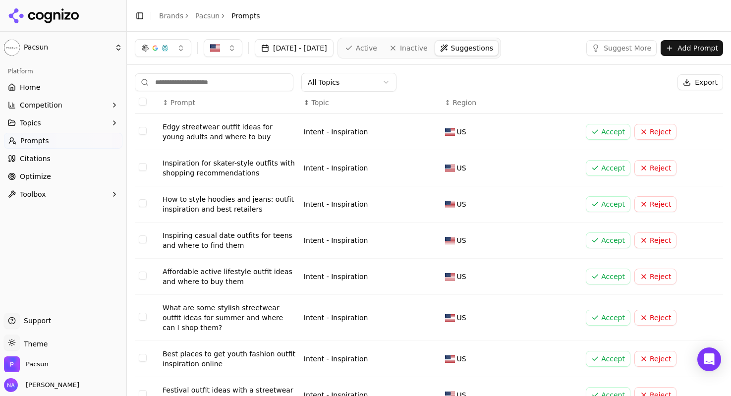
click at [608, 130] on button "Accept" at bounding box center [608, 132] width 45 height 16
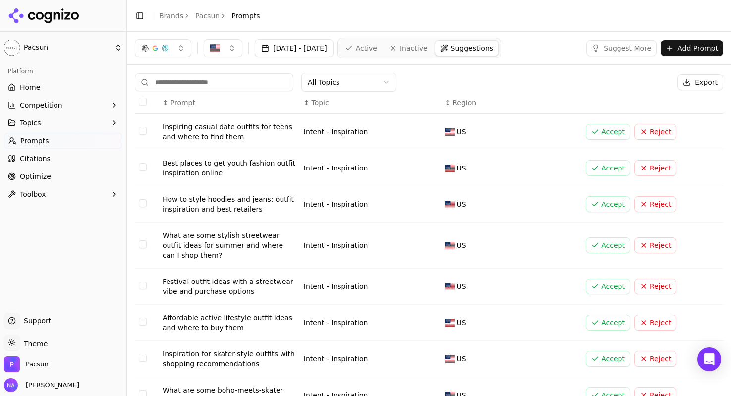
click at [608, 130] on button "Accept" at bounding box center [608, 132] width 45 height 16
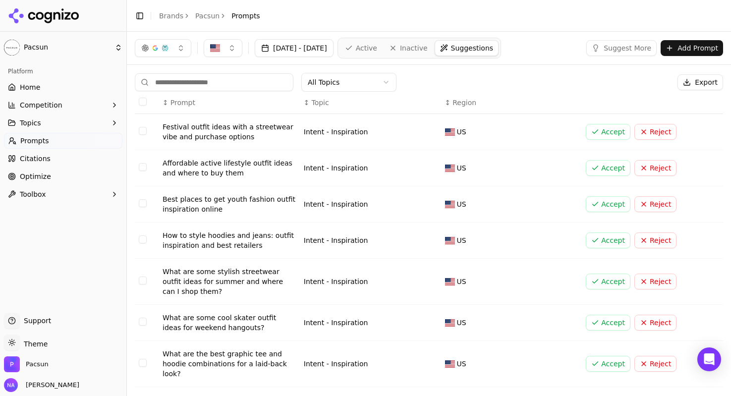
click at [612, 162] on button "Accept" at bounding box center [608, 168] width 45 height 16
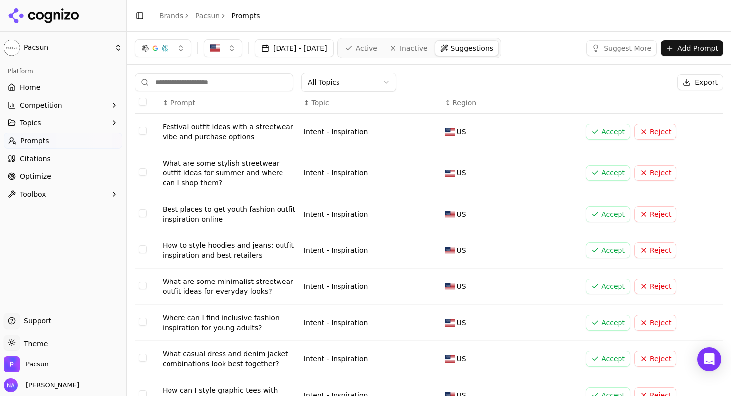
click at [607, 281] on button "Accept" at bounding box center [608, 287] width 45 height 16
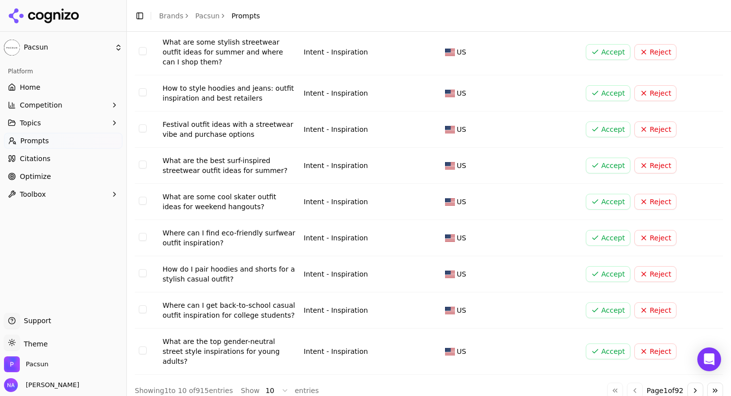
scroll to position [121, 0]
click at [605, 318] on td "Accept Reject" at bounding box center [652, 310] width 141 height 36
click at [606, 312] on button "Accept" at bounding box center [608, 310] width 45 height 16
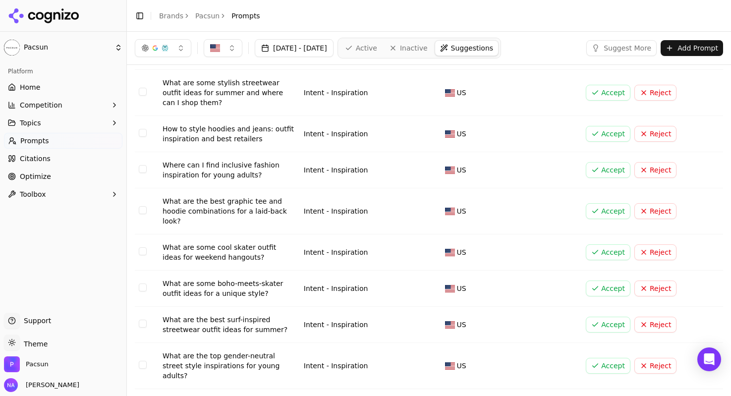
scroll to position [0, 0]
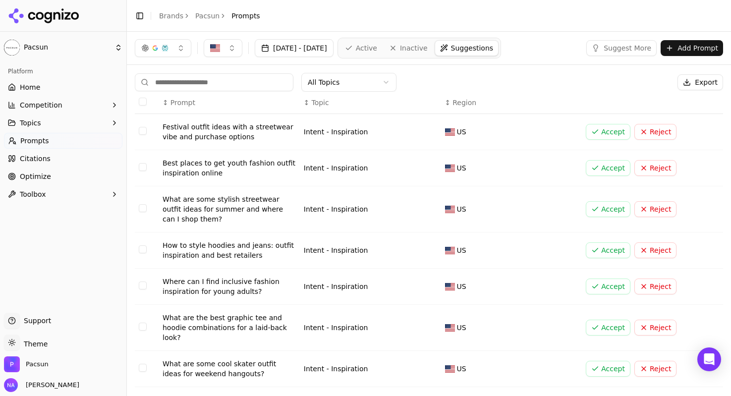
click at [606, 133] on button "Accept" at bounding box center [608, 132] width 45 height 16
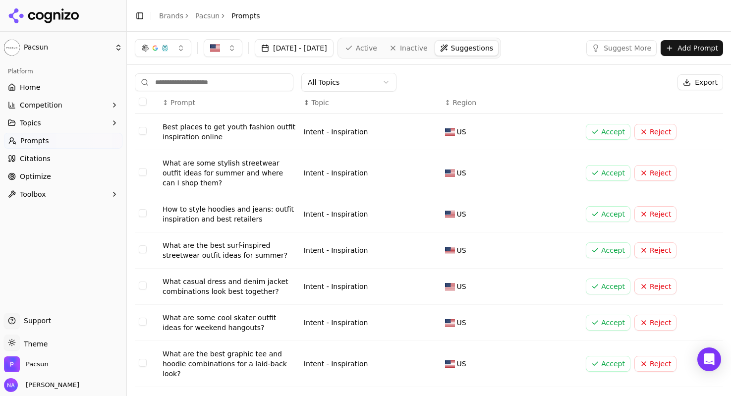
click at [606, 133] on button "Accept" at bounding box center [608, 132] width 45 height 16
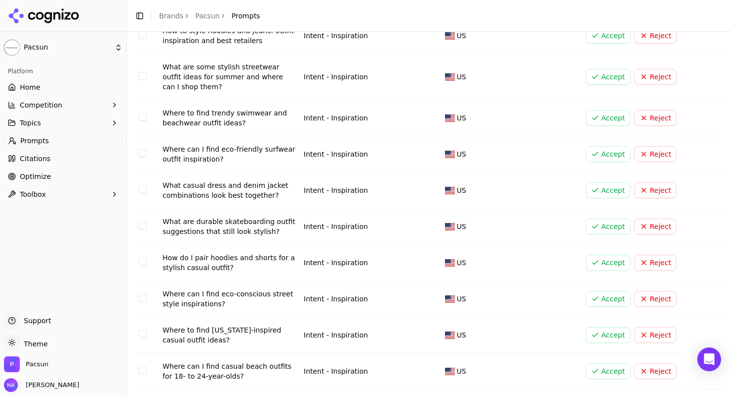
scroll to position [97, 0]
click at [618, 330] on button "Accept" at bounding box center [608, 335] width 45 height 16
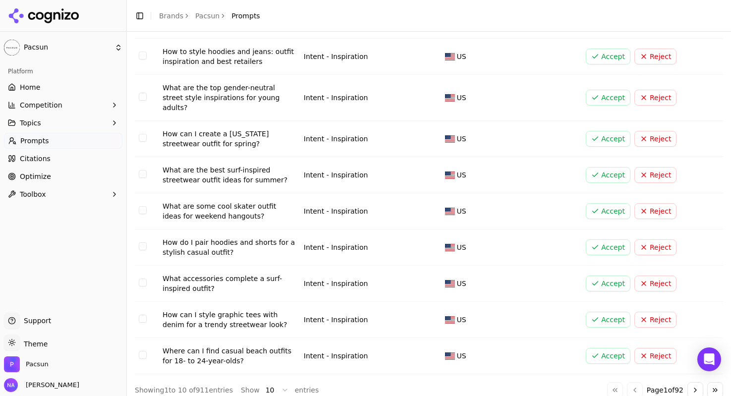
scroll to position [0, 0]
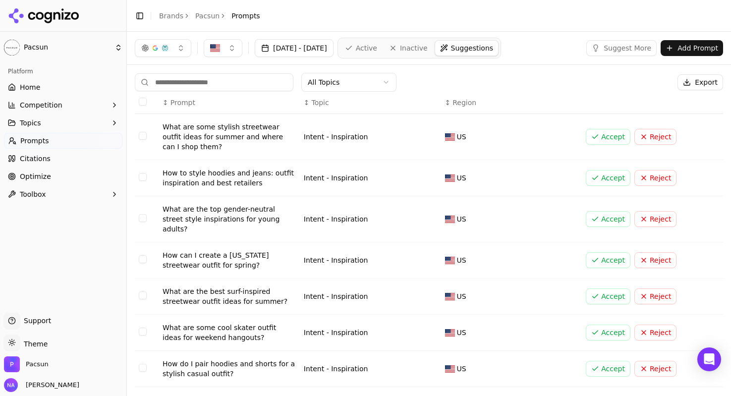
click at [359, 85] on html "Pacsun Platform Home Competition Topics Prompts Citations Optimize Toolbox Supp…" at bounding box center [365, 198] width 731 height 396
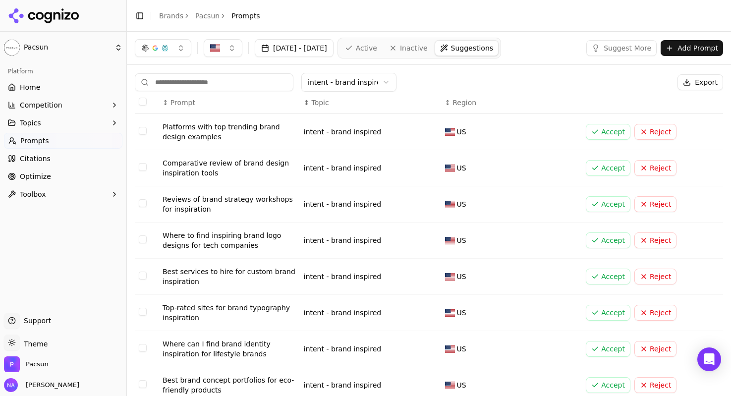
click at [143, 102] on button "Select all rows" at bounding box center [143, 102] width 8 height 8
click at [635, 78] on button "Reject ( 24 )" at bounding box center [643, 82] width 61 height 16
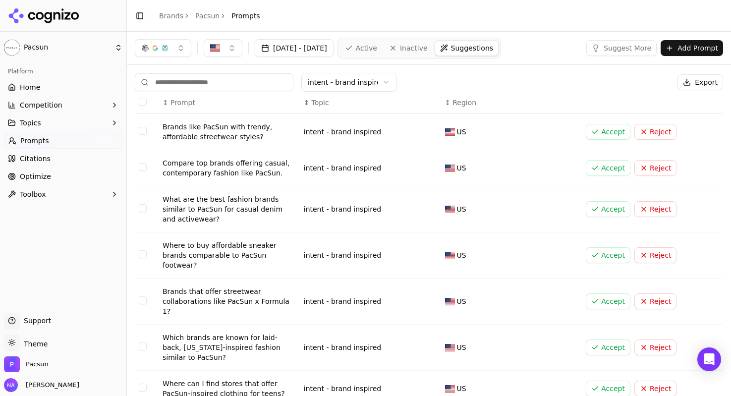
click at [346, 80] on html "Pacsun Platform Home Competition Topics Prompts Citations Optimize Toolbox Supp…" at bounding box center [365, 198] width 731 height 396
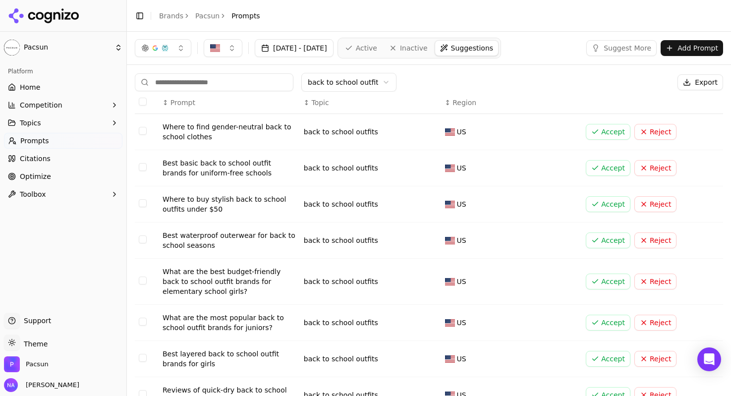
click at [607, 205] on button "Accept" at bounding box center [608, 204] width 45 height 16
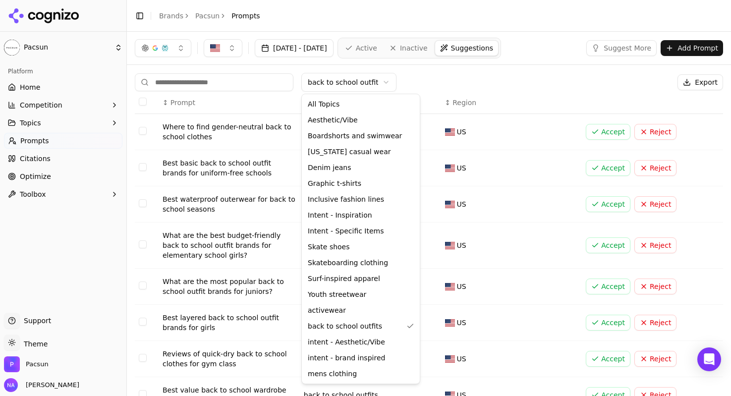
click at [341, 88] on html "Pacsun Platform Home Competition Topics Prompts Citations Optimize Toolbox Supp…" at bounding box center [365, 198] width 731 height 396
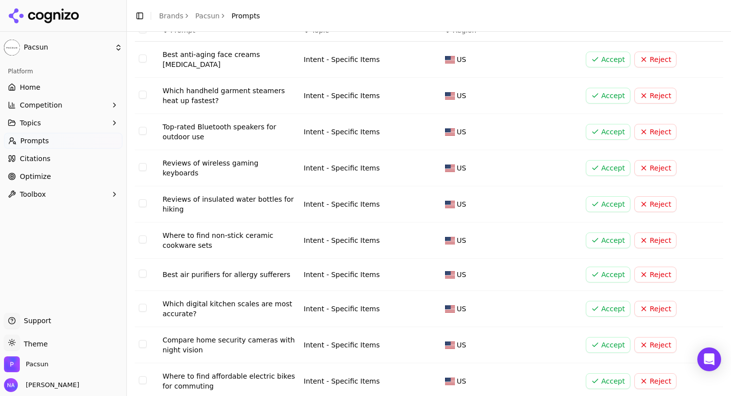
scroll to position [100, 0]
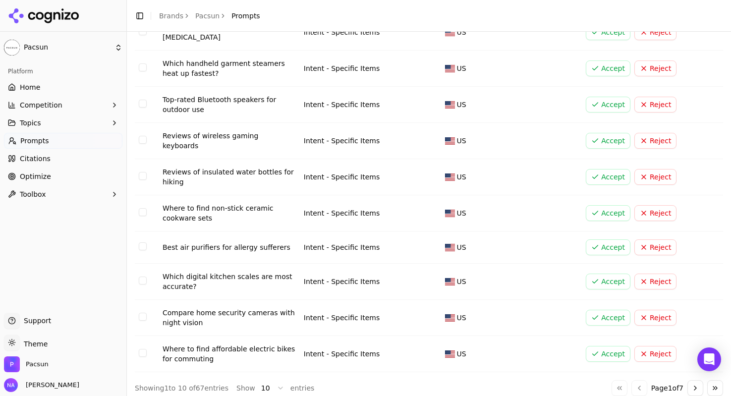
click at [307, 383] on span "entries" at bounding box center [302, 388] width 24 height 10
click at [274, 381] on html "Pacsun Platform Home Competition Topics Prompts Citations Optimize Toolbox Supp…" at bounding box center [365, 198] width 731 height 396
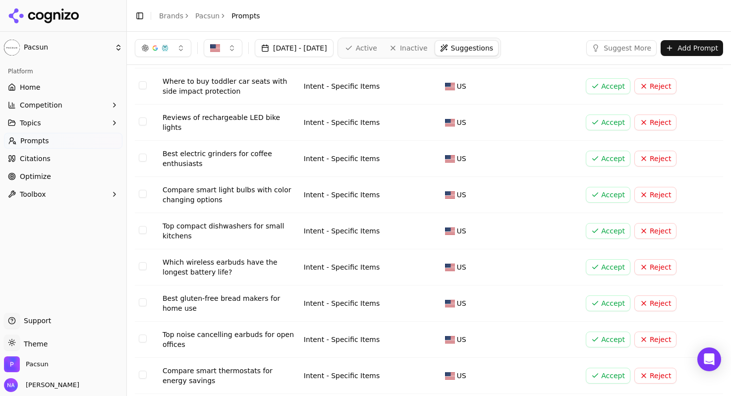
scroll to position [0, 0]
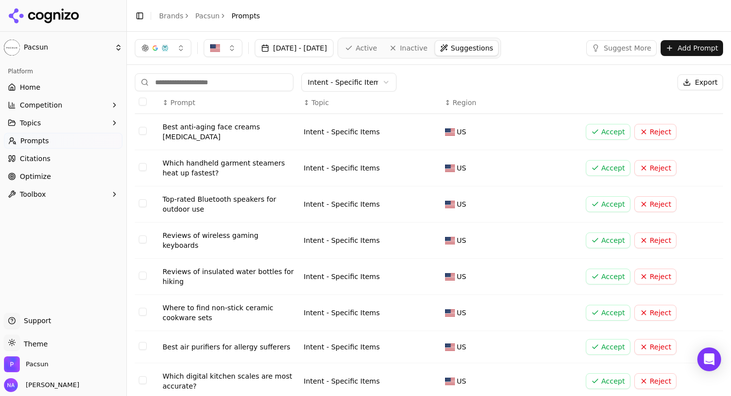
click at [144, 101] on button "Select all rows" at bounding box center [143, 102] width 8 height 8
click at [643, 84] on button "Reject ( 67 )" at bounding box center [643, 82] width 61 height 16
click at [549, 96] on th "↕ Region" at bounding box center [511, 103] width 141 height 22
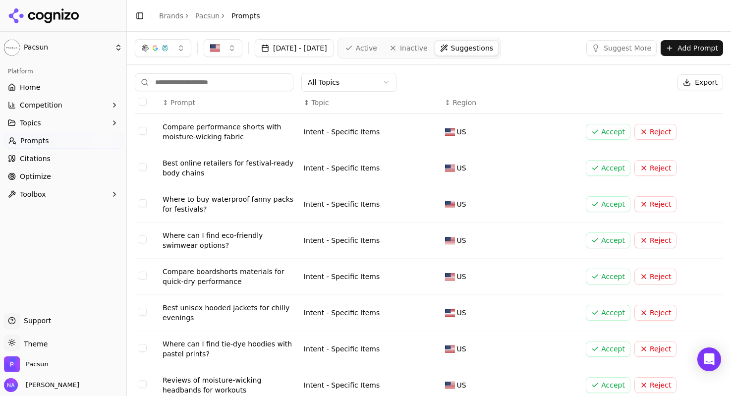
click at [651, 127] on button "Reject" at bounding box center [655, 132] width 42 height 16
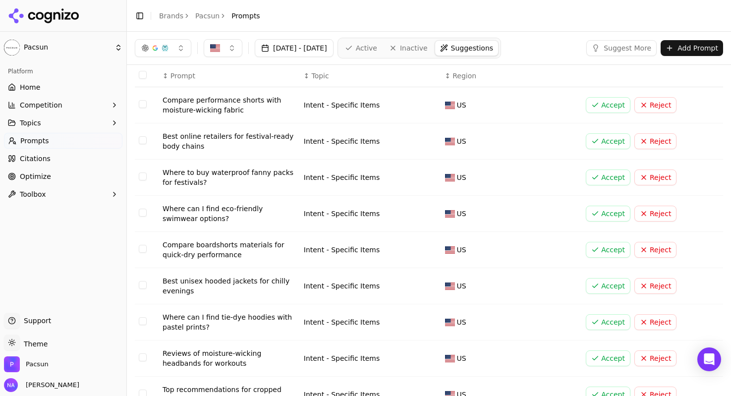
scroll to position [27, 0]
click at [616, 250] on button "Accept" at bounding box center [608, 249] width 45 height 16
click at [55, 23] on icon at bounding box center [44, 15] width 72 height 15
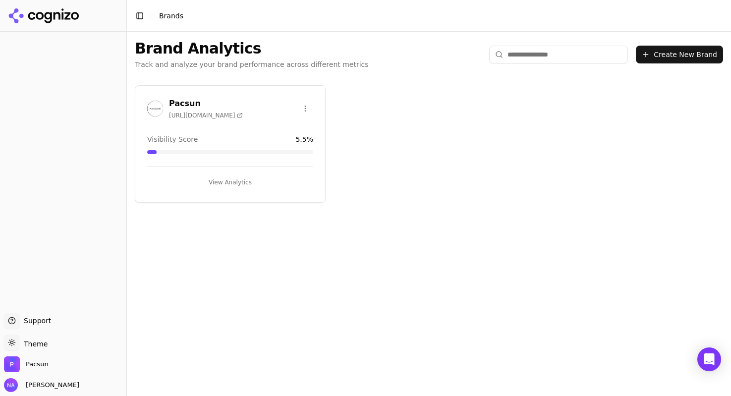
click at [232, 180] on button "View Analytics" at bounding box center [230, 182] width 166 height 16
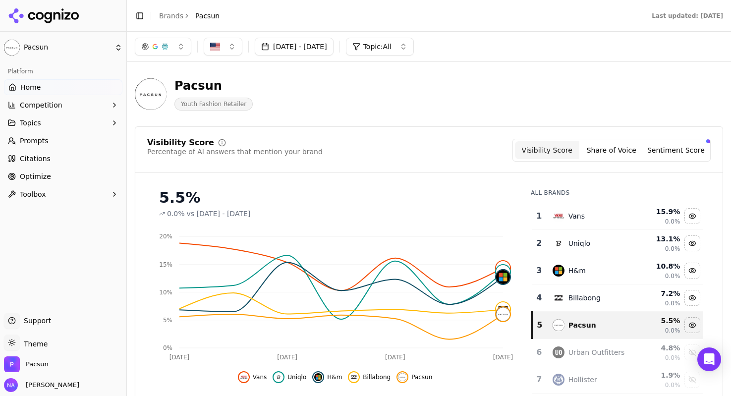
click at [47, 140] on link "Prompts" at bounding box center [63, 141] width 118 height 16
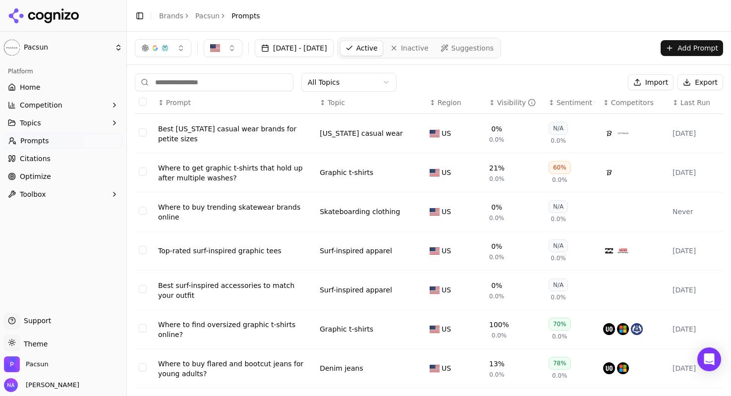
click at [497, 55] on link "Suggestions" at bounding box center [467, 48] width 63 height 16
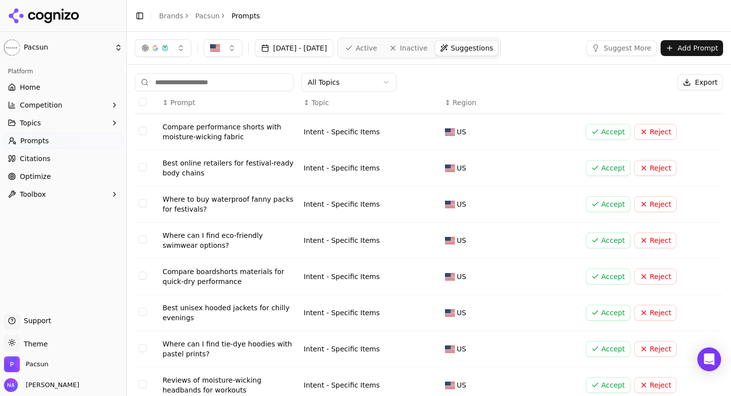
click at [615, 239] on button "Accept" at bounding box center [608, 240] width 45 height 16
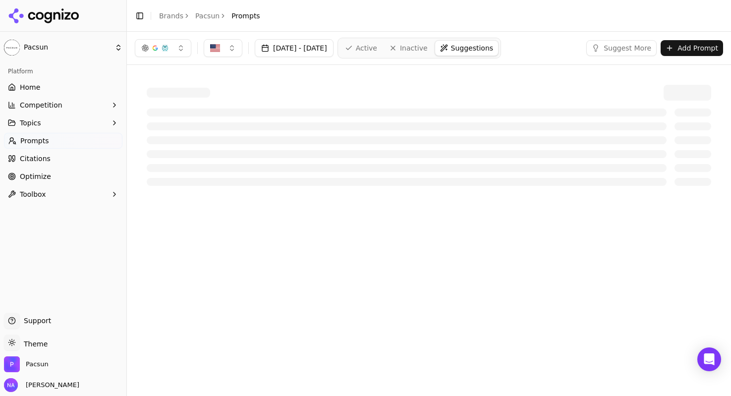
click at [20, 57] on html "Pacsun Platform Home Competition Topics Prompts Citations Optimize Toolbox Supp…" at bounding box center [365, 198] width 731 height 396
click at [26, 74] on html "Pacsun Platform Home Competition Topics Prompts Citations Optimize Toolbox Supp…" at bounding box center [365, 198] width 731 height 396
click at [41, 51] on html "Pacsun Platform Home Competition Topics Prompts Citations Optimize Toolbox Supp…" at bounding box center [365, 198] width 731 height 396
click at [163, 57] on div "Pacsun ⌘ 1" at bounding box center [191, 62] width 121 height 20
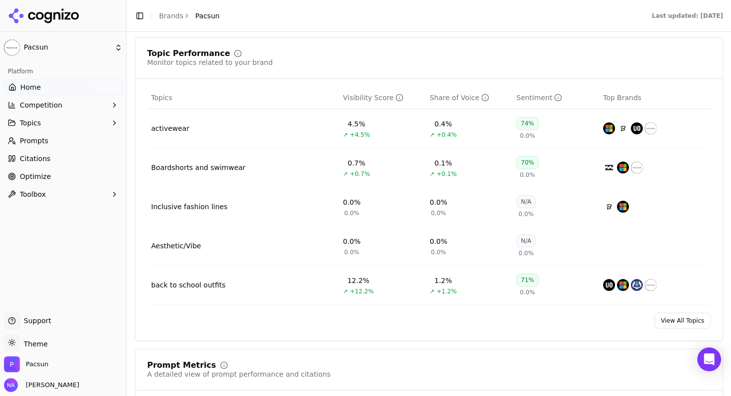
scroll to position [410, 0]
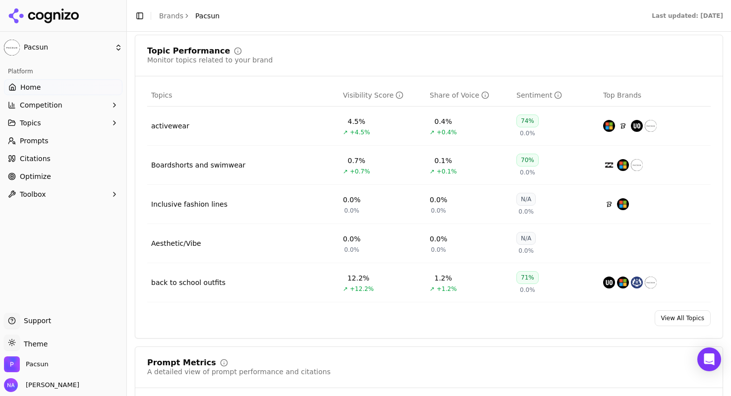
click at [675, 322] on link "View All Topics" at bounding box center [683, 318] width 56 height 16
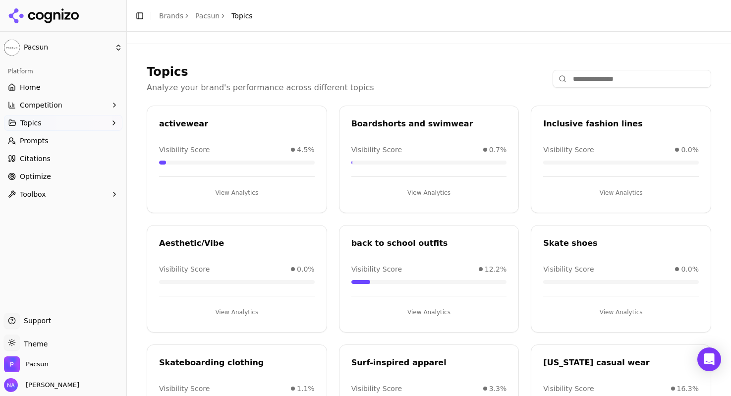
click at [386, 74] on div "Topics Analyze your brand's performance across different topics" at bounding box center [429, 79] width 565 height 30
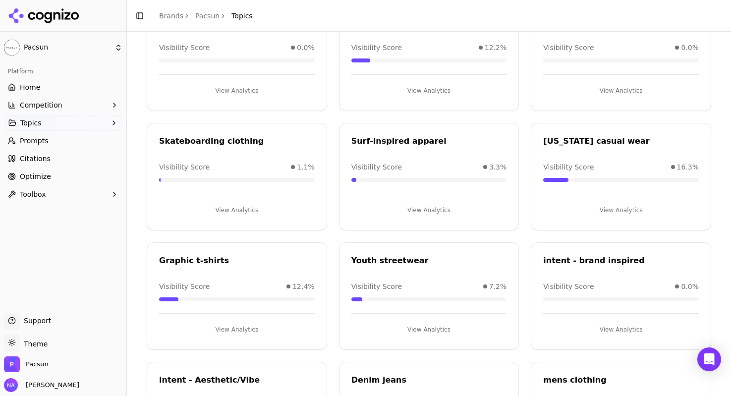
scroll to position [434, 0]
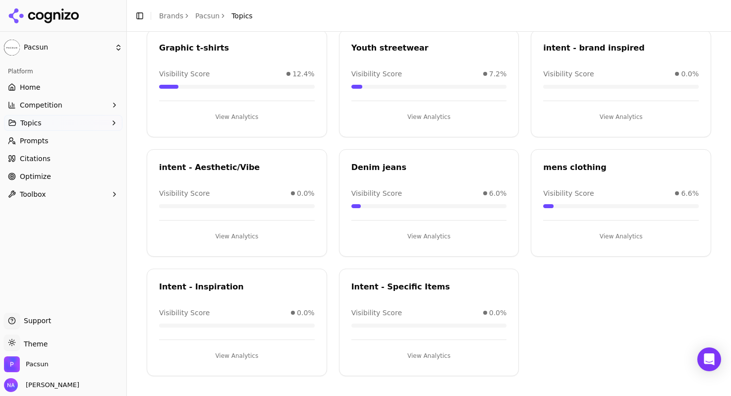
click at [426, 354] on button "View Analytics" at bounding box center [429, 356] width 156 height 16
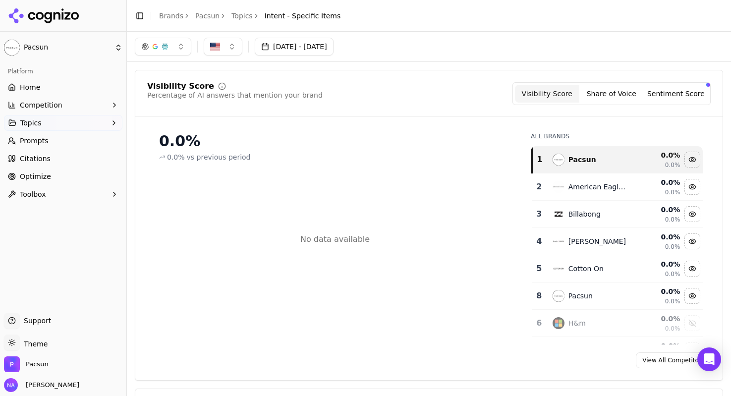
click at [49, 87] on link "Home" at bounding box center [63, 87] width 118 height 16
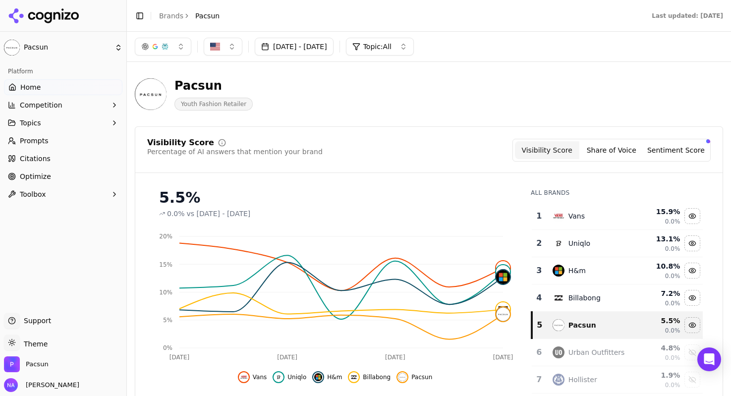
click at [71, 146] on link "Prompts" at bounding box center [63, 141] width 118 height 16
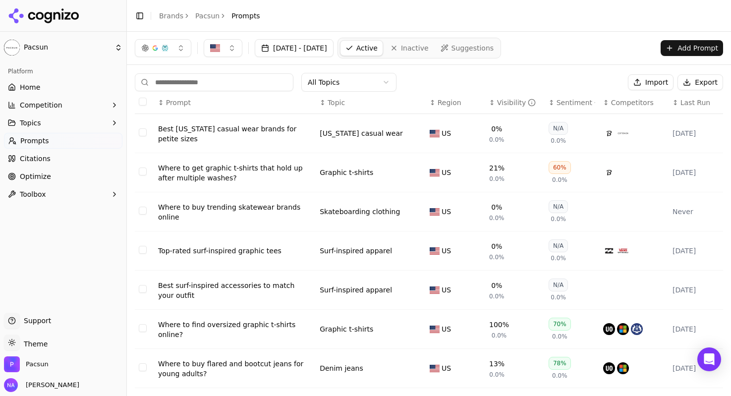
click at [494, 46] on span "Suggestions" at bounding box center [473, 48] width 43 height 10
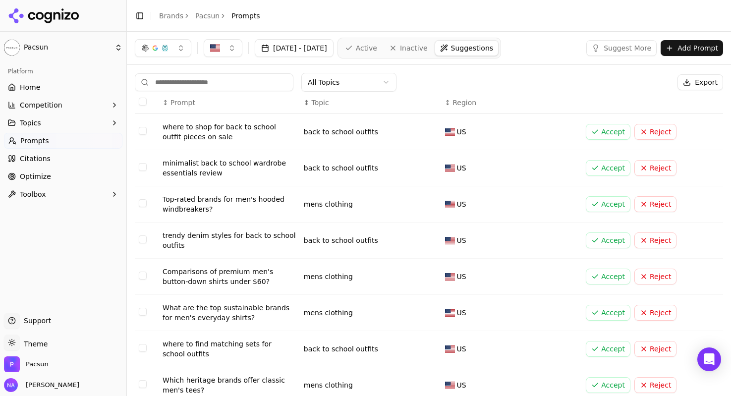
click at [603, 173] on button "Accept" at bounding box center [608, 168] width 45 height 16
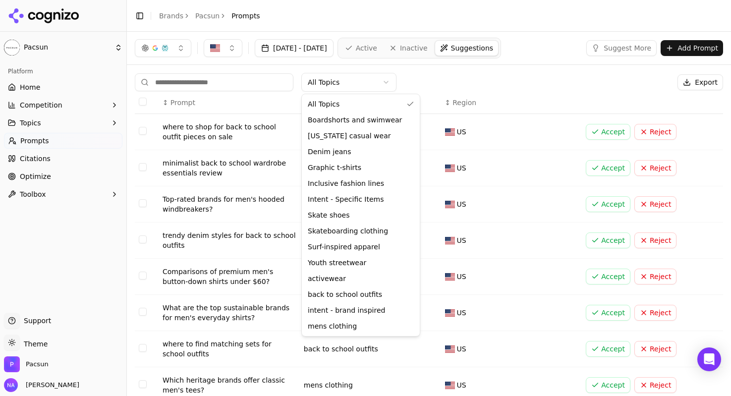
click at [376, 74] on html "Pacsun Platform Home Competition Topics Prompts Citations Optimize Toolbox Supp…" at bounding box center [365, 198] width 731 height 396
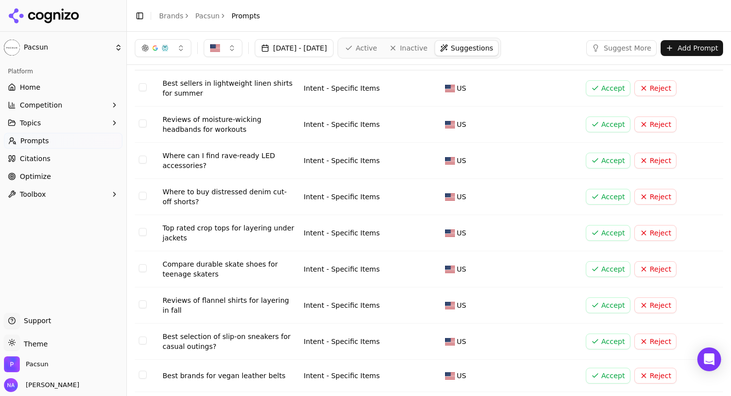
scroll to position [74, 0]
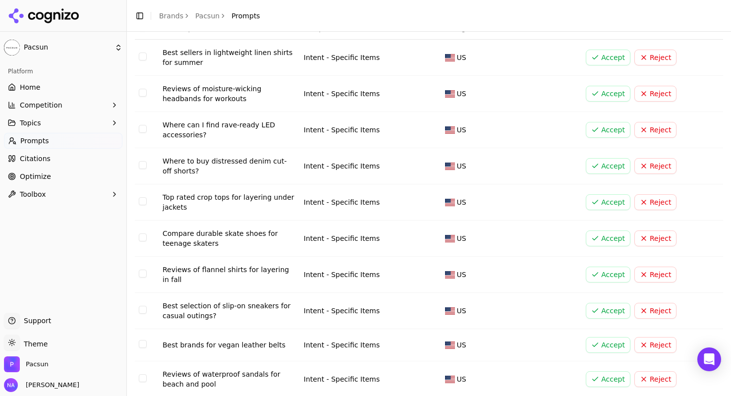
click at [140, 168] on button "Select row 4" at bounding box center [143, 165] width 8 height 8
click at [144, 166] on button "Select row 4" at bounding box center [143, 165] width 8 height 8
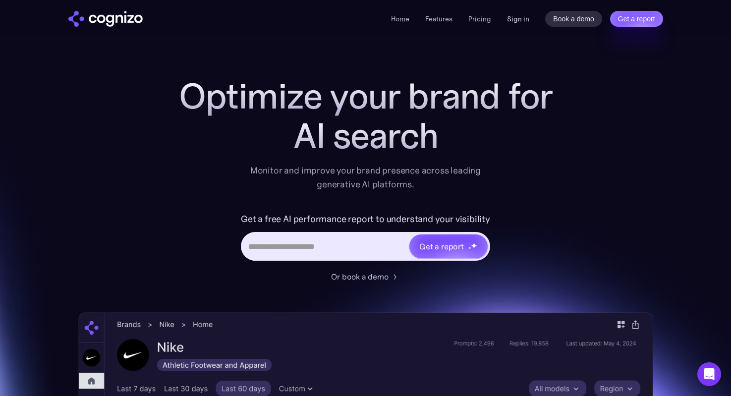
click at [521, 21] on link "Sign in" at bounding box center [518, 19] width 22 height 12
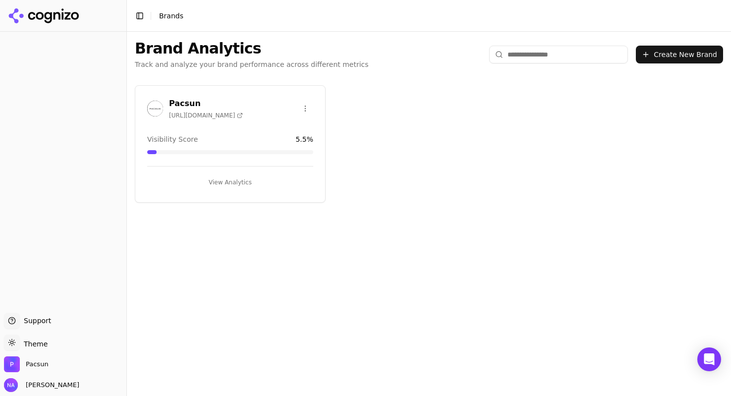
click at [225, 183] on button "View Analytics" at bounding box center [230, 182] width 166 height 16
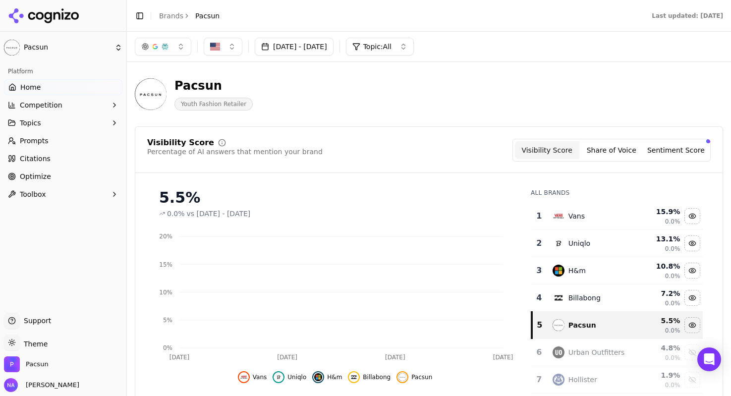
click at [22, 144] on span "Prompts" at bounding box center [34, 141] width 29 height 10
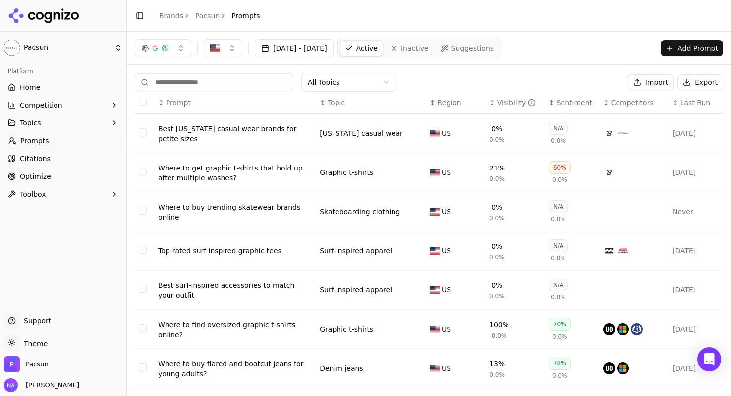
click at [499, 54] on link "Suggestions" at bounding box center [467, 48] width 63 height 16
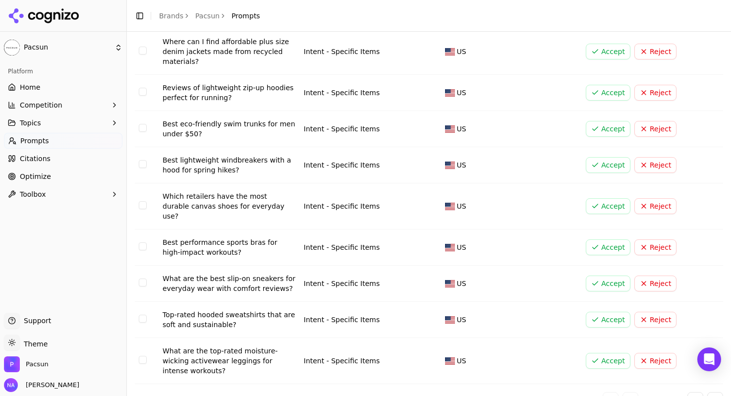
scroll to position [131, 0]
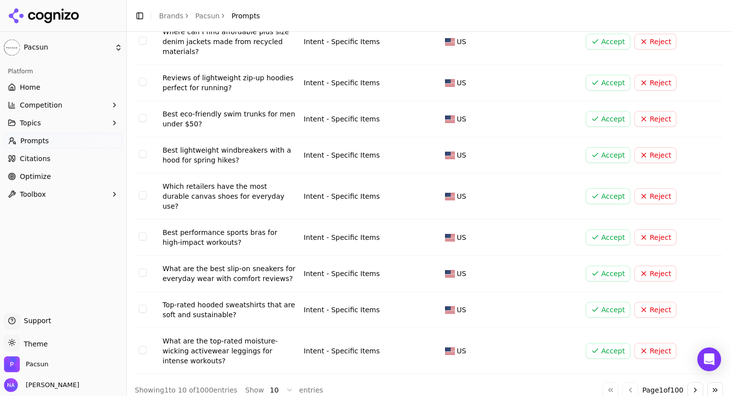
click at [142, 269] on button "Select row 8" at bounding box center [143, 273] width 8 height 8
click at [140, 269] on button "Select row 8" at bounding box center [143, 273] width 8 height 8
click at [140, 305] on button "Select row 9" at bounding box center [143, 309] width 8 height 8
click at [139, 346] on button "Select row 10" at bounding box center [143, 350] width 8 height 8
click at [611, 302] on button "Accept" at bounding box center [608, 310] width 45 height 16
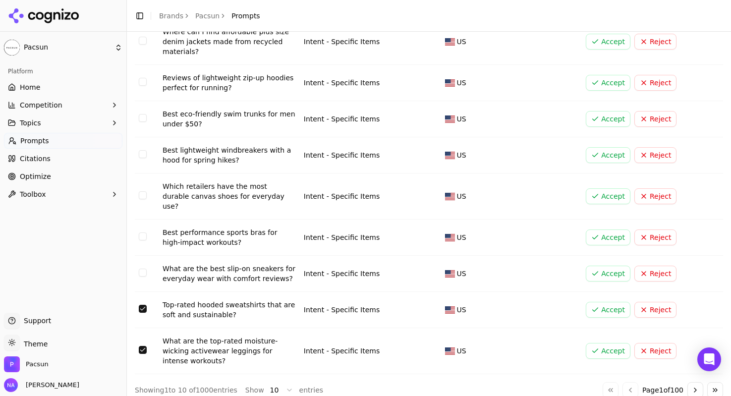
scroll to position [112, 0]
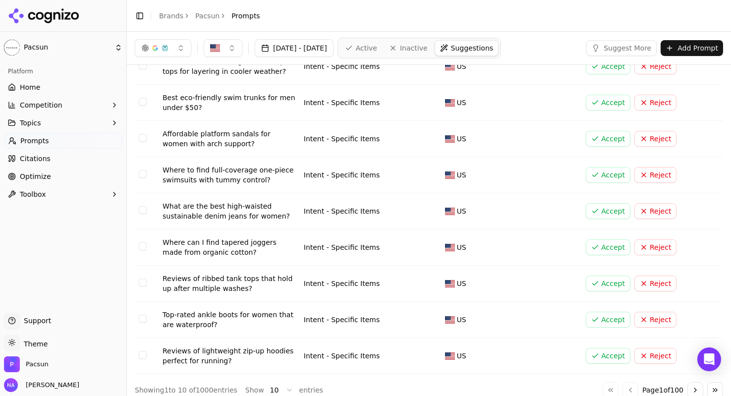
click at [603, 348] on button "Accept" at bounding box center [608, 356] width 45 height 16
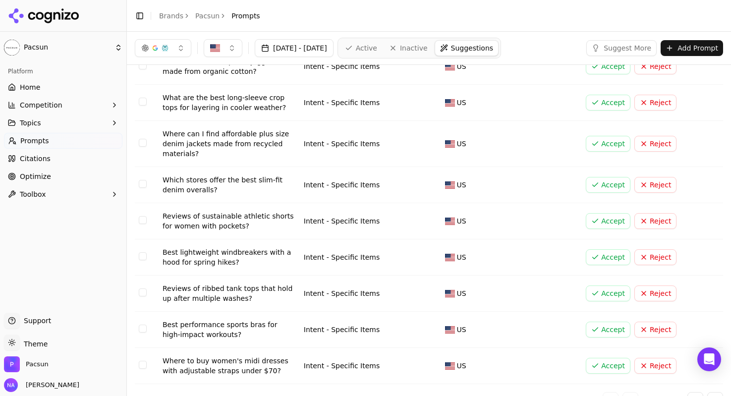
scroll to position [0, 0]
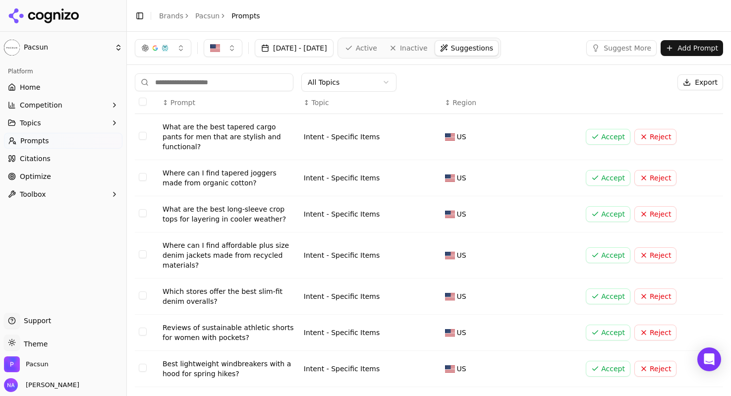
click at [612, 133] on button "Accept" at bounding box center [608, 137] width 45 height 16
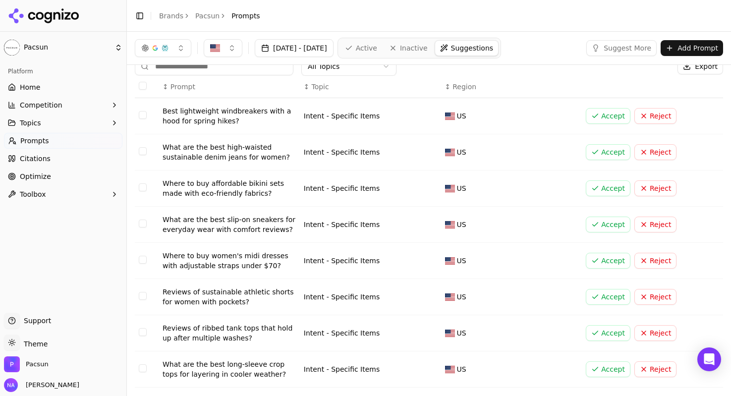
scroll to position [31, 0]
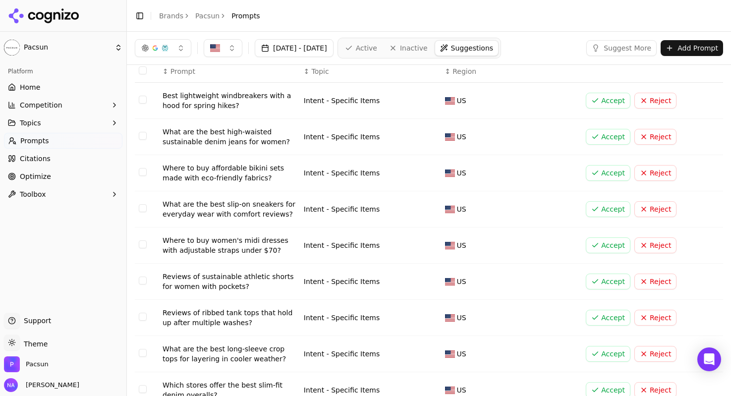
click at [600, 244] on button "Accept" at bounding box center [608, 245] width 45 height 16
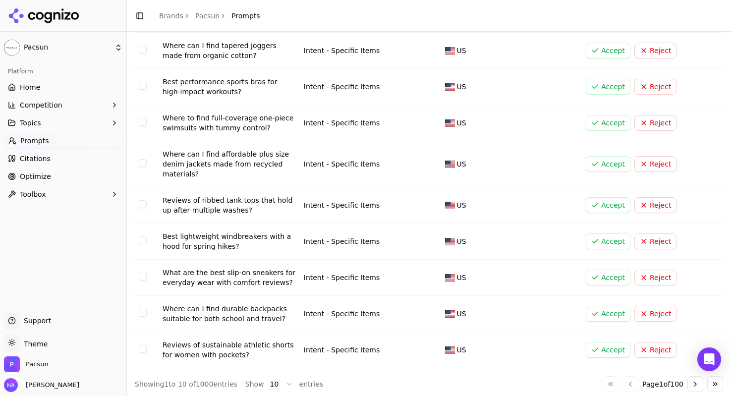
scroll to position [121, 0]
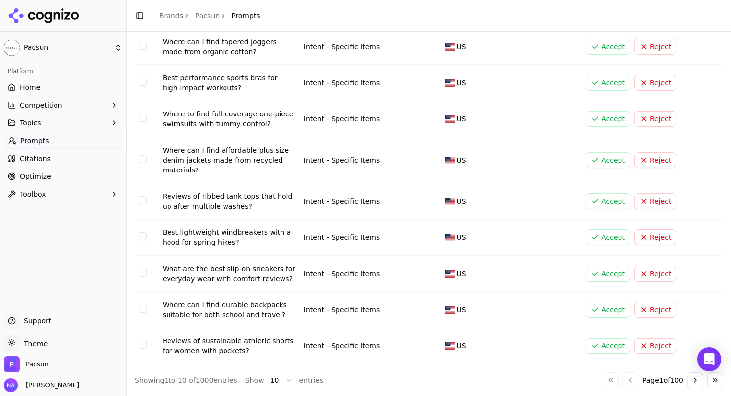
click at [694, 384] on button "Go to next page" at bounding box center [696, 380] width 16 height 16
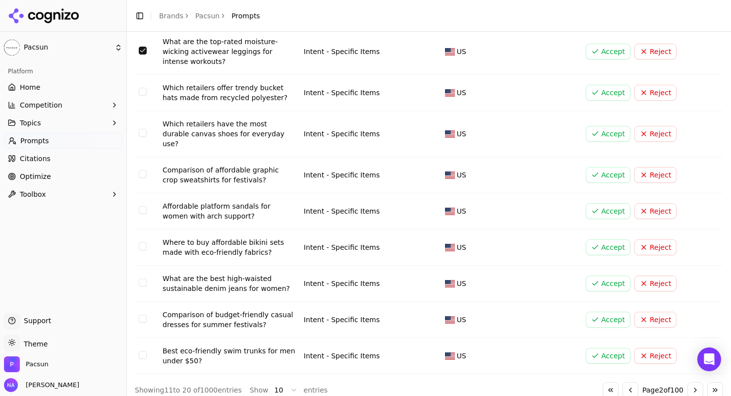
click at [613, 49] on button "Accept" at bounding box center [608, 52] width 45 height 16
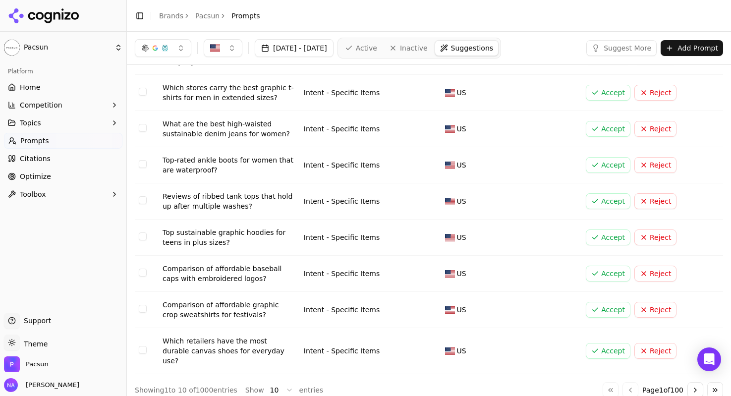
click at [535, 93] on div "US" at bounding box center [511, 93] width 133 height 10
click at [613, 126] on button "Accept" at bounding box center [608, 129] width 45 height 16
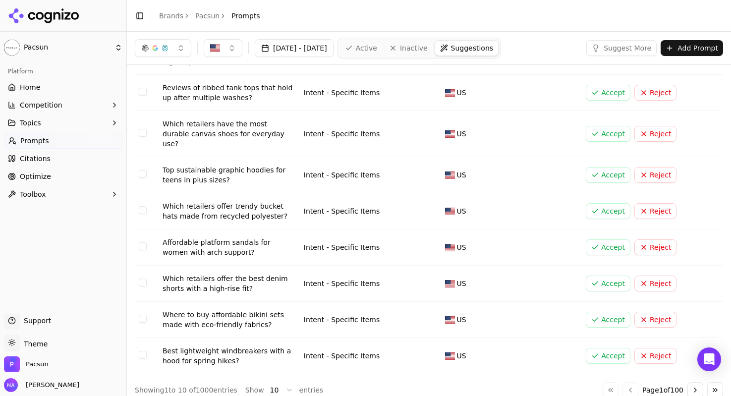
click at [602, 276] on button "Accept" at bounding box center [608, 284] width 45 height 16
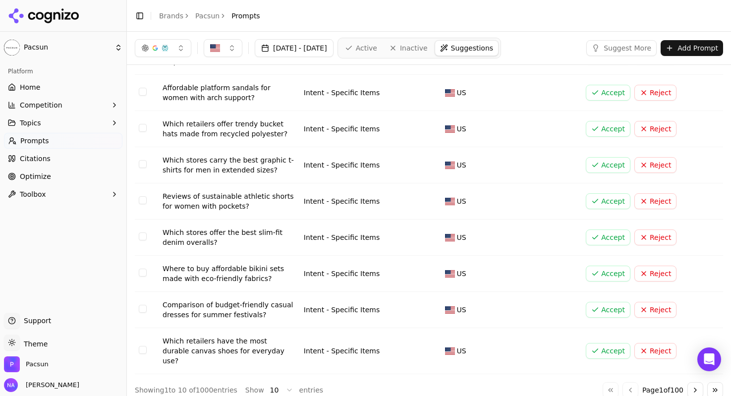
click at [603, 310] on button "Accept" at bounding box center [608, 310] width 45 height 16
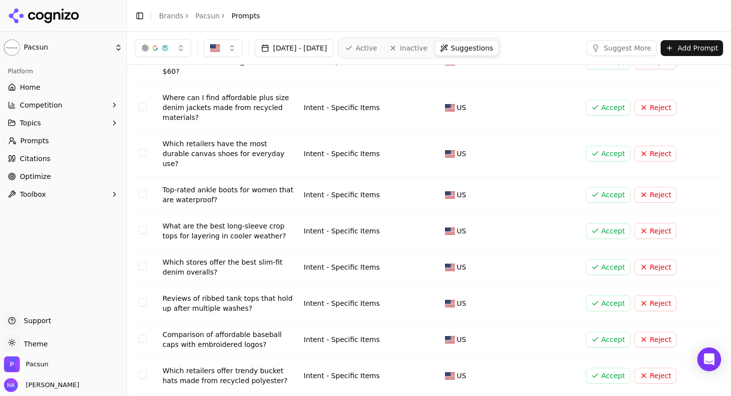
scroll to position [121, 0]
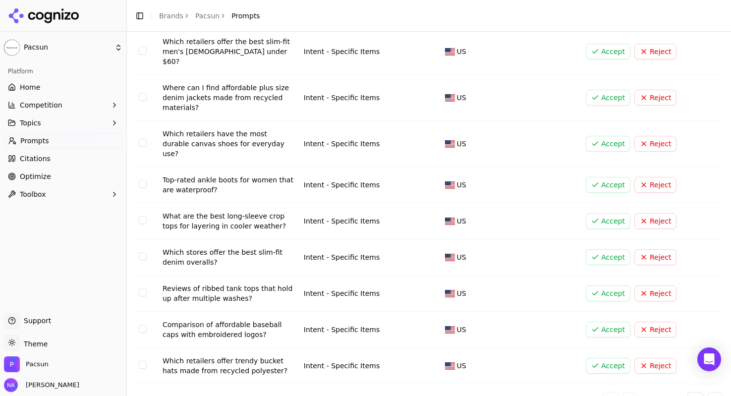
click at [603, 322] on button "Accept" at bounding box center [608, 330] width 45 height 16
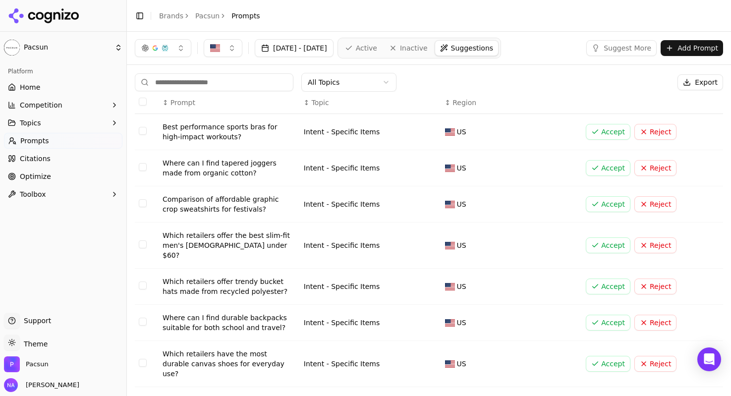
scroll to position [112, 0]
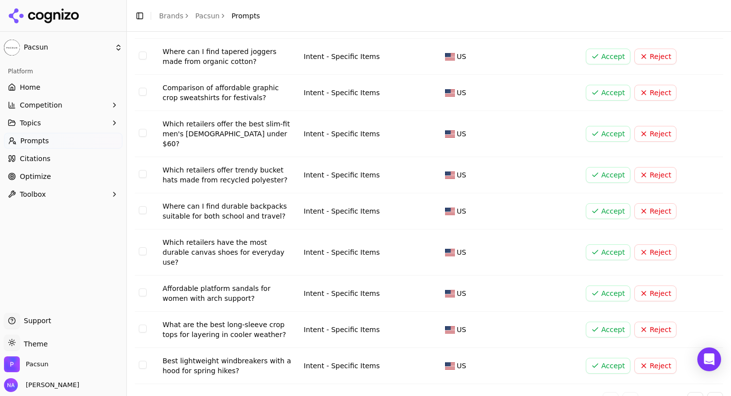
click at [694, 392] on button "Go to next page" at bounding box center [696, 400] width 16 height 16
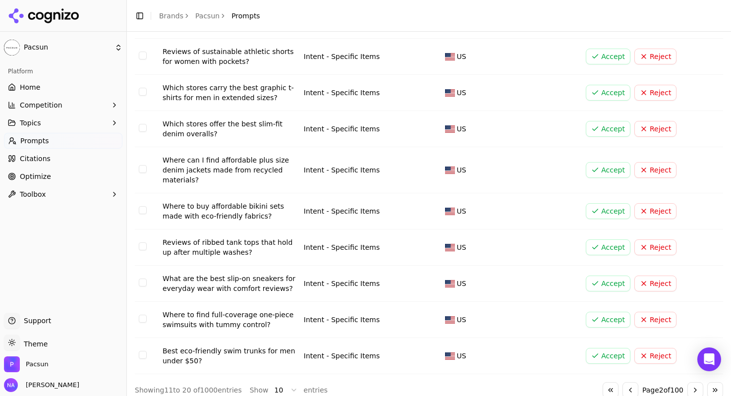
scroll to position [121, 0]
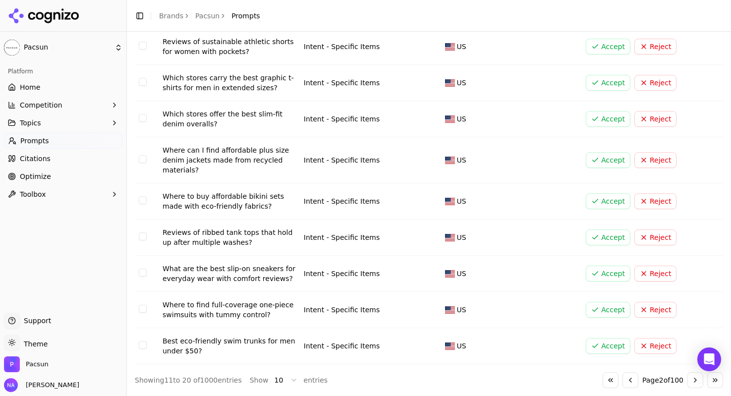
click at [694, 383] on button "Go to next page" at bounding box center [696, 380] width 16 height 16
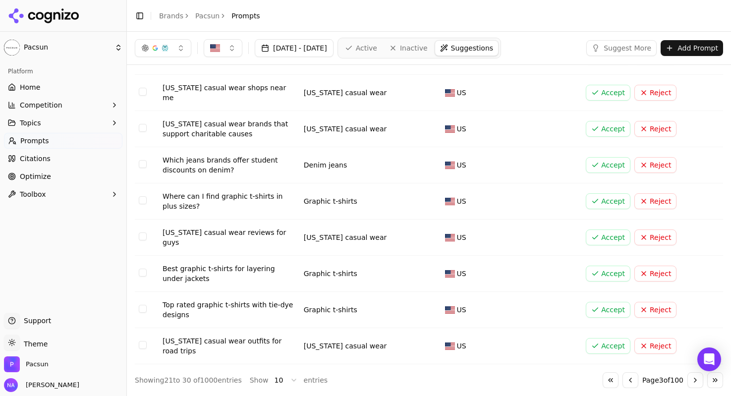
scroll to position [104, 0]
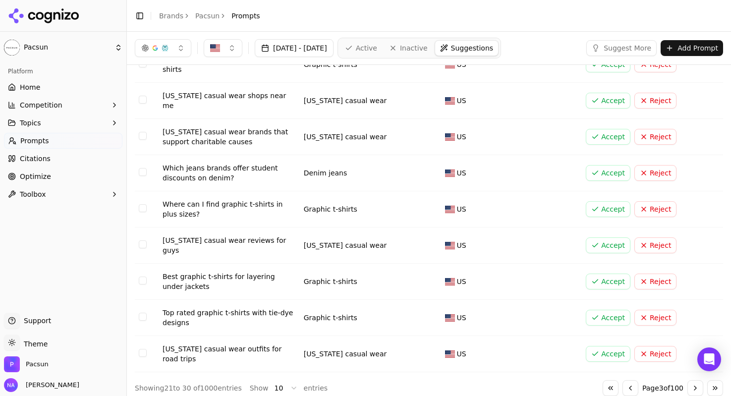
click at [609, 349] on button "Accept" at bounding box center [608, 354] width 45 height 16
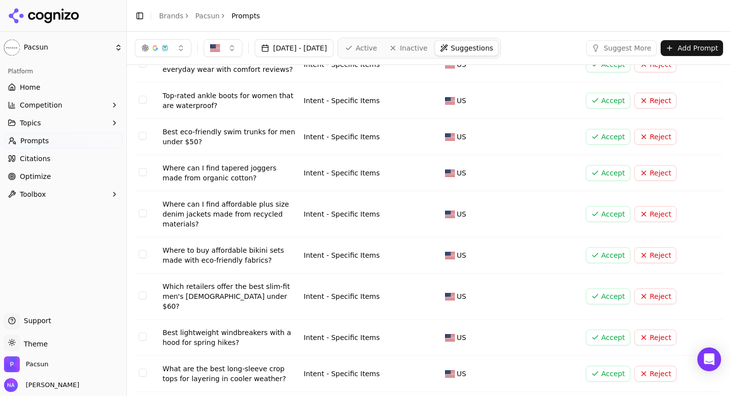
scroll to position [0, 0]
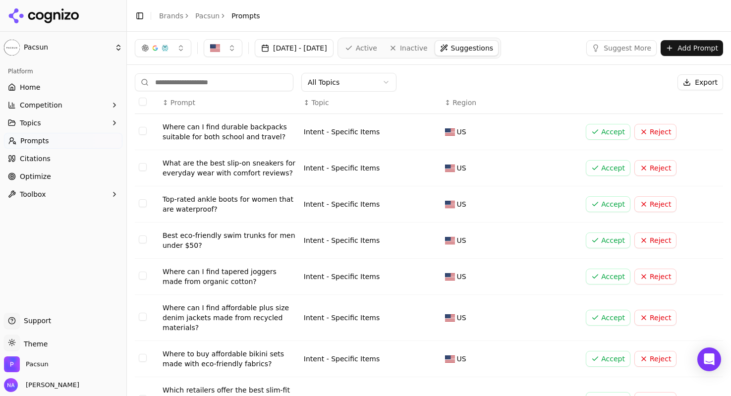
click at [350, 78] on html "Pacsun Platform Home Competition Topics Prompts Citations Optimize Toolbox Supp…" at bounding box center [365, 198] width 731 height 396
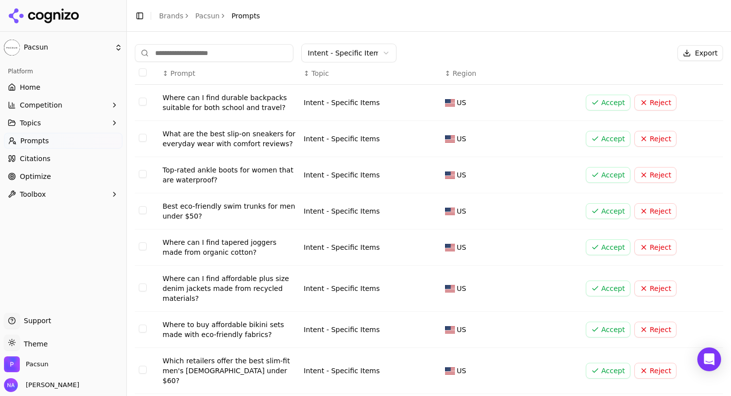
scroll to position [121, 0]
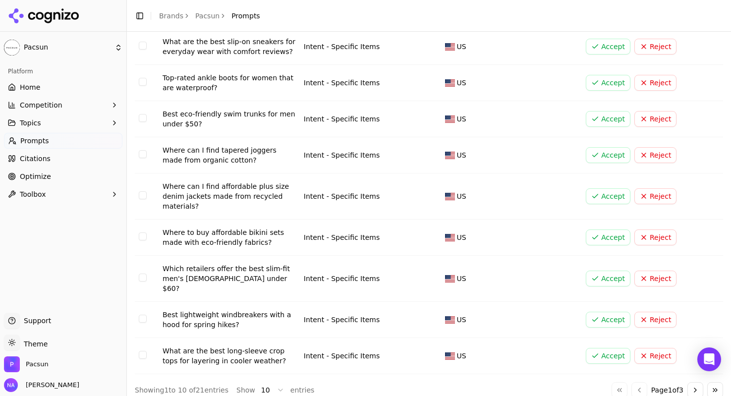
click at [691, 383] on button "Go to next page" at bounding box center [696, 390] width 16 height 16
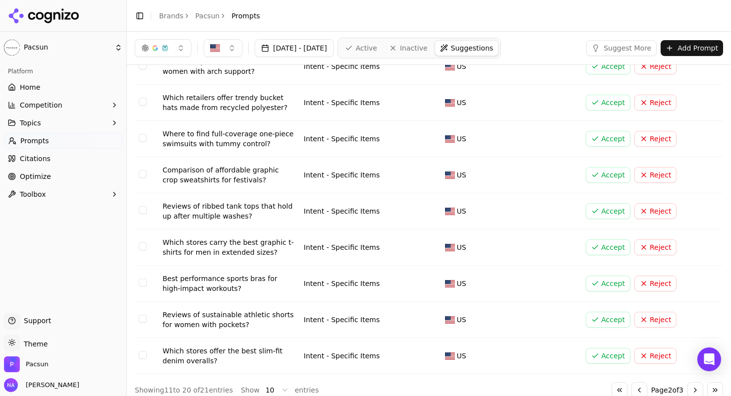
click at [692, 385] on button "Go to next page" at bounding box center [696, 390] width 16 height 16
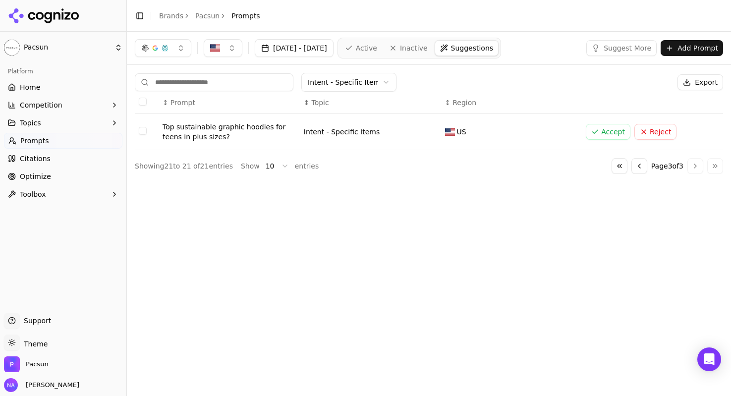
scroll to position [0, 0]
click at [336, 81] on html "Pacsun Platform Home Competition Topics Prompts Citations Optimize Toolbox Supp…" at bounding box center [365, 198] width 731 height 396
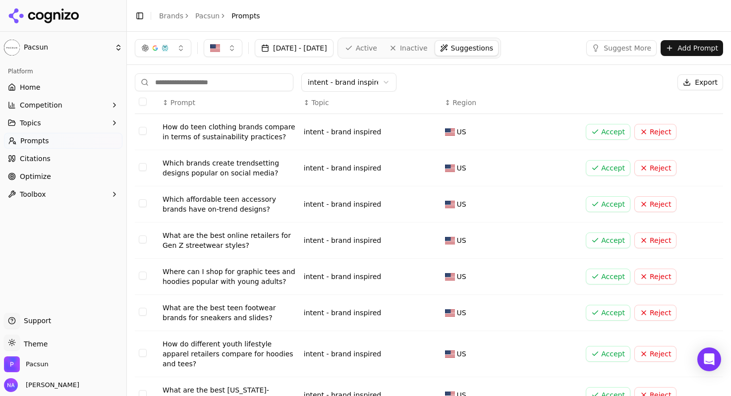
click at [611, 167] on button "Accept" at bounding box center [608, 168] width 45 height 16
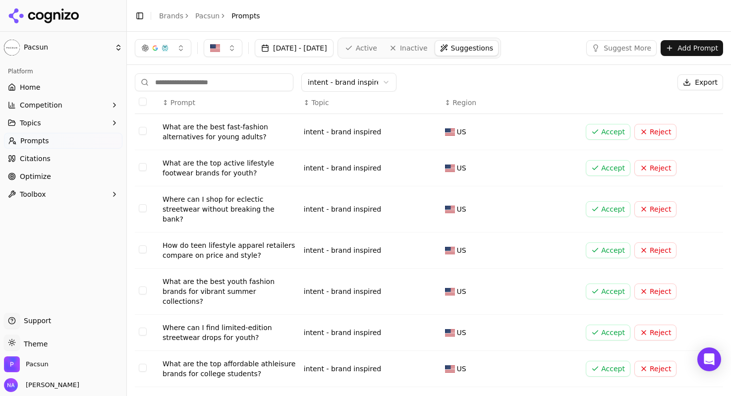
click at [600, 167] on button "Accept" at bounding box center [608, 168] width 45 height 16
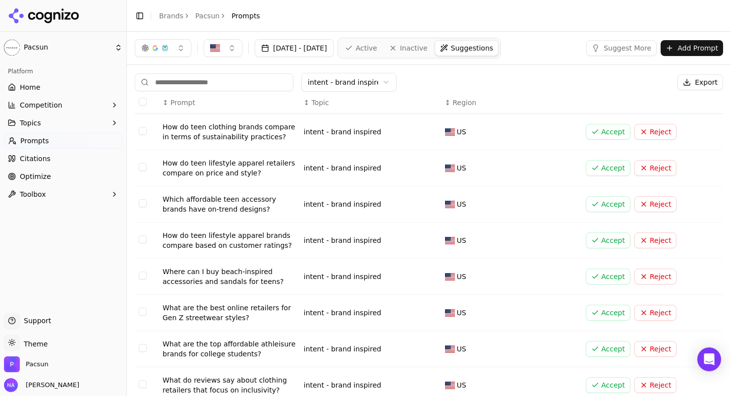
click at [600, 167] on button "Accept" at bounding box center [608, 168] width 45 height 16
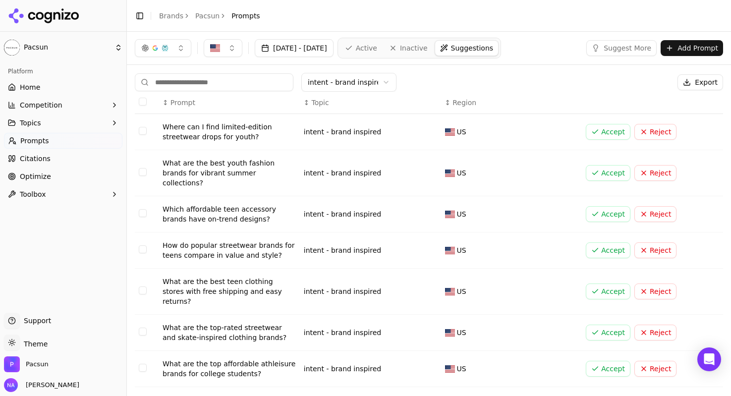
click at [604, 133] on button "Accept" at bounding box center [608, 132] width 45 height 16
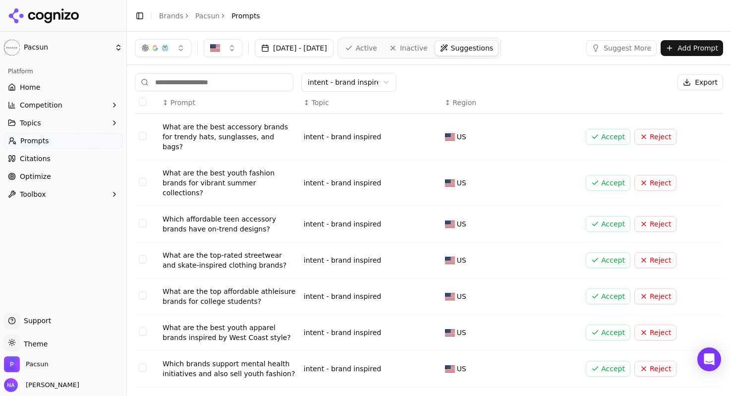
click at [598, 175] on button "Accept" at bounding box center [608, 183] width 45 height 16
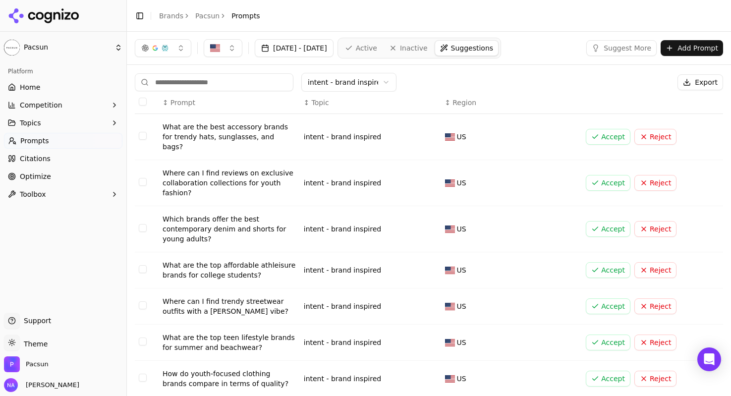
click at [612, 298] on button "Accept" at bounding box center [608, 306] width 45 height 16
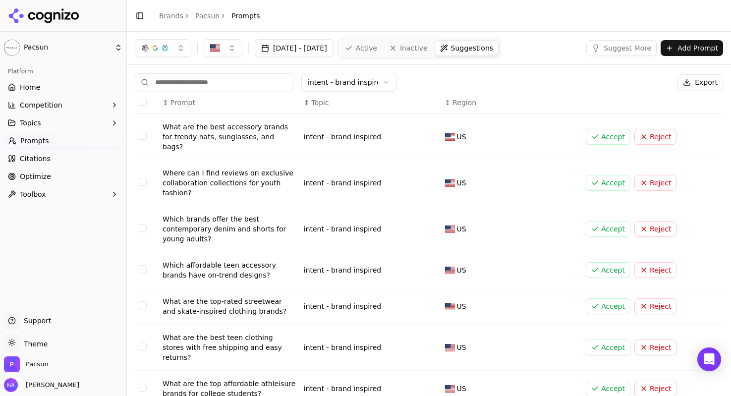
click at [599, 175] on button "Accept" at bounding box center [608, 183] width 45 height 16
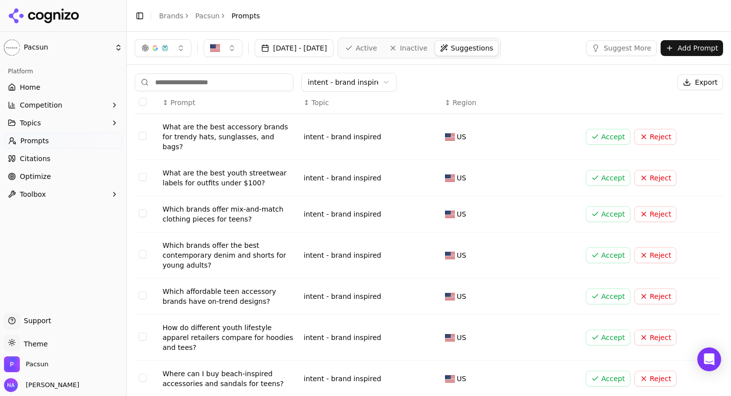
click at [597, 170] on button "Accept" at bounding box center [608, 178] width 45 height 16
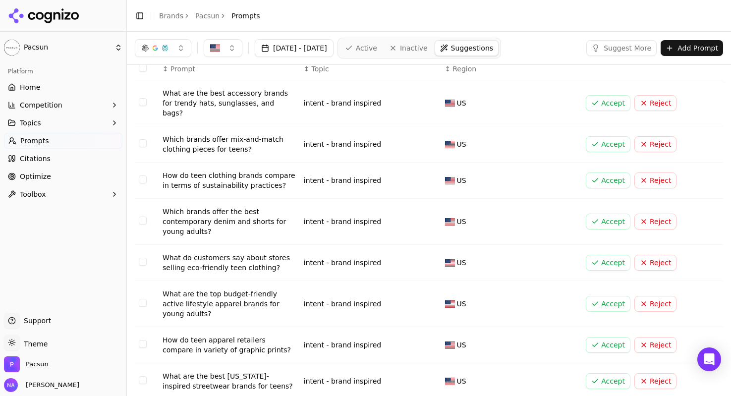
scroll to position [40, 0]
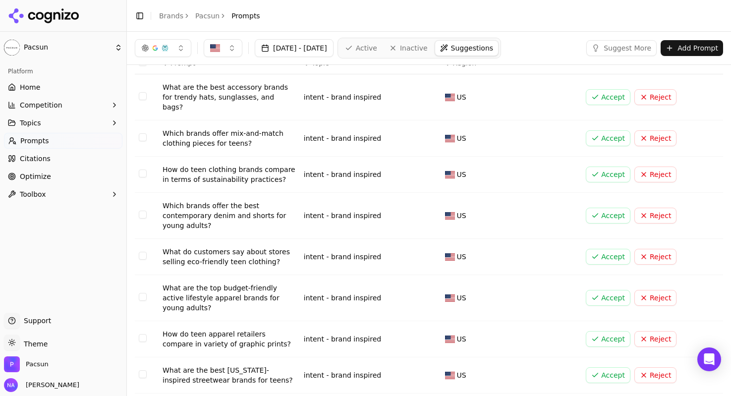
click at [618, 208] on button "Accept" at bounding box center [608, 216] width 45 height 16
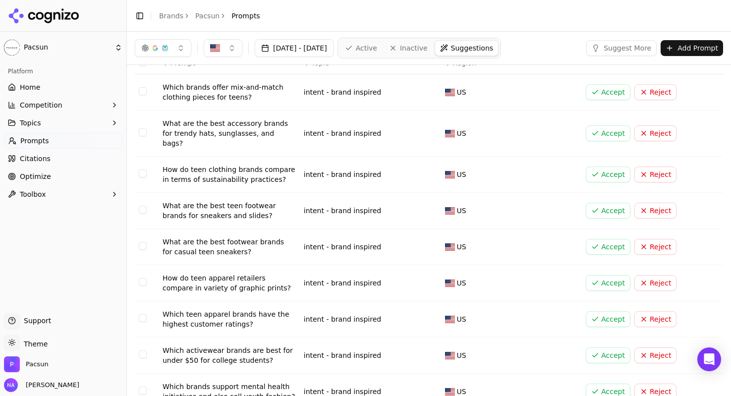
click at [610, 203] on button "Accept" at bounding box center [608, 211] width 45 height 16
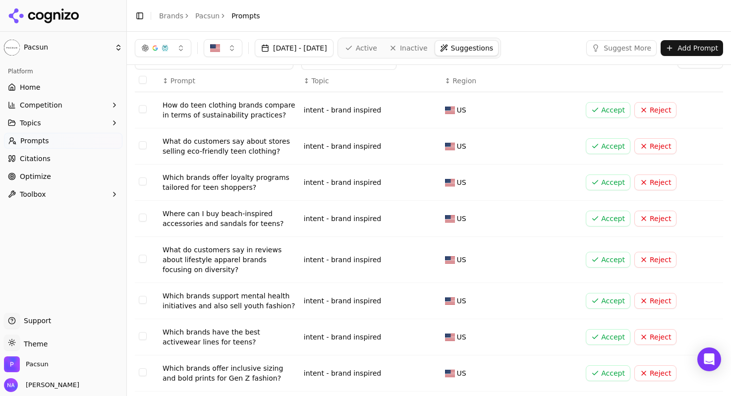
scroll to position [23, 0]
click at [602, 185] on button "Accept" at bounding box center [608, 181] width 45 height 16
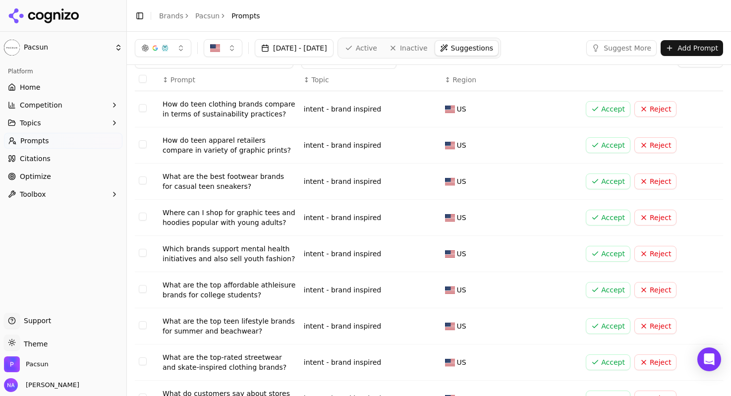
click at [610, 217] on button "Accept" at bounding box center [608, 218] width 45 height 16
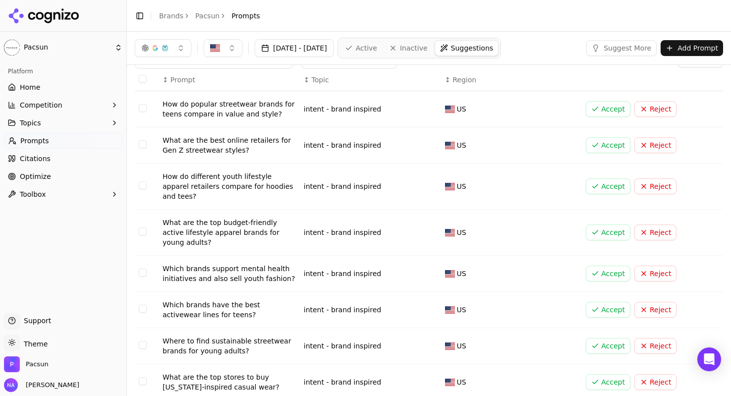
click at [610, 225] on button "Accept" at bounding box center [608, 233] width 45 height 16
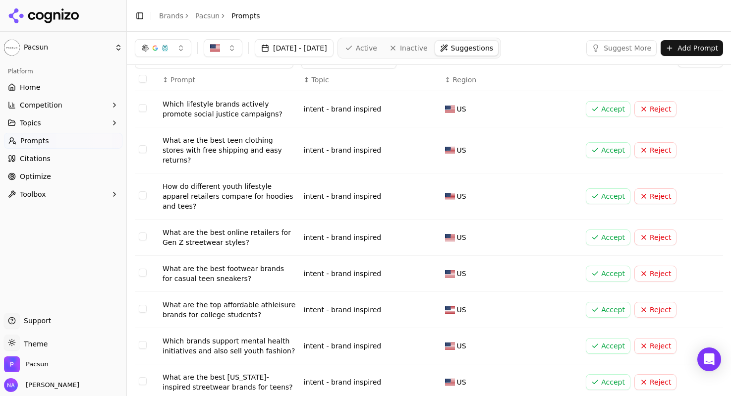
click at [611, 188] on button "Accept" at bounding box center [608, 196] width 45 height 16
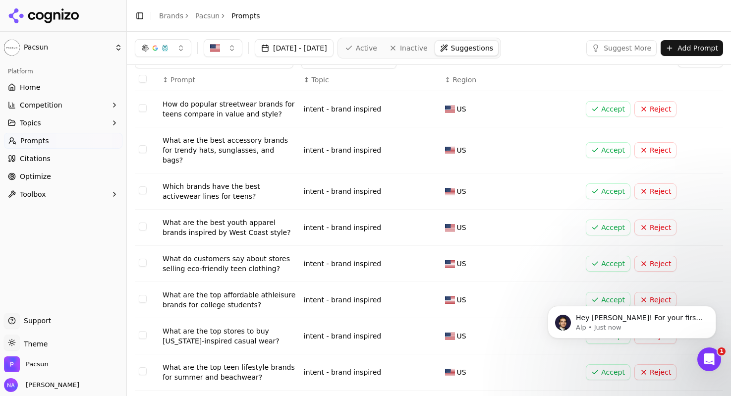
scroll to position [0, 0]
click at [708, 352] on icon "Open Intercom Messenger" at bounding box center [709, 359] width 16 height 16
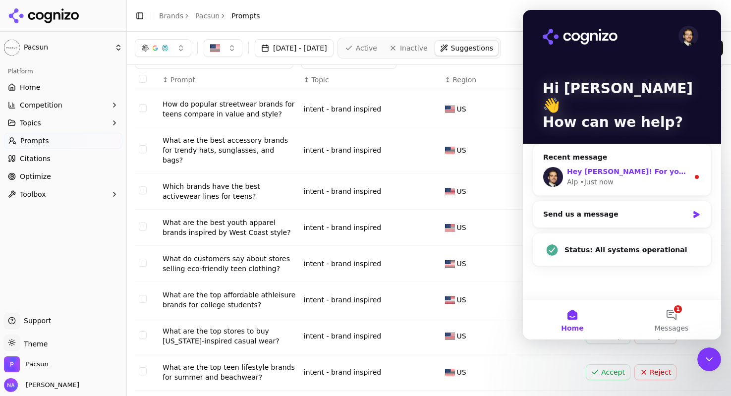
click at [643, 167] on div "Hey Nico! For your first question — are you trying to rename the topic but keep…" at bounding box center [628, 172] width 122 height 10
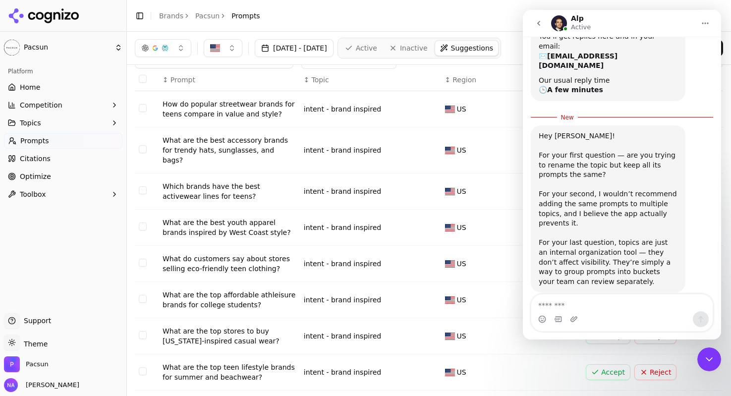
scroll to position [158, 0]
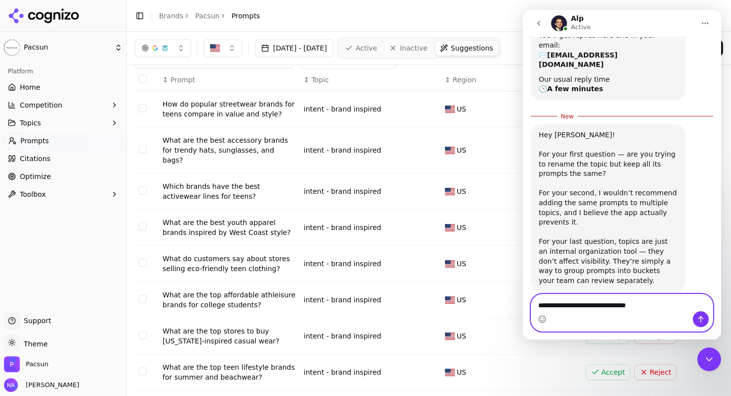
type textarea "**********"
click at [702, 322] on icon "Send a message…" at bounding box center [701, 319] width 8 height 8
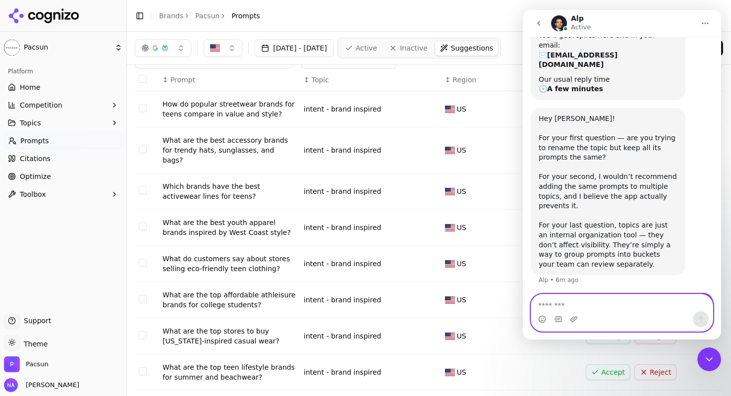
scroll to position [171, 0]
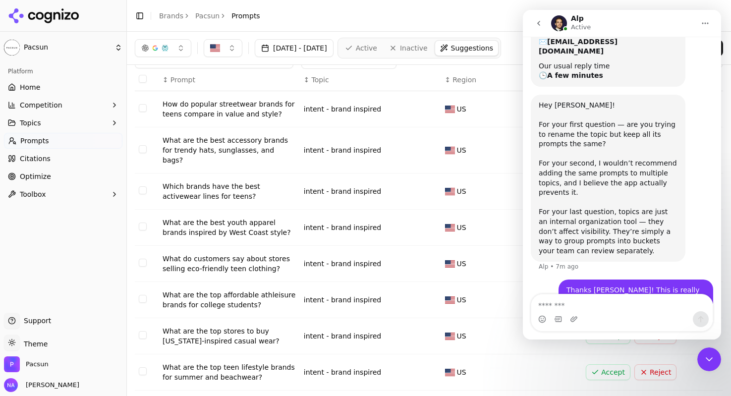
click at [541, 24] on icon "go back" at bounding box center [539, 23] width 8 height 8
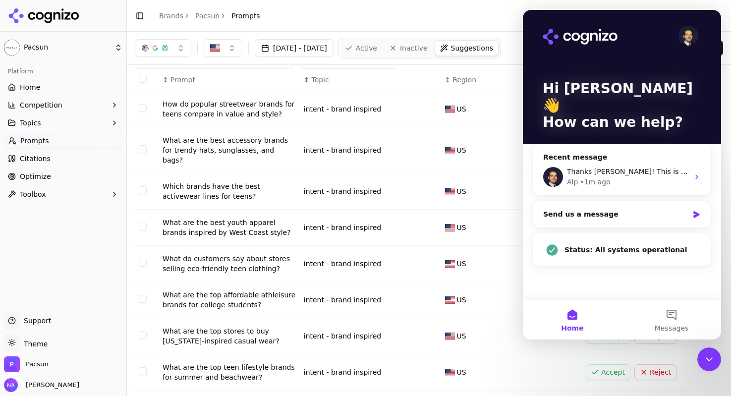
scroll to position [0, 0]
click at [527, 354] on td "US" at bounding box center [511, 372] width 141 height 36
click at [693, 364] on div "Accept Reject" at bounding box center [650, 372] width 129 height 16
click at [708, 358] on icon "Close Intercom Messenger" at bounding box center [709, 359] width 12 height 12
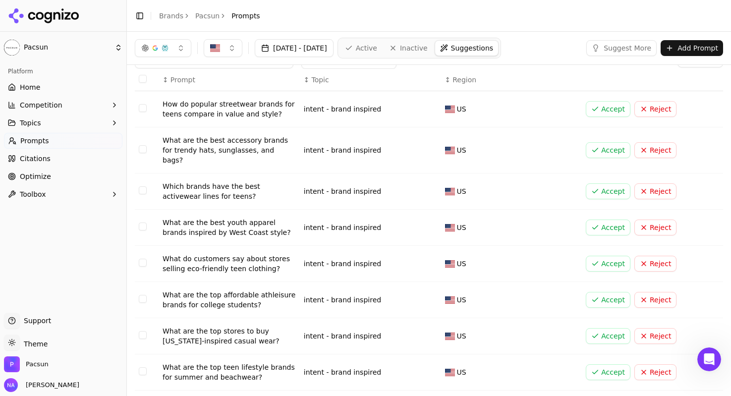
click at [617, 110] on button "Accept" at bounding box center [608, 109] width 45 height 16
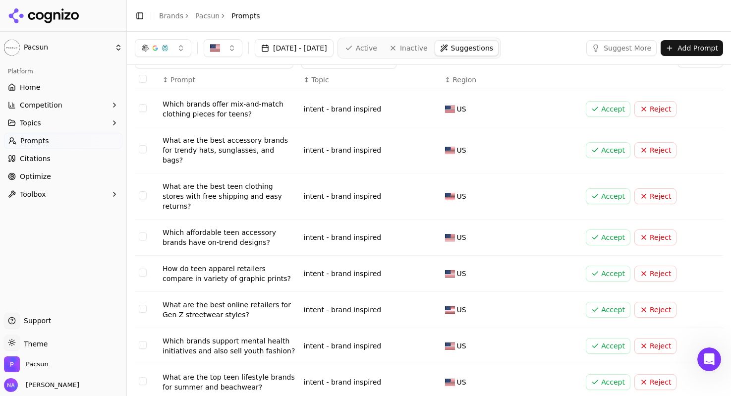
click at [708, 358] on icon "Open Intercom Messenger" at bounding box center [709, 359] width 16 height 16
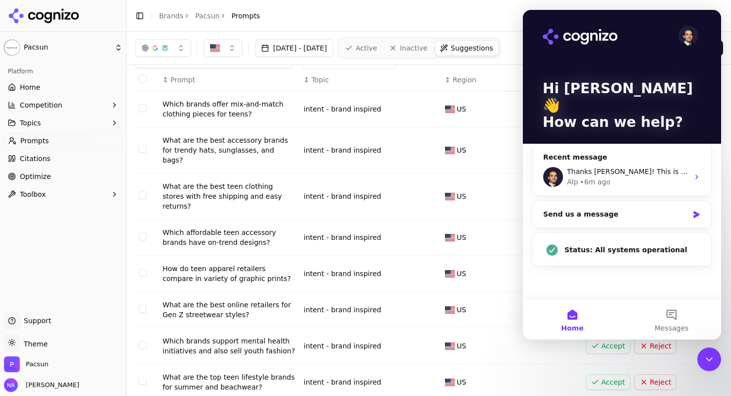
click at [715, 363] on icon "Close Intercom Messenger" at bounding box center [709, 359] width 12 height 12
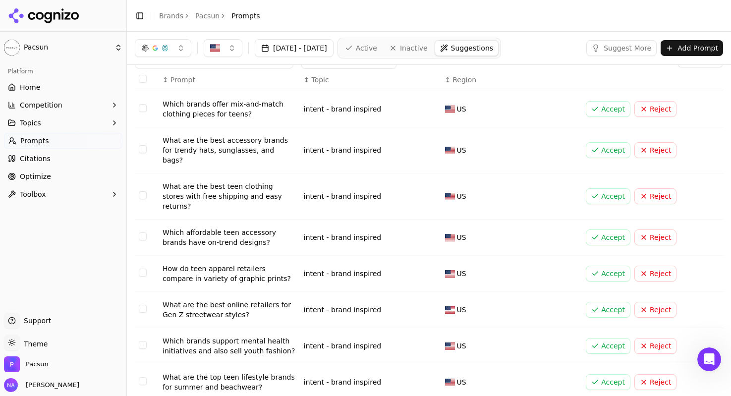
click at [609, 107] on button "Accept" at bounding box center [608, 109] width 45 height 16
click at [608, 107] on button "Accept" at bounding box center [608, 109] width 45 height 16
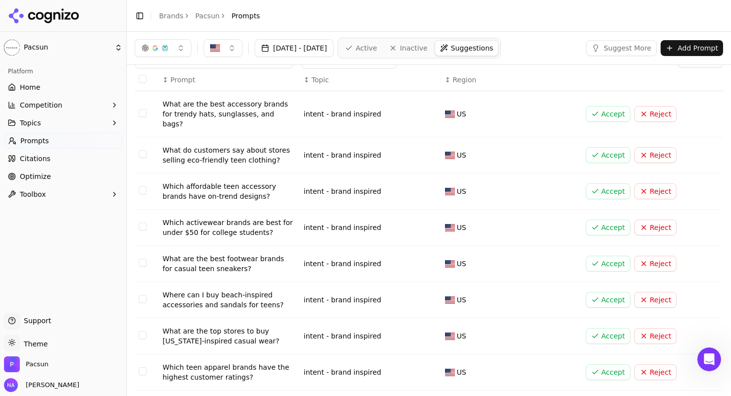
click at [619, 220] on button "Accept" at bounding box center [608, 228] width 45 height 16
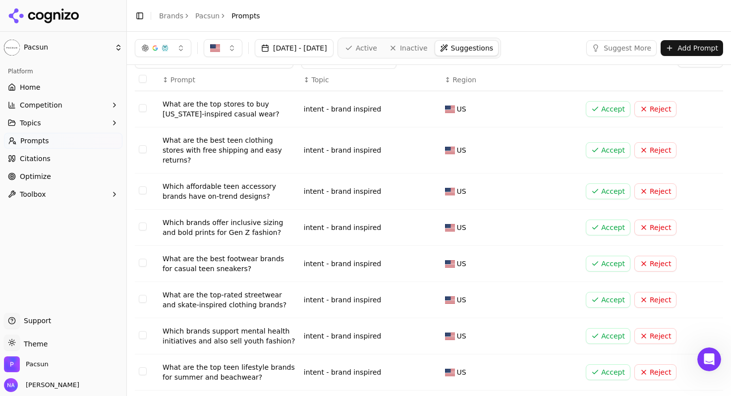
click at [629, 256] on button "Accept" at bounding box center [608, 264] width 45 height 16
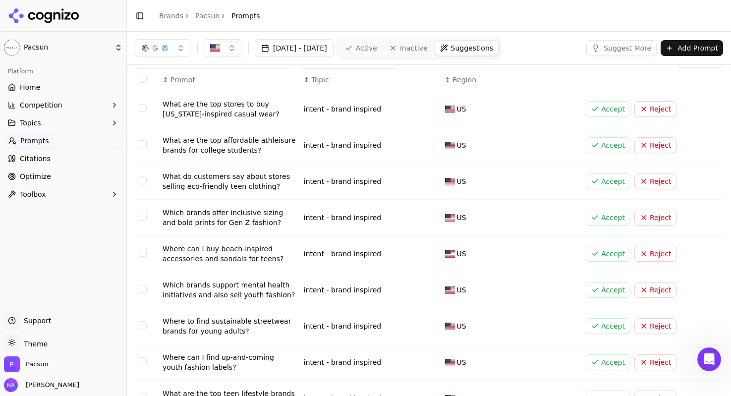
click at [609, 216] on button "Accept" at bounding box center [608, 218] width 45 height 16
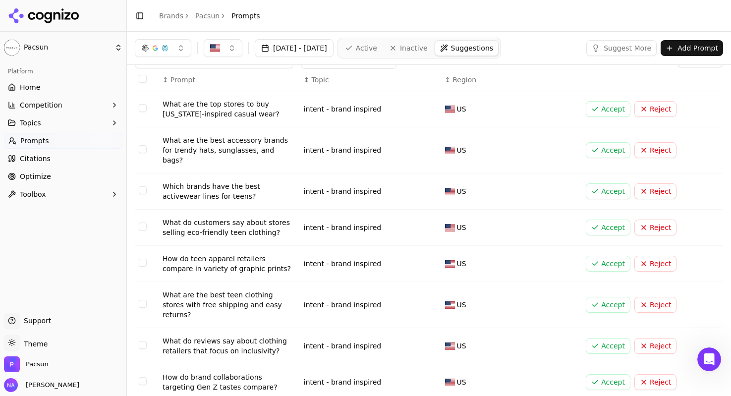
click at [606, 297] on button "Accept" at bounding box center [608, 305] width 45 height 16
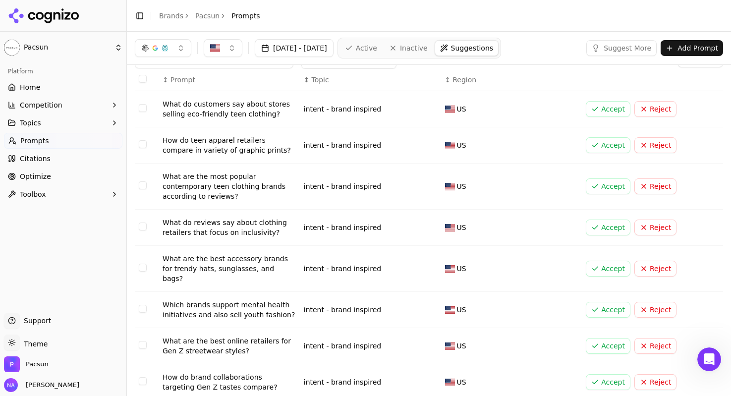
click at [624, 142] on button "Accept" at bounding box center [608, 145] width 45 height 16
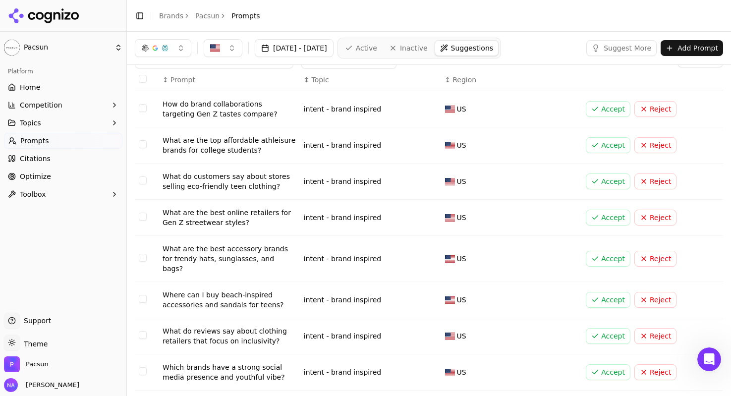
click at [609, 217] on button "Accept" at bounding box center [608, 218] width 45 height 16
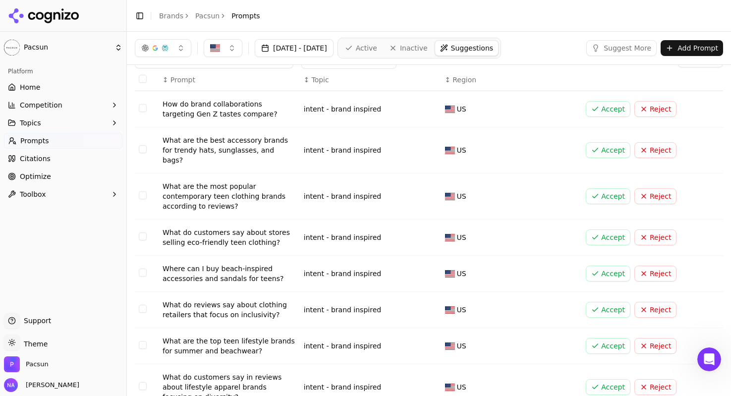
click at [58, 82] on link "Home" at bounding box center [63, 87] width 118 height 16
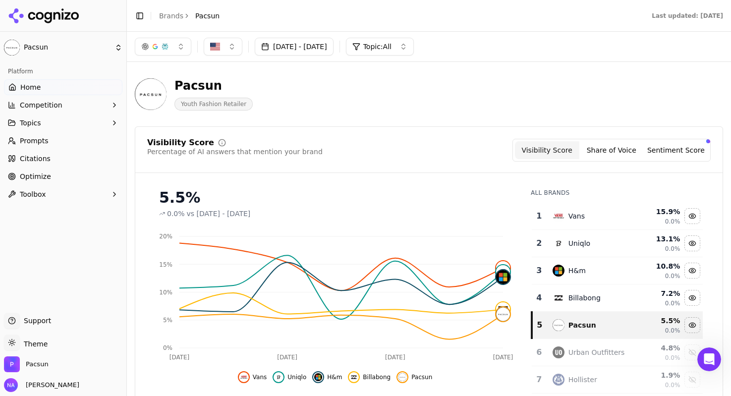
click at [67, 139] on link "Prompts" at bounding box center [63, 141] width 118 height 16
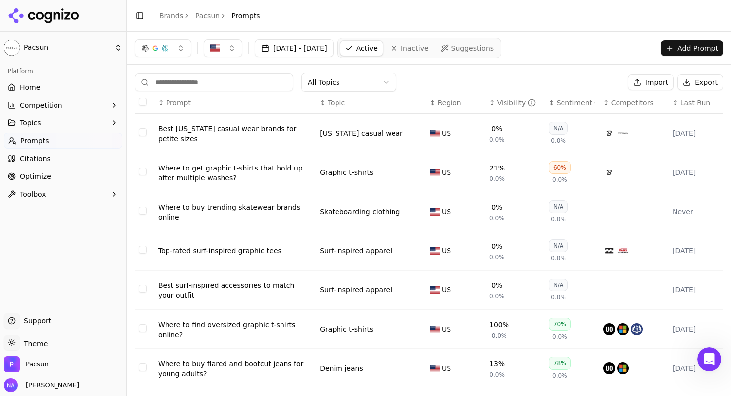
click at [492, 49] on span "Suggestions" at bounding box center [473, 48] width 43 height 10
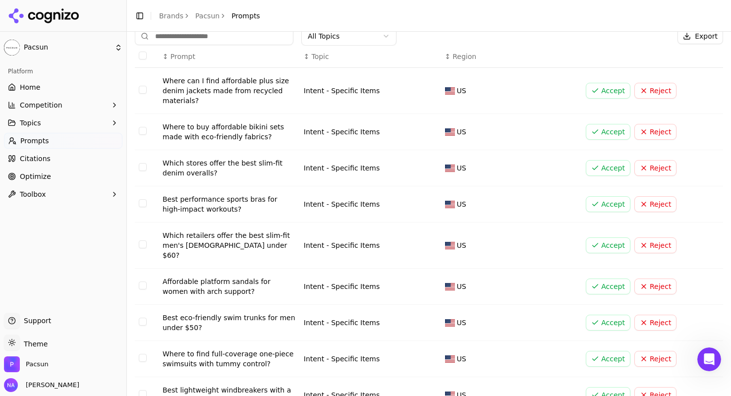
scroll to position [52, 0]
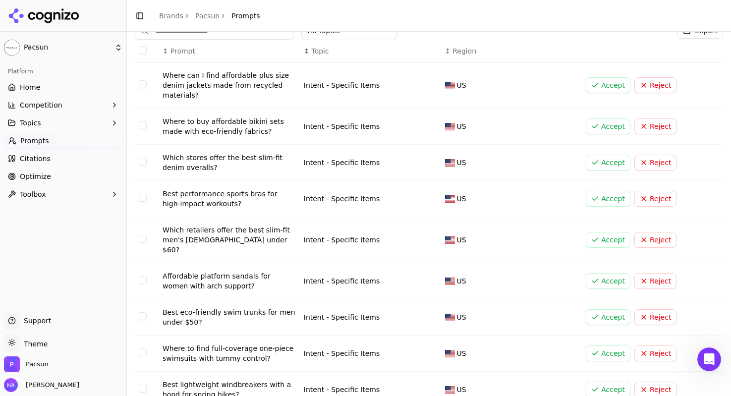
click at [608, 160] on button "Accept" at bounding box center [608, 163] width 45 height 16
drag, startPoint x: 608, startPoint y: 160, endPoint x: 684, endPoint y: 152, distance: 76.7
click at [684, 152] on td "Accept Reject" at bounding box center [652, 163] width 141 height 36
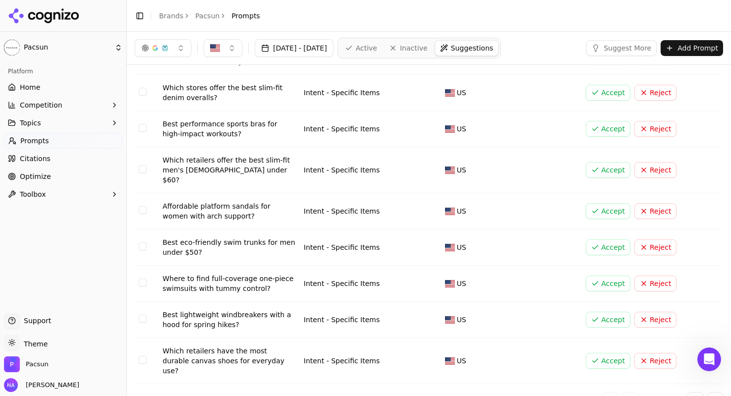
scroll to position [0, 0]
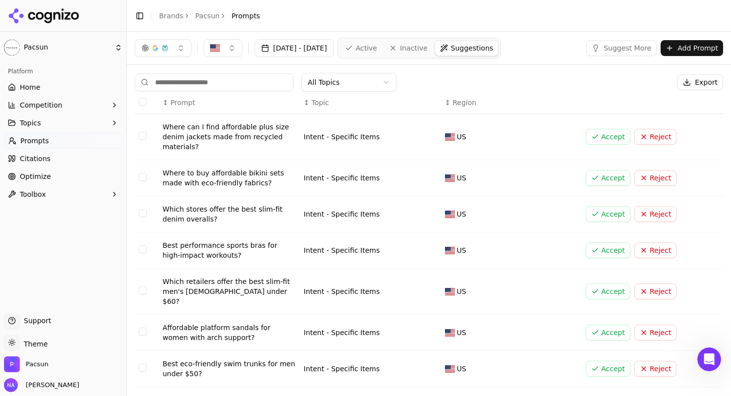
click at [344, 83] on html "Pacsun Platform Home Competition Topics Prompts Citations Optimize Toolbox Supp…" at bounding box center [365, 198] width 731 height 396
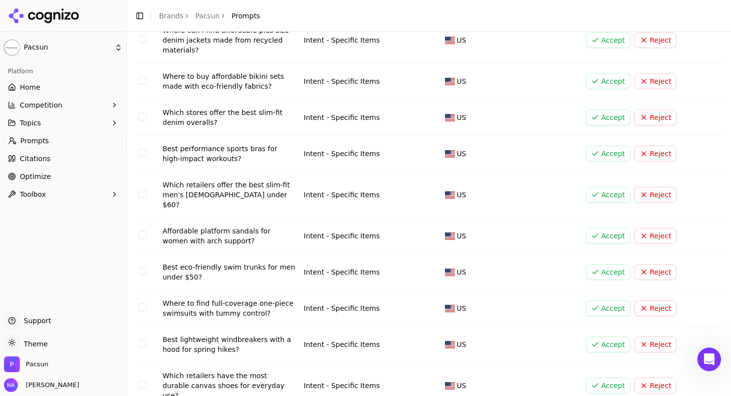
scroll to position [121, 0]
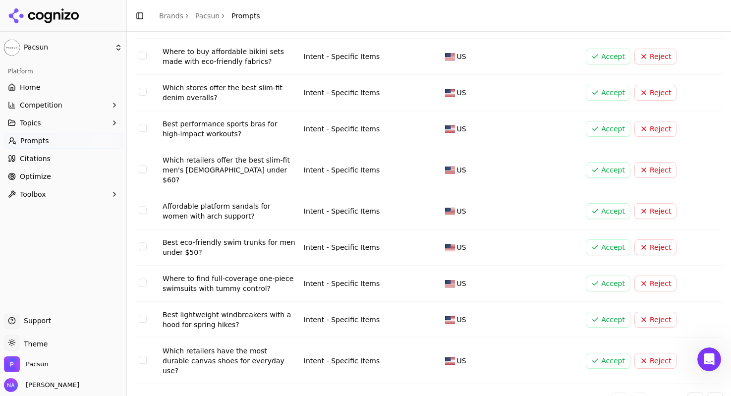
click at [693, 392] on button "Go to next page" at bounding box center [696, 400] width 16 height 16
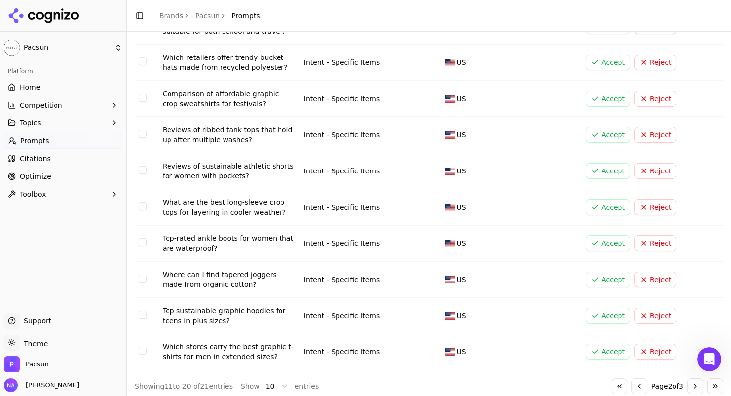
scroll to position [112, 0]
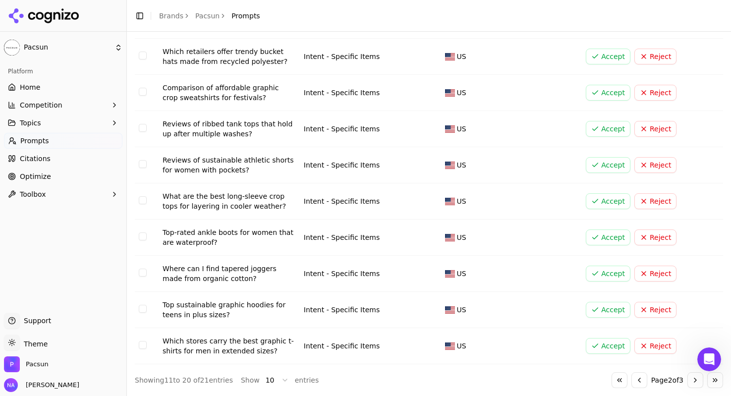
click at [697, 381] on button "Go to next page" at bounding box center [696, 380] width 16 height 16
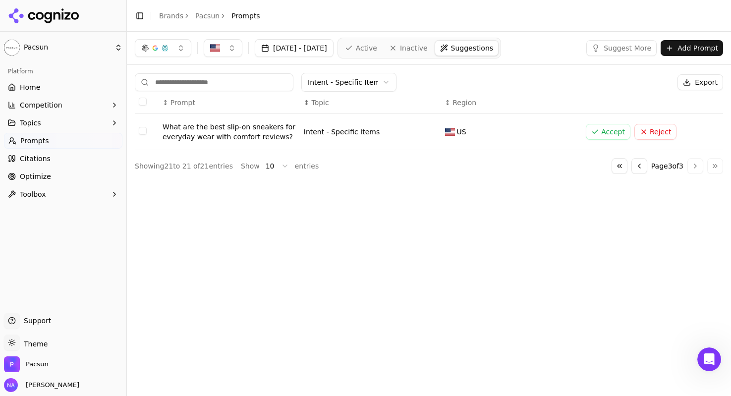
scroll to position [0, 0]
click at [346, 83] on html "Pacsun Platform Home Competition Topics Prompts Citations Optimize Toolbox Supp…" at bounding box center [365, 198] width 731 height 396
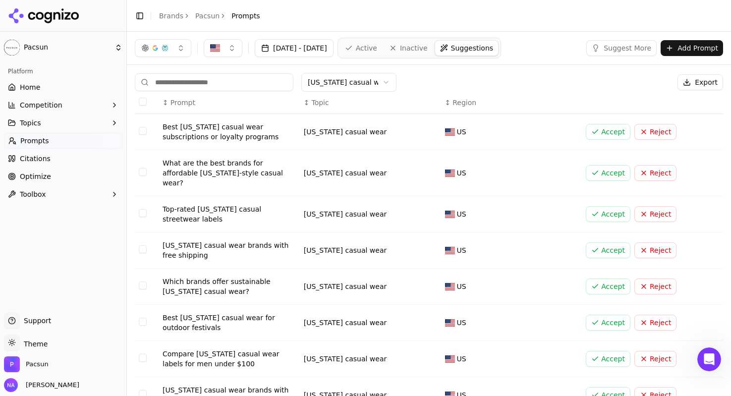
click at [706, 357] on icon "Open Intercom Messenger" at bounding box center [709, 359] width 16 height 16
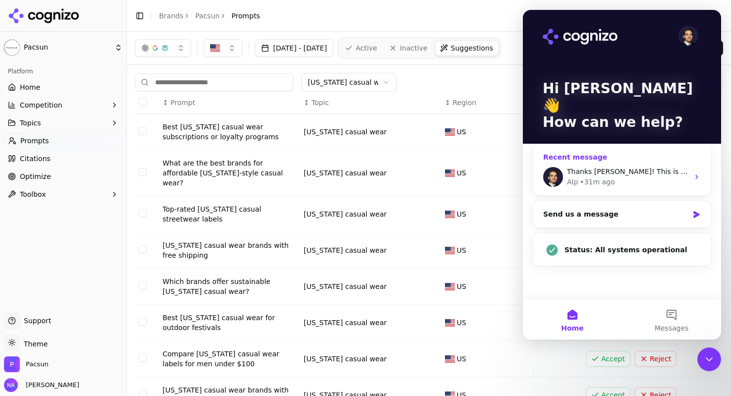
click at [629, 177] on div "Alp • 31m ago" at bounding box center [628, 182] width 122 height 10
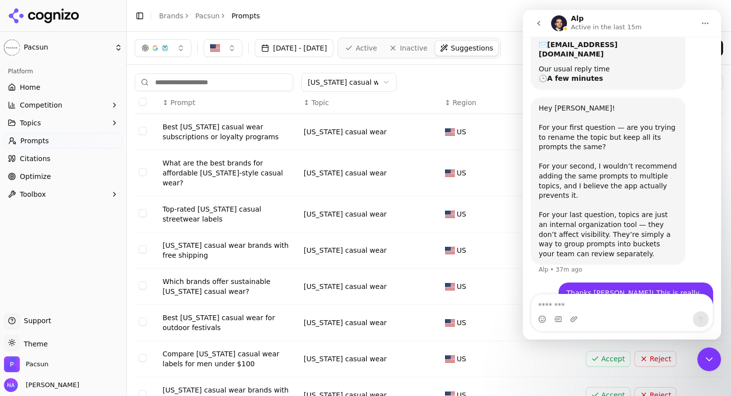
scroll to position [171, 0]
click at [606, 311] on textarea "Message…" at bounding box center [621, 302] width 181 height 17
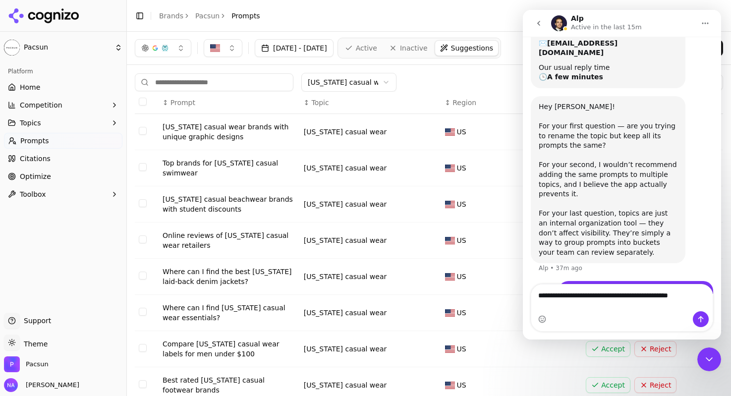
type textarea "**********"
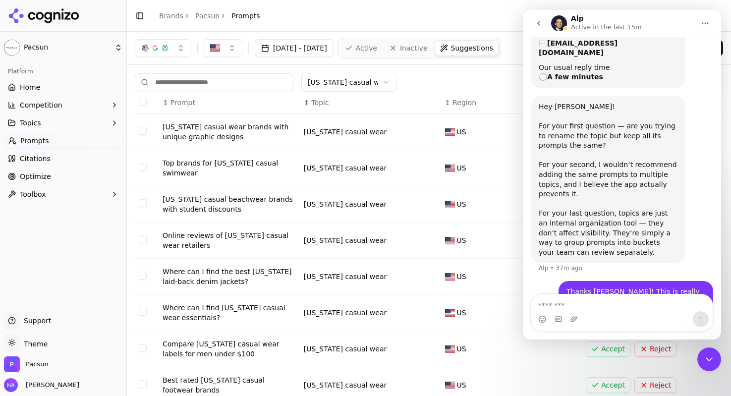
scroll to position [203, 0]
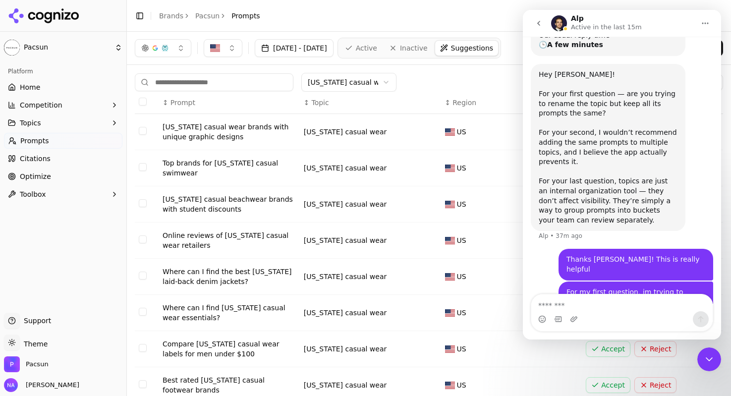
click at [714, 360] on icon "Close Intercom Messenger" at bounding box center [709, 359] width 12 height 12
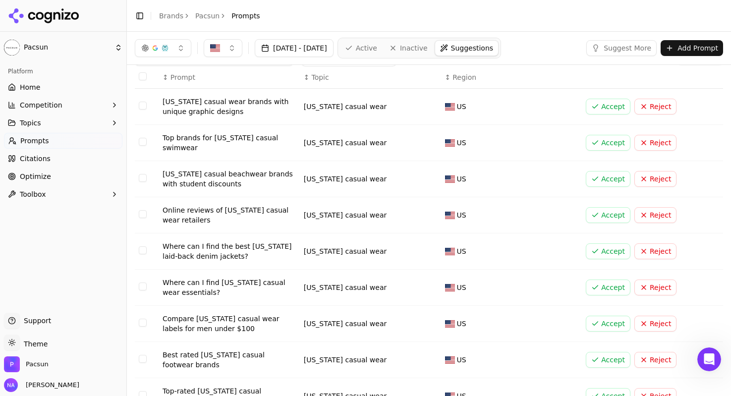
scroll to position [0, 0]
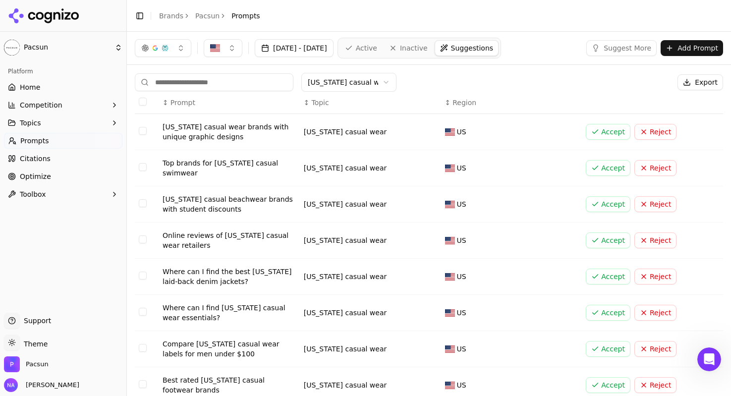
click at [612, 170] on button "Accept" at bounding box center [608, 168] width 45 height 16
click at [607, 131] on button "Accept" at bounding box center [608, 132] width 45 height 16
click at [566, 92] on th "↕ Region" at bounding box center [511, 103] width 141 height 22
click at [624, 166] on button "Accept" at bounding box center [608, 168] width 45 height 16
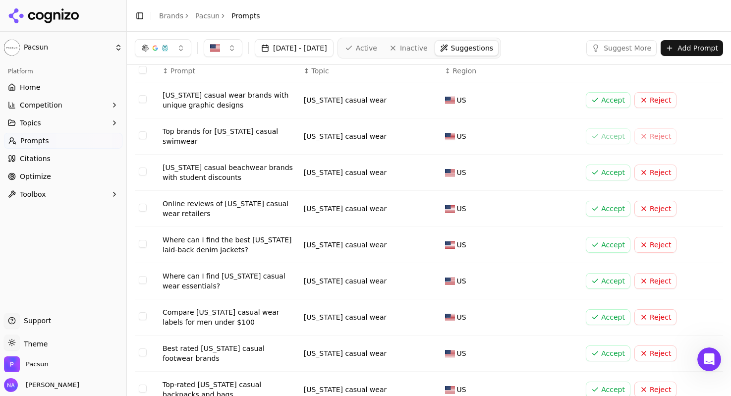
scroll to position [38, 0]
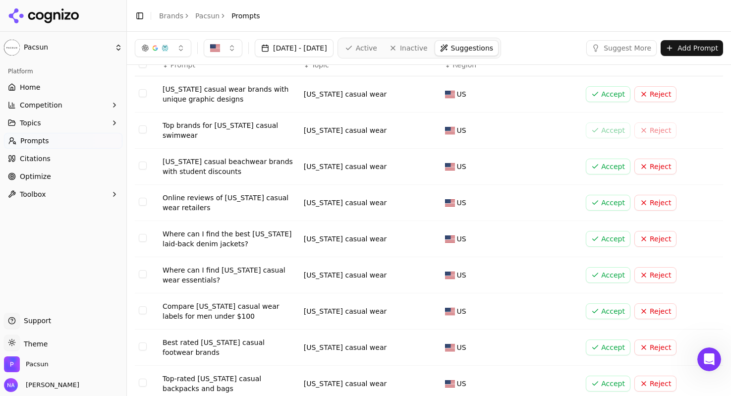
click at [609, 236] on button "Accept" at bounding box center [608, 239] width 45 height 16
click at [35, 80] on link "Home" at bounding box center [63, 87] width 118 height 16
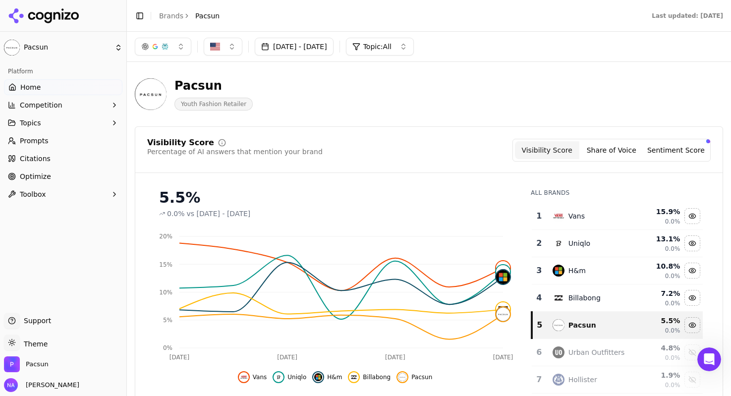
click at [34, 140] on span "Prompts" at bounding box center [34, 141] width 29 height 10
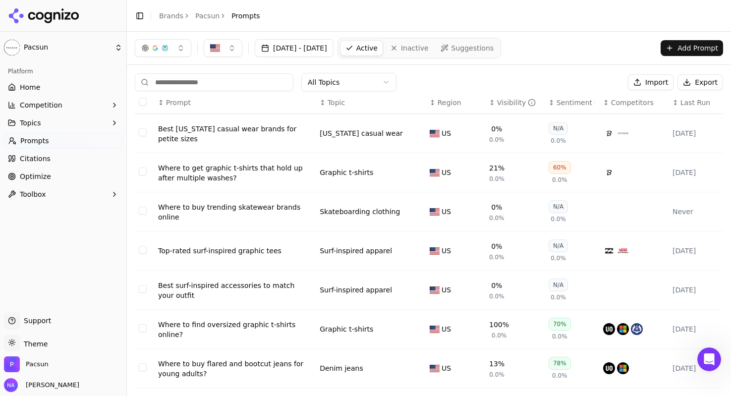
click at [339, 105] on span "Topic" at bounding box center [336, 103] width 17 height 10
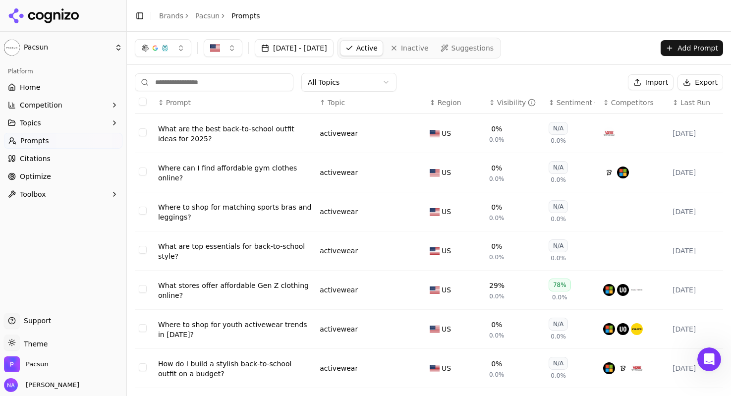
scroll to position [146, 0]
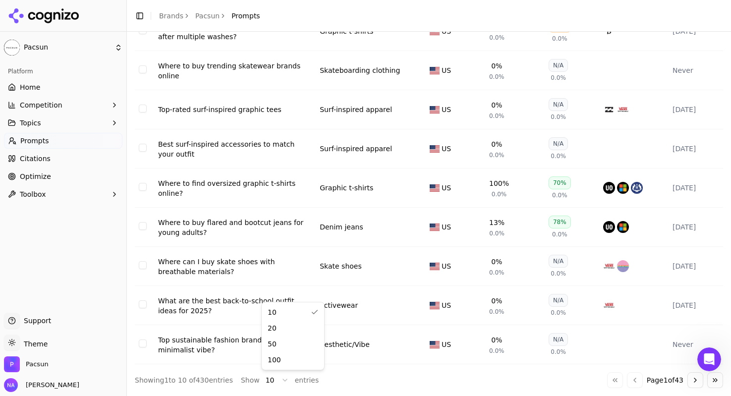
click at [282, 379] on html "Pacsun Platform Home Competition Topics Prompts Citations Optimize Toolbox Supp…" at bounding box center [365, 198] width 731 height 396
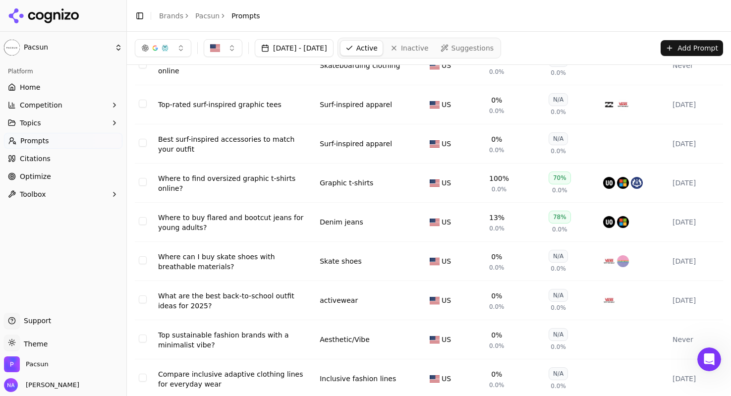
scroll to position [0, 0]
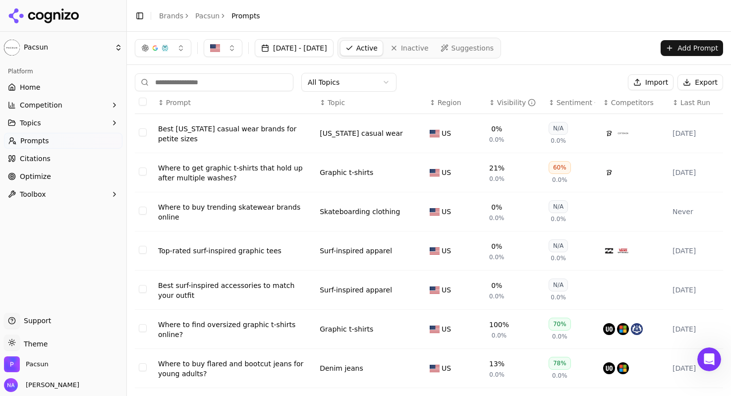
click at [342, 99] on span "Topic" at bounding box center [336, 103] width 17 height 10
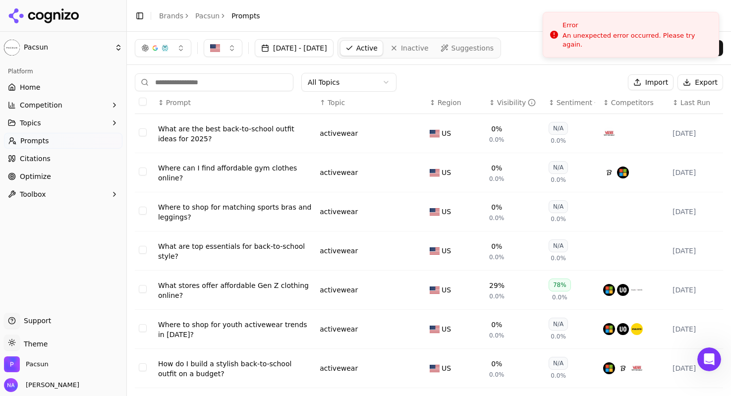
click at [56, 163] on link "Citations" at bounding box center [63, 159] width 118 height 16
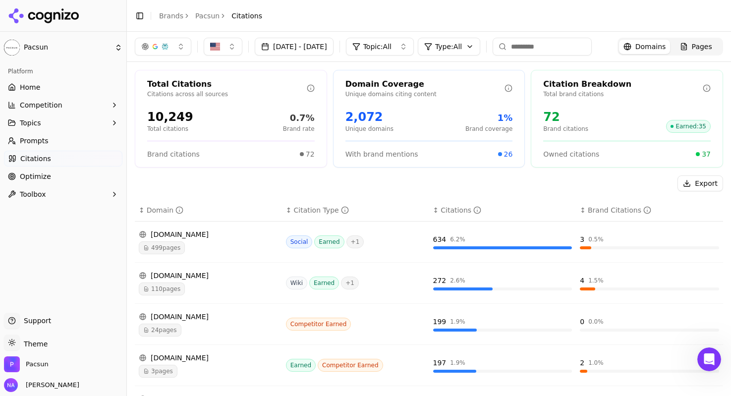
click at [403, 188] on div "Export" at bounding box center [429, 183] width 588 height 16
click at [337, 181] on div "Export" at bounding box center [429, 183] width 588 height 16
click at [374, 173] on div "Total Citations Citations across all sources 10,249 Total citations 0.7% Brand …" at bounding box center [429, 363] width 604 height 603
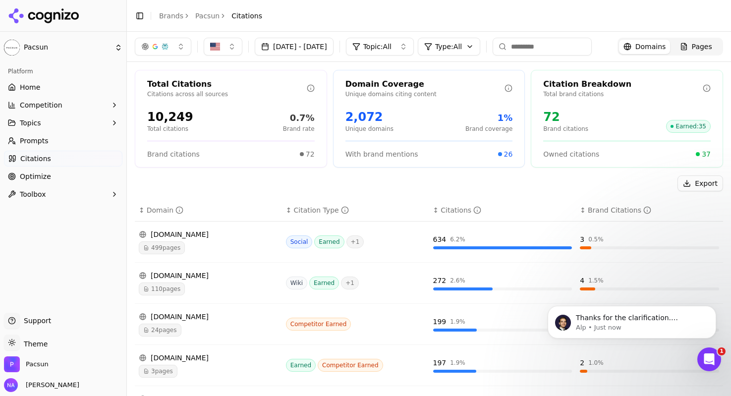
scroll to position [262, 0]
click at [679, 324] on p "Alp • 2m ago" at bounding box center [640, 327] width 128 height 9
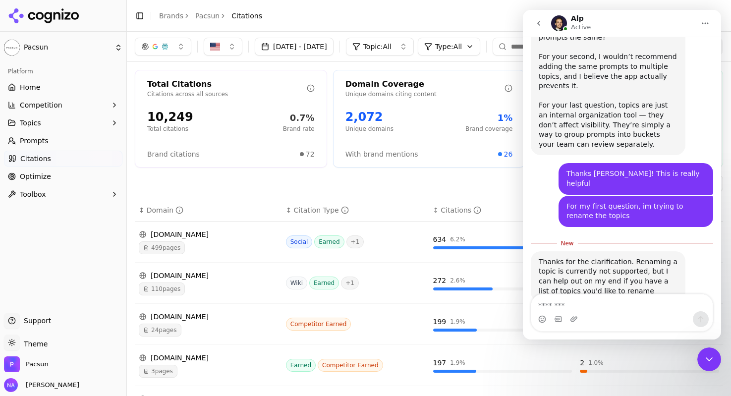
scroll to position [278, 0]
click at [610, 306] on textarea "Message…" at bounding box center [621, 302] width 181 height 17
click at [571, 305] on textarea "Message…" at bounding box center [621, 302] width 181 height 17
click at [386, 190] on div "Export" at bounding box center [429, 183] width 588 height 16
click at [537, 25] on icon "go back" at bounding box center [539, 23] width 8 height 8
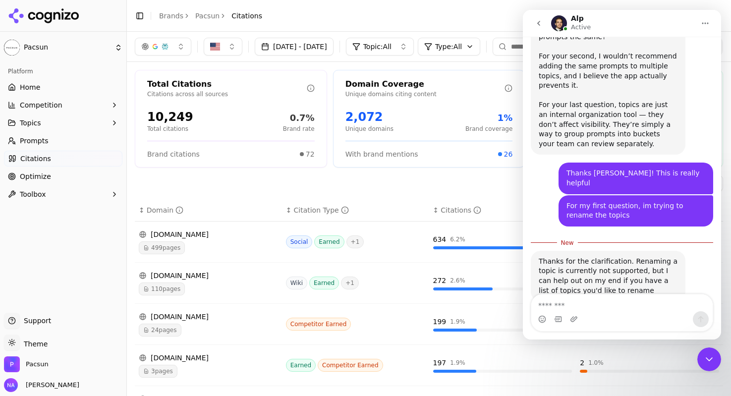
scroll to position [0, 0]
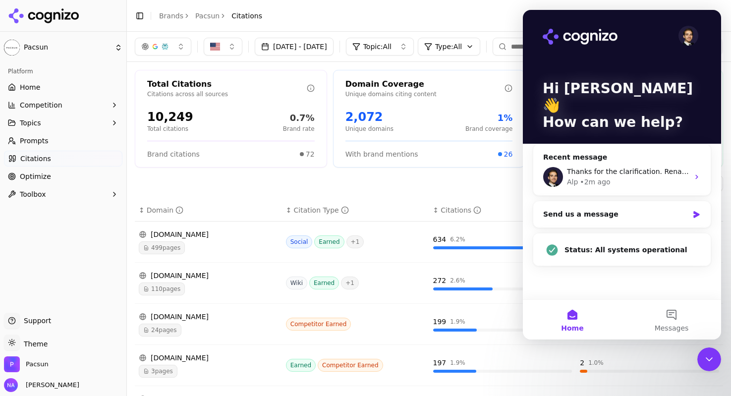
click at [704, 362] on icon "Close Intercom Messenger" at bounding box center [709, 359] width 12 height 12
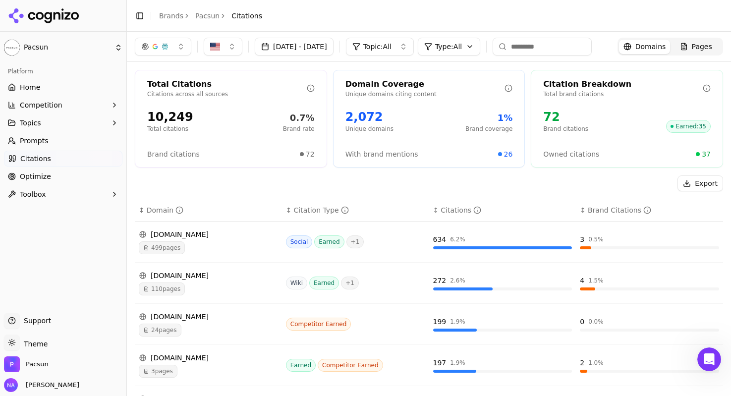
click at [43, 141] on span "Prompts" at bounding box center [34, 141] width 29 height 10
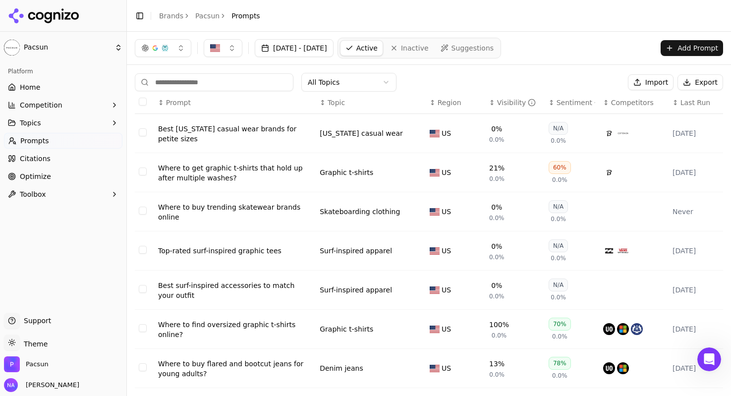
click at [494, 49] on span "Suggestions" at bounding box center [473, 48] width 43 height 10
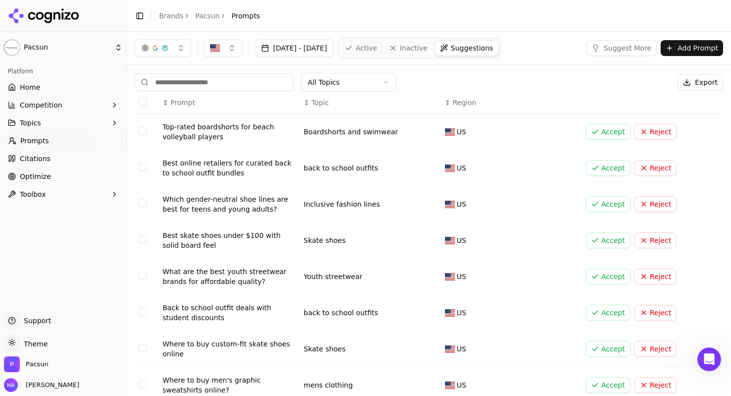
click at [617, 169] on button "Accept" at bounding box center [608, 168] width 45 height 16
click at [607, 169] on button "Accept" at bounding box center [608, 168] width 45 height 16
click at [605, 273] on button "Accept" at bounding box center [608, 277] width 45 height 16
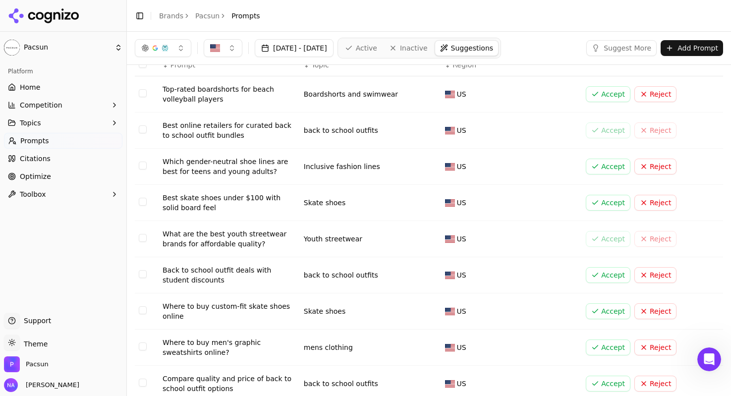
scroll to position [40, 0]
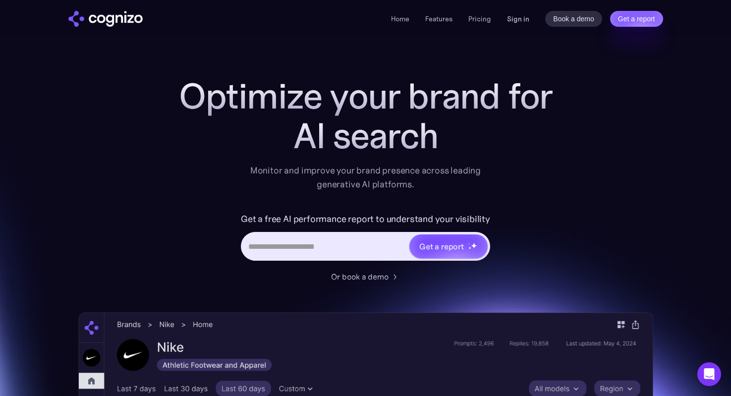
click at [521, 20] on link "Sign in" at bounding box center [518, 19] width 22 height 12
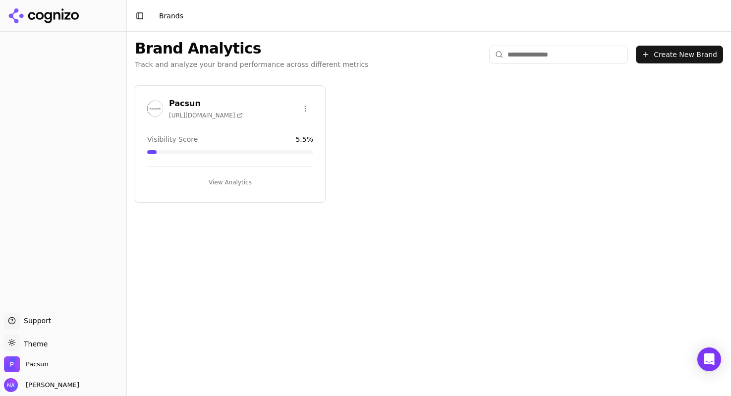
click at [240, 181] on button "View Analytics" at bounding box center [230, 182] width 166 height 16
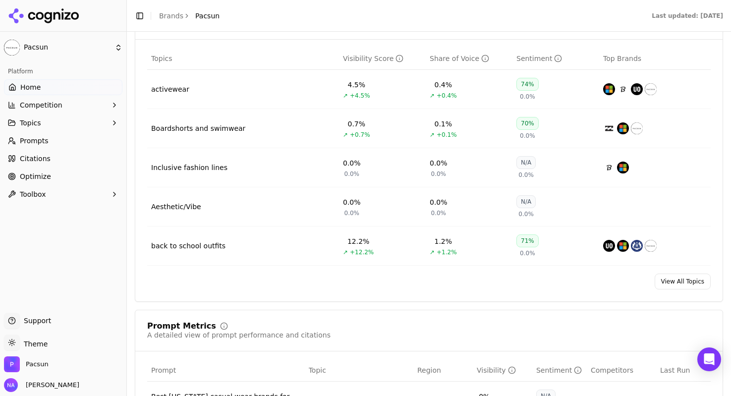
scroll to position [452, 0]
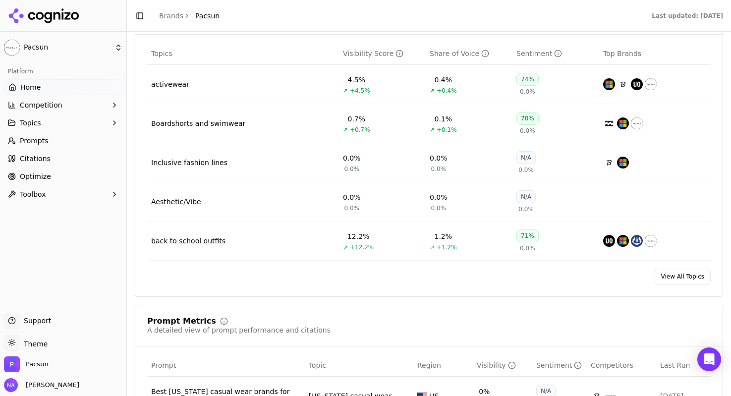
click at [693, 282] on link "View All Topics" at bounding box center [683, 277] width 56 height 16
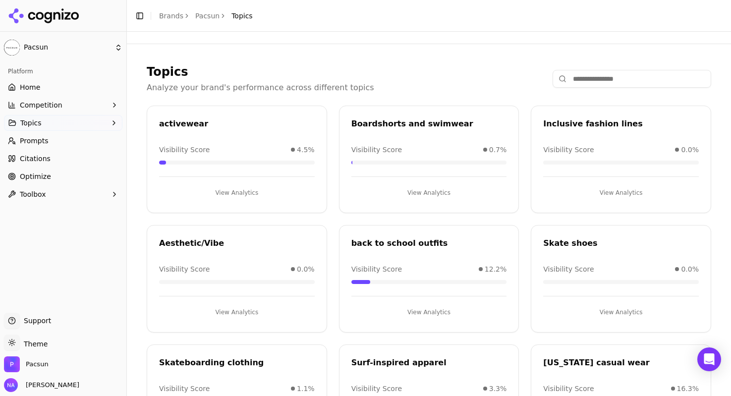
click at [53, 108] on span "Competition" at bounding box center [41, 105] width 43 height 10
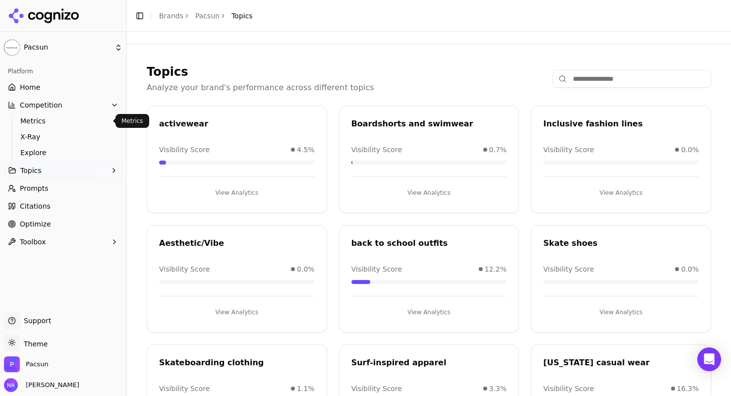
click at [32, 85] on span "Home" at bounding box center [30, 87] width 20 height 10
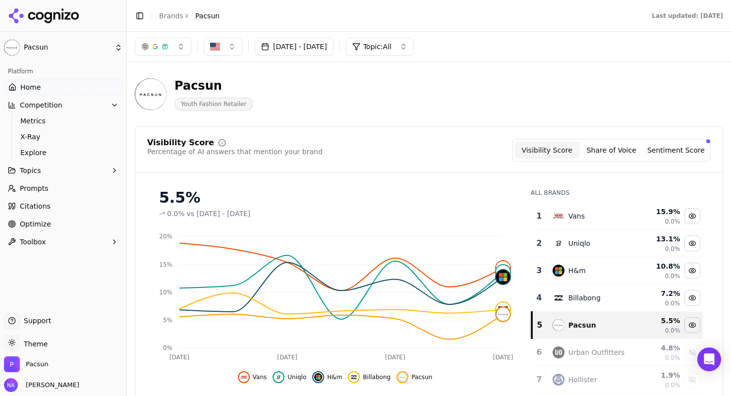
click at [58, 188] on link "Prompts" at bounding box center [63, 188] width 118 height 16
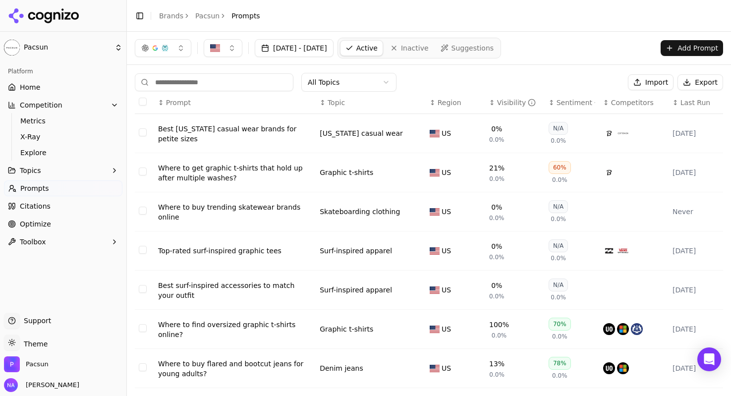
click at [494, 50] on span "Suggestions" at bounding box center [473, 48] width 43 height 10
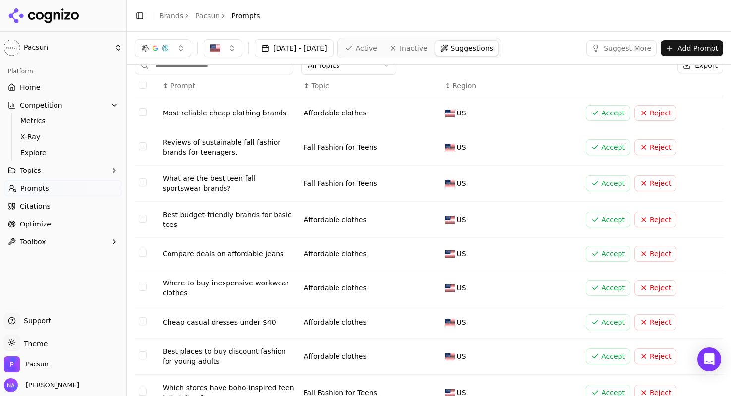
scroll to position [23, 0]
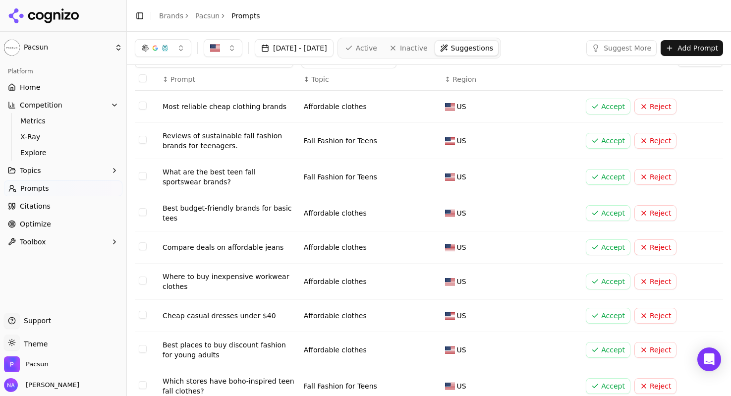
click at [611, 216] on button "Accept" at bounding box center [608, 213] width 45 height 16
click at [619, 250] on button "Accept" at bounding box center [608, 247] width 45 height 16
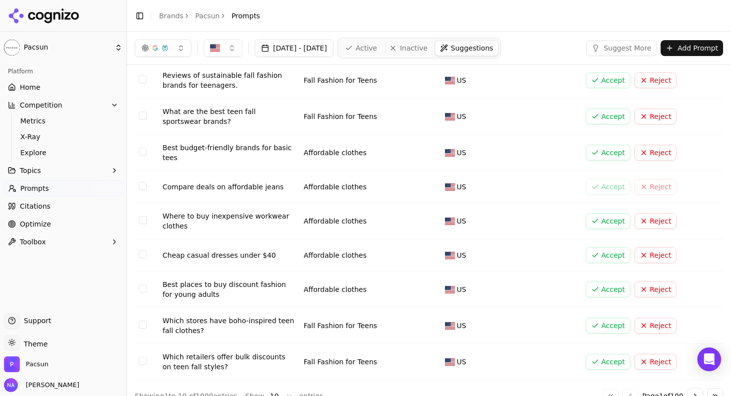
scroll to position [100, 0]
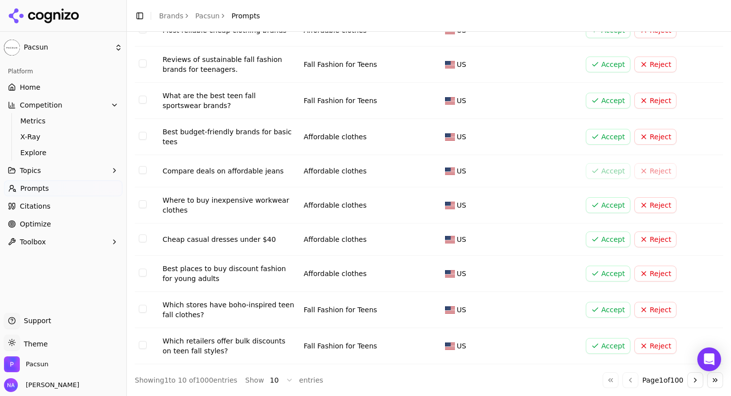
click at [612, 272] on button "Accept" at bounding box center [608, 274] width 45 height 16
click at [50, 187] on link "Prompts" at bounding box center [63, 188] width 118 height 16
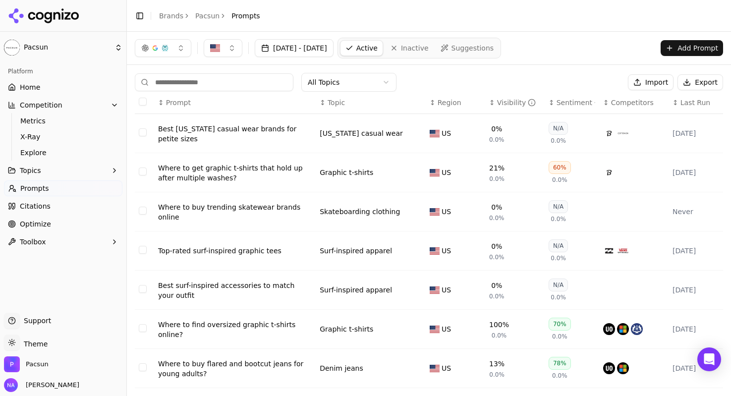
click at [494, 43] on span "Suggestions" at bounding box center [473, 48] width 43 height 10
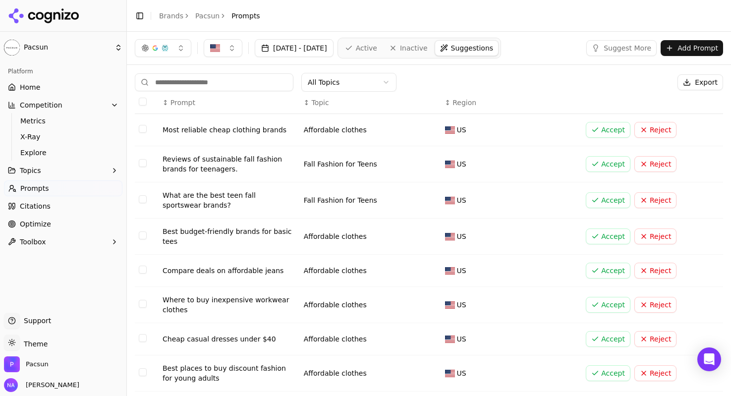
scroll to position [100, 0]
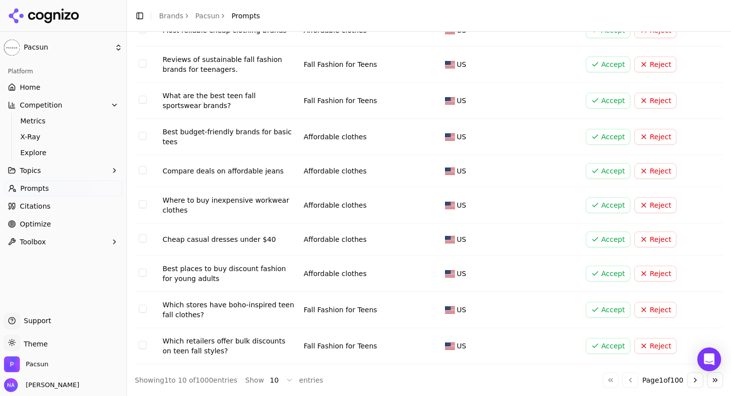
click at [692, 379] on button "Go to next page" at bounding box center [696, 380] width 16 height 16
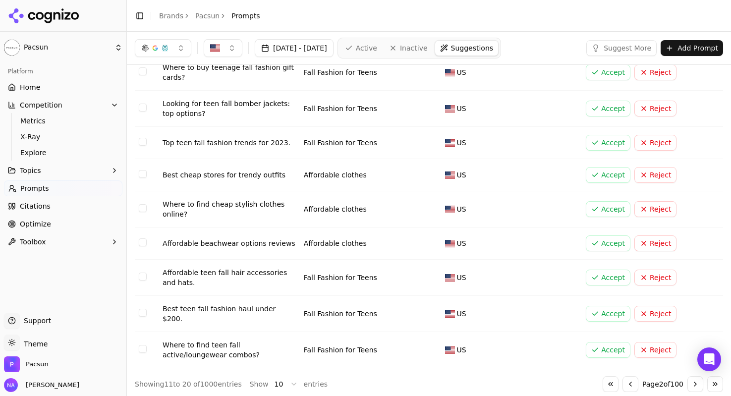
click at [602, 308] on button "Accept" at bounding box center [608, 314] width 45 height 16
click at [612, 346] on button "Accept" at bounding box center [608, 350] width 45 height 16
click at [696, 380] on button "Go to next page" at bounding box center [696, 384] width 16 height 16
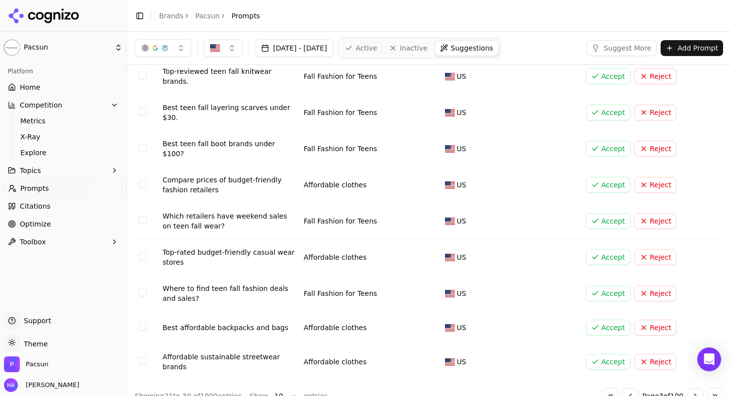
scroll to position [0, 0]
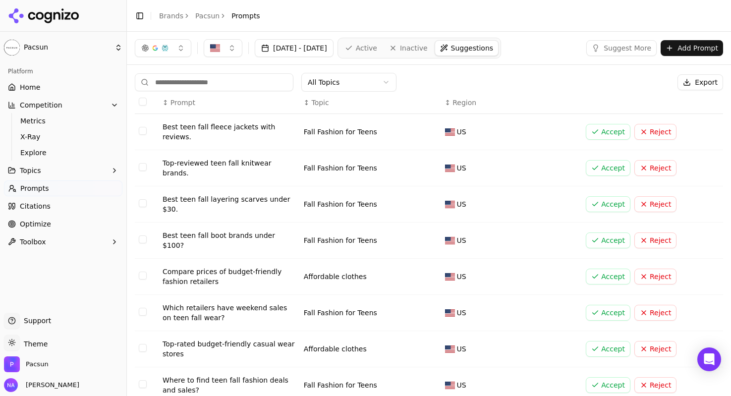
click at [615, 163] on button "Accept" at bounding box center [608, 168] width 45 height 16
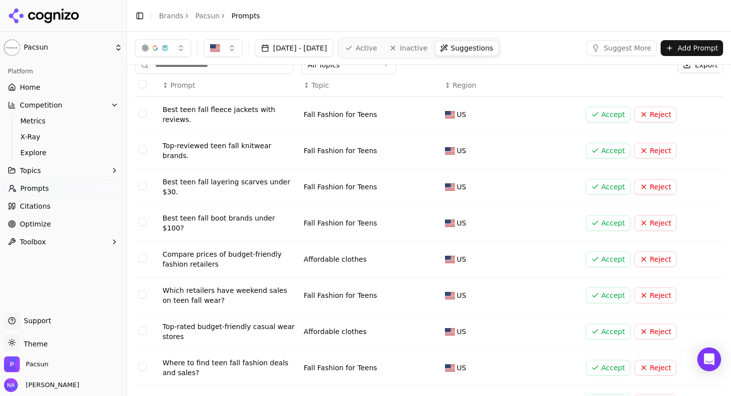
click at [609, 288] on button "Accept" at bounding box center [608, 296] width 45 height 16
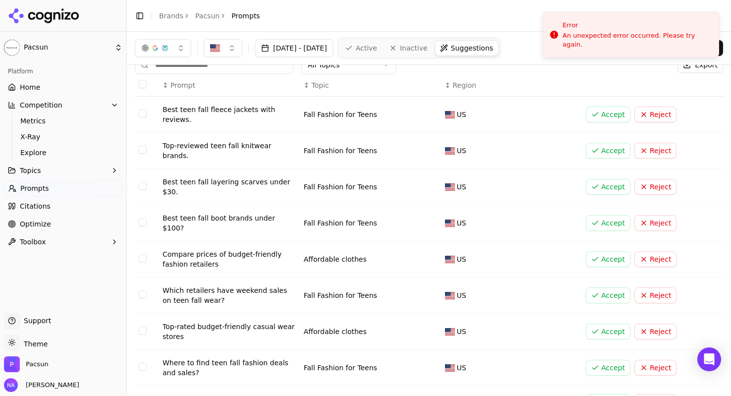
scroll to position [0, 0]
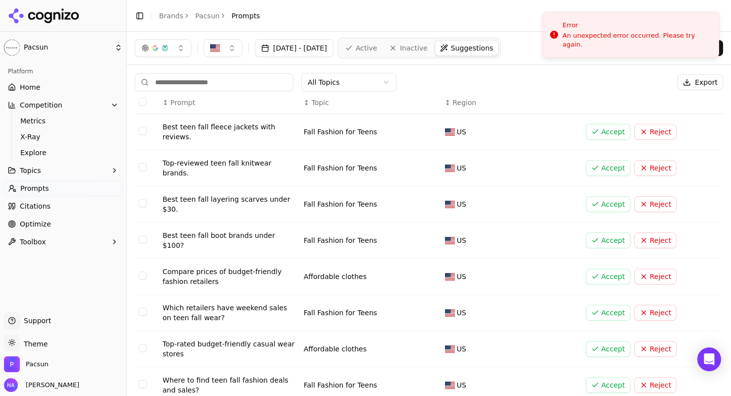
click at [66, 188] on link "Prompts" at bounding box center [63, 188] width 118 height 16
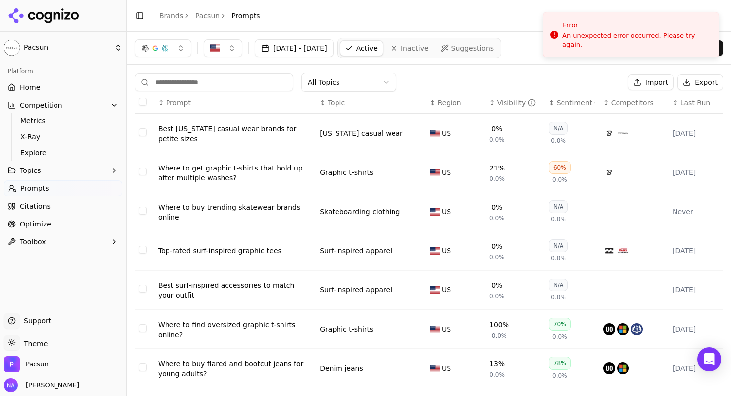
scroll to position [146, 0]
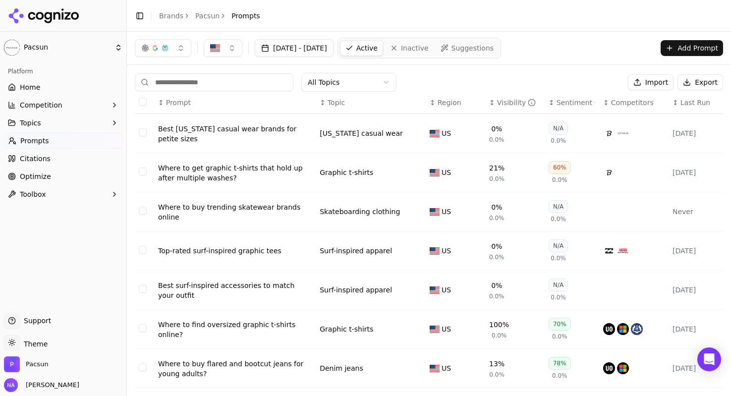
click at [560, 171] on div "60%" at bounding box center [560, 167] width 22 height 13
click at [558, 180] on span "0.0%" at bounding box center [559, 180] width 15 height 8
click at [511, 98] on div "Visibility" at bounding box center [516, 103] width 39 height 10
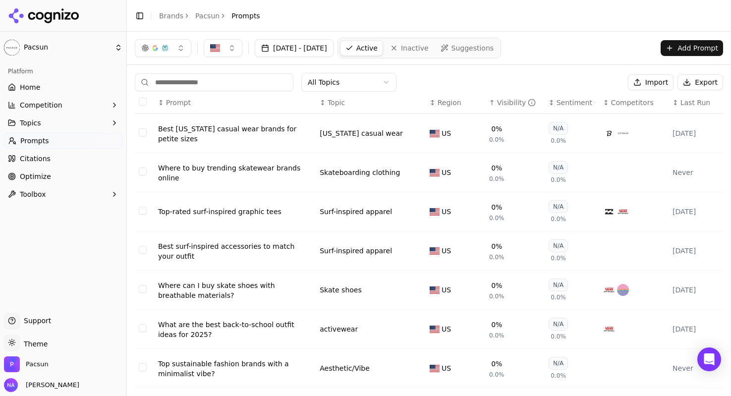
click at [511, 98] on div "Visibility" at bounding box center [516, 103] width 39 height 10
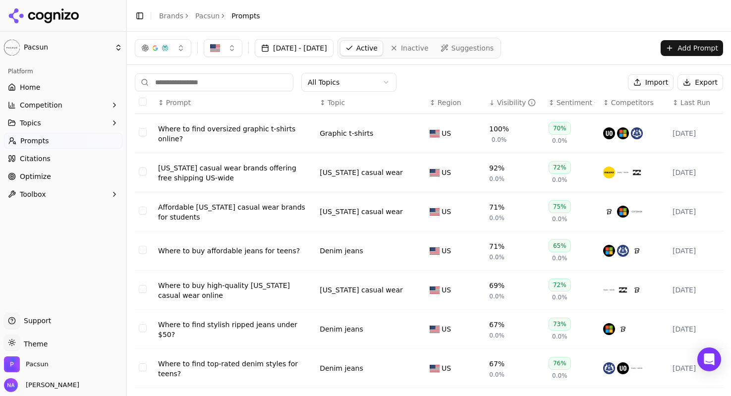
scroll to position [146, 0]
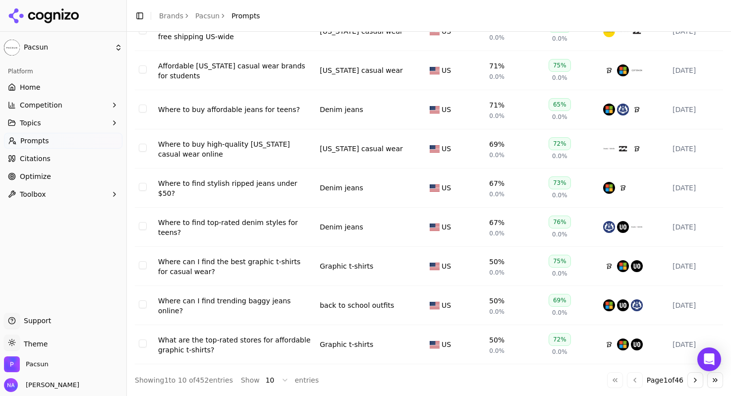
click at [282, 382] on html "Pacsun Platform Home Competition Topics Prompts Citations Optimize Toolbox Supp…" at bounding box center [365, 198] width 731 height 396
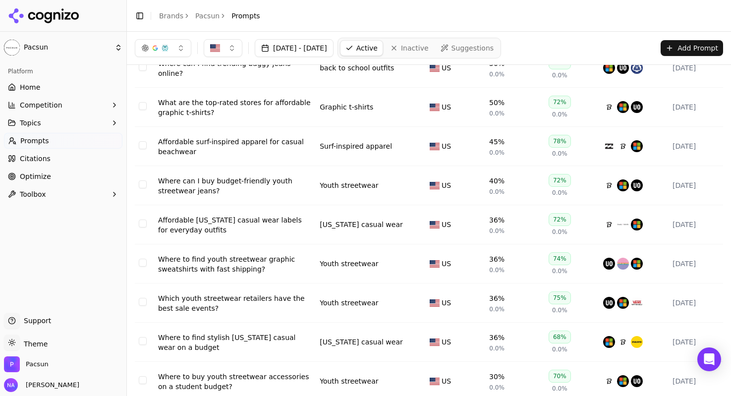
scroll to position [0, 0]
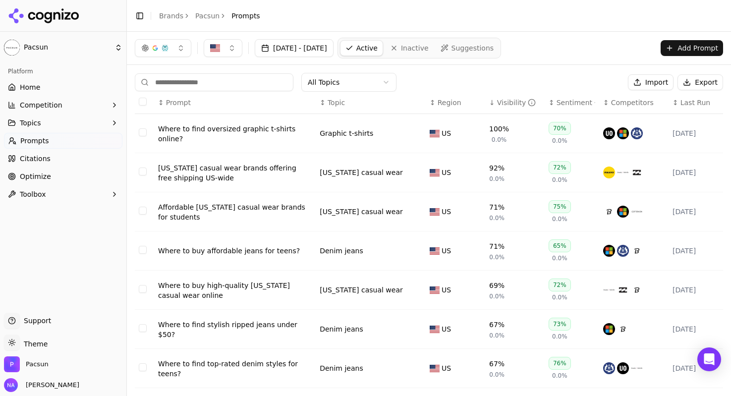
click at [489, 58] on nav "Active Inactive Suggestions" at bounding box center [420, 48] width 164 height 21
click at [493, 51] on span "Suggestions" at bounding box center [473, 48] width 43 height 10
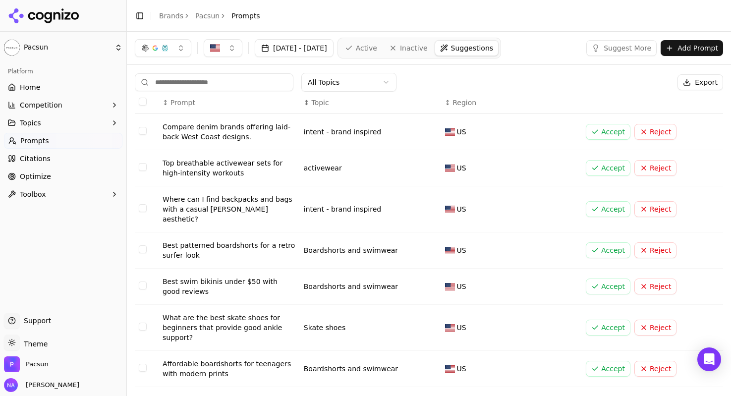
click at [603, 279] on button "Accept" at bounding box center [608, 287] width 45 height 16
click at [620, 244] on button "Accept" at bounding box center [608, 250] width 45 height 16
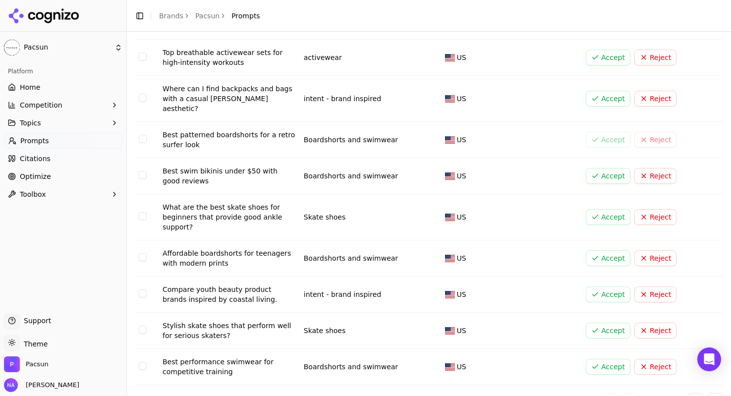
scroll to position [114, 0]
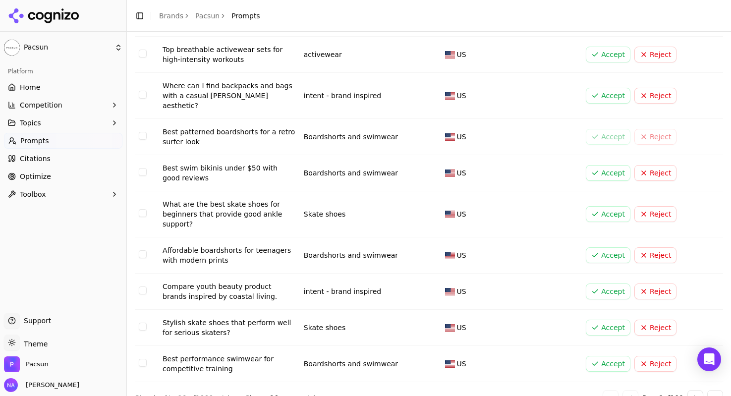
click at [621, 247] on button "Accept" at bounding box center [608, 255] width 45 height 16
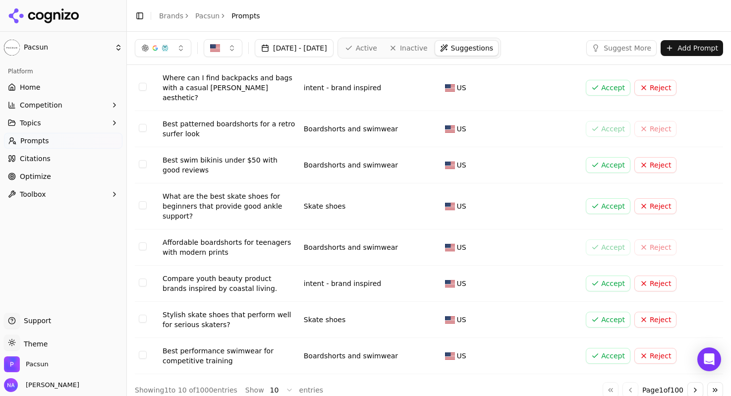
scroll to position [0, 0]
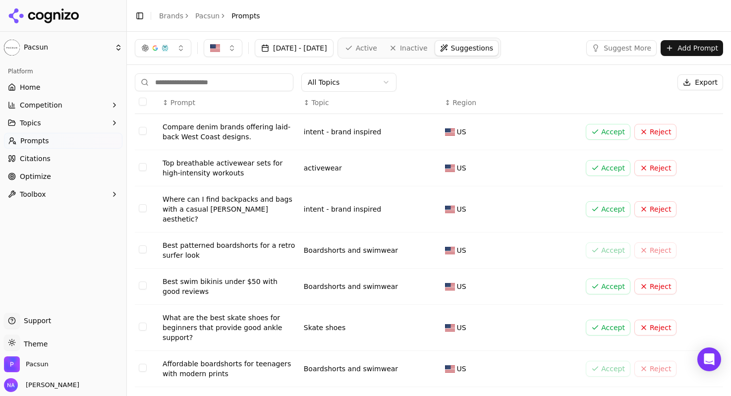
click at [605, 131] on button "Accept" at bounding box center [608, 132] width 45 height 16
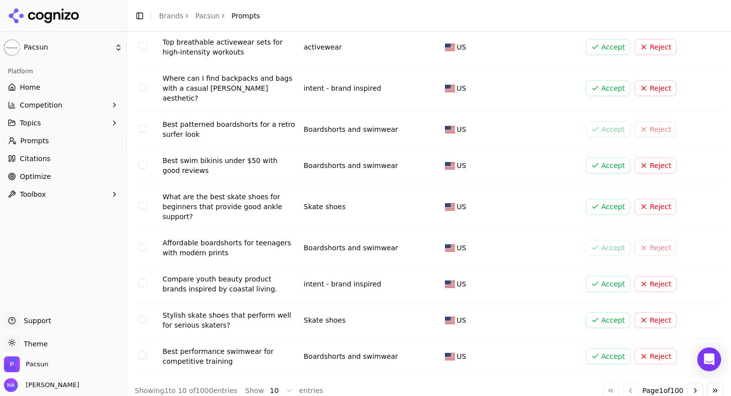
scroll to position [121, 0]
click at [688, 382] on button "Go to next page" at bounding box center [696, 390] width 16 height 16
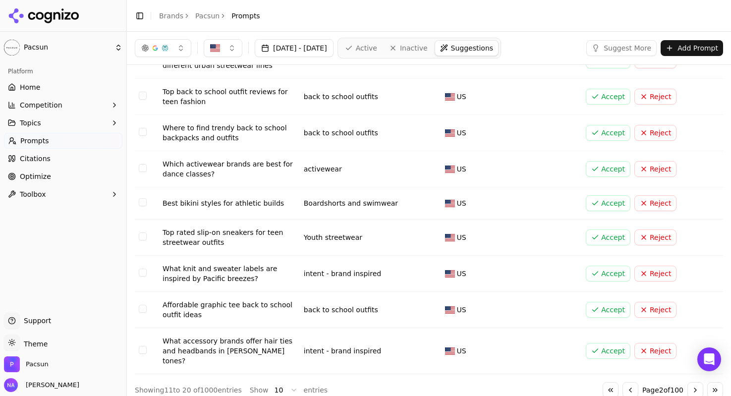
scroll to position [0, 0]
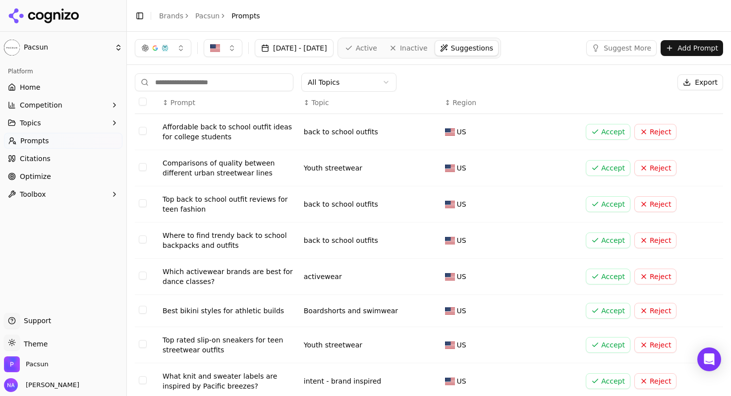
click at [615, 131] on button "Accept" at bounding box center [608, 132] width 45 height 16
click at [610, 163] on button "Accept" at bounding box center [608, 168] width 45 height 16
click at [599, 239] on button "Accept" at bounding box center [608, 240] width 45 height 16
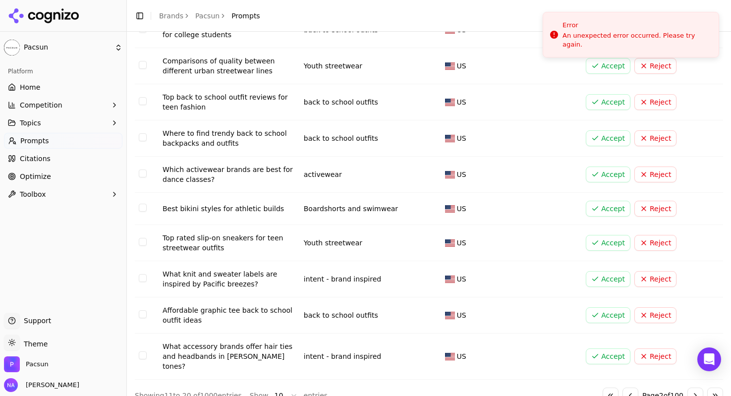
scroll to position [108, 0]
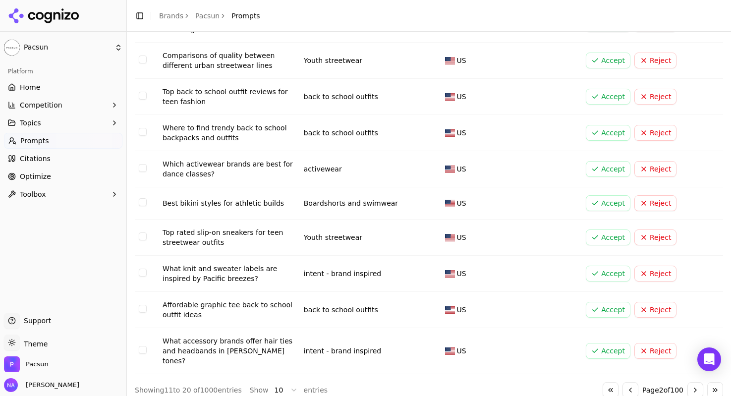
click at [609, 311] on button "Accept" at bounding box center [608, 310] width 45 height 16
click at [693, 382] on button "Go to next page" at bounding box center [696, 390] width 16 height 16
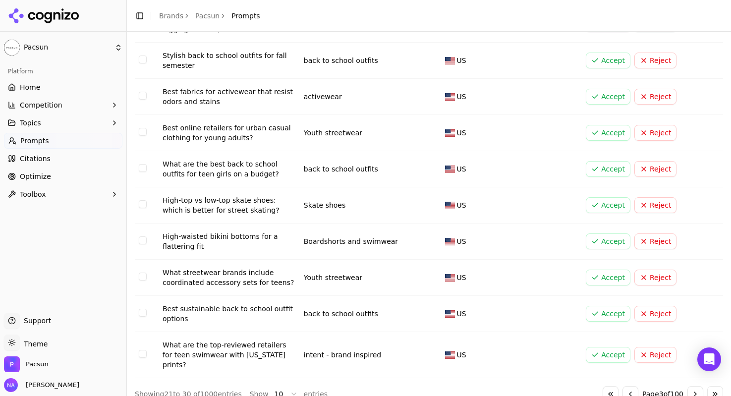
click at [602, 61] on button "Accept" at bounding box center [608, 61] width 45 height 16
click at [611, 129] on button "Accept" at bounding box center [608, 133] width 45 height 16
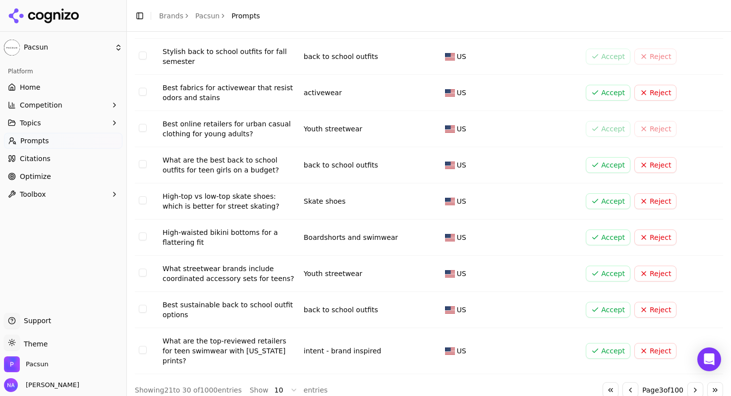
click at [696, 382] on button "Go to next page" at bounding box center [696, 390] width 16 height 16
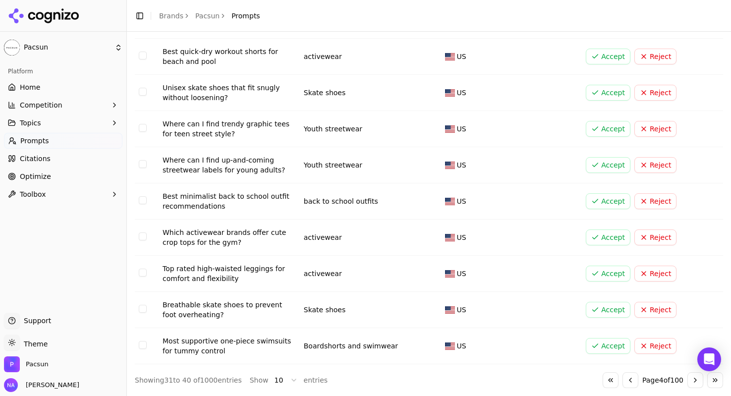
click at [615, 161] on button "Accept" at bounding box center [608, 165] width 45 height 16
click at [699, 384] on button "Go to next page" at bounding box center [696, 380] width 16 height 16
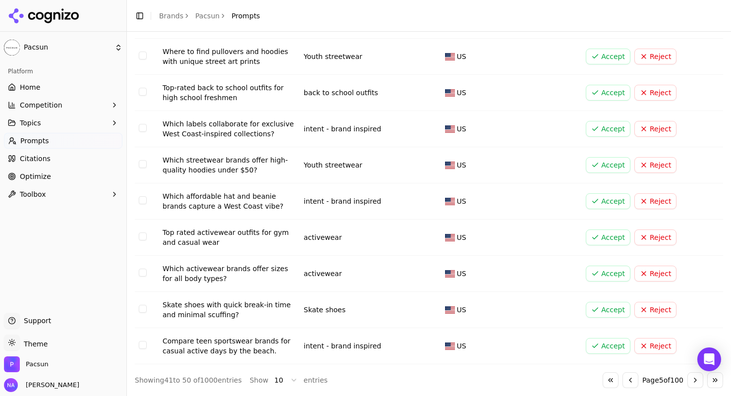
click at [607, 126] on button "Accept" at bounding box center [608, 129] width 45 height 16
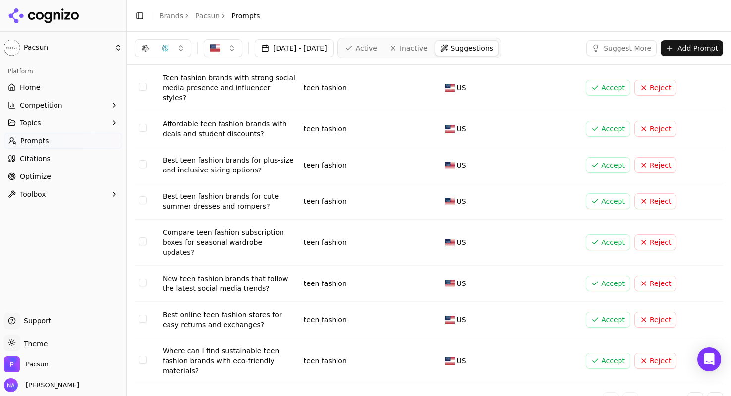
scroll to position [0, 0]
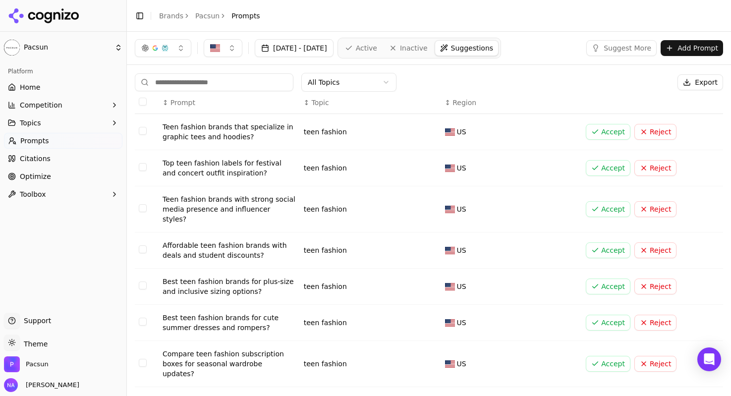
click at [613, 137] on button "Accept" at bounding box center [608, 132] width 45 height 16
click at [607, 179] on td "Accept Reject" at bounding box center [652, 168] width 141 height 36
click at [607, 167] on button "Accept" at bounding box center [608, 168] width 45 height 16
click at [608, 205] on button "Accept" at bounding box center [608, 209] width 45 height 16
click at [613, 247] on button "Accept" at bounding box center [608, 250] width 45 height 16
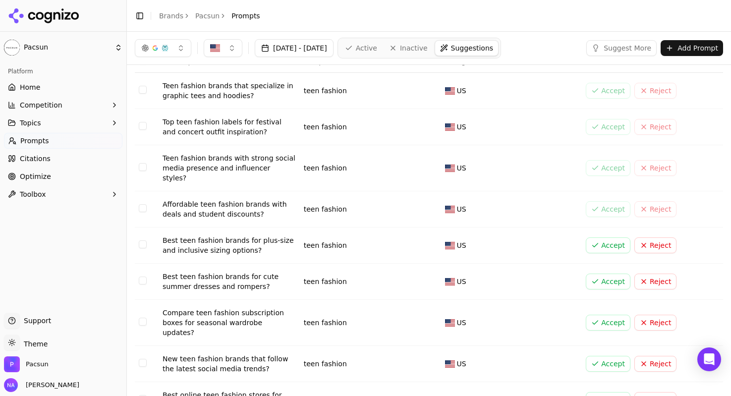
scroll to position [43, 0]
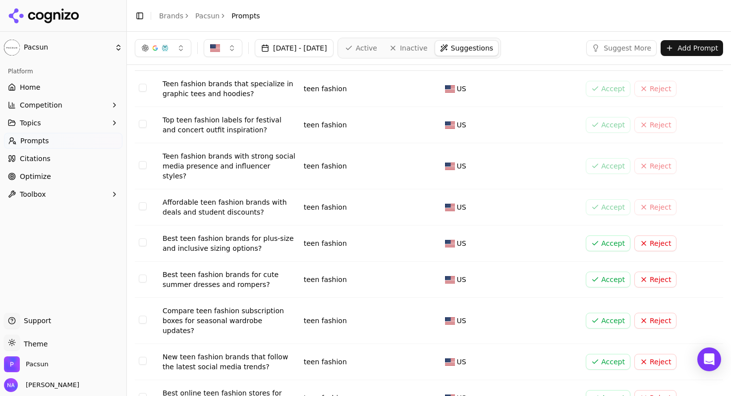
click at [608, 272] on button "Accept" at bounding box center [608, 280] width 45 height 16
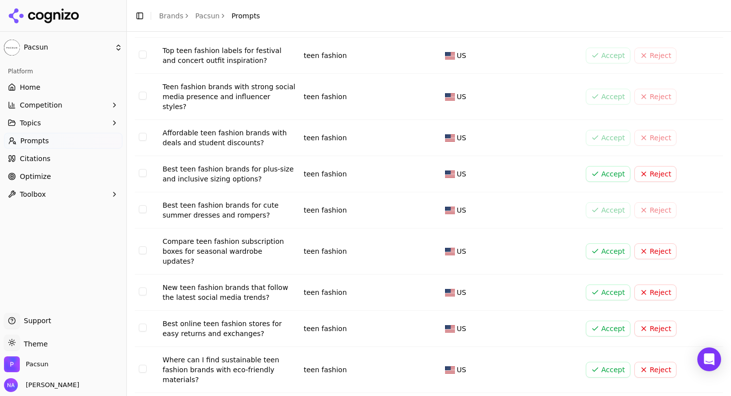
scroll to position [115, 0]
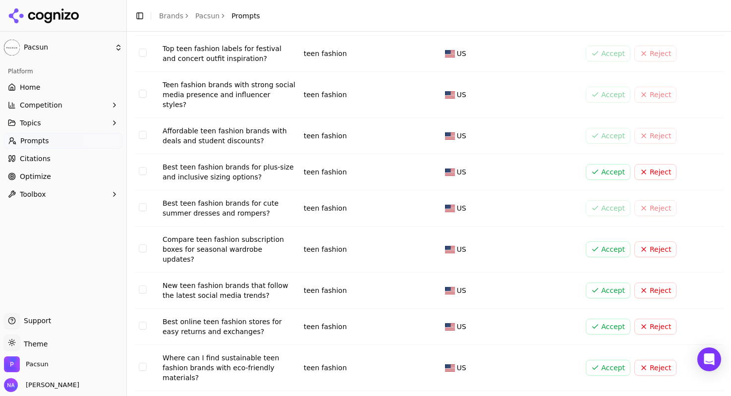
click at [609, 283] on button "Accept" at bounding box center [608, 291] width 45 height 16
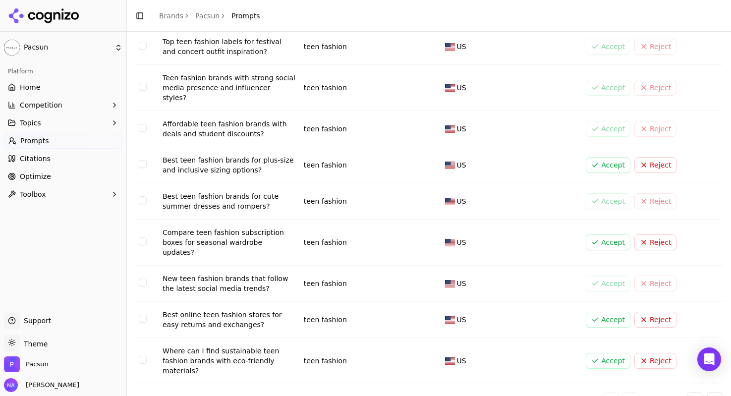
click at [696, 392] on button "Go to next page" at bounding box center [696, 400] width 16 height 16
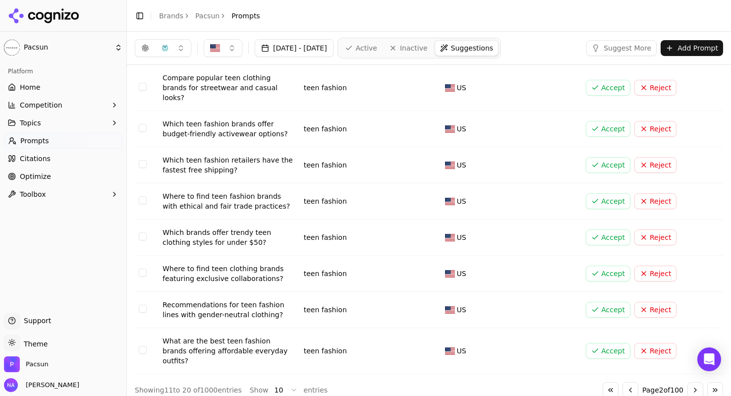
scroll to position [112, 0]
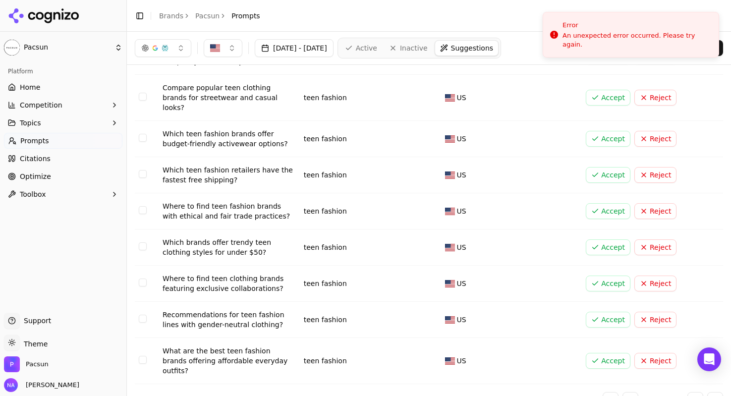
click at [612, 90] on button "Accept" at bounding box center [608, 98] width 45 height 16
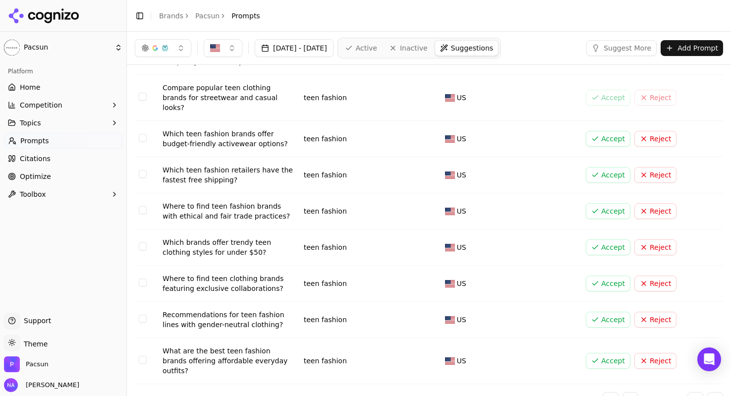
click at [623, 131] on button "Accept" at bounding box center [608, 139] width 45 height 16
click at [615, 239] on button "Accept" at bounding box center [608, 247] width 45 height 16
click at [615, 276] on button "Accept" at bounding box center [608, 284] width 45 height 16
click at [696, 392] on button "Go to next page" at bounding box center [696, 400] width 16 height 16
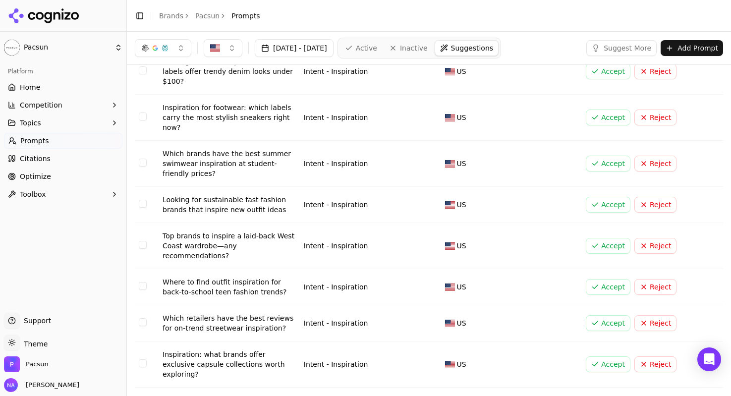
click at [59, 141] on link "Prompts" at bounding box center [63, 141] width 118 height 16
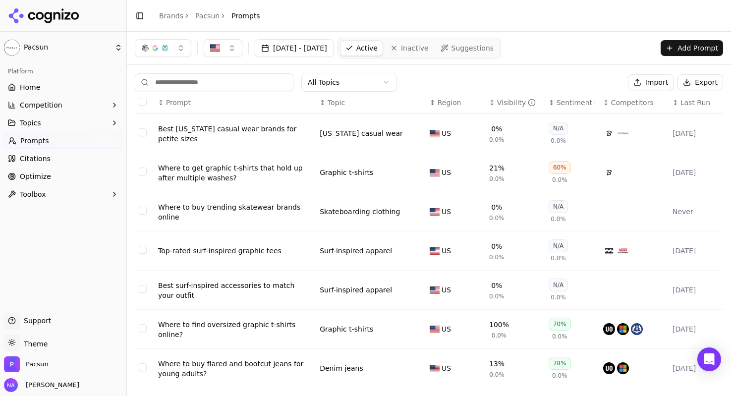
click at [693, 105] on span "Last Run" at bounding box center [696, 103] width 30 height 10
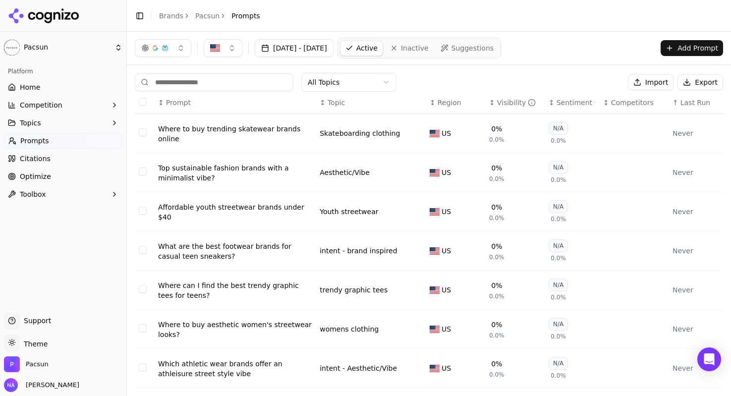
click at [694, 98] on span "Last Run" at bounding box center [696, 103] width 30 height 10
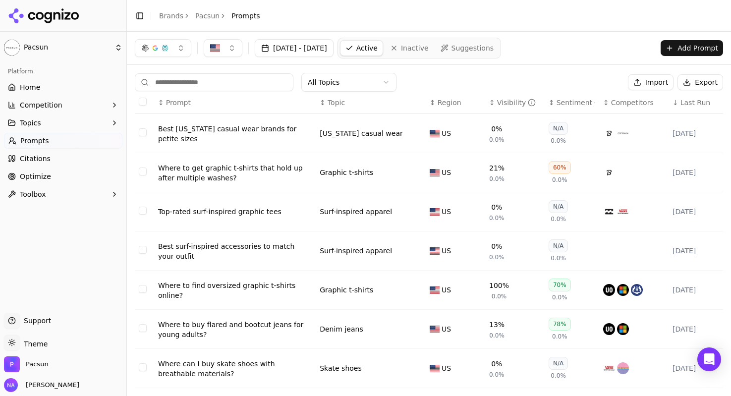
click at [480, 55] on link "Suggestions" at bounding box center [467, 48] width 63 height 16
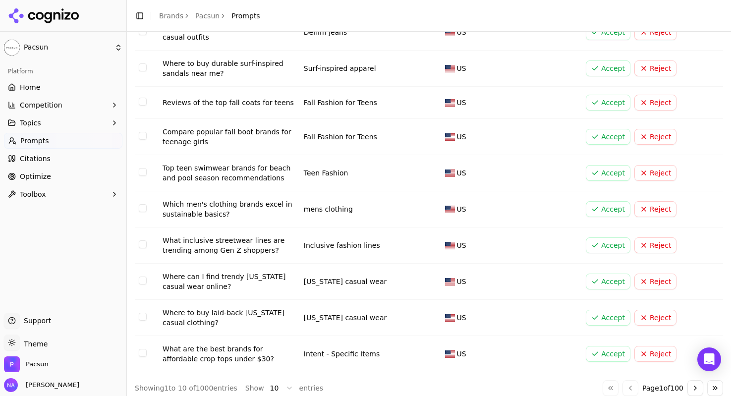
scroll to position [108, 0]
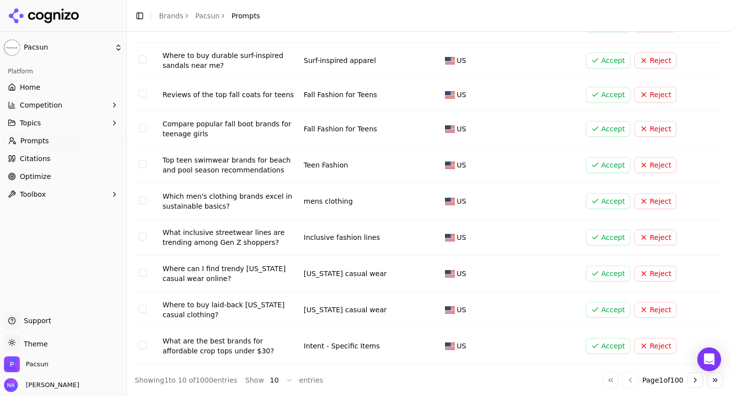
click at [597, 241] on button "Accept" at bounding box center [608, 238] width 45 height 16
click at [620, 344] on button "Accept" at bounding box center [608, 346] width 45 height 16
click at [692, 377] on button "Go to next page" at bounding box center [696, 380] width 16 height 16
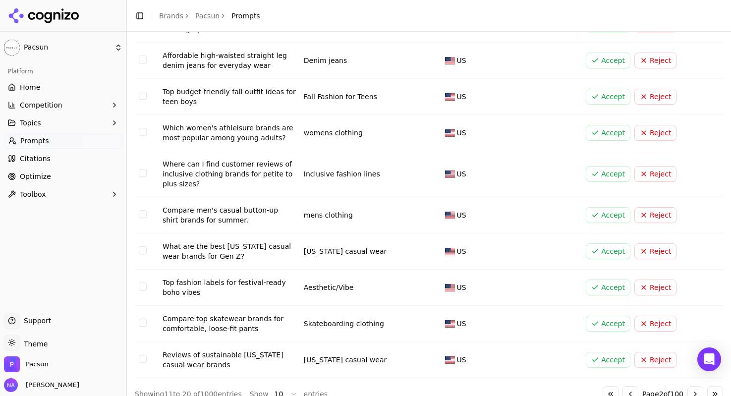
click at [617, 61] on button "Accept" at bounding box center [608, 61] width 45 height 16
click at [609, 98] on button "Accept" at bounding box center [608, 97] width 45 height 16
click at [605, 251] on button "Accept" at bounding box center [608, 251] width 45 height 16
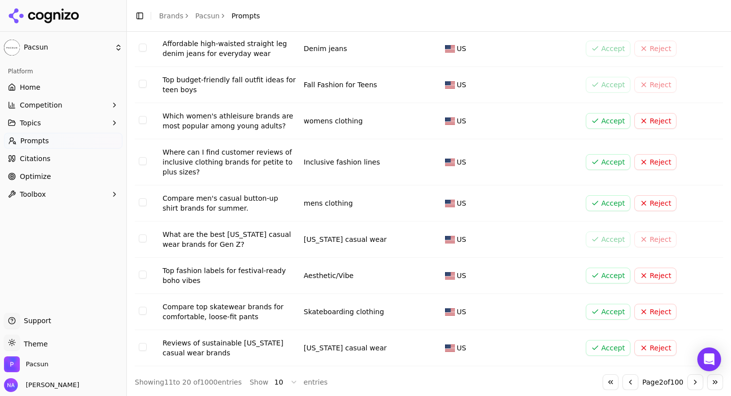
scroll to position [121, 0]
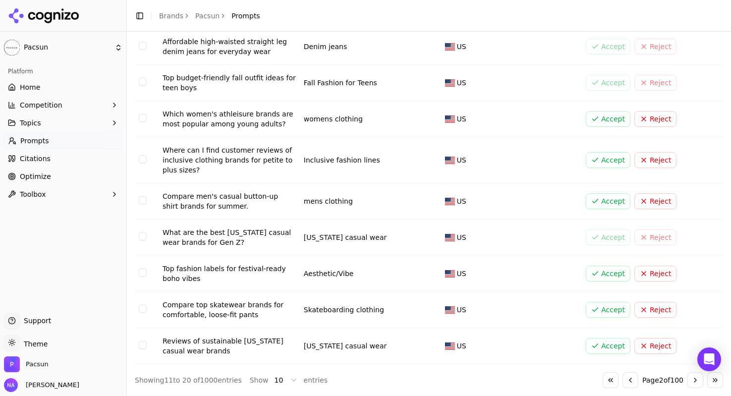
click at [698, 381] on button "Go to next page" at bounding box center [696, 380] width 16 height 16
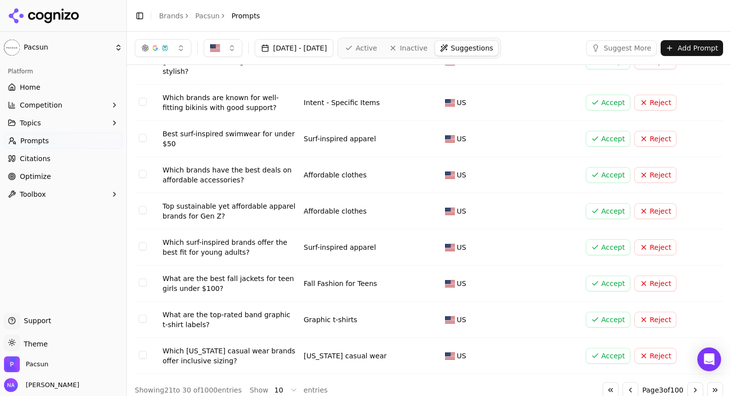
click at [610, 169] on button "Accept" at bounding box center [608, 175] width 45 height 16
click at [698, 382] on button "Go to next page" at bounding box center [696, 390] width 16 height 16
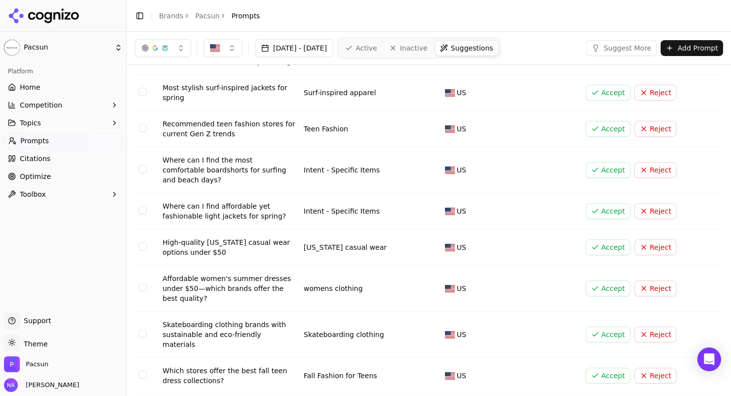
scroll to position [121, 0]
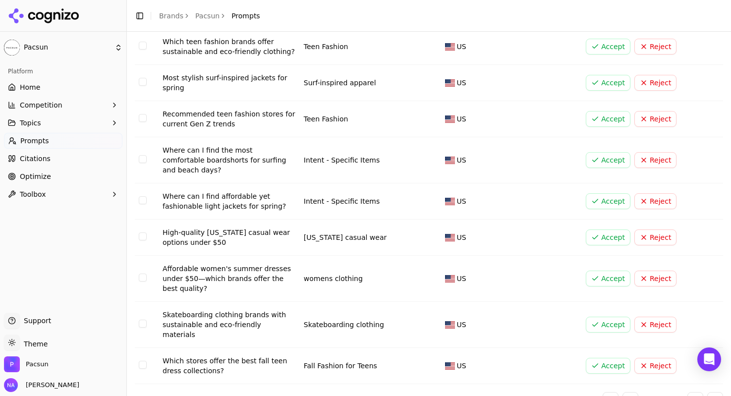
click at [611, 124] on button "Accept" at bounding box center [608, 119] width 45 height 16
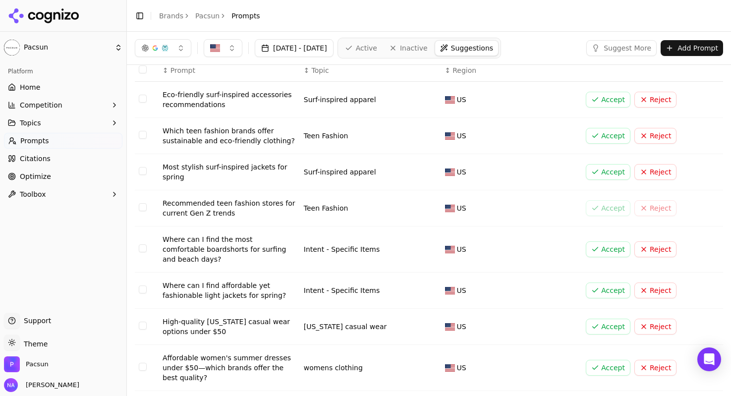
scroll to position [0, 0]
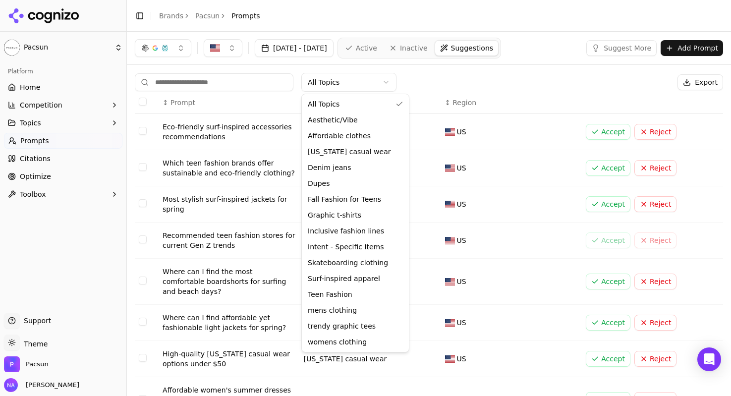
click at [353, 85] on html "Pacsun Platform Home Competition Topics Prompts Citations Optimize Toolbox Supp…" at bounding box center [365, 198] width 731 height 396
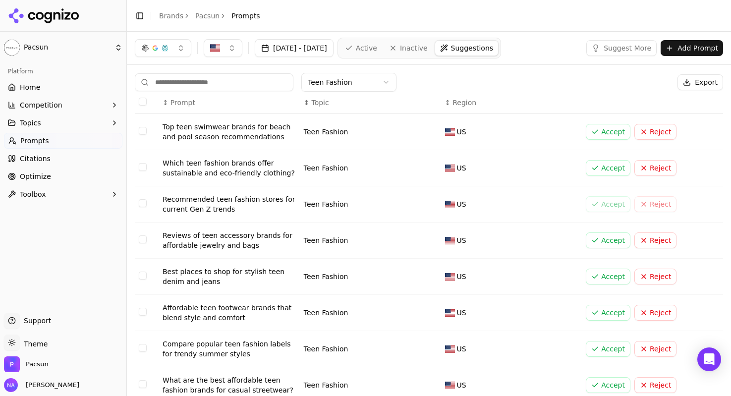
click at [605, 132] on button "Accept" at bounding box center [608, 132] width 45 height 16
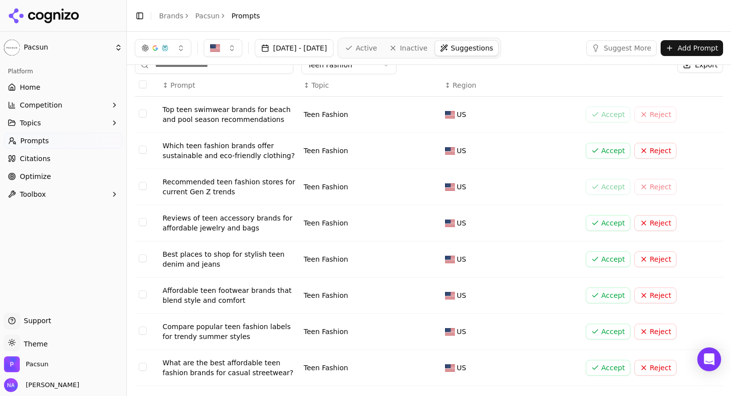
scroll to position [22, 0]
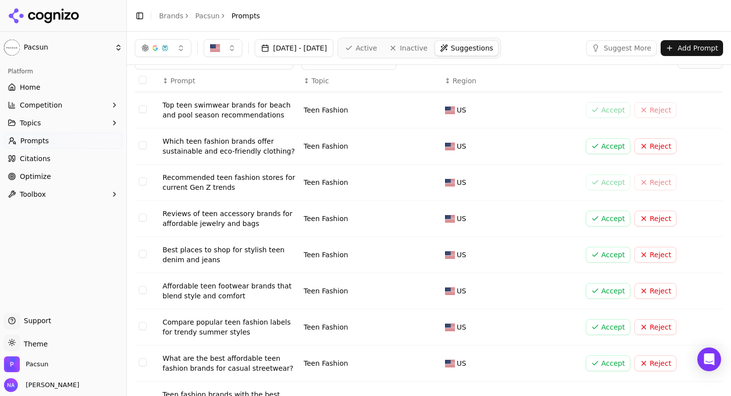
click at [598, 250] on button "Accept" at bounding box center [608, 255] width 45 height 16
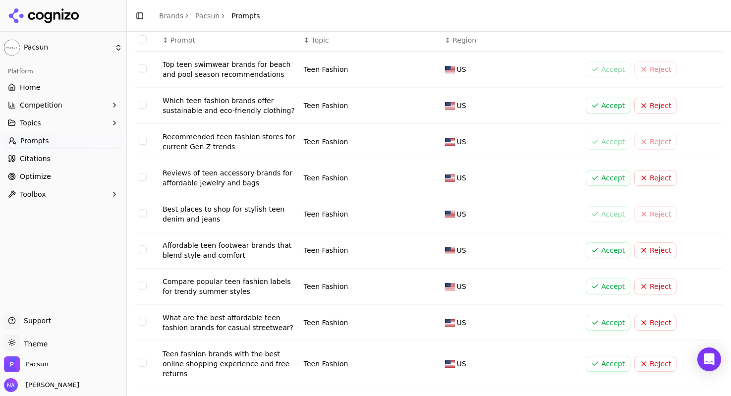
scroll to position [63, 0]
click at [615, 287] on button "Accept" at bounding box center [608, 286] width 45 height 16
click at [609, 322] on button "Accept" at bounding box center [608, 322] width 45 height 16
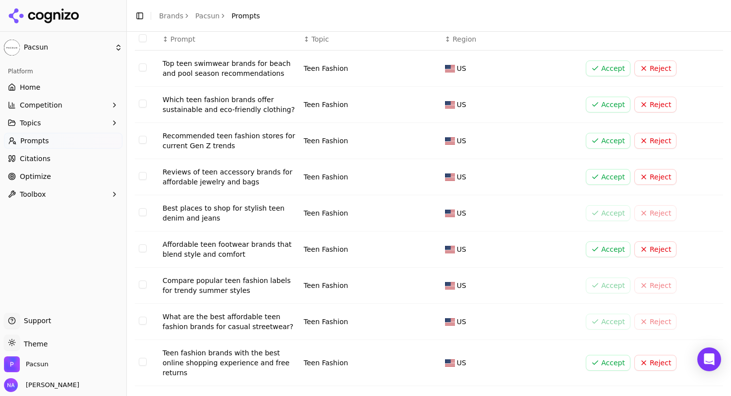
click at [603, 362] on button "Accept" at bounding box center [608, 363] width 45 height 16
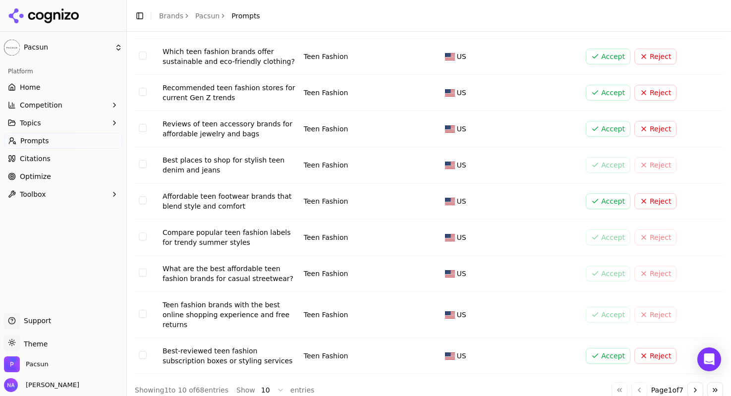
click at [698, 382] on button "Go to next page" at bounding box center [696, 390] width 16 height 16
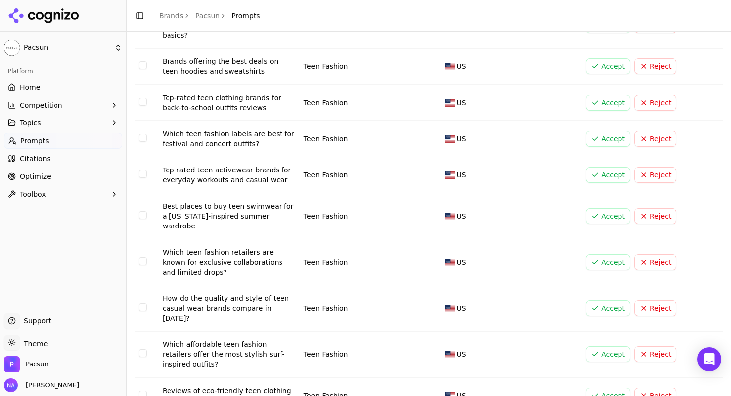
click at [610, 58] on button "Accept" at bounding box center [608, 66] width 45 height 16
click at [618, 131] on button "Accept" at bounding box center [608, 139] width 45 height 16
click at [613, 167] on button "Accept" at bounding box center [608, 175] width 45 height 16
click at [46, 138] on span "Prompts" at bounding box center [34, 141] width 29 height 10
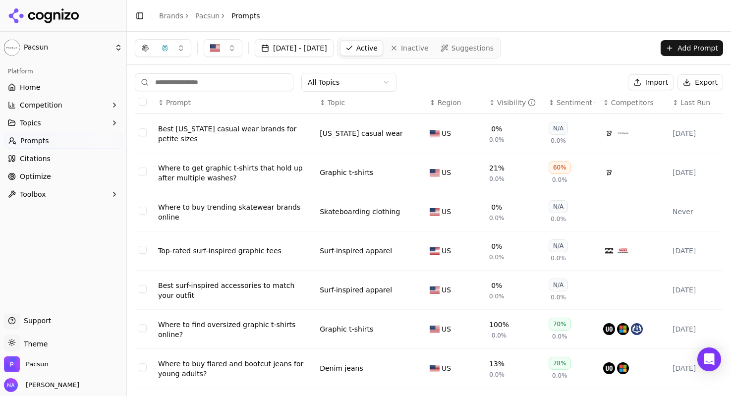
scroll to position [146, 0]
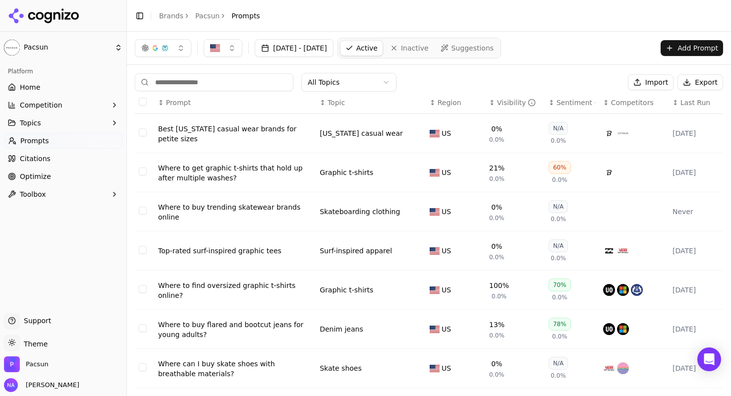
click at [506, 103] on div "Visibility" at bounding box center [516, 103] width 39 height 10
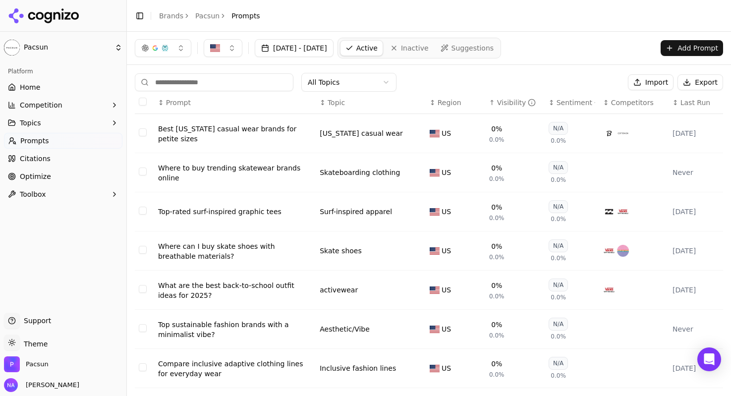
click at [506, 103] on div "Visibility" at bounding box center [516, 103] width 39 height 10
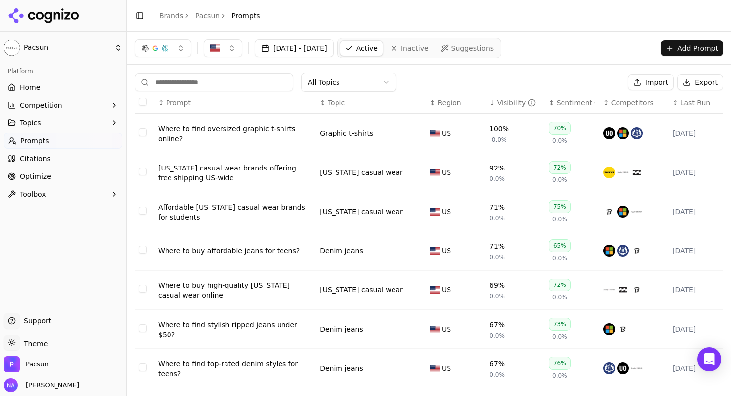
click at [331, 98] on span "Topic" at bounding box center [336, 103] width 17 height 10
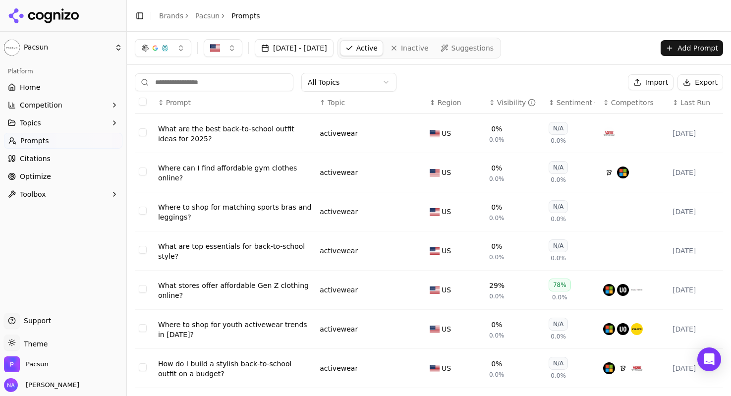
click at [704, 83] on button "Export" at bounding box center [701, 82] width 46 height 16
